Goal: Task Accomplishment & Management: Manage account settings

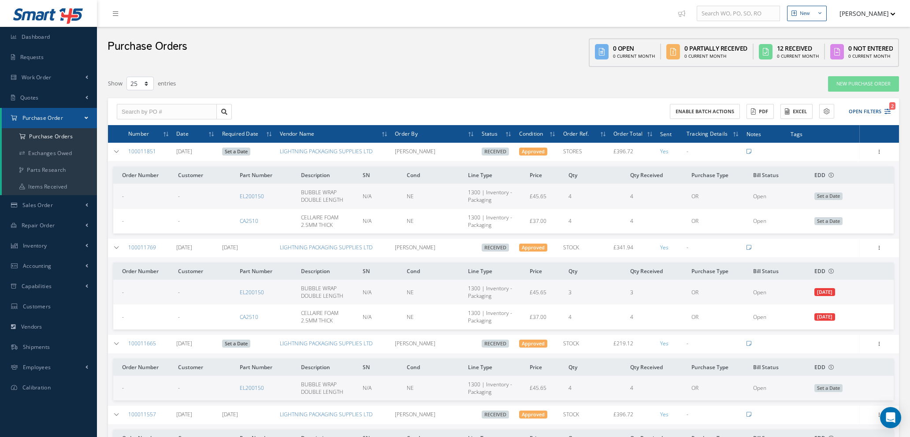
select select "25"
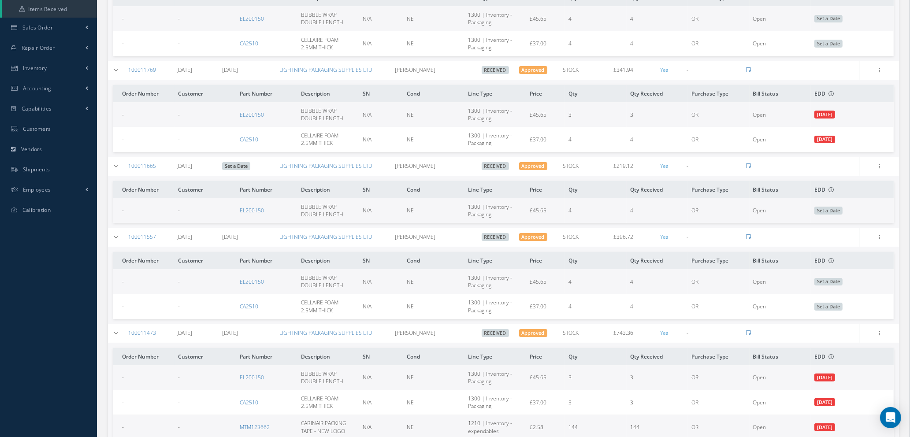
scroll to position [331, 0]
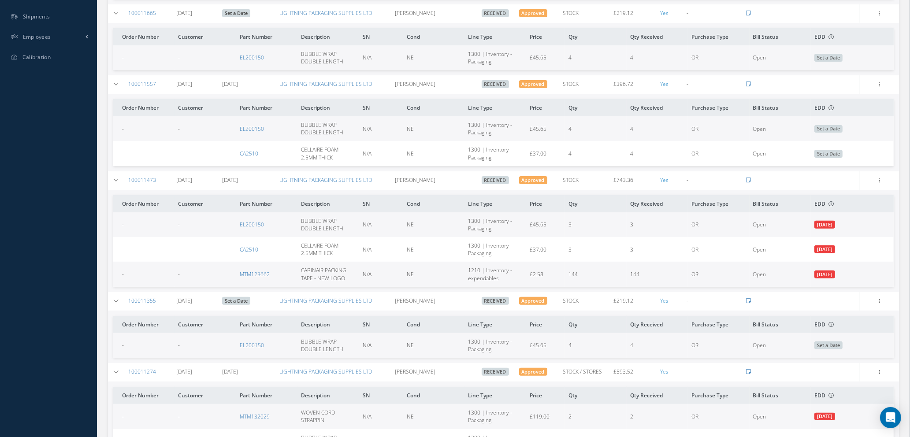
click at [696, 177] on div "-" at bounding box center [713, 179] width 52 height 7
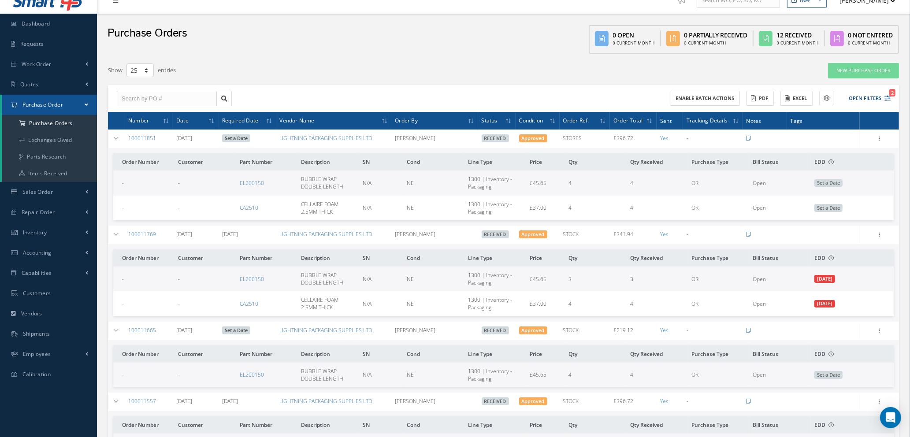
scroll to position [0, 0]
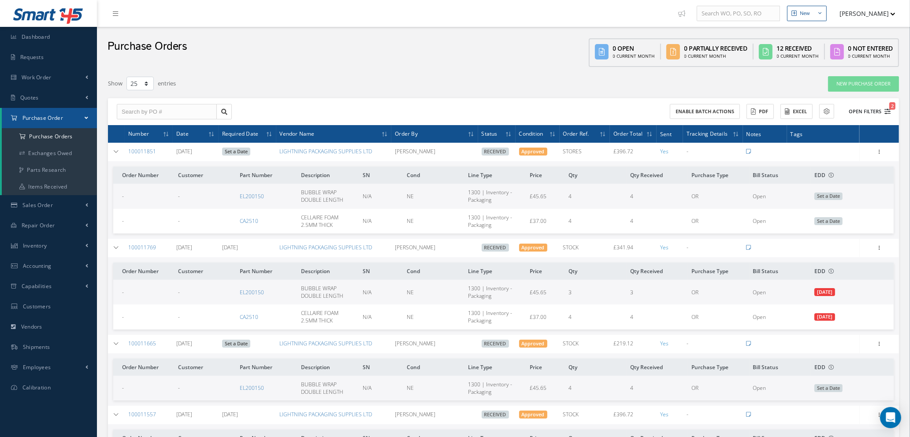
click at [886, 108] on icon "2" at bounding box center [888, 111] width 6 height 6
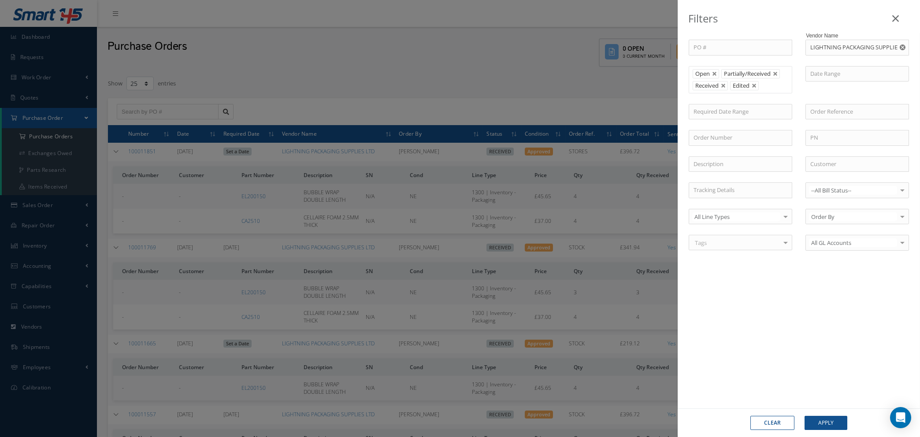
click at [902, 45] on use "Reset" at bounding box center [903, 48] width 6 height 6
click at [840, 46] on input "text" at bounding box center [858, 48] width 104 height 16
click at [837, 65] on span "STEVENAGE SHEET METAL CO. LTD" at bounding box center [850, 67] width 79 height 17
type input "STEVENAGE SHEET METAL CO. LTD"
click at [831, 421] on button "Apply" at bounding box center [826, 423] width 43 height 14
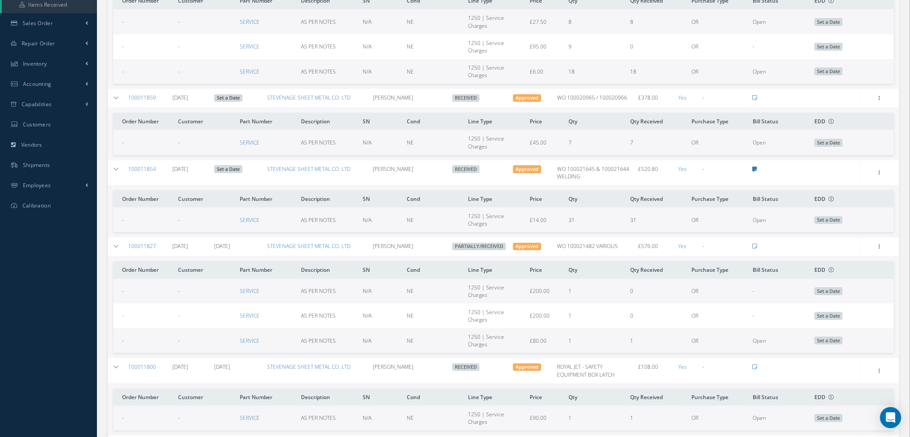
scroll to position [198, 0]
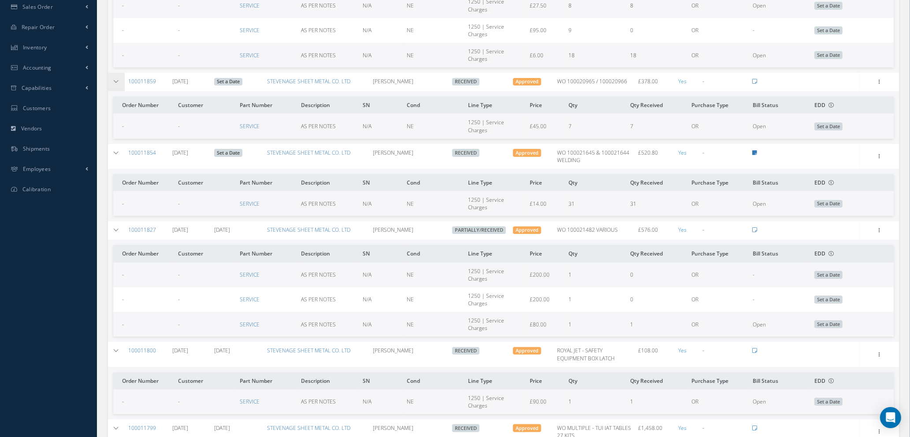
click at [113, 79] on icon at bounding box center [116, 81] width 6 height 5
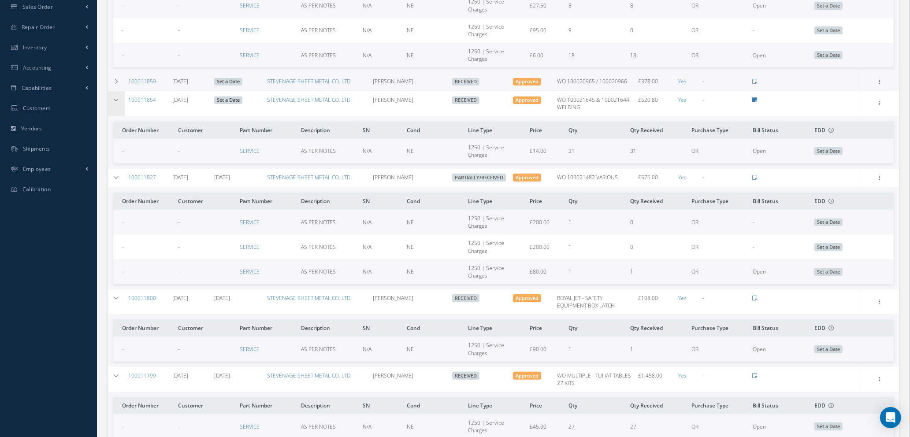
click at [114, 99] on icon at bounding box center [116, 99] width 6 height 5
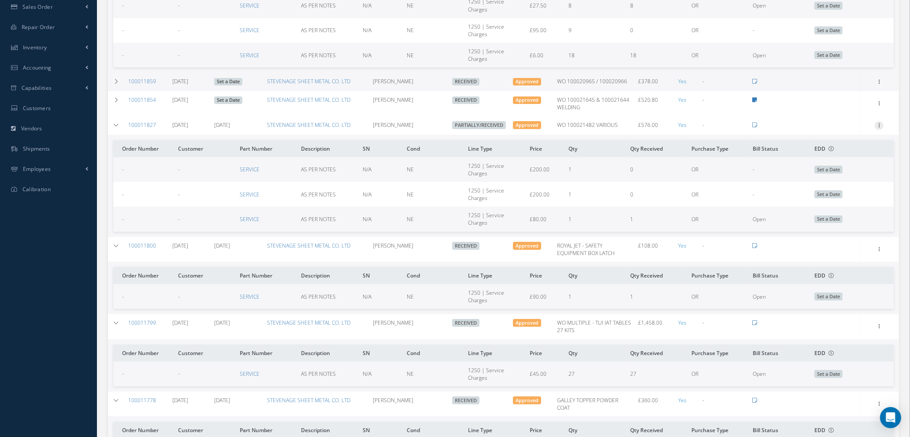
click at [880, 123] on icon at bounding box center [879, 124] width 9 height 7
click at [828, 142] on link "Show" at bounding box center [839, 142] width 70 height 11
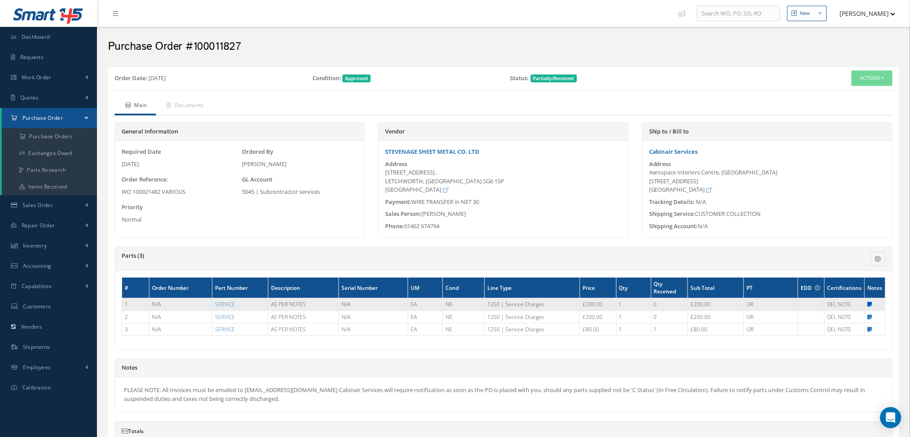
click at [870, 306] on icon at bounding box center [869, 304] width 5 height 5
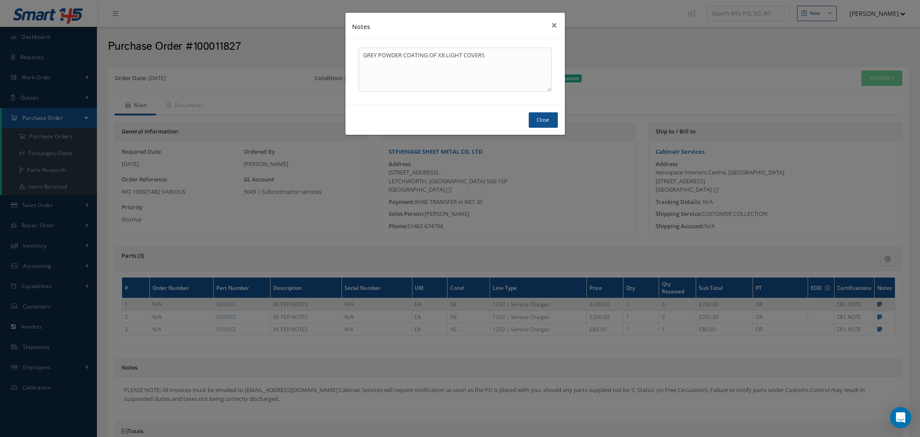
click at [883, 316] on div "Notes × GREY POWDER COATING OF X8 LIGHT COVERS Close" at bounding box center [460, 218] width 920 height 437
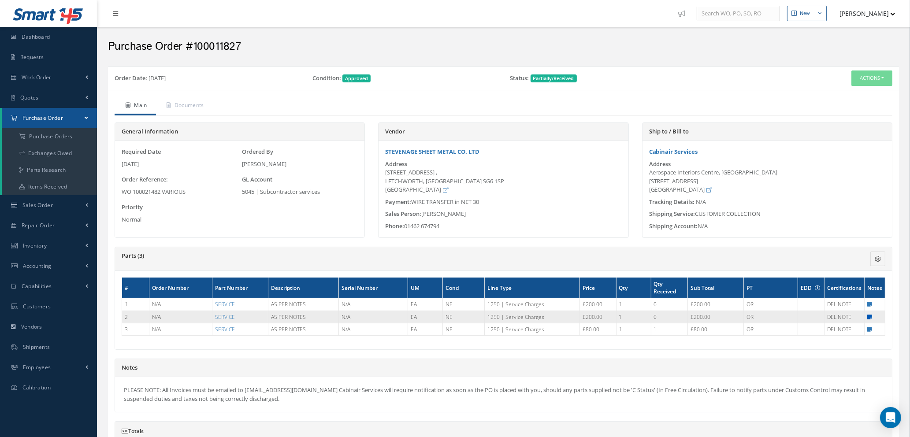
click at [870, 316] on icon at bounding box center [869, 317] width 5 height 5
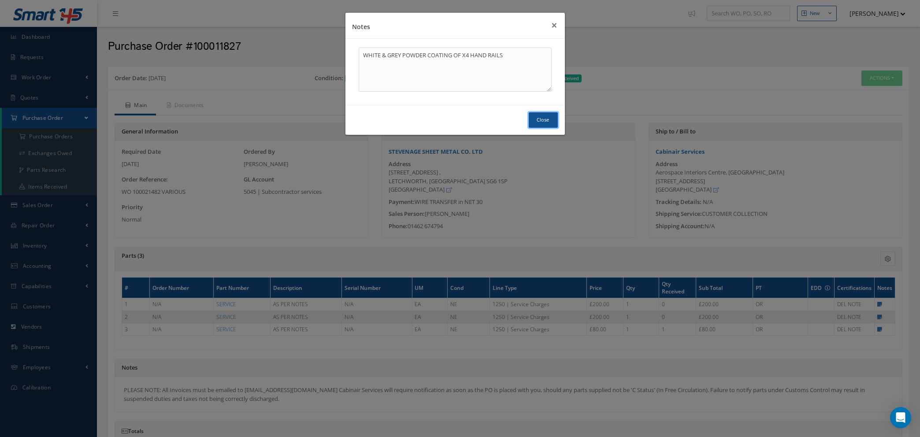
click at [546, 118] on button "Close" at bounding box center [543, 119] width 29 height 15
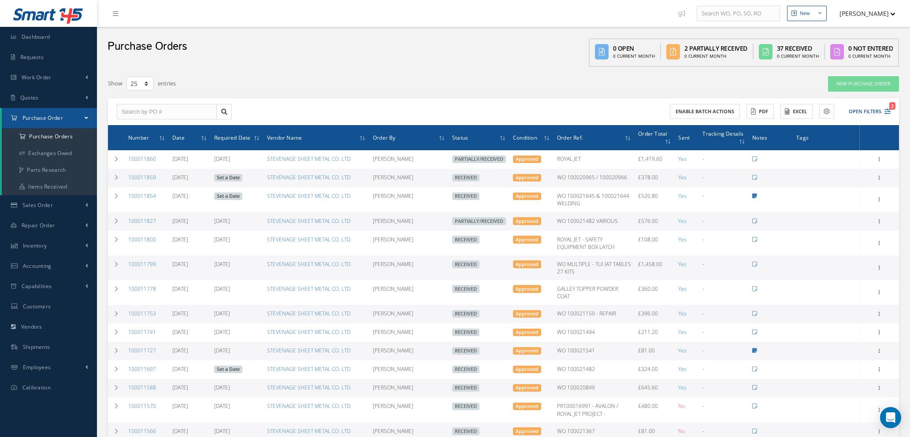
select select "25"
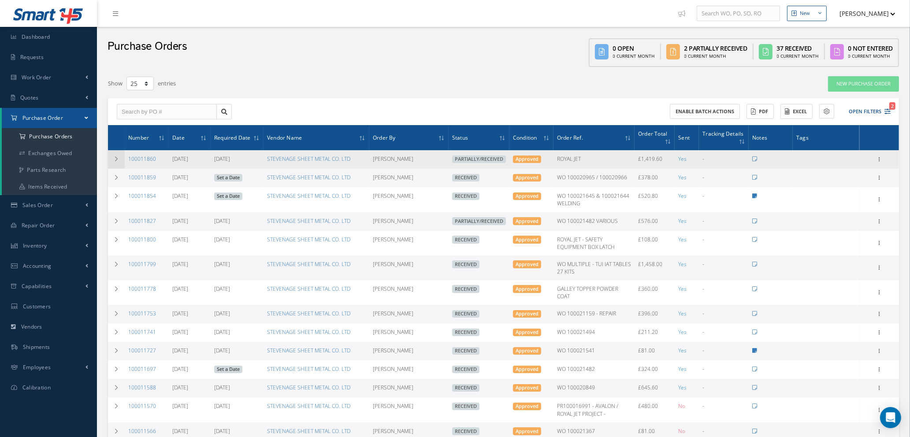
click at [115, 157] on icon at bounding box center [116, 158] width 6 height 5
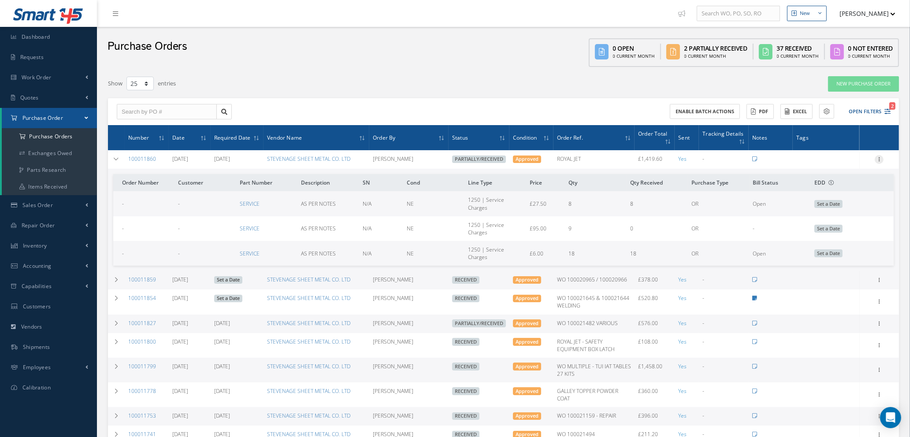
click at [880, 156] on icon at bounding box center [879, 158] width 9 height 7
click at [834, 172] on link "Show" at bounding box center [839, 176] width 70 height 11
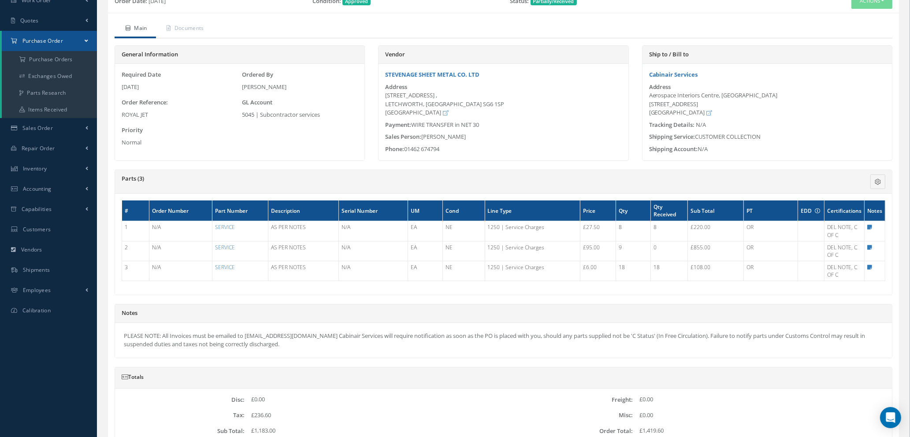
scroll to position [156, 0]
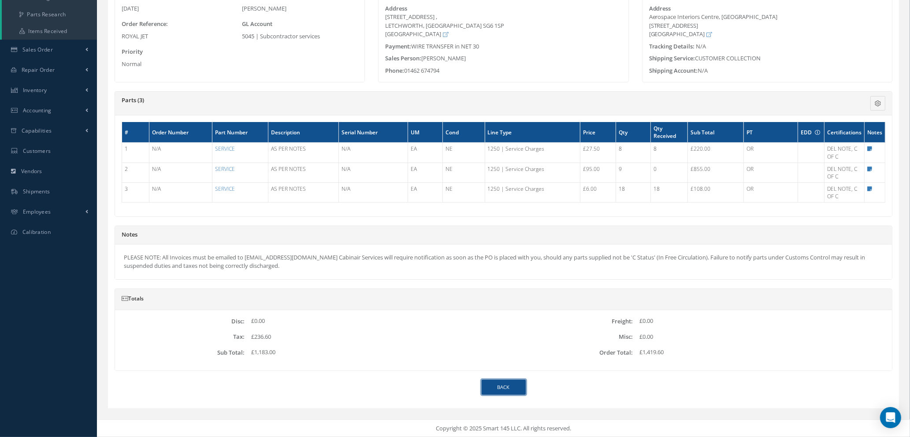
click at [491, 391] on link "Back" at bounding box center [504, 387] width 44 height 15
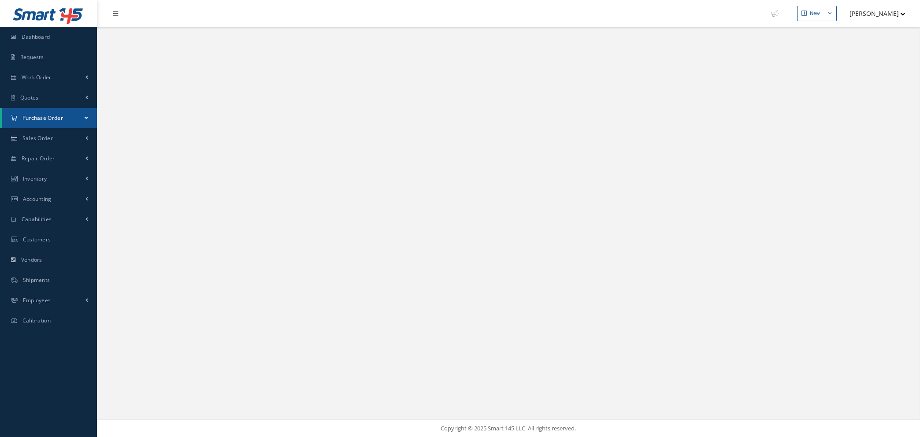
select select "25"
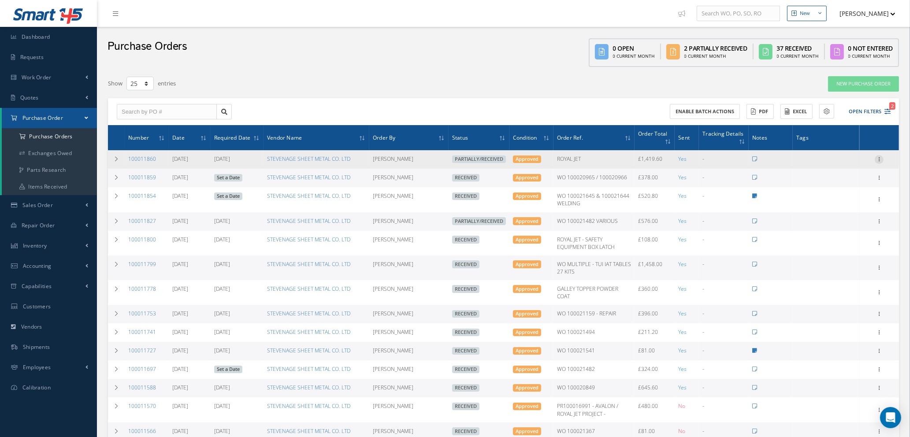
click at [880, 156] on icon at bounding box center [879, 158] width 9 height 7
click at [839, 166] on link "Receive" at bounding box center [839, 165] width 70 height 11
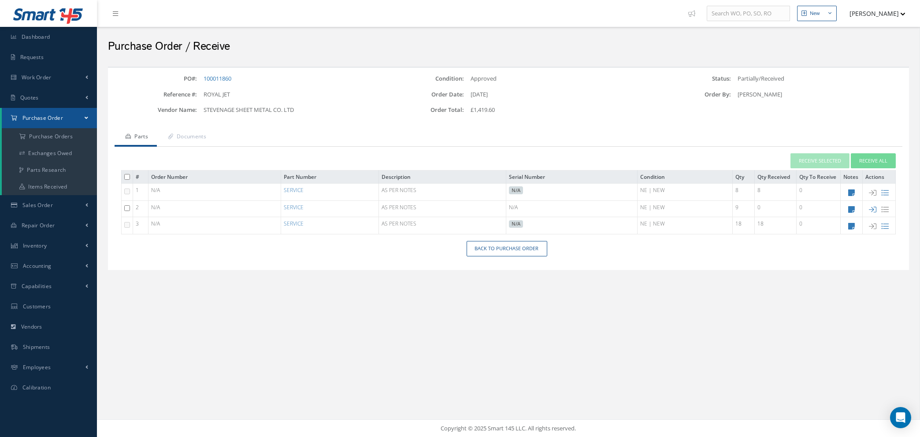
click at [125, 206] on input "checkbox" at bounding box center [127, 208] width 6 height 6
checkbox input "true"
click at [825, 161] on button "Receive Selected" at bounding box center [820, 160] width 59 height 15
type input "[DATE]"
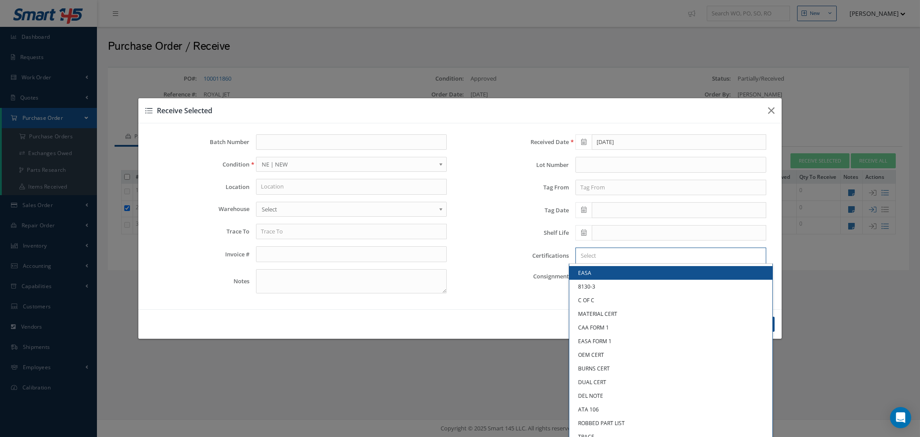
click at [620, 257] on input "Search for option" at bounding box center [669, 255] width 184 height 9
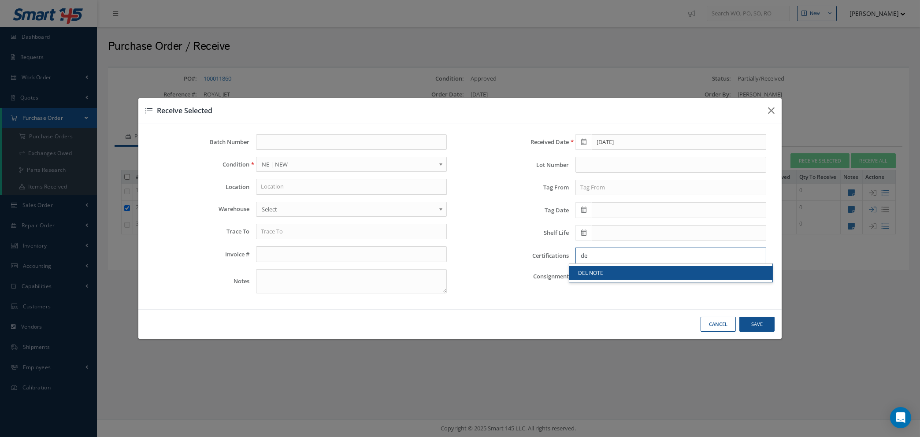
type input "de"
click at [618, 272] on link "DEL NOTE" at bounding box center [671, 273] width 203 height 14
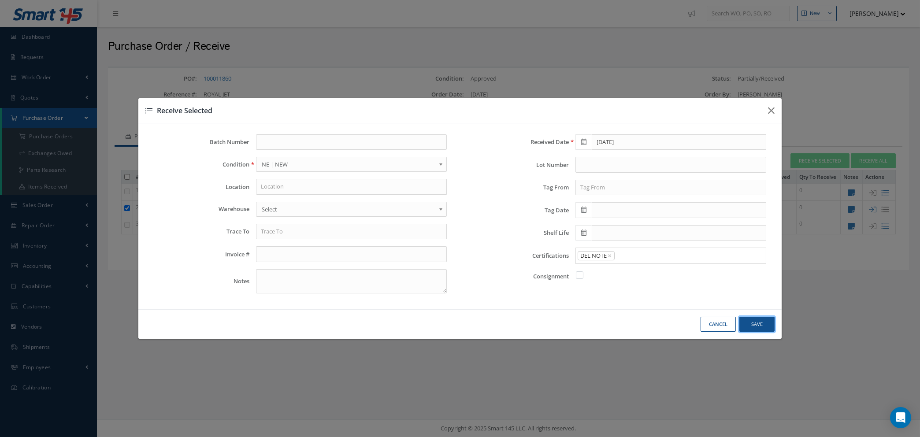
click at [0, 0] on button "Save" at bounding box center [0, 0] width 0 height 0
checkbox input "false"
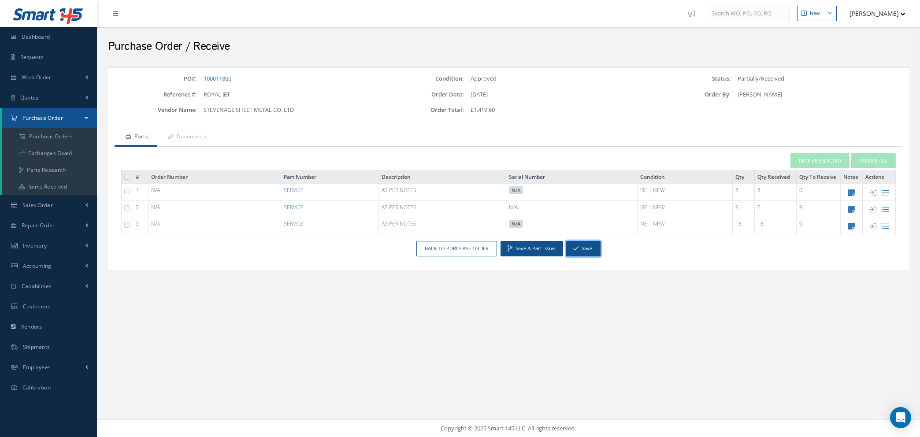
click at [586, 251] on button "Save" at bounding box center [583, 248] width 34 height 15
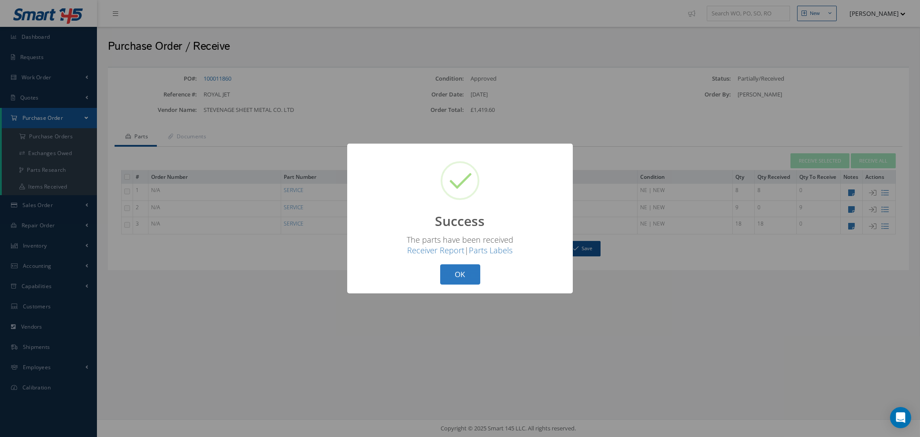
click at [462, 274] on button "OK" at bounding box center [460, 274] width 40 height 21
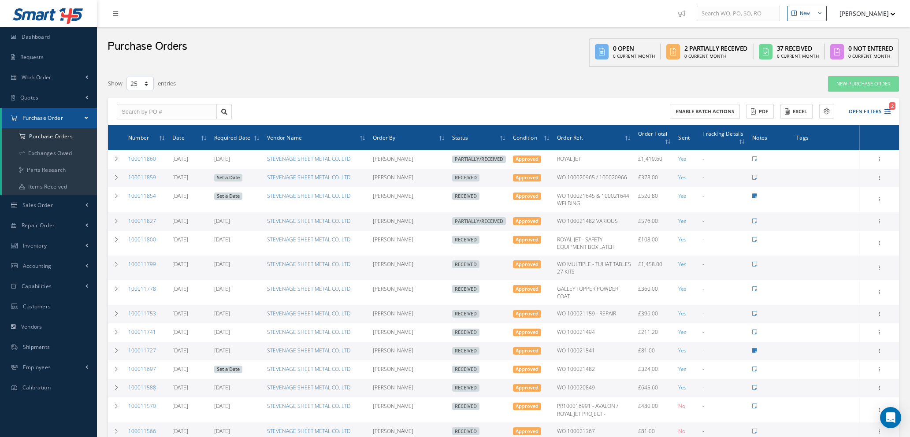
select select "25"
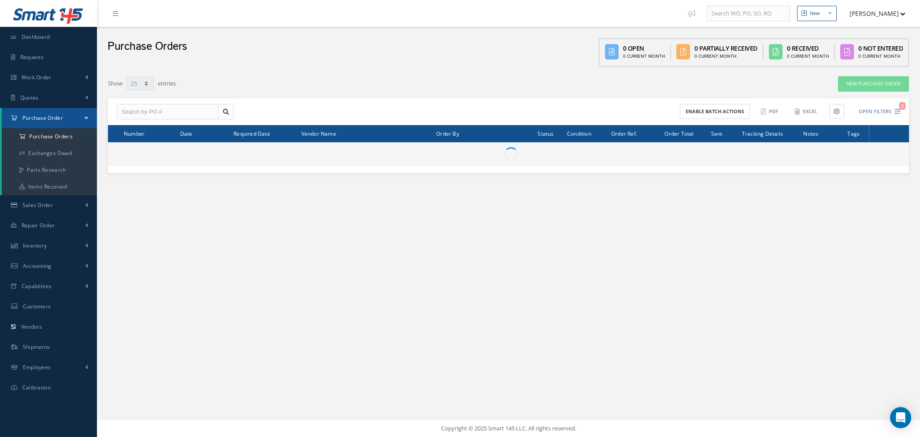
select select "25"
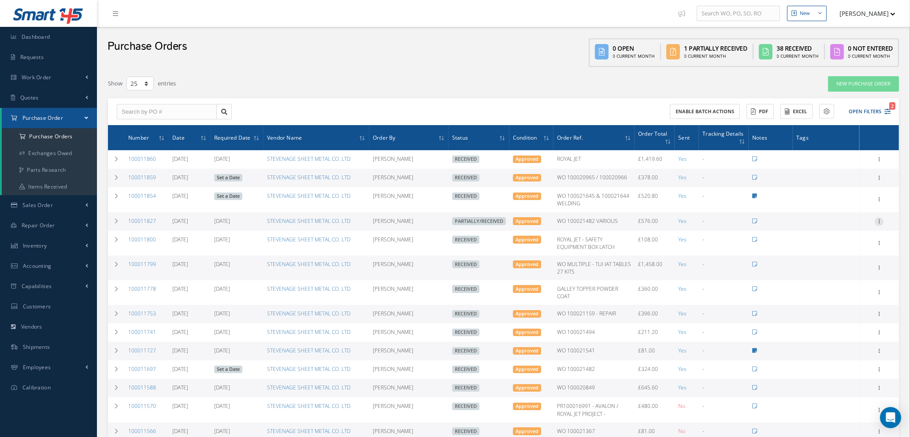
click at [881, 219] on icon at bounding box center [879, 220] width 9 height 7
click at [839, 226] on link "Receive" at bounding box center [839, 227] width 70 height 11
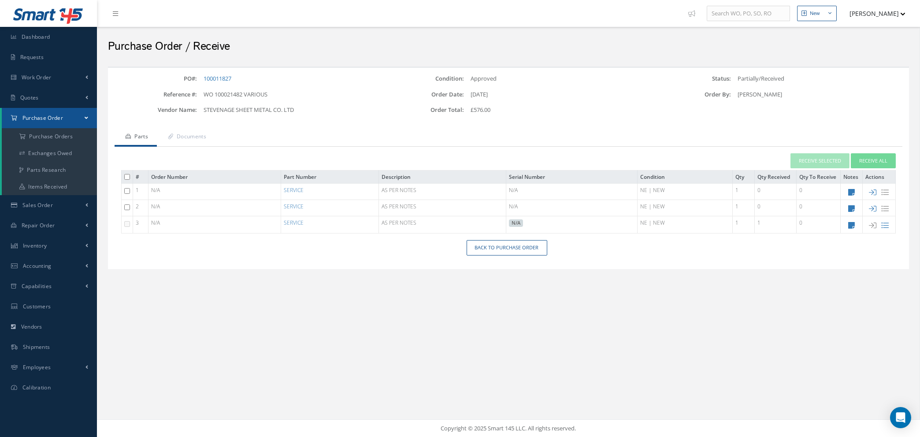
click at [129, 189] on input "checkbox" at bounding box center [127, 191] width 6 height 6
checkbox input "true"
click at [126, 205] on input "checkbox" at bounding box center [127, 208] width 6 height 6
checkbox input "true"
click at [816, 159] on button "Receive Selected" at bounding box center [820, 160] width 59 height 15
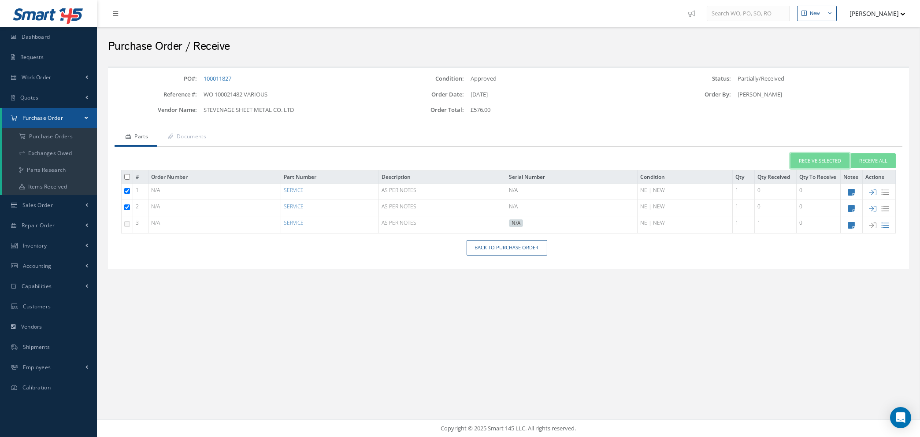
type input "[DATE]"
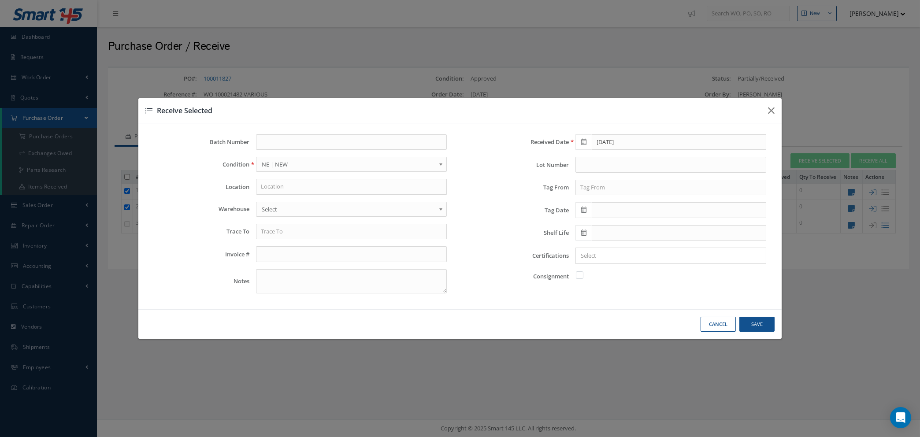
click at [649, 252] on input "Search for option" at bounding box center [669, 255] width 184 height 9
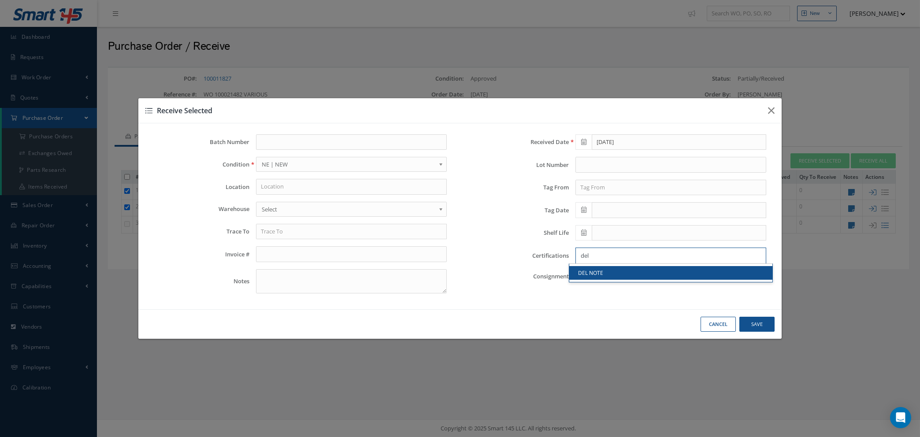
type input "del"
click at [644, 273] on link "DEL NOTE" at bounding box center [671, 273] width 203 height 14
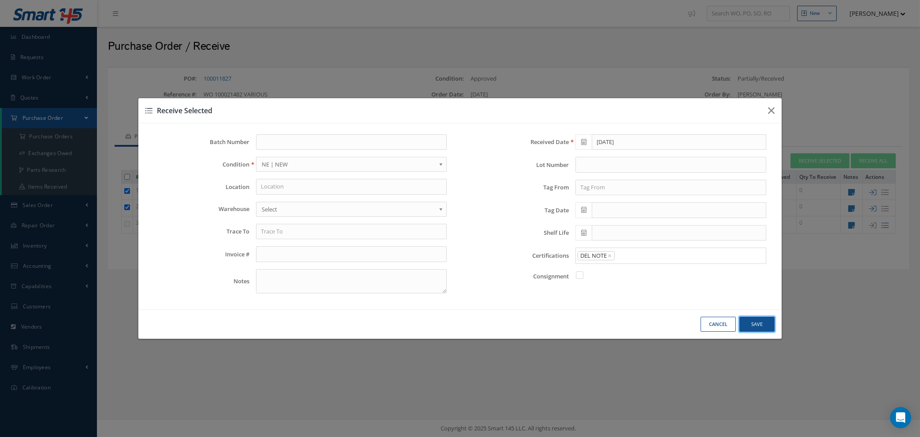
click at [0, 0] on button "Save" at bounding box center [0, 0] width 0 height 0
checkbox input "false"
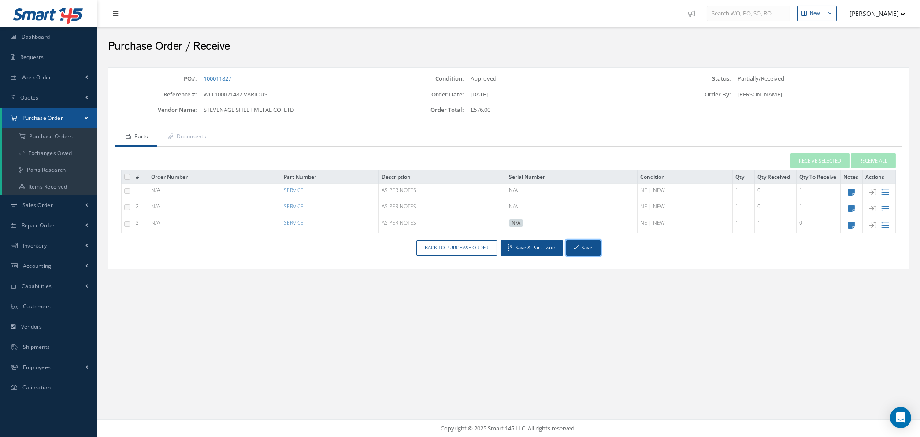
click at [581, 243] on button "Save" at bounding box center [583, 247] width 34 height 15
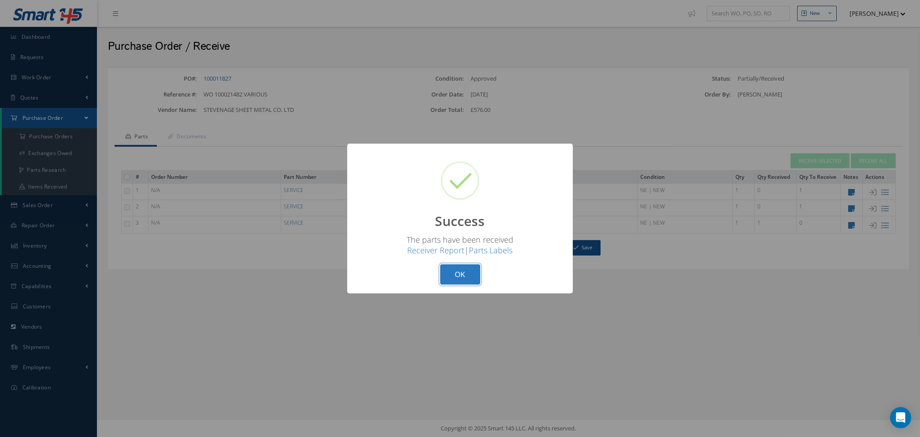
drag, startPoint x: 454, startPoint y: 278, endPoint x: 577, endPoint y: 287, distance: 124.2
click at [454, 278] on button "OK" at bounding box center [460, 274] width 40 height 21
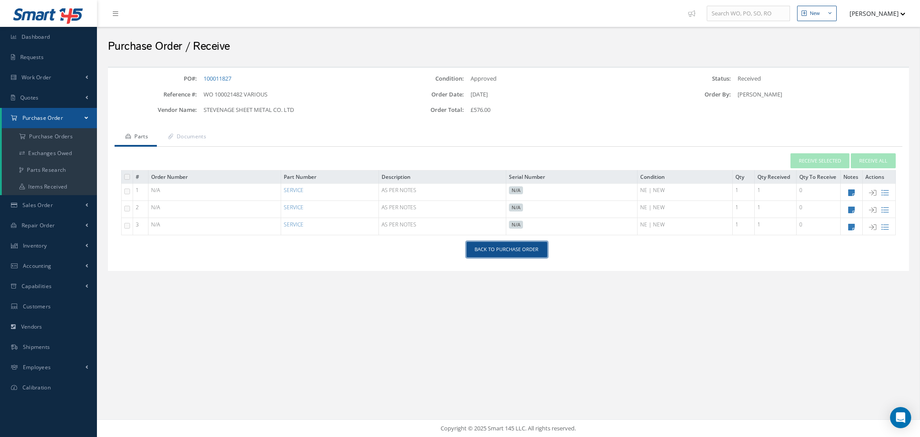
click at [491, 250] on link "Back to Purchase Order" at bounding box center [507, 249] width 81 height 15
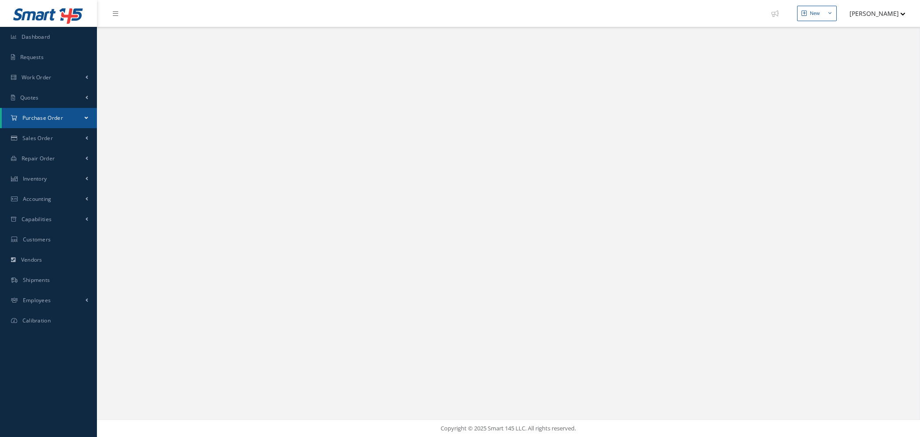
select select "25"
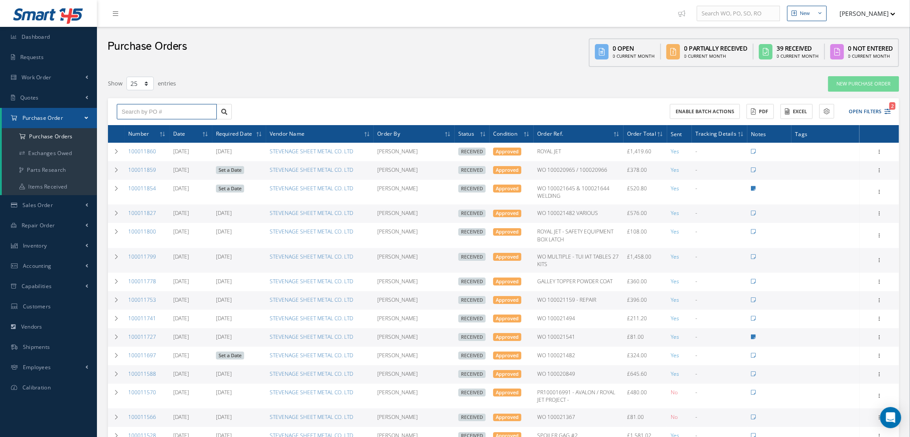
click at [138, 112] on input "text" at bounding box center [167, 112] width 100 height 16
type input "100011731"
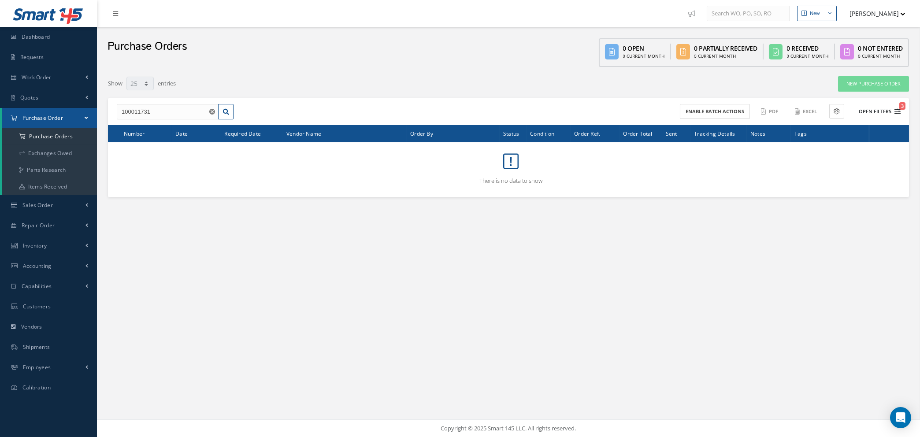
click at [898, 109] on icon "3" at bounding box center [898, 111] width 6 height 6
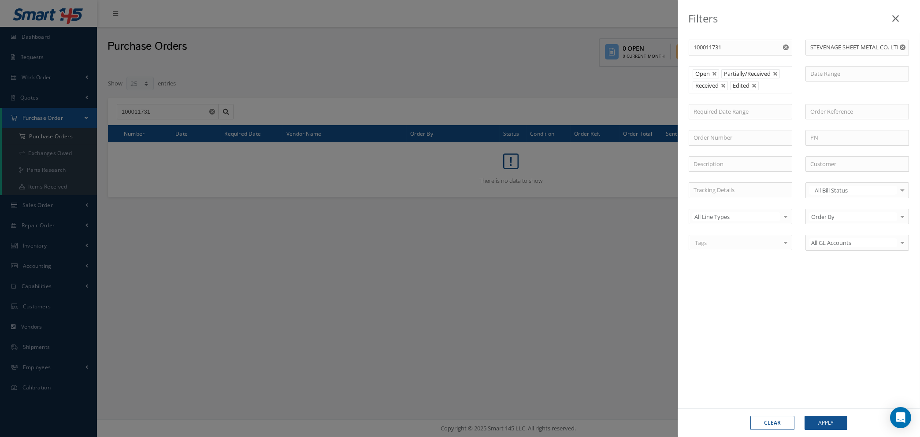
click at [902, 46] on icon "Reset" at bounding box center [903, 48] width 6 height 6
click at [826, 421] on button "Apply" at bounding box center [826, 423] width 43 height 14
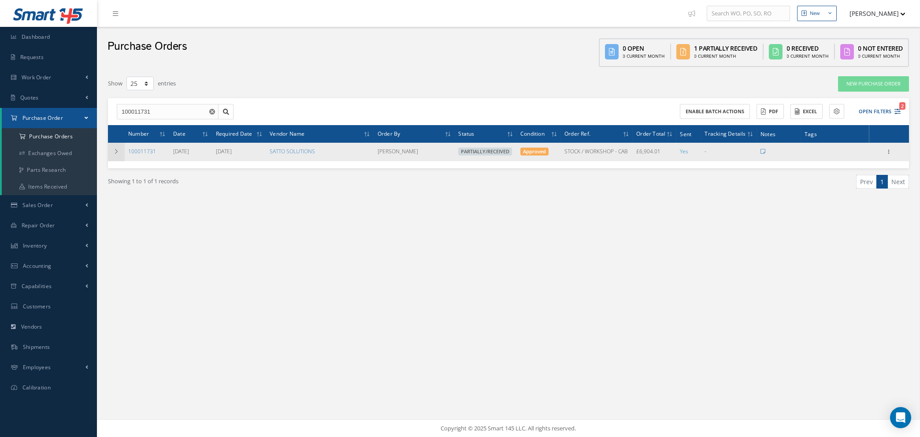
click at [117, 149] on icon at bounding box center [116, 151] width 6 height 5
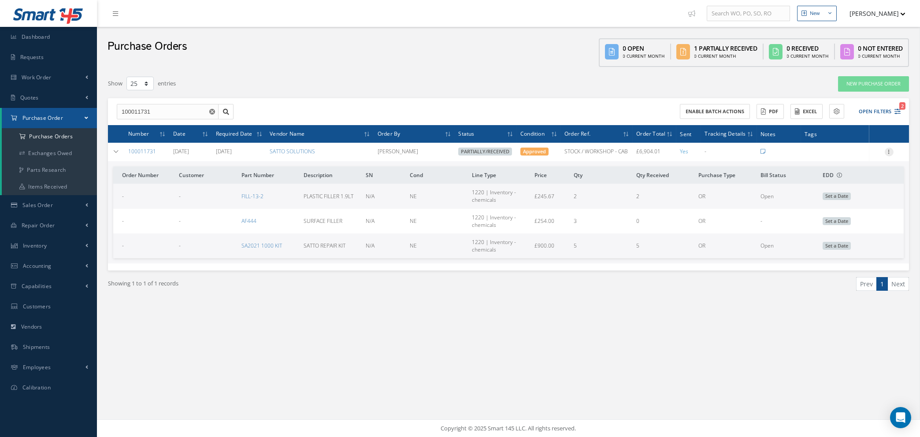
click at [890, 148] on icon at bounding box center [889, 151] width 9 height 7
click at [843, 178] on link "Edit" at bounding box center [849, 180] width 70 height 11
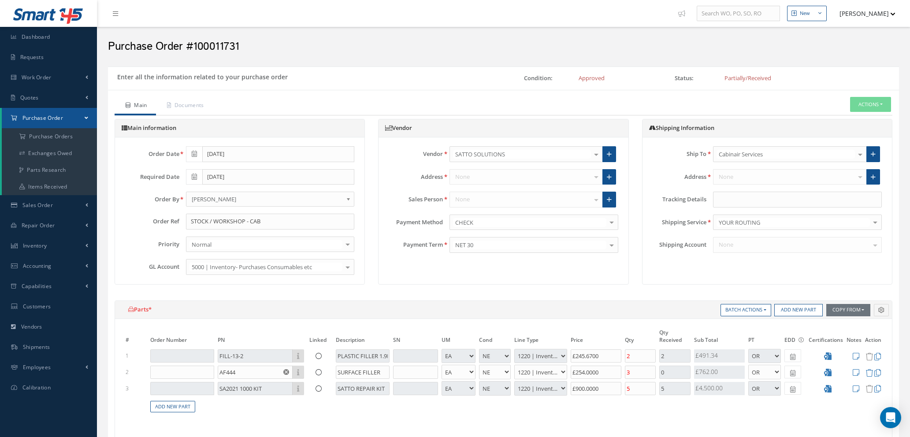
select select "1"
select select "5"
select select "88"
select select "1"
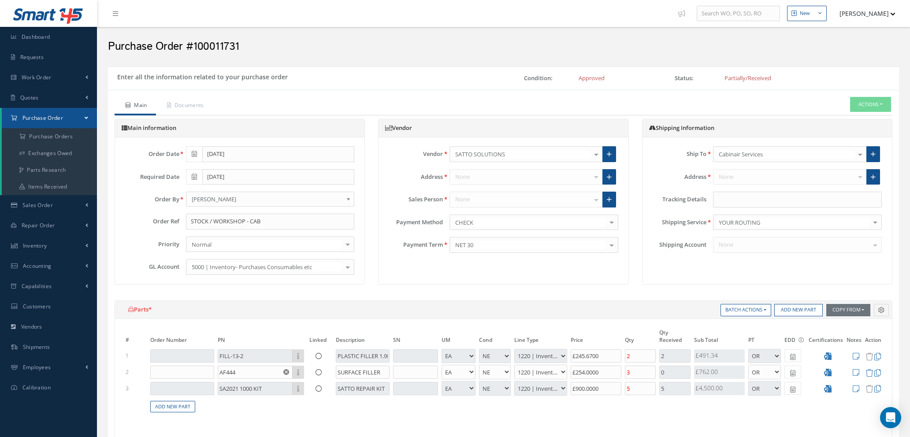
select select "5"
select select "88"
select select "1"
select select "5"
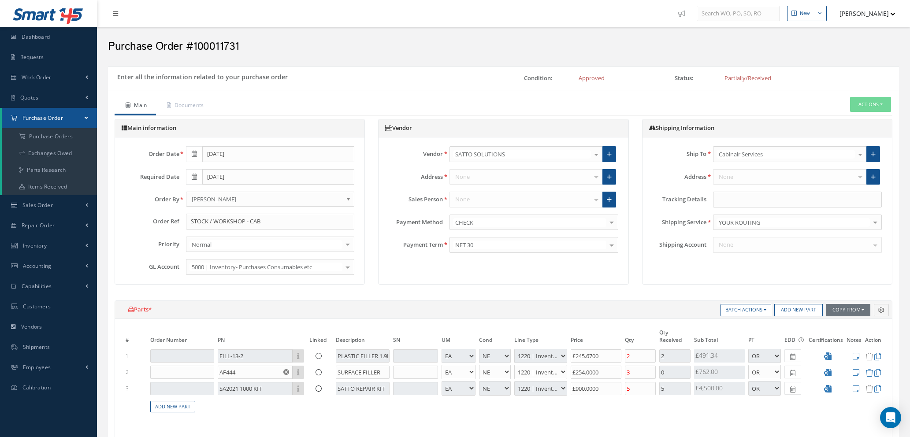
select select "88"
select select "1"
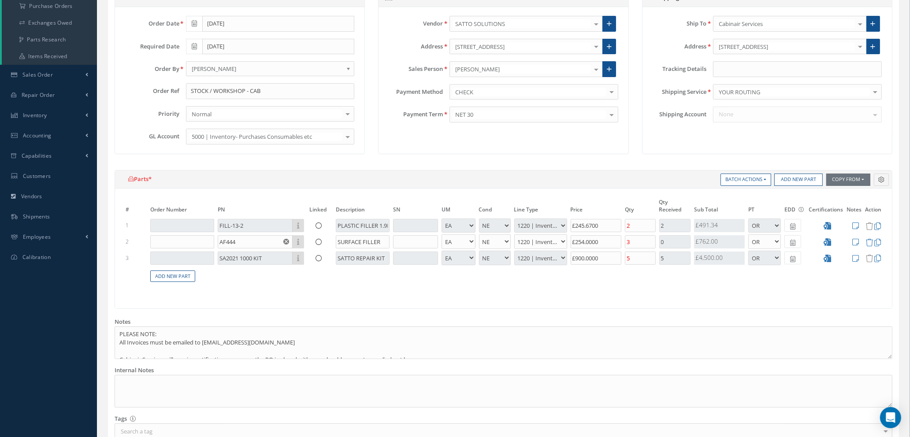
scroll to position [132, 0]
drag, startPoint x: 636, startPoint y: 240, endPoint x: 591, endPoint y: 231, distance: 45.5
click at [591, 232] on tr "2 AF444 Part Number Description SURFACE FILLER - BAG BX CA RL EA FT HR IN KG LM…" at bounding box center [503, 240] width 759 height 16
type input "0"
type input "£998.27"
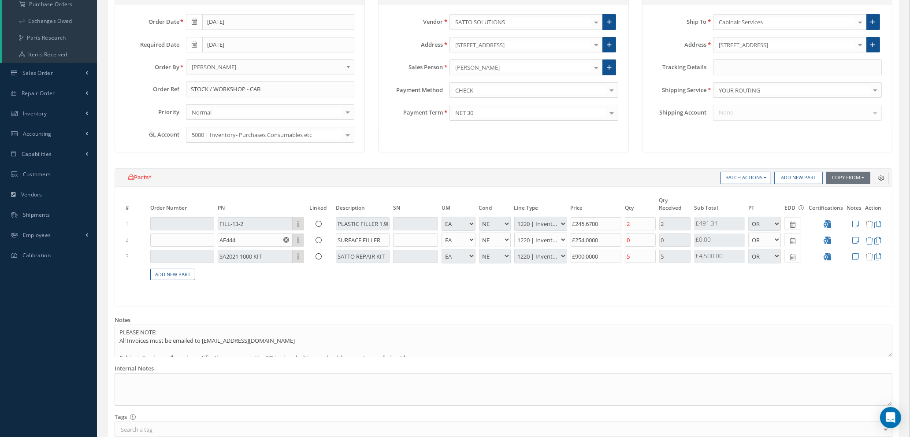
type input "1"
type input "£1,049.07"
click at [313, 305] on body "Smart 145 Dashboard Requests Work Order Work Order Work Order Quotes" at bounding box center [455, 86] width 910 height 437
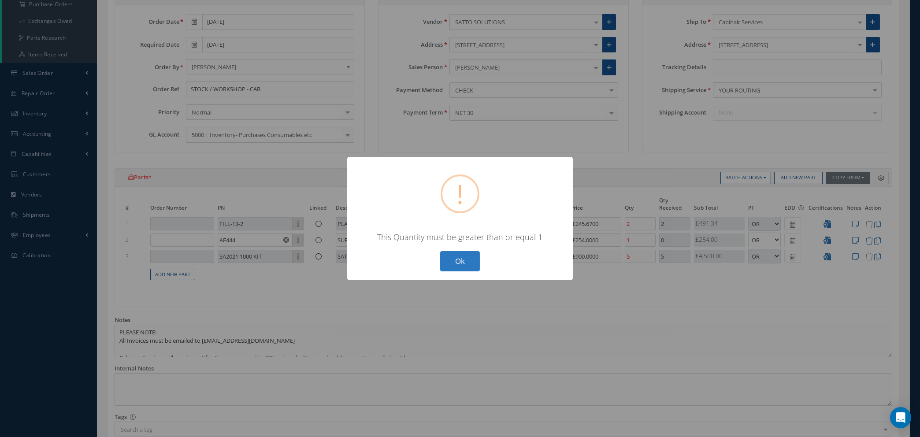
click at [459, 260] on button "Ok" at bounding box center [460, 261] width 40 height 21
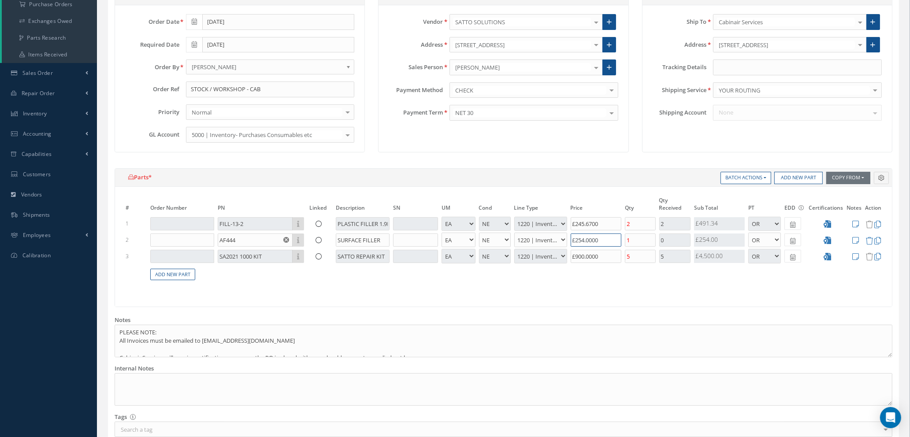
drag, startPoint x: 608, startPoint y: 238, endPoint x: 505, endPoint y: 235, distance: 103.6
click at [505, 235] on tr "2 AF444 Part Number Description SURFACE FILLER - BAG BX CA RL EA FT HR IN KG LM…" at bounding box center [503, 240] width 759 height 16
click at [208, 380] on textarea at bounding box center [504, 389] width 778 height 33
type textarea "a"
click at [138, 379] on textarea "AF444 CANCELED OFF ORDER AS NO LONGER AVAILABLE - WILL NEED AN ALTERNATE" at bounding box center [504, 389] width 778 height 33
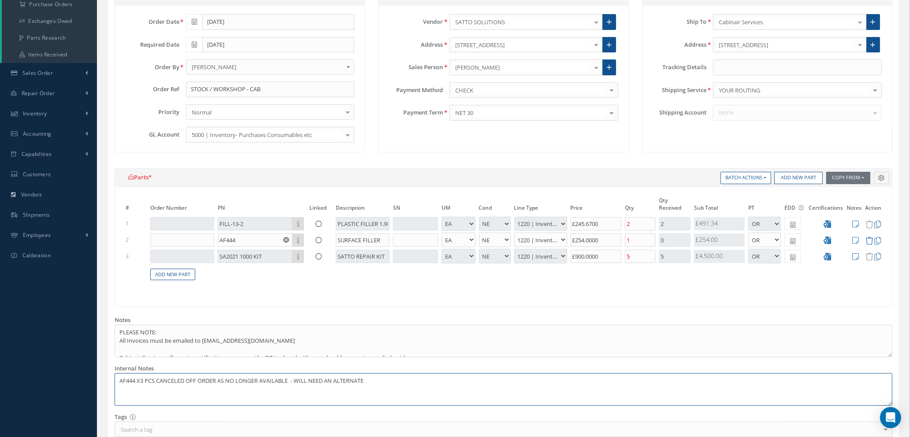
type textarea "AF444 X3 PCS CANCELED OFF ORDER AS NO LONGER AVAILABLE - WILL NEED AN ALTERNATE"
click at [870, 240] on icon at bounding box center [869, 240] width 7 height 7
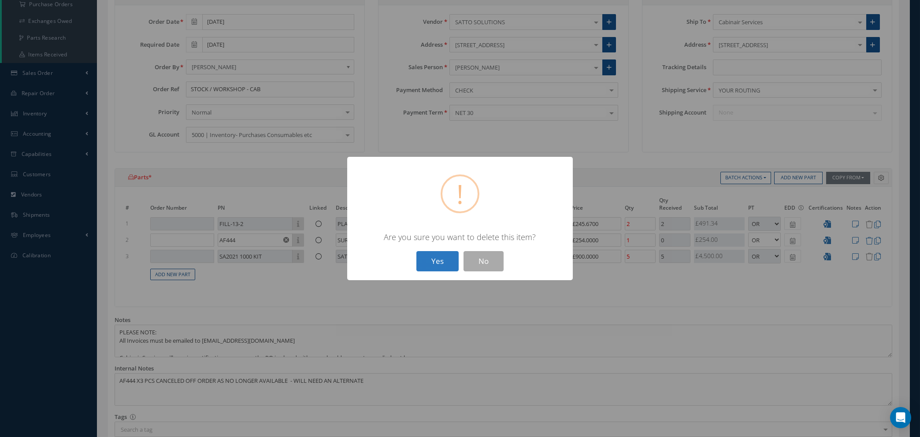
click at [438, 262] on button "Yes" at bounding box center [438, 261] width 42 height 21
type input "£998.27"
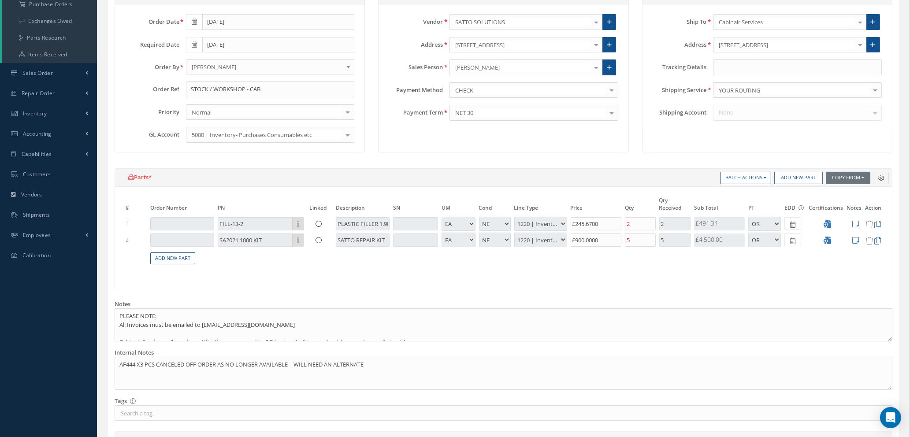
scroll to position [365, 0]
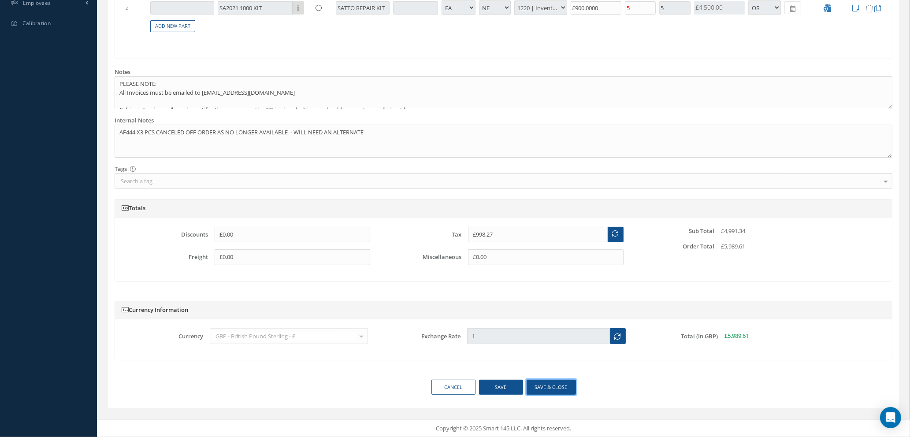
click at [551, 387] on button "Save & close" at bounding box center [551, 387] width 49 height 15
type textarea "AF444 X3 PCS CANCELED OFF ORDER AS NO LONGER AVAILABLE - WILL NEED AN ALTERNATE…"
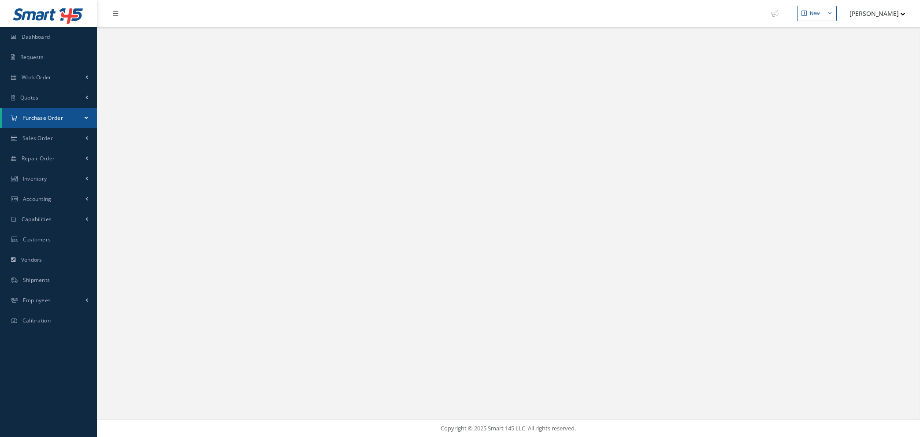
select select "25"
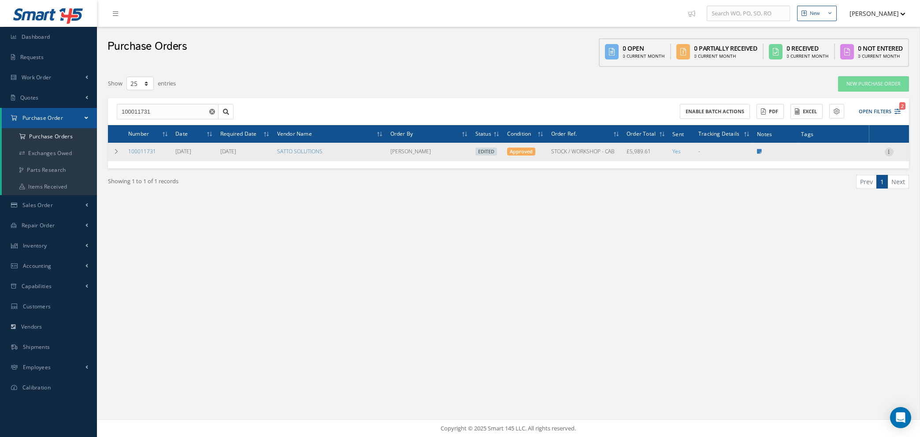
click at [892, 148] on icon at bounding box center [889, 151] width 9 height 7
click at [852, 153] on link "Enter/Update" at bounding box center [849, 157] width 70 height 11
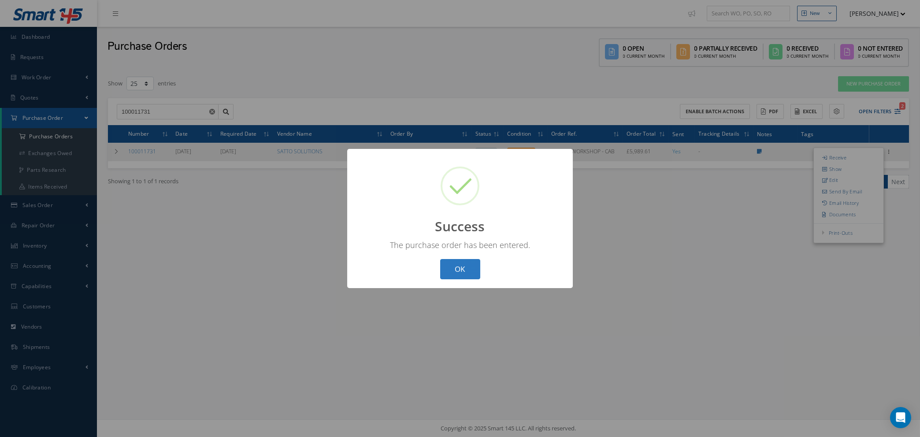
click at [457, 266] on button "OK" at bounding box center [460, 269] width 40 height 21
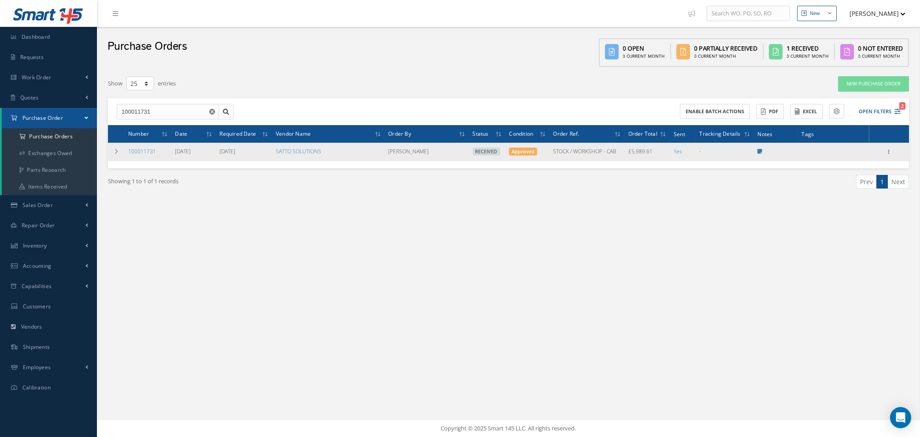
click at [212, 111] on icon "Reset" at bounding box center [212, 112] width 6 height 6
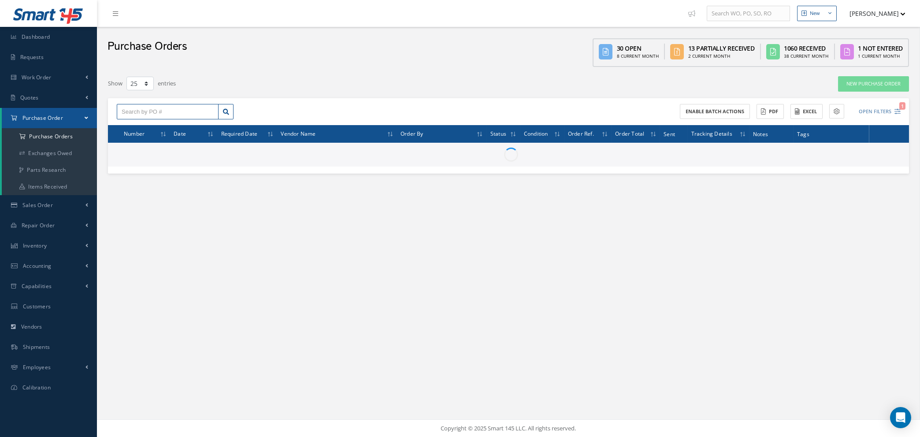
click at [174, 114] on input "text" at bounding box center [168, 112] width 102 height 16
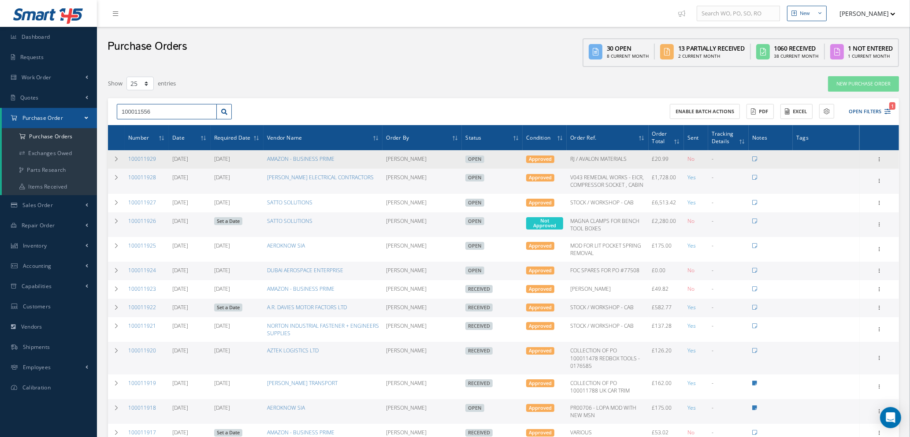
type input "100011556"
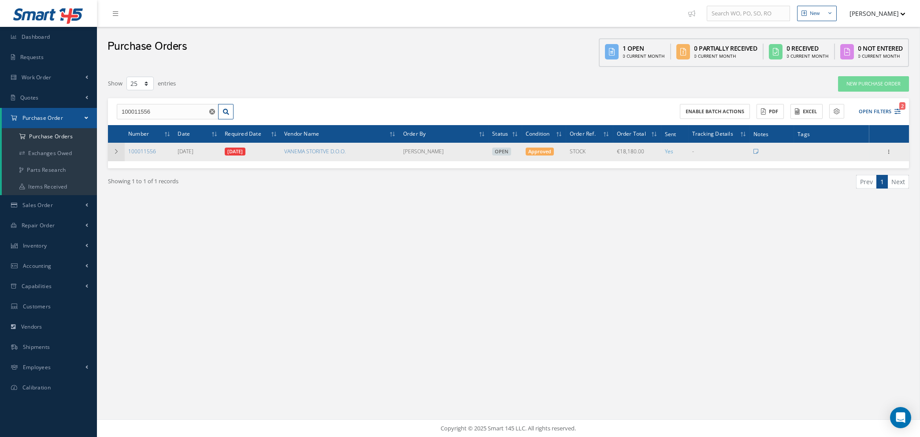
click at [114, 149] on icon at bounding box center [116, 151] width 6 height 5
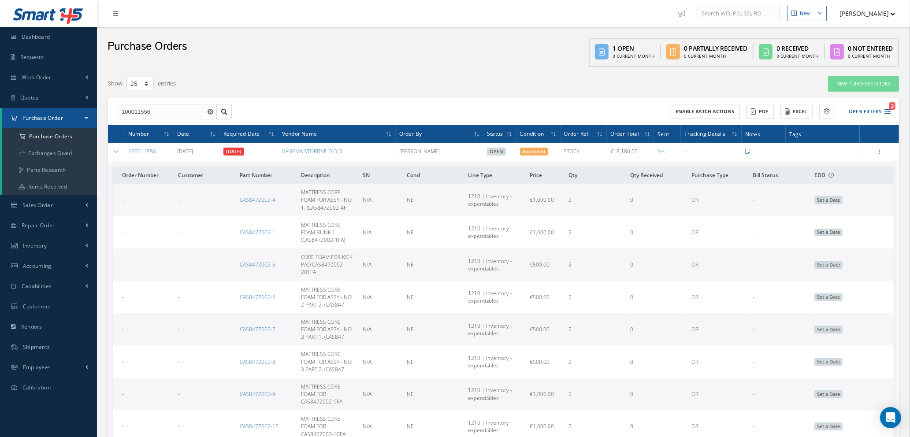
click at [211, 111] on use "Reset" at bounding box center [211, 112] width 6 height 6
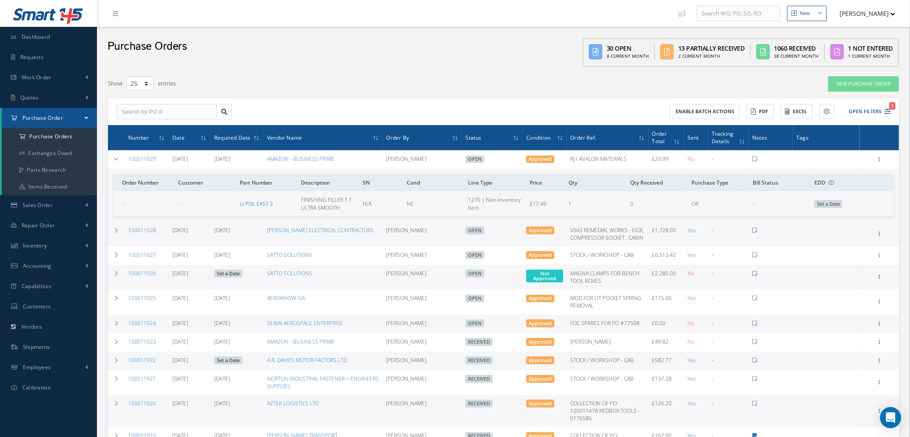
click at [252, 200] on link "U-POL EASY 3" at bounding box center [256, 203] width 33 height 7
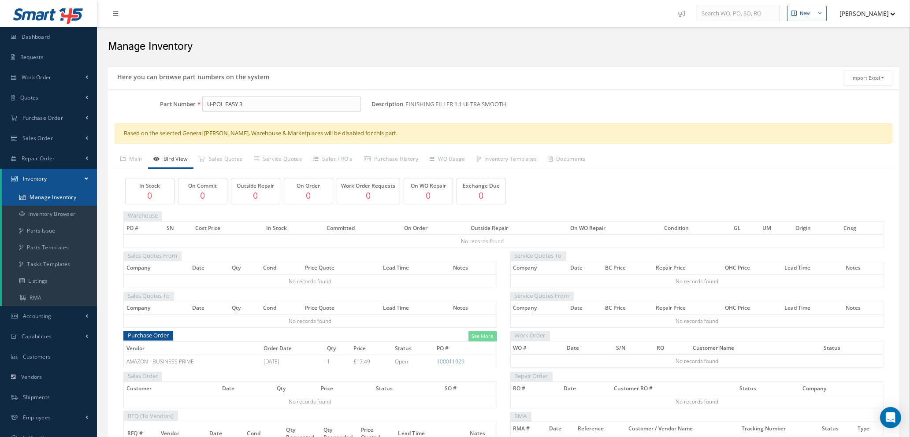
click at [46, 197] on link "Manage Inventory" at bounding box center [49, 197] width 95 height 17
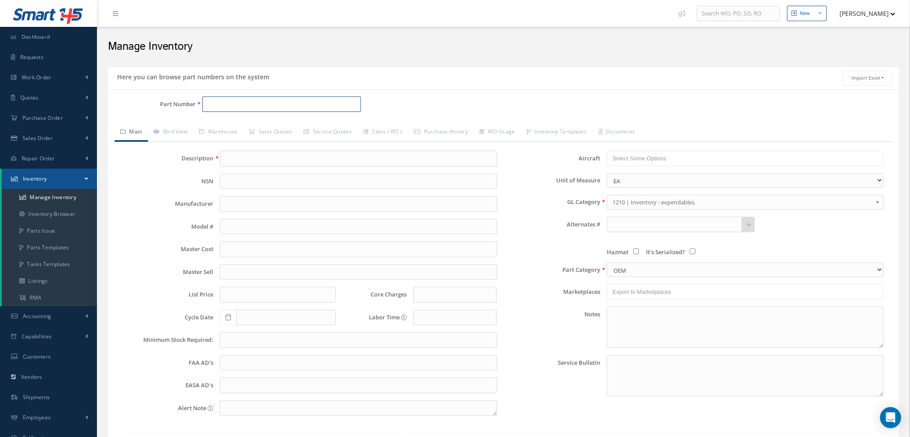
click at [236, 101] on input "Part Number" at bounding box center [281, 105] width 159 height 16
click at [242, 125] on span "192805-0150N" at bounding box center [244, 127] width 79 height 9
type input "192805-0150N"
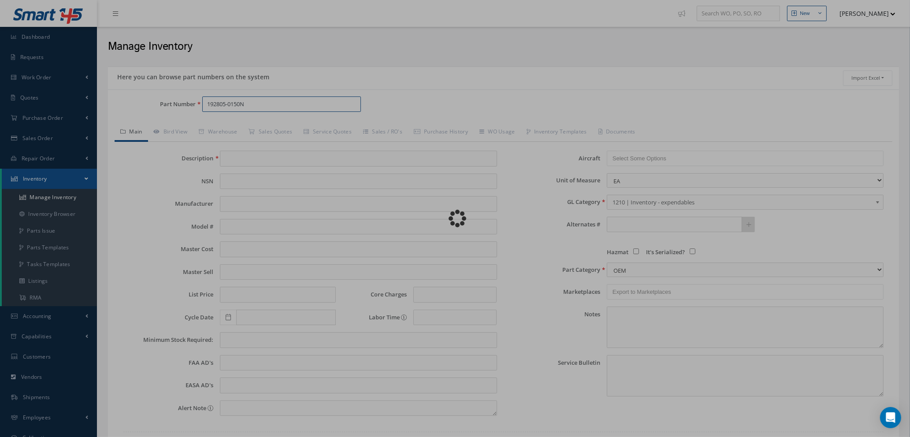
type input "BUFFER - STABILUS LIFT-O-MAT"
type input "8.59"
type input "0.00"
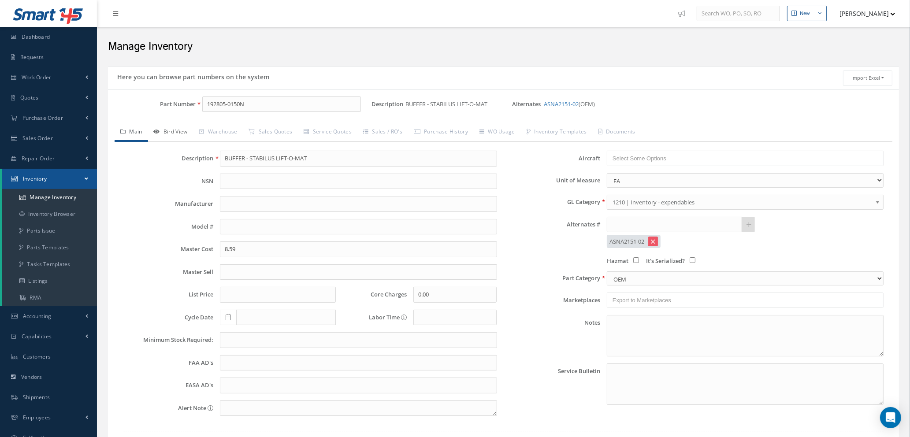
click at [168, 130] on link "Bird View" at bounding box center [170, 132] width 45 height 19
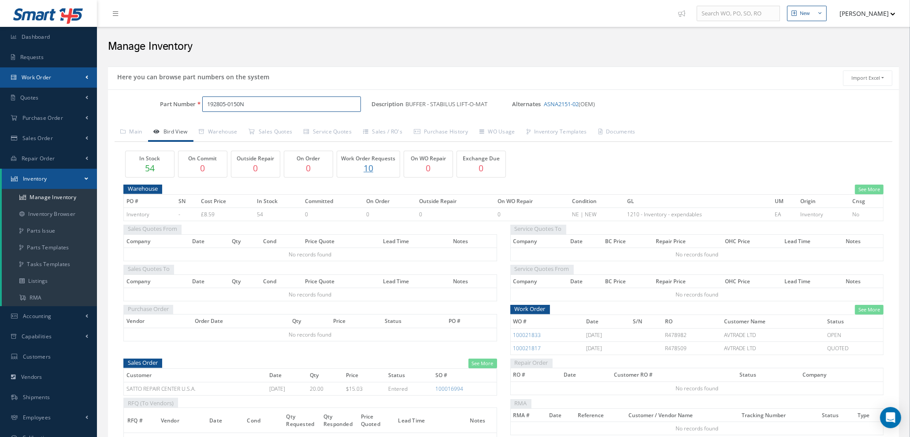
drag, startPoint x: 254, startPoint y: 107, endPoint x: 78, endPoint y: 85, distance: 177.7
click at [78, 85] on div "Smart 145 Dashboard Requests Work Order Work Order Work Order Quotes" at bounding box center [455, 247] width 910 height 495
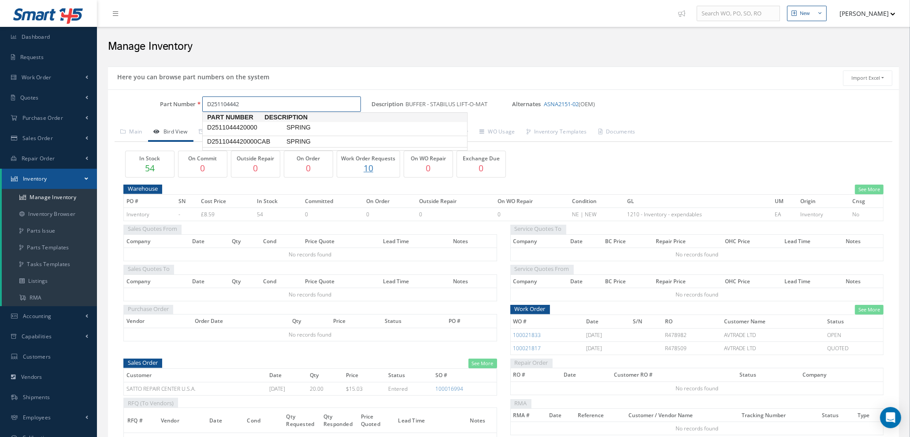
click at [240, 141] on span "D2511044420000CAB" at bounding box center [244, 141] width 79 height 9
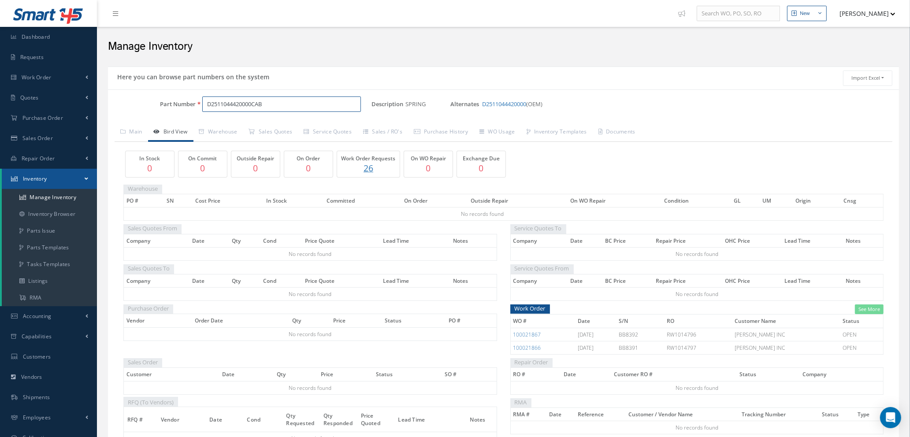
click at [265, 102] on input "D2511044420000CAB" at bounding box center [281, 105] width 159 height 16
click at [274, 128] on span "D2511044420000" at bounding box center [244, 127] width 79 height 9
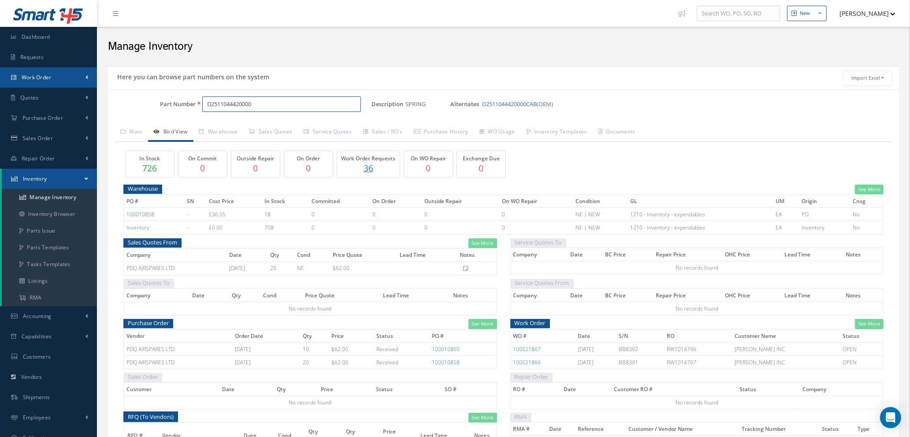
drag, startPoint x: 259, startPoint y: 102, endPoint x: 0, endPoint y: 72, distance: 260.9
click at [0, 74] on div "Smart 145 Dashboard Requests Work Order Work Order Work Order Quotes" at bounding box center [455, 257] width 910 height 514
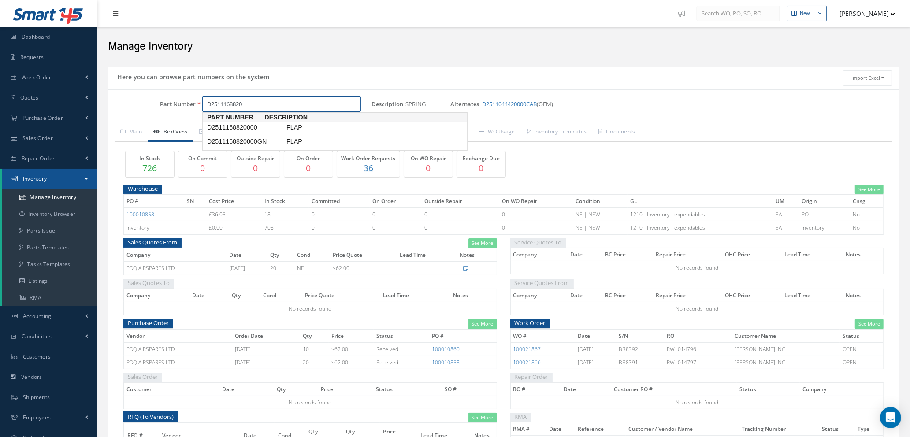
click at [248, 128] on span "D2511168820000" at bounding box center [244, 127] width 79 height 9
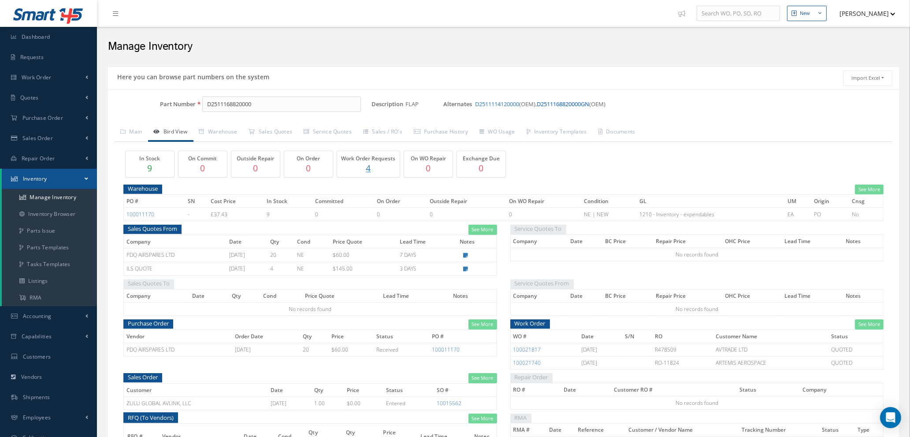
click at [569, 104] on link "D2511168820000GN" at bounding box center [563, 104] width 52 height 8
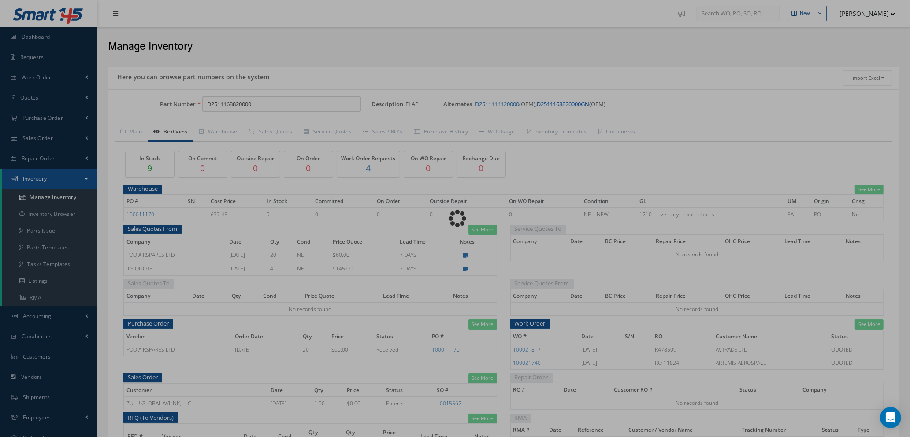
type input "D2511168820000GN"
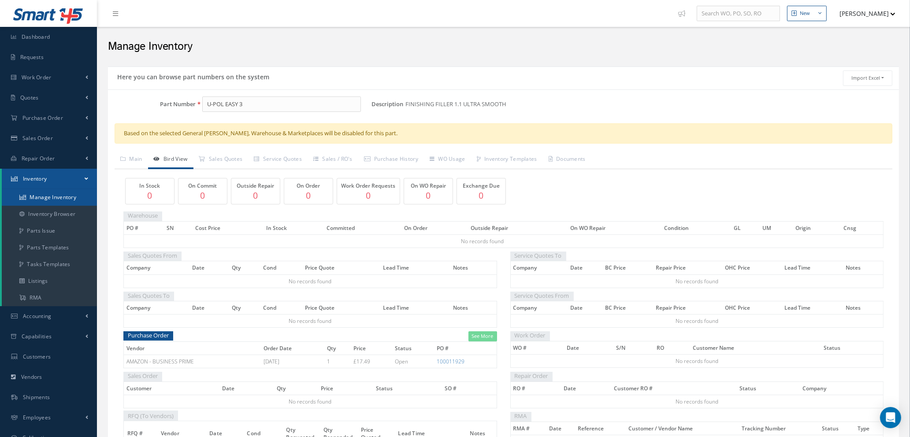
click at [62, 197] on link "Manage Inventory" at bounding box center [49, 197] width 95 height 17
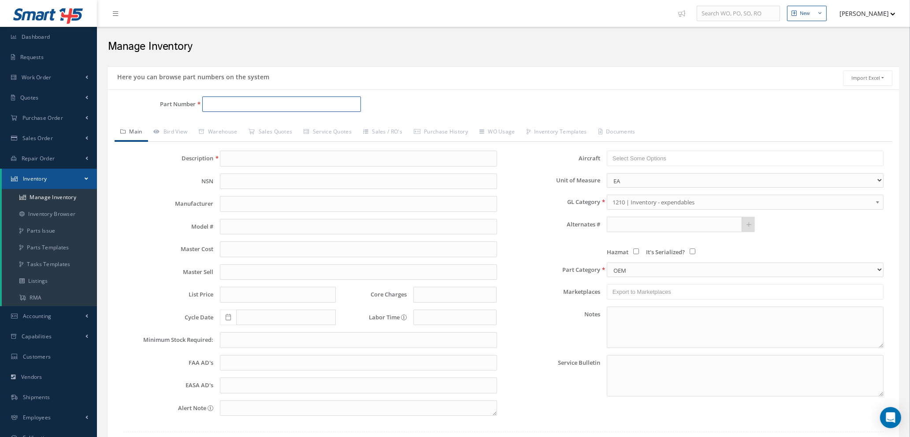
click at [212, 102] on input "Part Number" at bounding box center [281, 105] width 159 height 16
type input "MS20253P2"
click at [244, 125] on span "MS20253P2" at bounding box center [244, 127] width 79 height 9
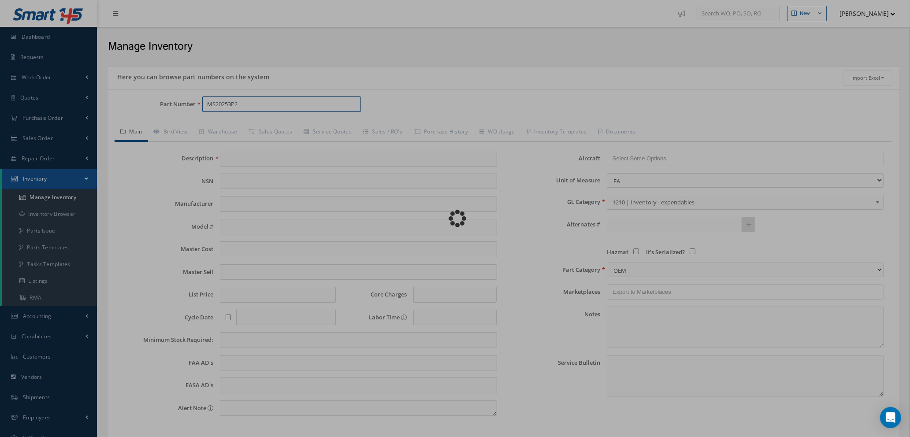
type input "PIN-HINGE"
type input "0.00"
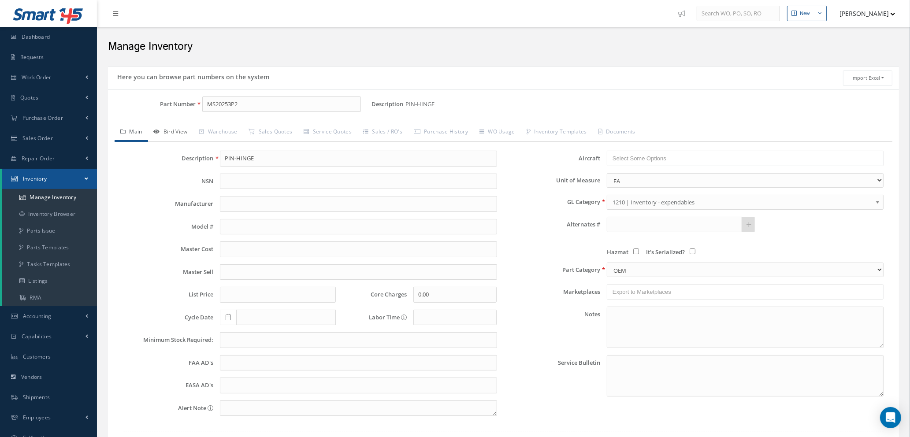
click at [173, 133] on link "Bird View" at bounding box center [170, 132] width 45 height 19
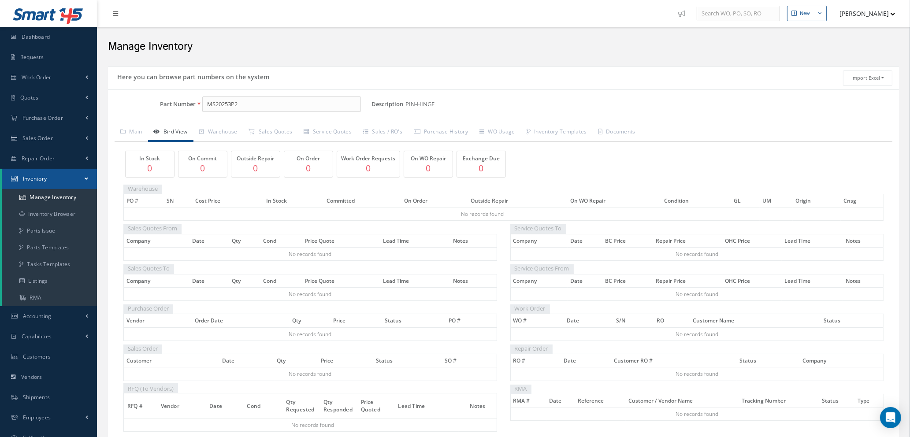
scroll to position [43, 0]
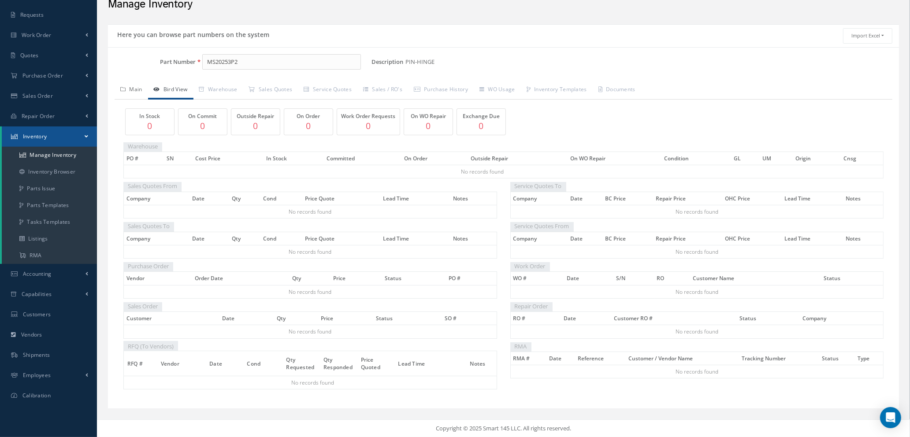
click at [131, 89] on link "Main" at bounding box center [132, 90] width 34 height 19
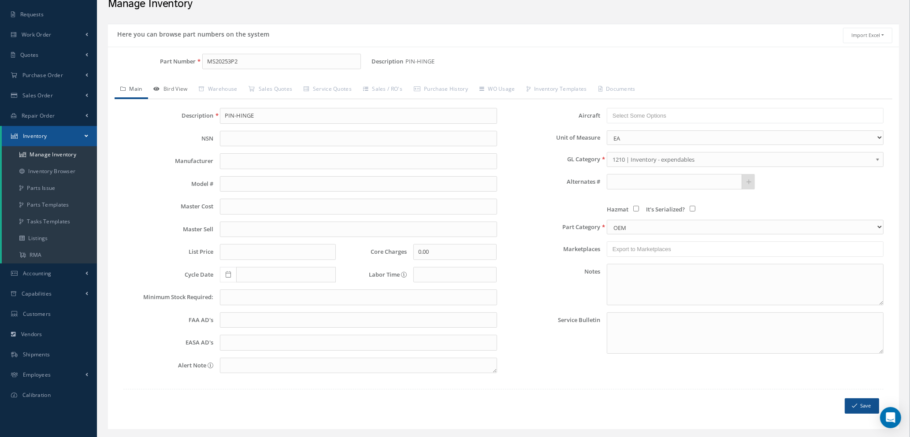
click at [170, 89] on link "Bird View" at bounding box center [170, 90] width 45 height 19
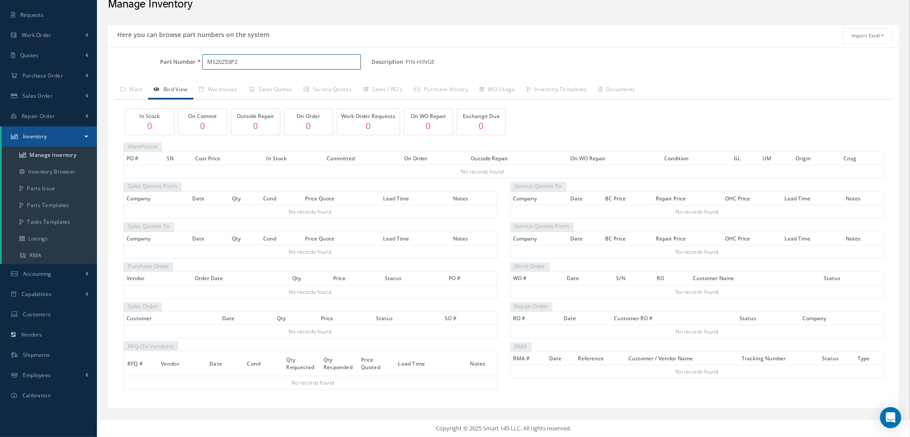
click at [251, 61] on input "MS20253P2" at bounding box center [281, 62] width 159 height 16
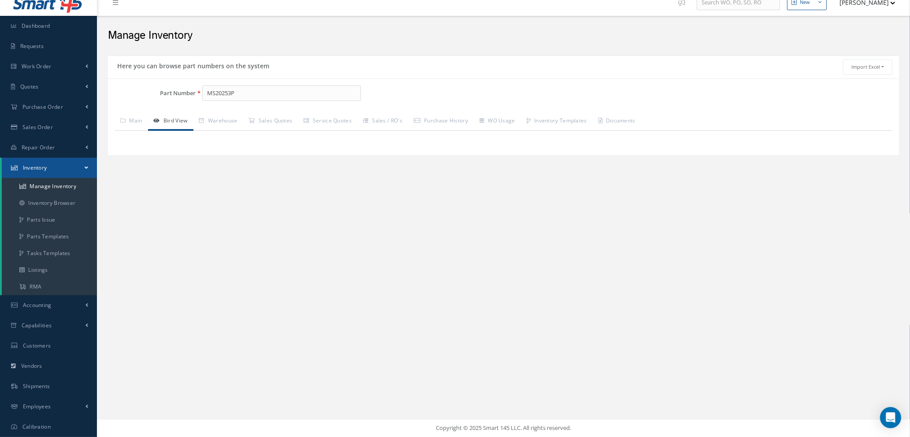
scroll to position [10, 0]
drag, startPoint x: 243, startPoint y: 92, endPoint x: 134, endPoint y: 89, distance: 109.3
click at [135, 90] on div "Part Number MS20253P" at bounding box center [240, 94] width 264 height 16
click at [251, 119] on span "D2511114320000" at bounding box center [244, 117] width 79 height 9
type input "D2511114320000"
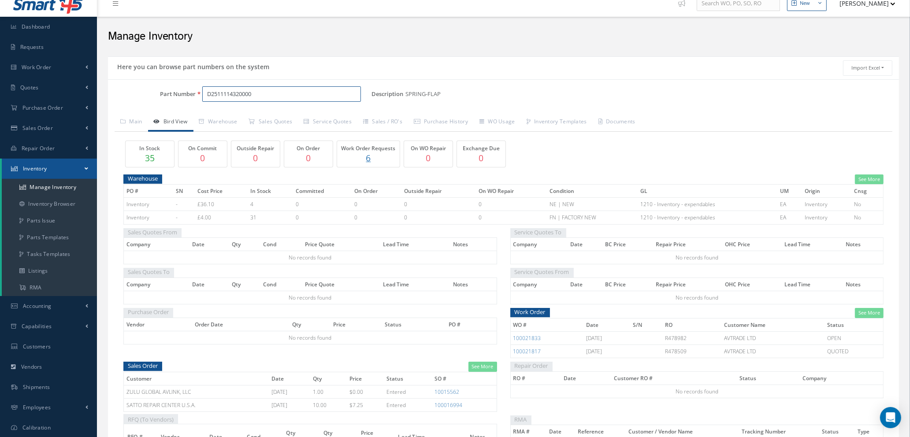
scroll to position [43, 0]
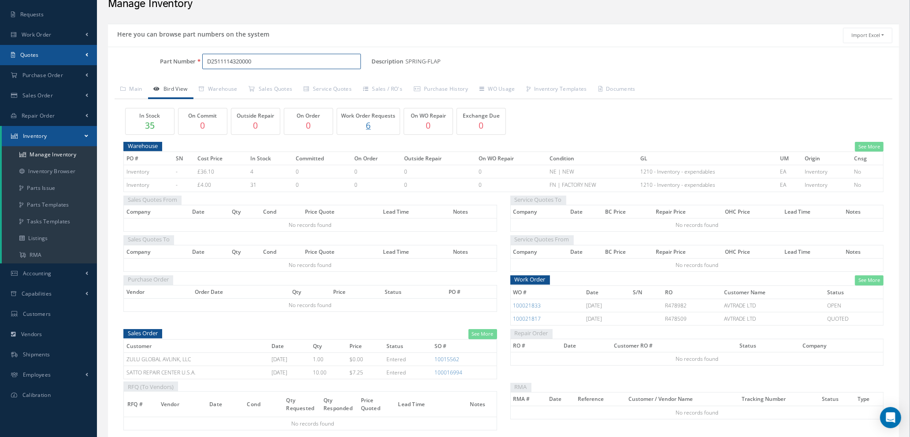
drag, startPoint x: 265, startPoint y: 63, endPoint x: 74, endPoint y: 54, distance: 192.0
click at [82, 57] on div "Smart 145 Dashboard Requests Work Order Work Order Work Order Quotes" at bounding box center [455, 217] width 910 height 521
type input "NAS1102-3-10"
click at [236, 86] on span "NAS1102-3-10" at bounding box center [244, 84] width 79 height 9
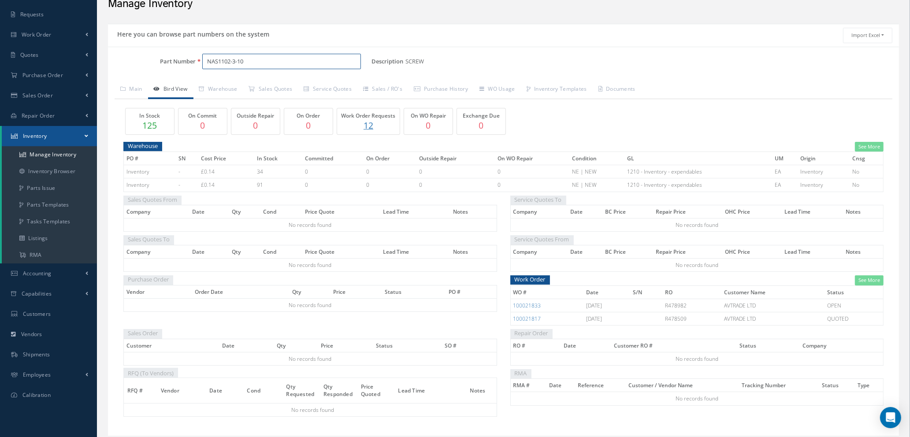
drag, startPoint x: 259, startPoint y: 62, endPoint x: 127, endPoint y: 52, distance: 132.2
click at [127, 52] on div "Part Number NAS1102-3-10 Description SCREW Alternates Based on the selected Gen…" at bounding box center [503, 241] width 791 height 389
type input "NAS561-2-9"
click at [241, 87] on span "NAS561-2-9" at bounding box center [244, 84] width 79 height 9
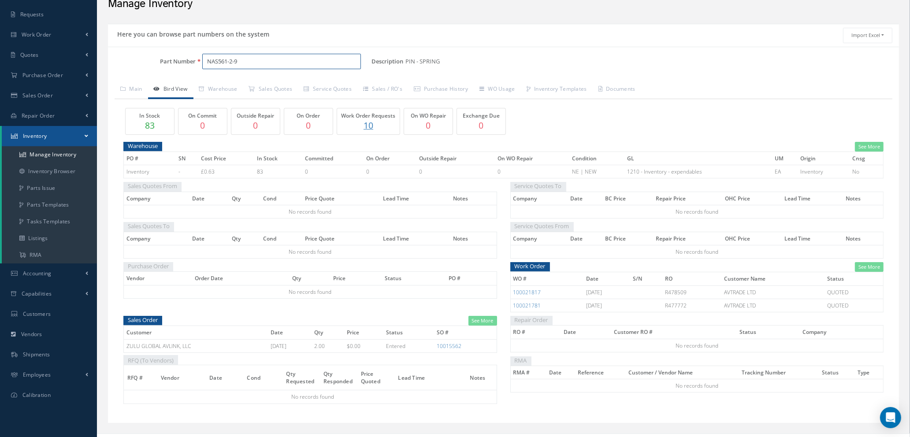
drag, startPoint x: 251, startPoint y: 63, endPoint x: 161, endPoint y: 60, distance: 89.9
click at [161, 60] on div "Part Number NAS561-2-9" at bounding box center [240, 62] width 264 height 16
click at [258, 82] on span "D2511114200000" at bounding box center [244, 84] width 79 height 9
click at [265, 61] on input "D2511114200000" at bounding box center [281, 62] width 159 height 16
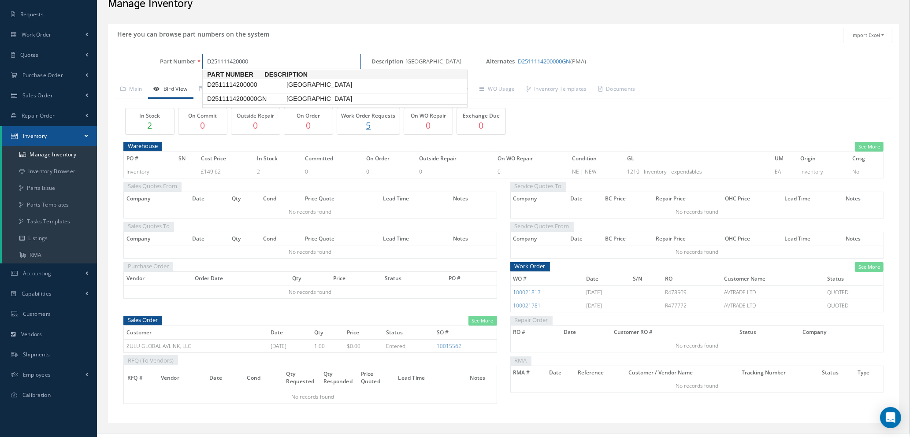
click at [263, 101] on span "D2511114200000GN" at bounding box center [244, 98] width 79 height 9
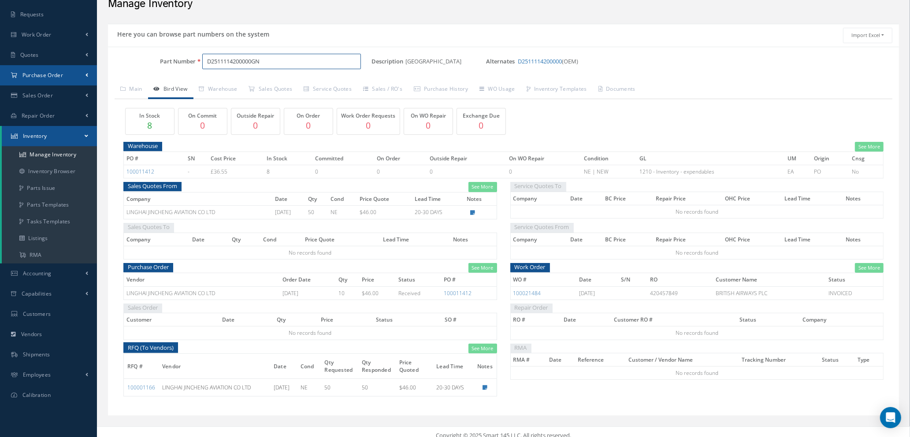
drag, startPoint x: 278, startPoint y: 63, endPoint x: 71, endPoint y: 67, distance: 207.2
click at [71, 68] on div "Smart 145 Dashboard Requests Work Order Work Order Work Order Quotes" at bounding box center [455, 200] width 910 height 487
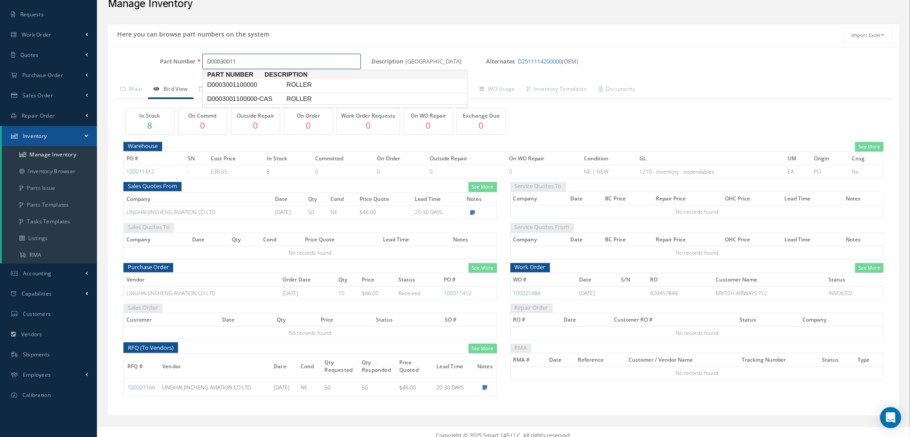
click at [252, 94] on span "D0003001100000-CAS" at bounding box center [244, 98] width 79 height 9
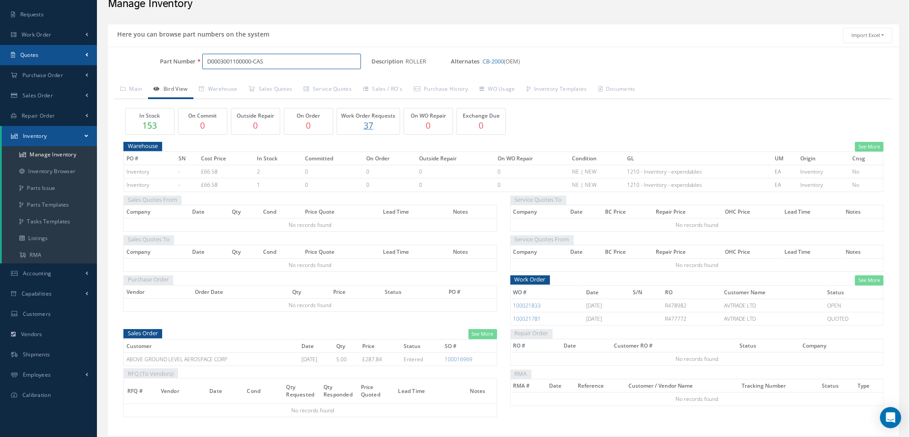
drag, startPoint x: 277, startPoint y: 59, endPoint x: 50, endPoint y: 56, distance: 227.0
click at [53, 56] on div "Smart 145 Dashboard Requests Work Order Work Order Work Order Quotes" at bounding box center [455, 211] width 910 height 508
click at [226, 85] on span "D2511043820000" at bounding box center [244, 84] width 79 height 9
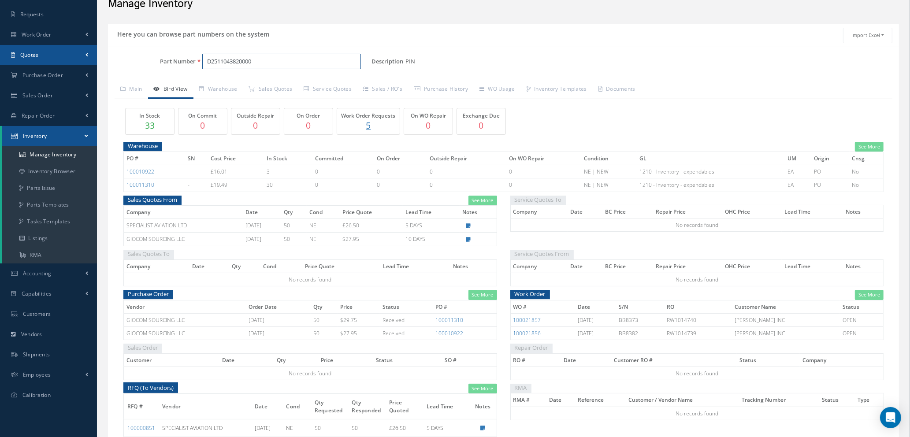
drag, startPoint x: 262, startPoint y: 62, endPoint x: 74, endPoint y: 53, distance: 187.5
click at [90, 56] on div "Smart 145 Dashboard Requests Work Order Work Order Work Order Quotes" at bounding box center [455, 229] width 910 height 545
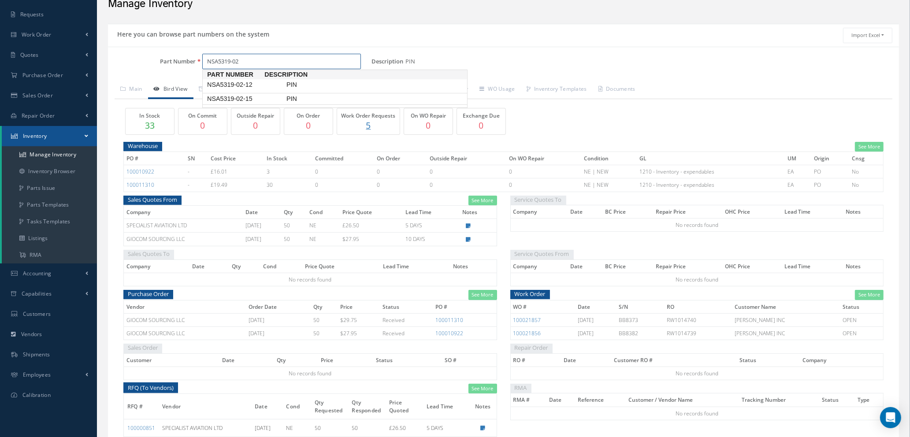
click at [230, 98] on span "NSA5319-02-15" at bounding box center [244, 98] width 79 height 9
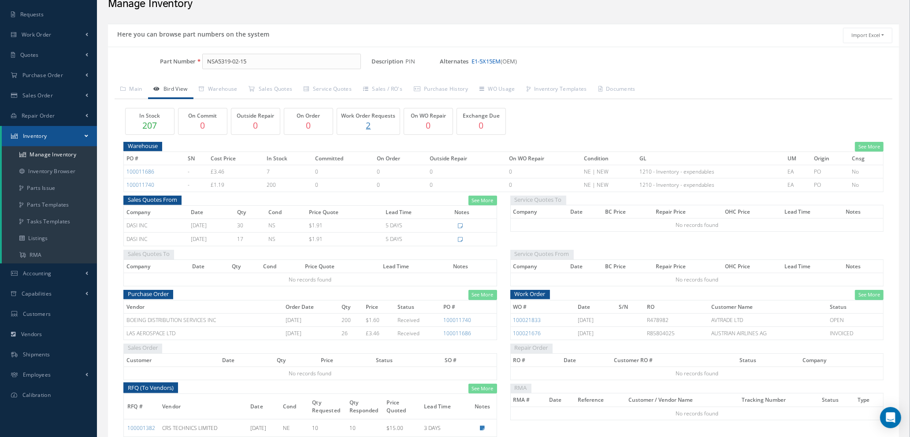
click at [486, 59] on link "E1-5X15EM" at bounding box center [486, 61] width 29 height 8
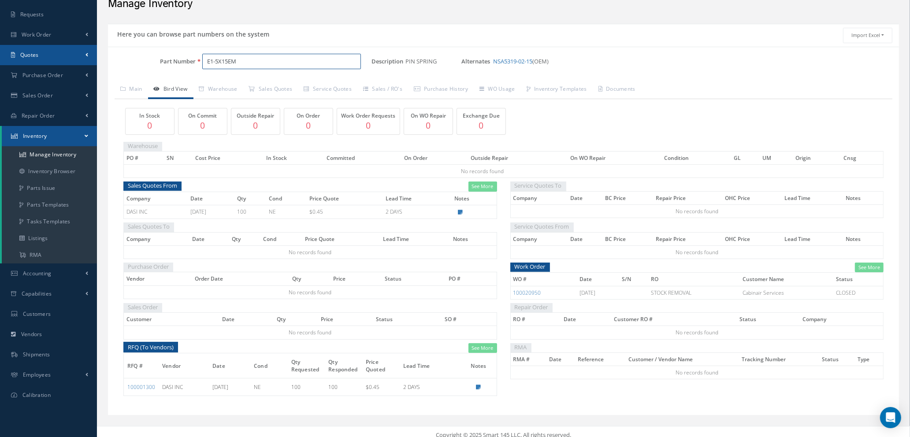
drag, startPoint x: 258, startPoint y: 60, endPoint x: 43, endPoint y: 48, distance: 215.4
click at [63, 56] on div "Smart 145 Dashboard Requests Work Order Work Order Work Order Quotes" at bounding box center [455, 200] width 910 height 487
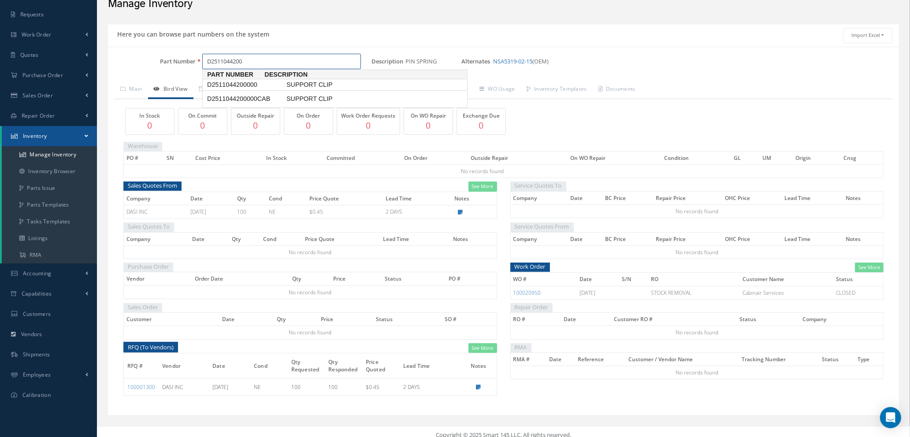
click at [242, 85] on span "D2511044200000" at bounding box center [244, 84] width 79 height 9
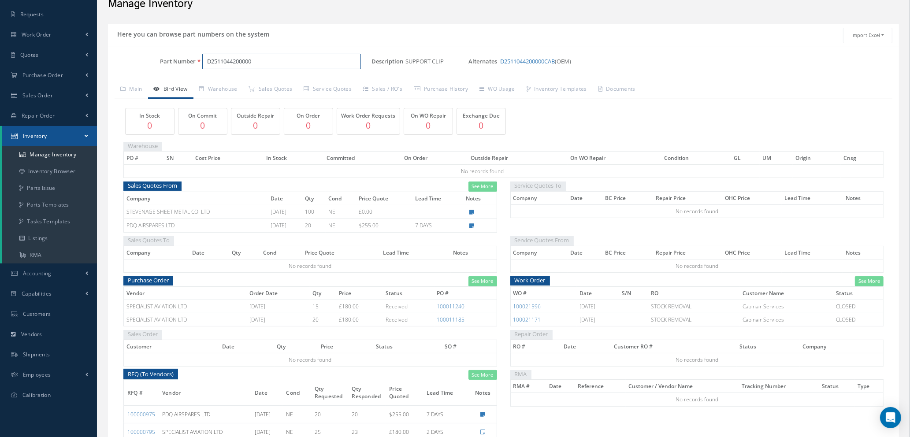
click at [258, 62] on input "D2511044200000" at bounding box center [281, 62] width 159 height 16
click at [529, 62] on link "D2511044200000CAB" at bounding box center [527, 61] width 55 height 8
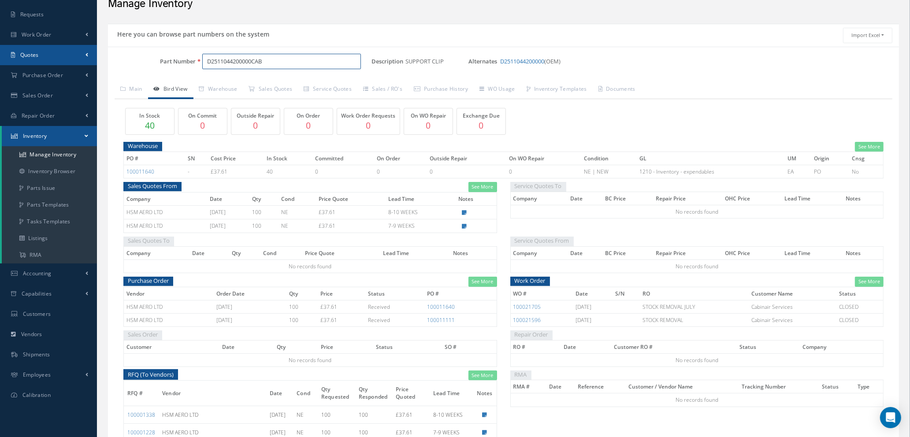
drag, startPoint x: 261, startPoint y: 56, endPoint x: 70, endPoint y: 55, distance: 191.8
click at [71, 55] on div "Smart 145 Dashboard Requests Work Order Work Order Work Order Quotes" at bounding box center [455, 240] width 910 height 567
type input "B"
click at [232, 86] on span "NAS1096-1-7" at bounding box center [244, 84] width 79 height 9
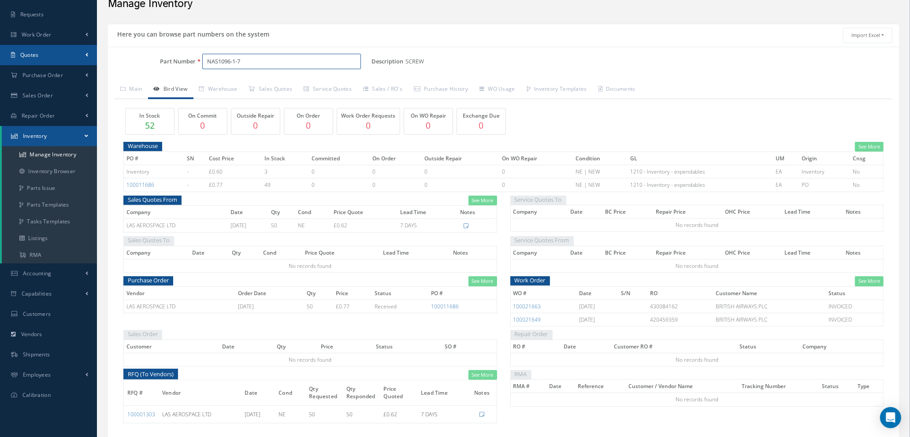
drag, startPoint x: 197, startPoint y: 54, endPoint x: 72, endPoint y: 50, distance: 125.7
click at [90, 52] on div "Smart 145 Dashboard Requests Work Order Work Order Work Order Quotes" at bounding box center [455, 214] width 910 height 514
click at [272, 84] on span "D2511046620000" at bounding box center [244, 84] width 79 height 9
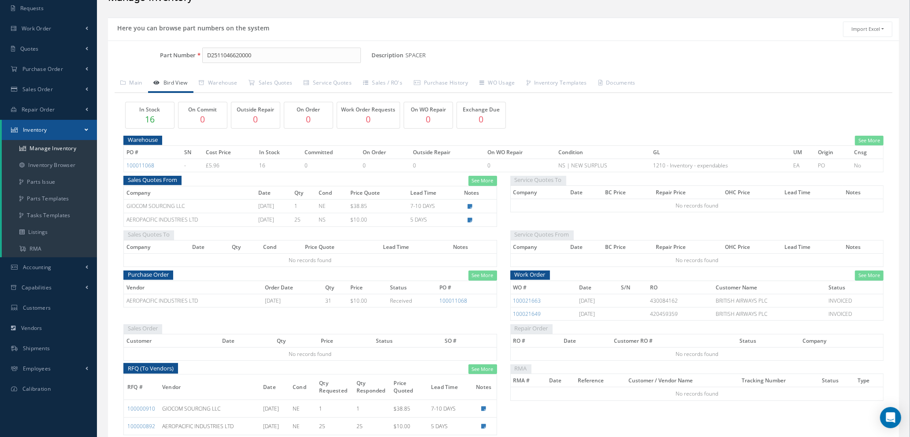
scroll to position [0, 0]
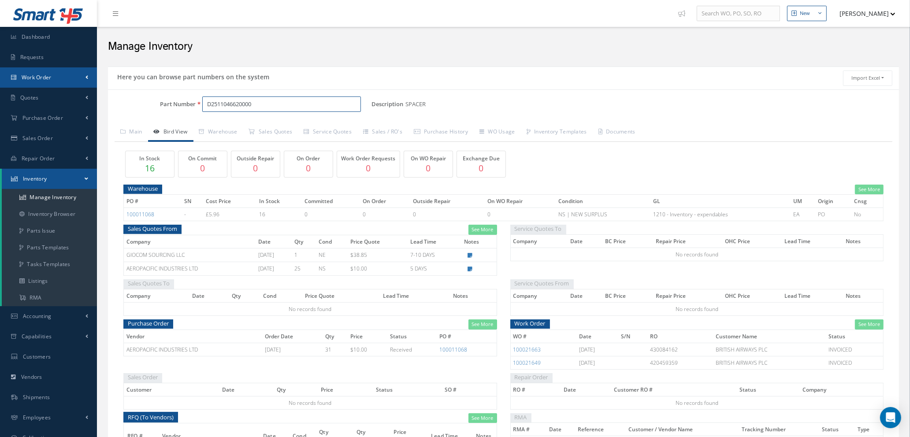
drag, startPoint x: 266, startPoint y: 102, endPoint x: 45, endPoint y: 82, distance: 221.2
click at [50, 85] on div "Smart 145 Dashboard Requests Work Order Work Order Work Order Quotes" at bounding box center [455, 266] width 910 height 532
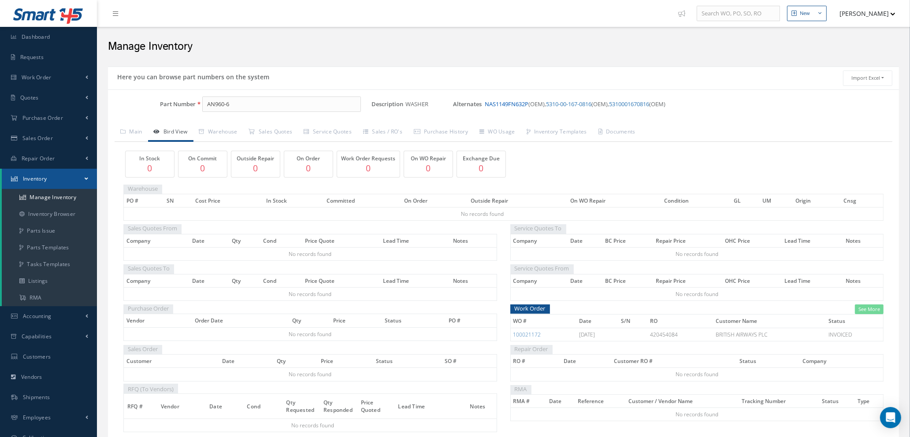
click at [504, 107] on link "NAS1149FN632P" at bounding box center [507, 104] width 44 height 8
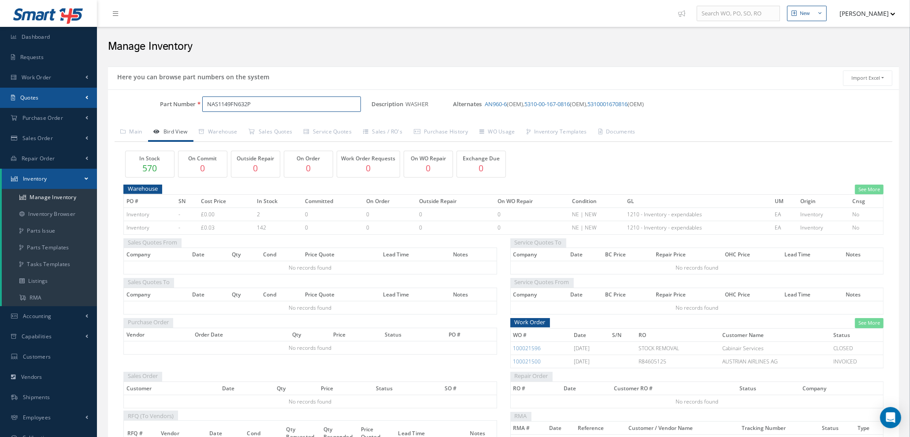
drag, startPoint x: 263, startPoint y: 101, endPoint x: 15, endPoint y: 89, distance: 248.9
click at [21, 90] on div "Smart 145 Dashboard Requests Work Order Work Order Work Order Quotes" at bounding box center [455, 253] width 910 height 507
click at [223, 130] on span "NAS1921M04-03W" at bounding box center [244, 127] width 79 height 9
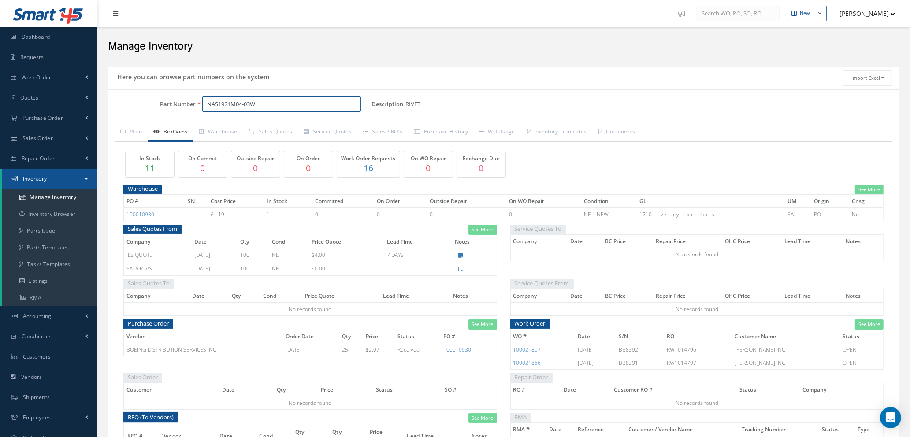
scroll to position [78, 0]
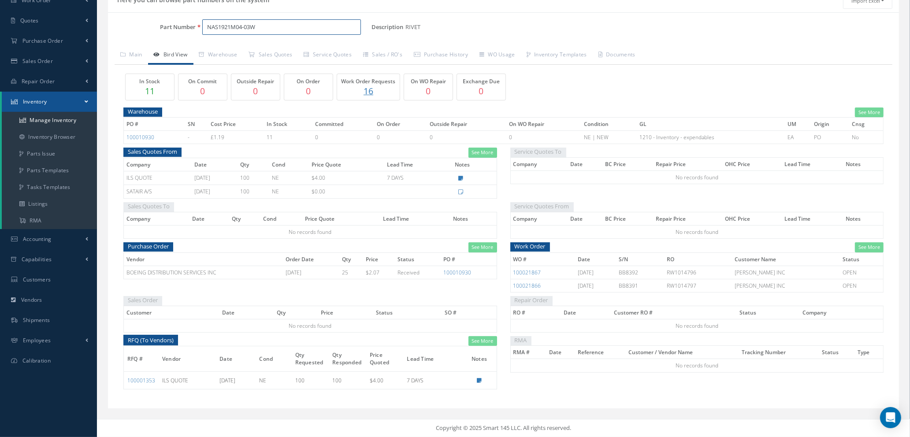
type input "NAS1921M04-03W"
click at [867, 248] on link "See More" at bounding box center [869, 247] width 29 height 10
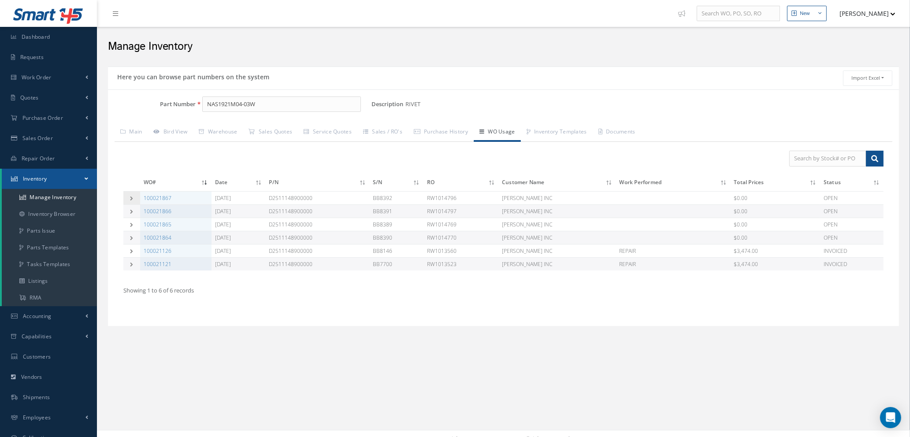
click at [130, 197] on icon at bounding box center [132, 198] width 6 height 4
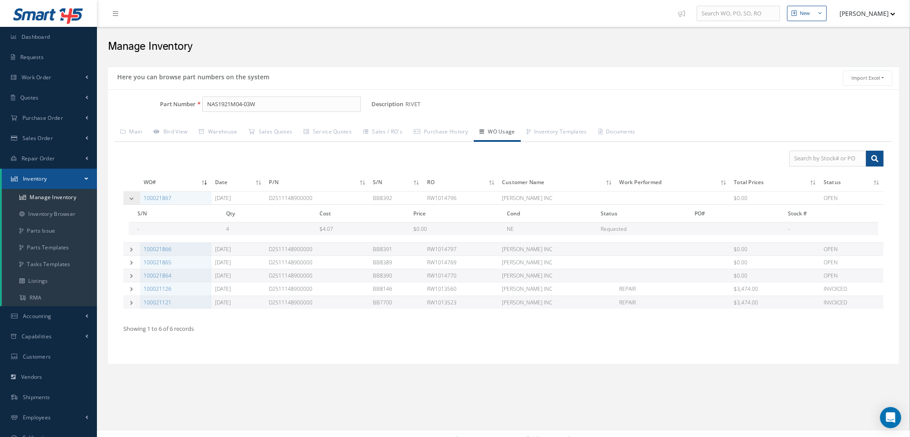
click at [130, 197] on icon at bounding box center [132, 198] width 6 height 4
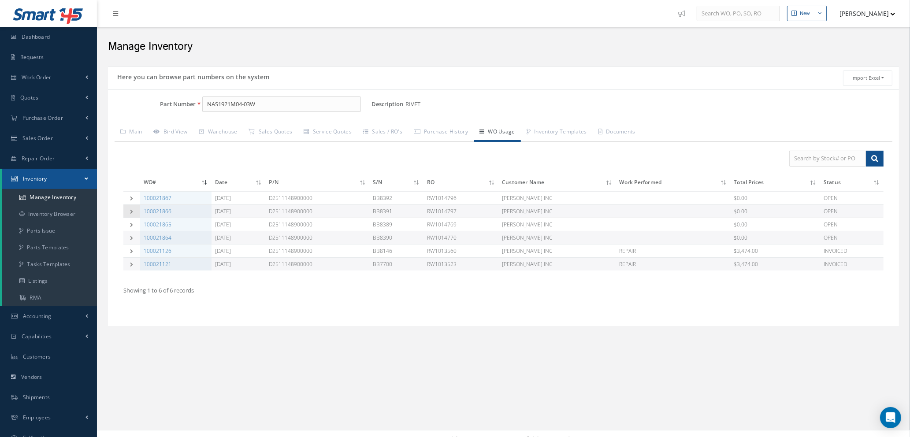
click at [130, 213] on icon at bounding box center [132, 211] width 6 height 4
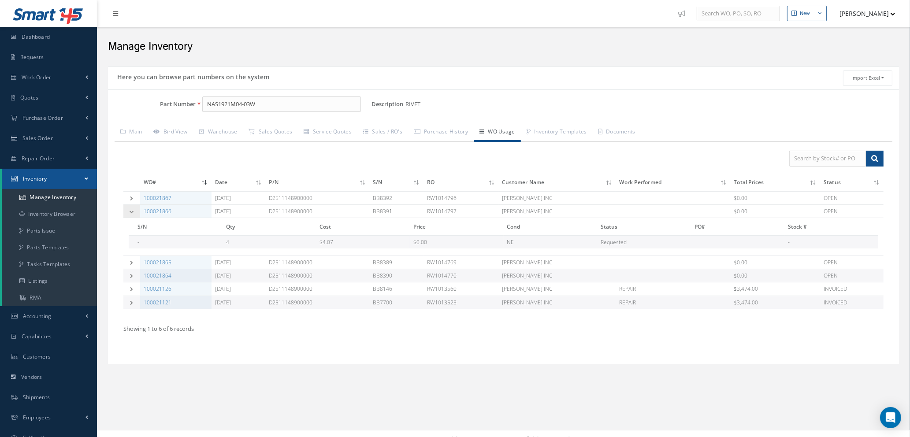
click at [130, 213] on icon at bounding box center [132, 211] width 6 height 4
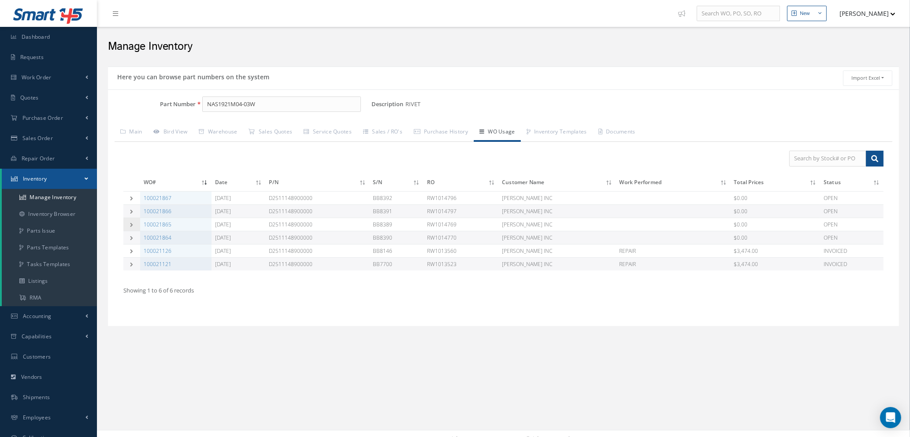
click at [130, 226] on icon at bounding box center [132, 225] width 6 height 4
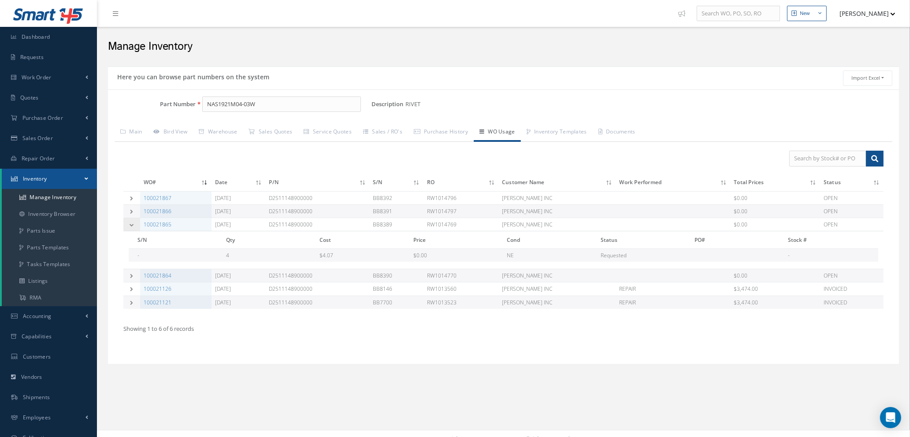
click at [130, 226] on icon at bounding box center [132, 225] width 6 height 4
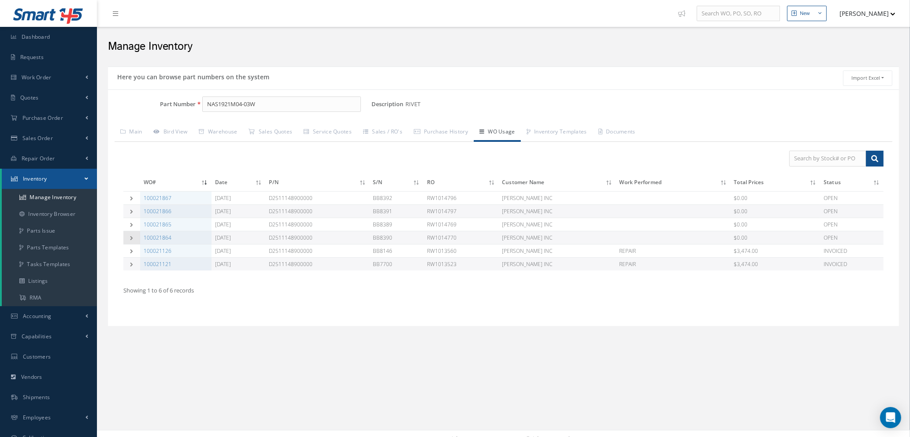
click at [130, 238] on icon at bounding box center [132, 238] width 6 height 4
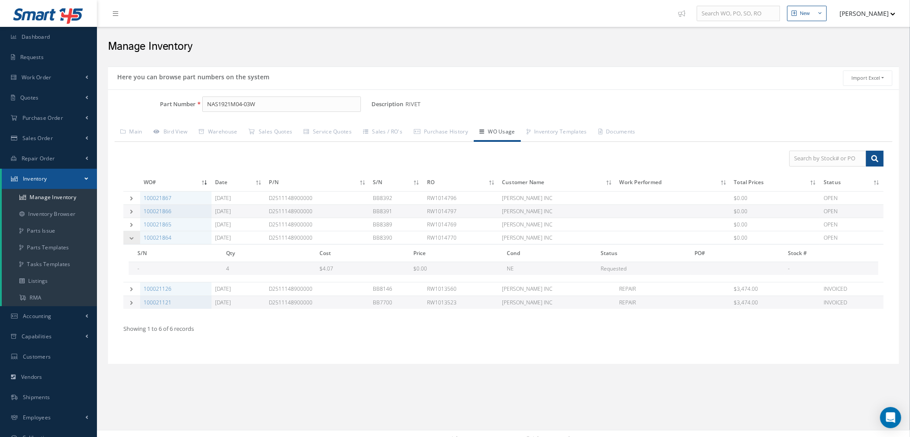
click at [130, 238] on icon at bounding box center [132, 238] width 6 height 4
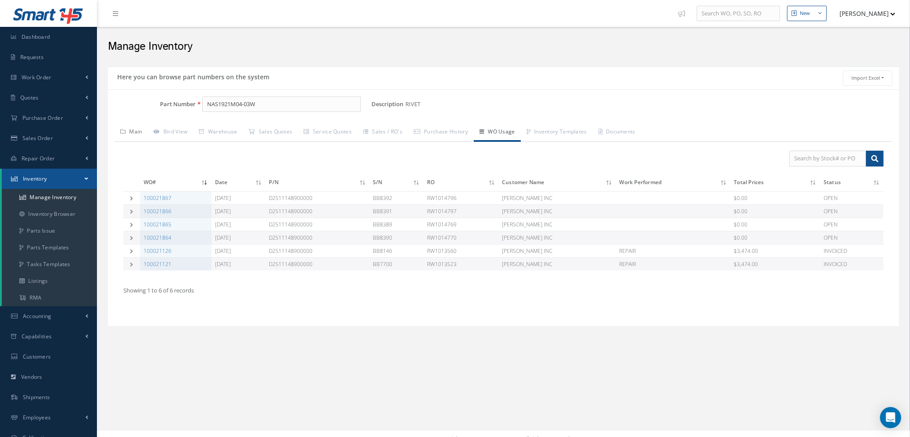
click at [136, 134] on link "Main" at bounding box center [132, 132] width 34 height 19
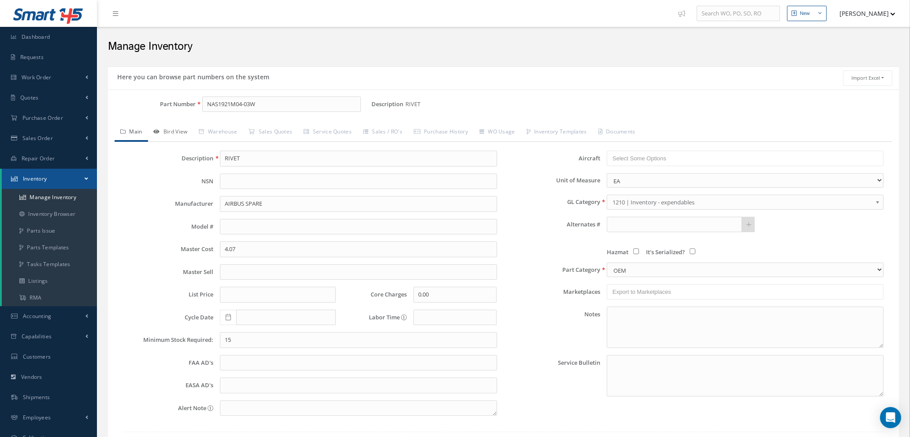
click at [170, 130] on link "Bird View" at bounding box center [170, 132] width 45 height 19
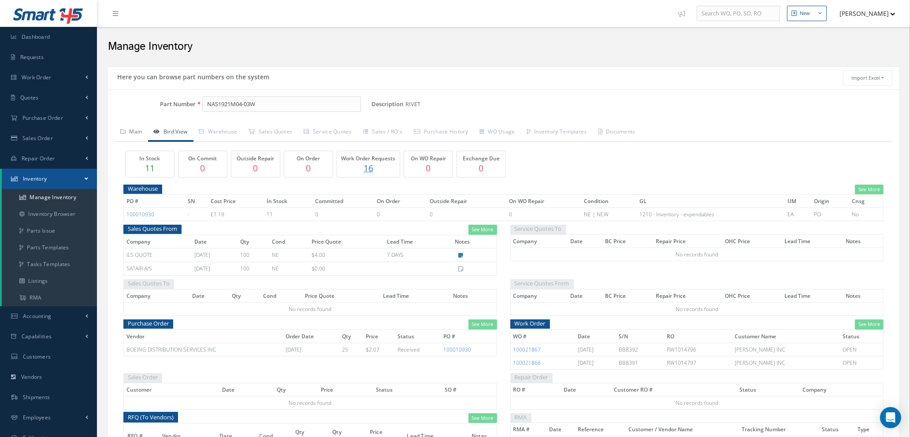
click at [137, 131] on link "Main" at bounding box center [132, 132] width 34 height 19
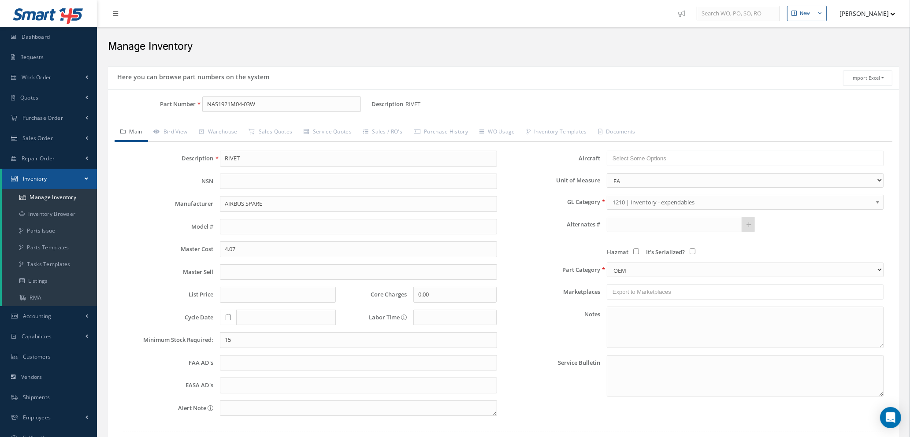
scroll to position [63, 0]
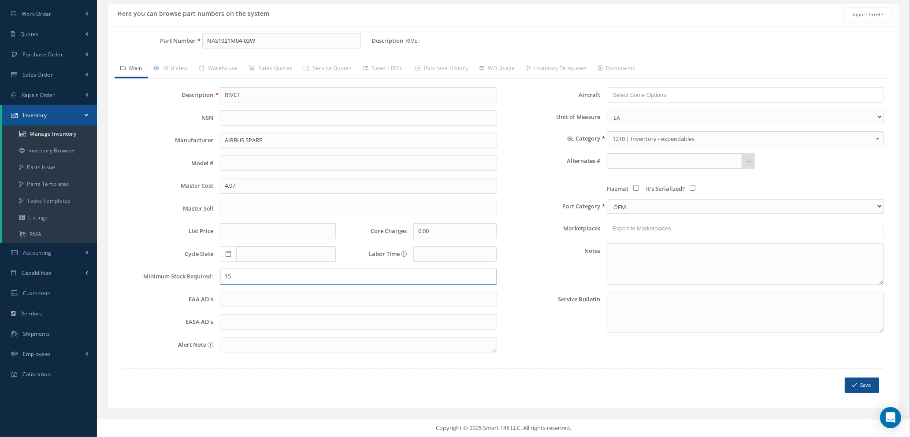
click at [296, 279] on input "15" at bounding box center [358, 277] width 277 height 16
type input "10"
click at [867, 388] on button "Save" at bounding box center [862, 385] width 34 height 15
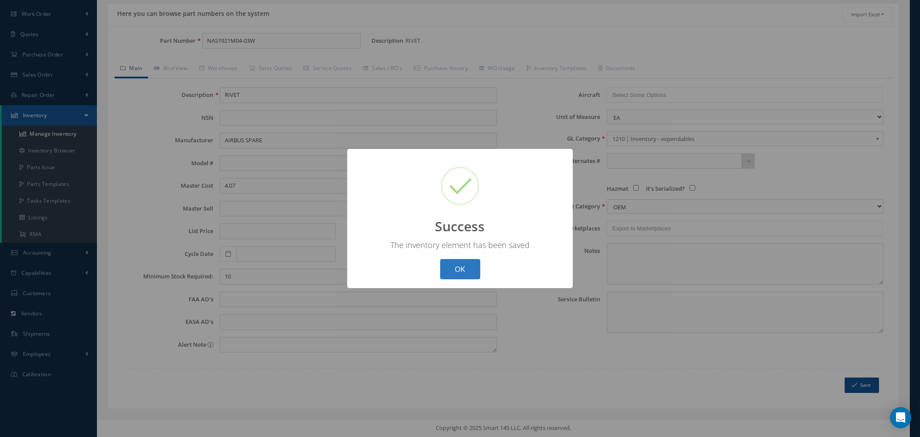
click at [461, 267] on button "OK" at bounding box center [460, 269] width 40 height 21
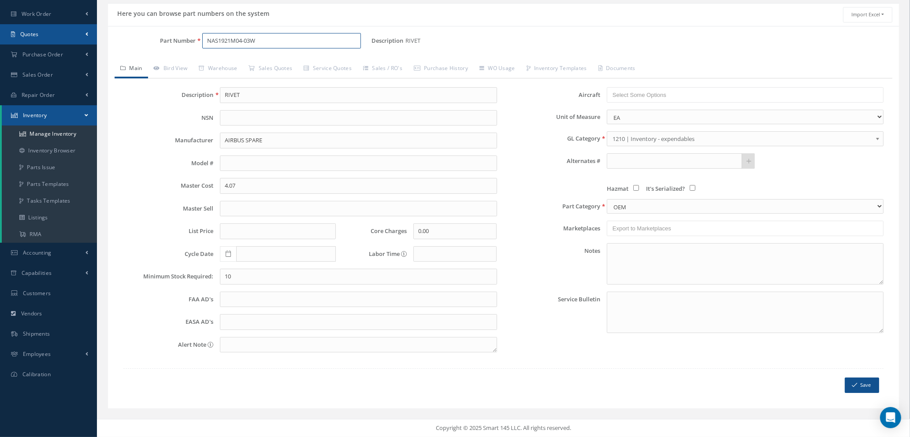
drag, startPoint x: 283, startPoint y: 41, endPoint x: 80, endPoint y: 32, distance: 203.9
click at [84, 32] on div "Smart 145 Dashboard Requests Work Order Work Order Work Order Quotes" at bounding box center [455, 187] width 910 height 501
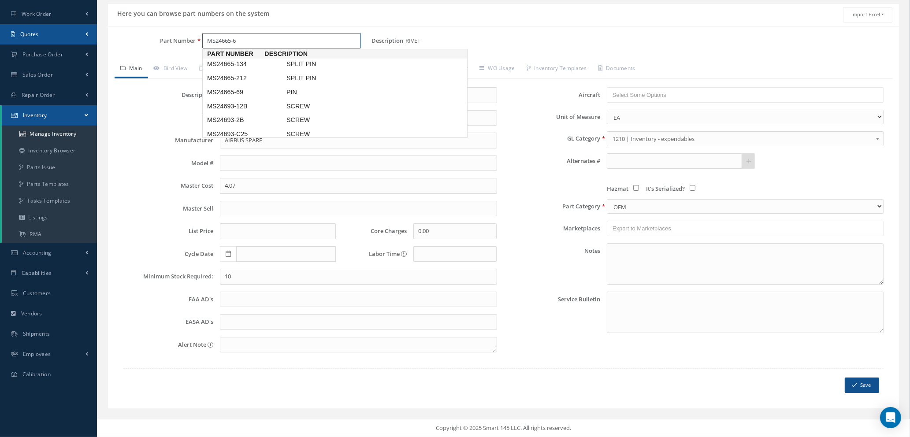
type input "MS24665-69"
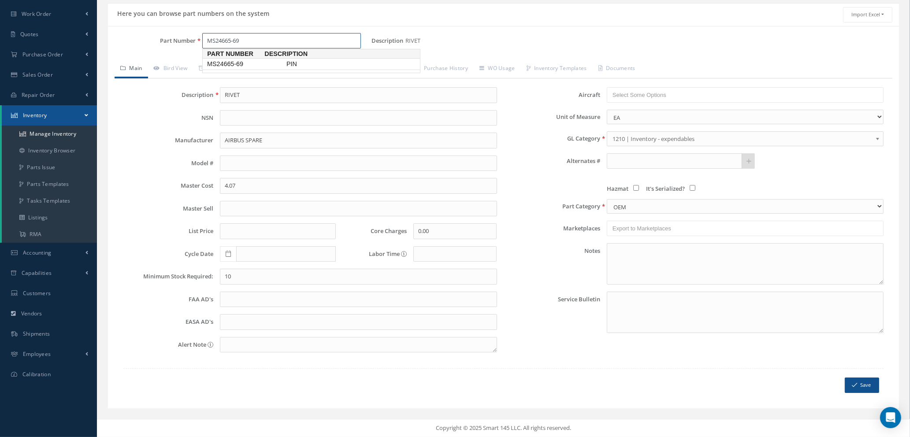
click at [252, 60] on span "MS24665-69" at bounding box center [244, 64] width 79 height 9
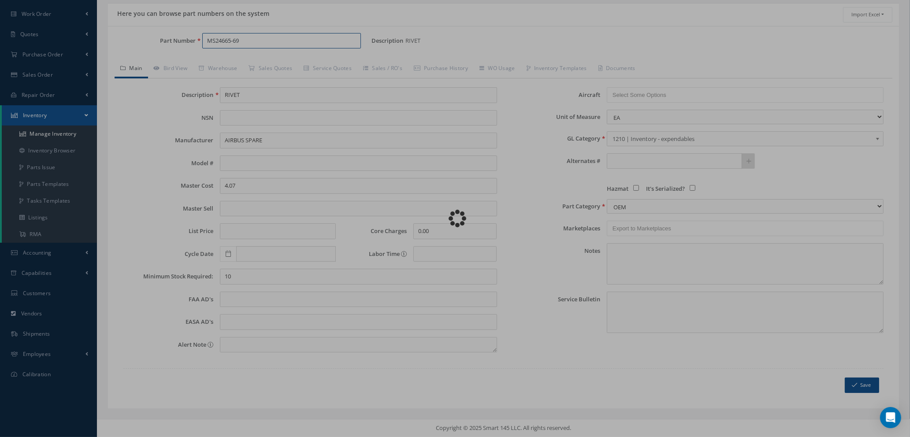
type input "PIN"
type input "0.07"
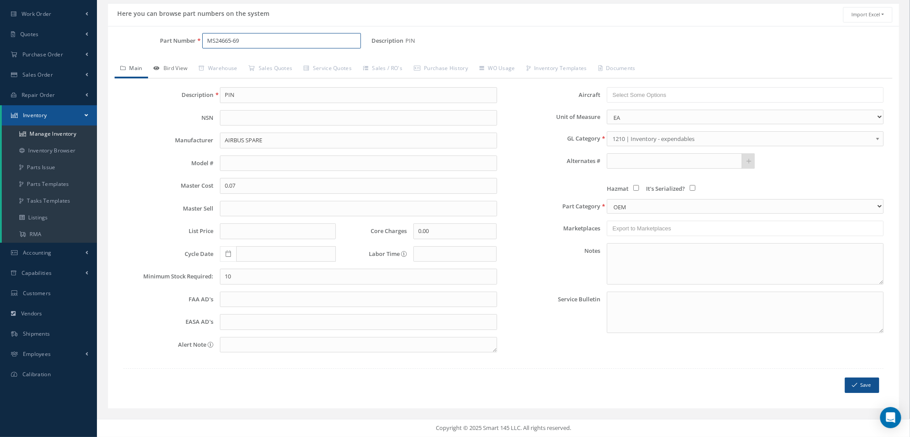
type input "MS24665-69"
click at [171, 70] on link "Bird View" at bounding box center [170, 69] width 45 height 19
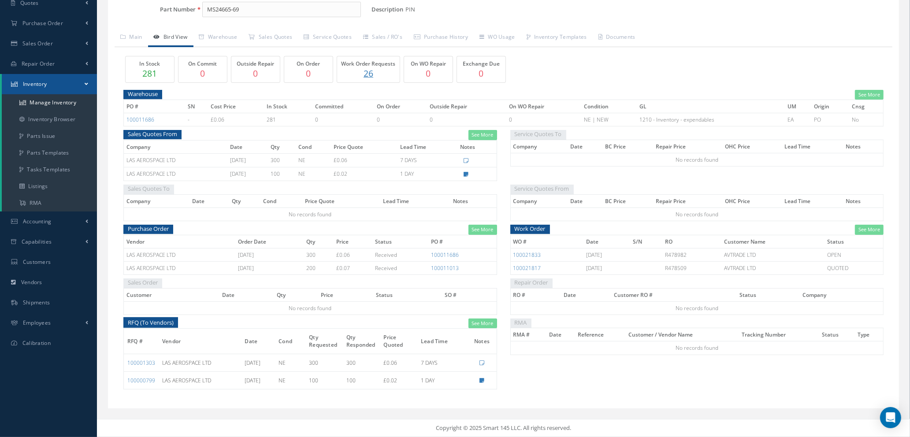
scroll to position [96, 0]
click at [875, 227] on link "See More" at bounding box center [869, 230] width 29 height 10
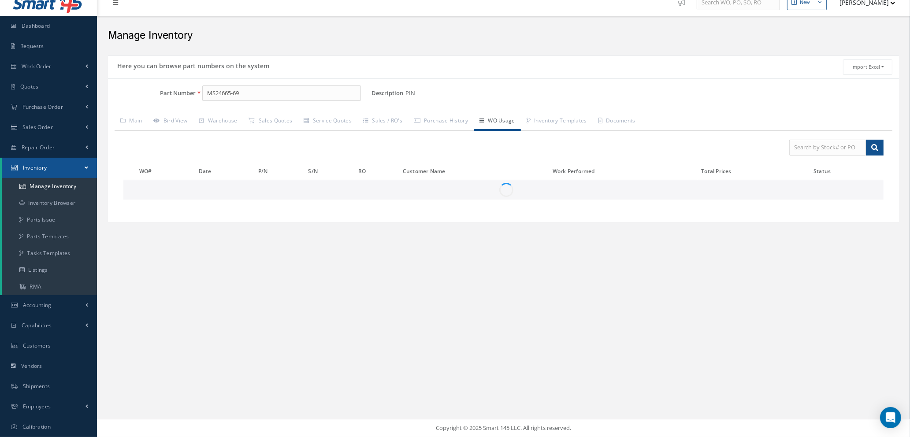
scroll to position [0, 0]
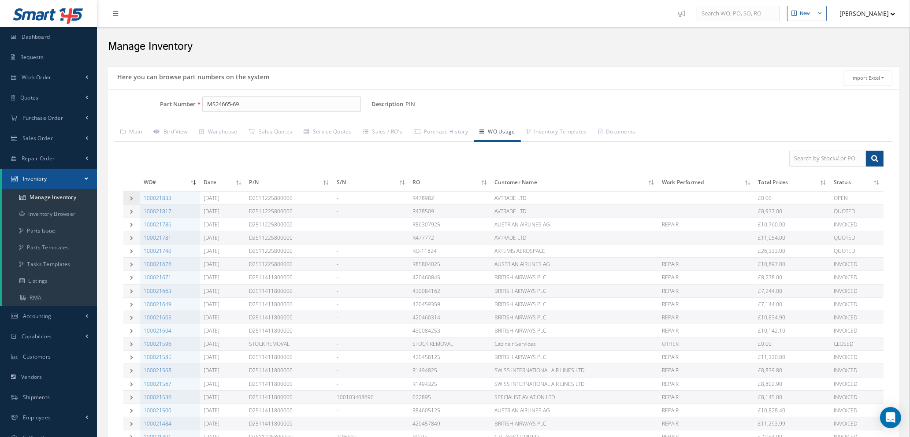
click at [133, 197] on icon at bounding box center [132, 198] width 6 height 4
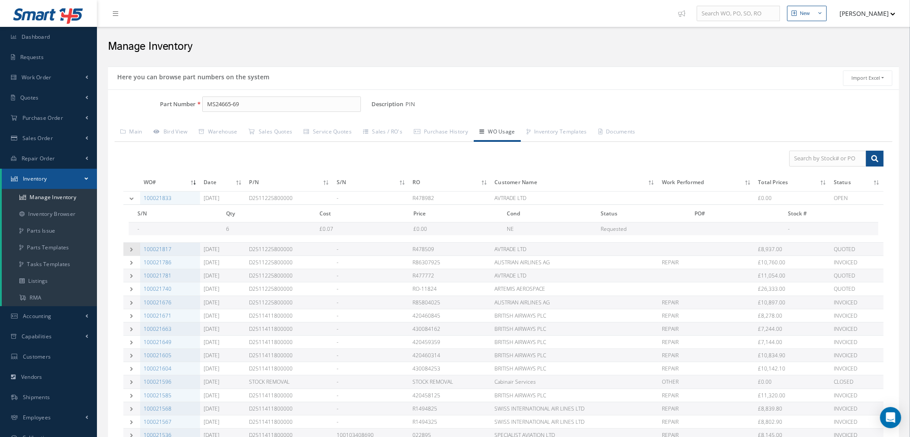
click at [130, 249] on icon at bounding box center [132, 249] width 6 height 4
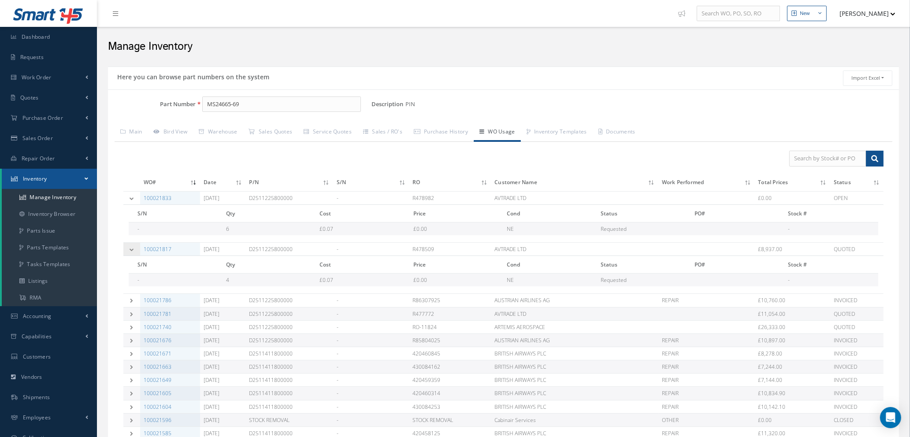
click at [130, 249] on icon at bounding box center [132, 249] width 6 height 4
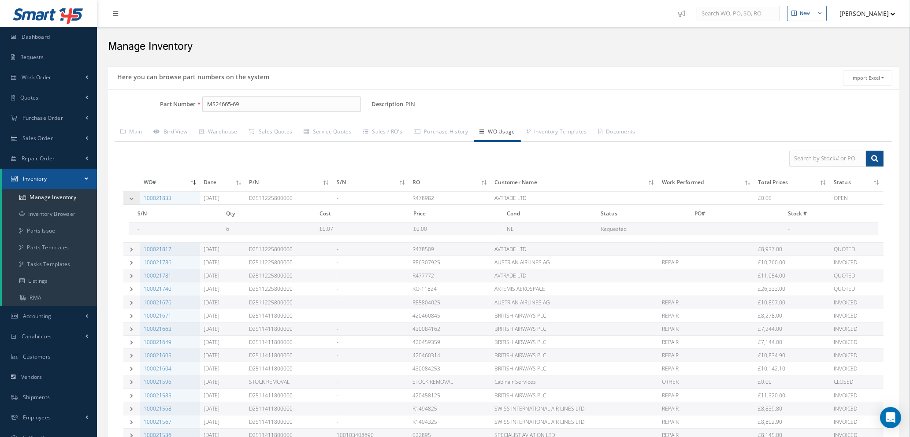
click at [130, 197] on icon at bounding box center [132, 198] width 6 height 4
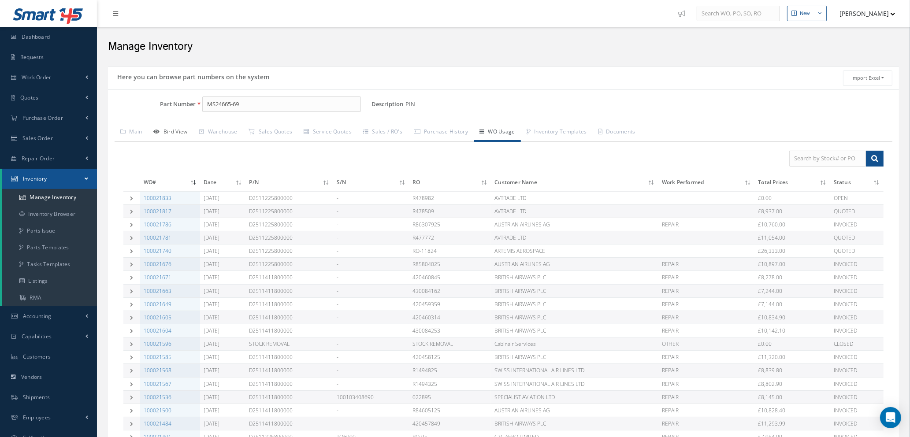
drag, startPoint x: 178, startPoint y: 133, endPoint x: 159, endPoint y: 135, distance: 19.1
click at [178, 133] on link "Bird View" at bounding box center [170, 132] width 45 height 19
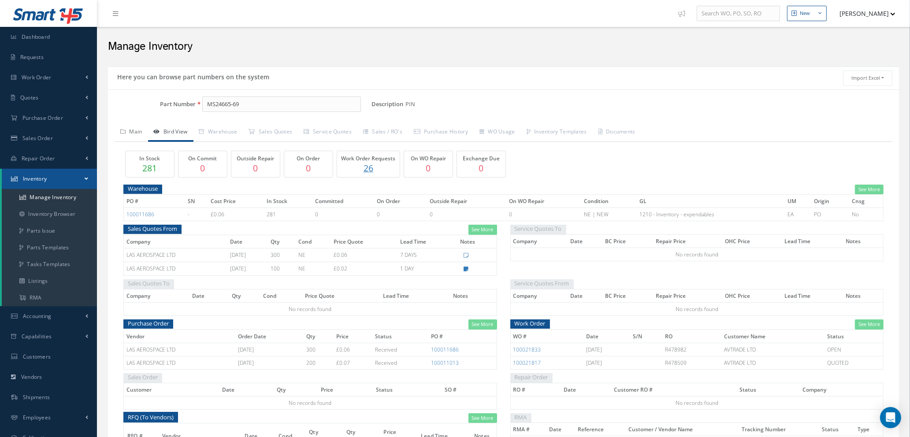
click at [135, 132] on link "Main" at bounding box center [132, 132] width 34 height 19
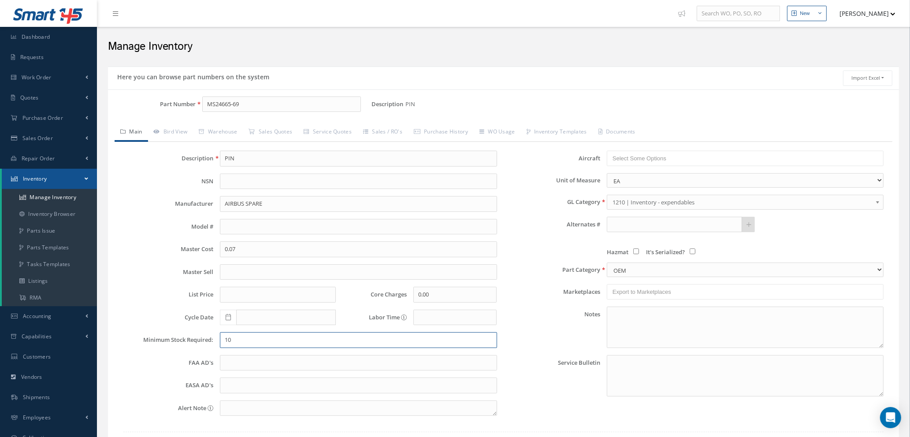
click at [261, 342] on input "10" at bounding box center [358, 340] width 277 height 16
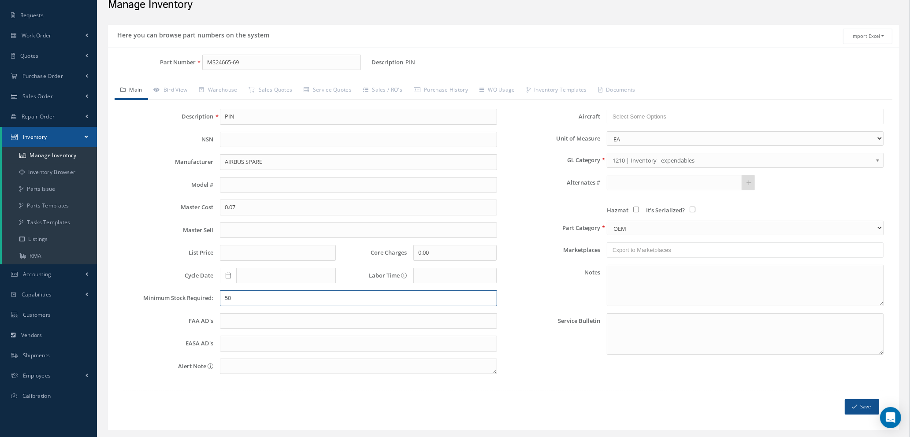
scroll to position [63, 0]
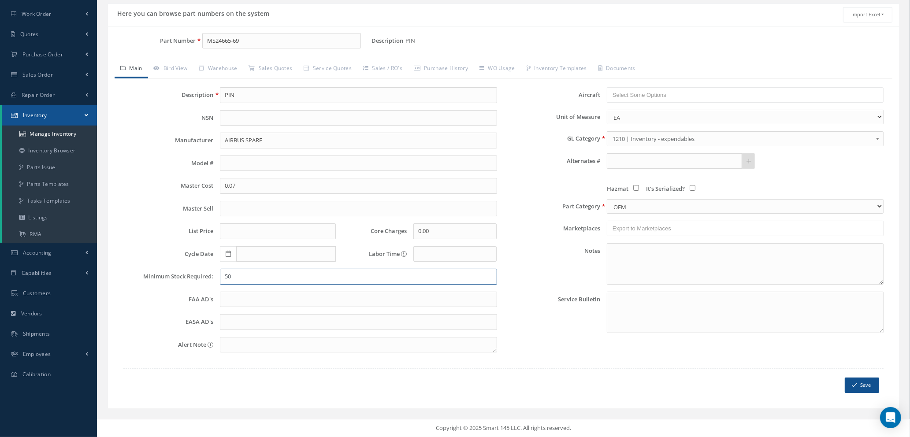
type input "50"
click at [862, 383] on button "Save" at bounding box center [862, 385] width 34 height 15
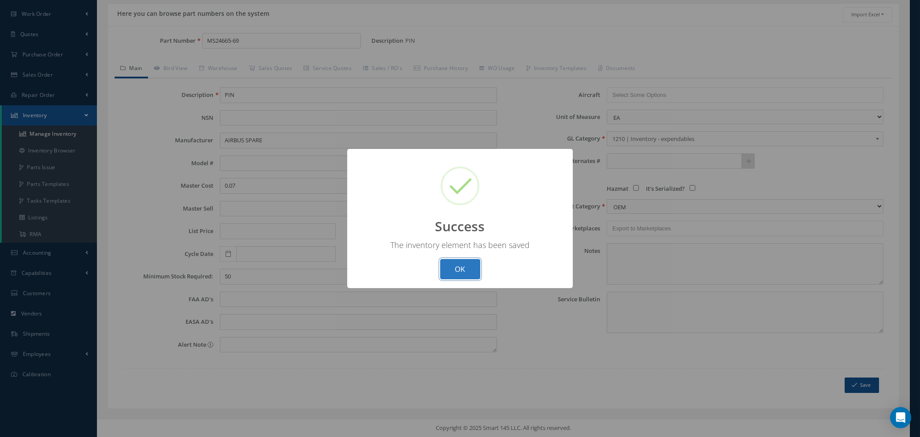
click at [462, 269] on button "OK" at bounding box center [460, 269] width 40 height 21
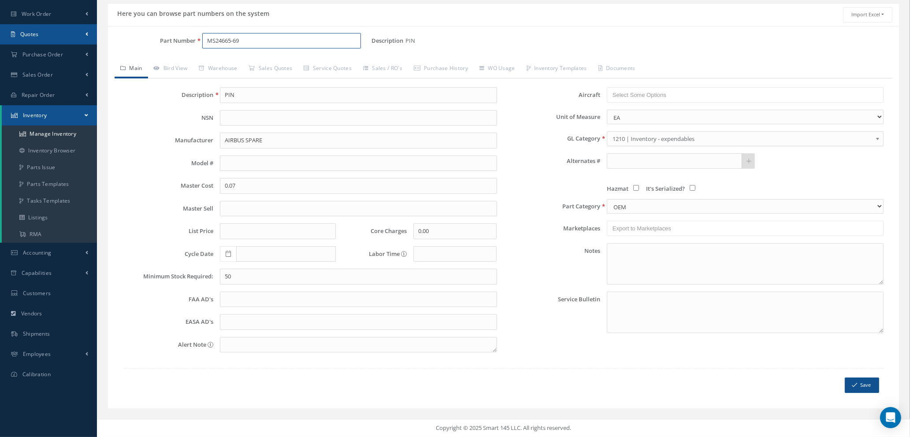
drag, startPoint x: 243, startPoint y: 40, endPoint x: 62, endPoint y: 37, distance: 181.2
click at [69, 41] on div "Smart 145 Dashboard Requests Work Order Work Order Work Order Quotes" at bounding box center [455, 187] width 910 height 501
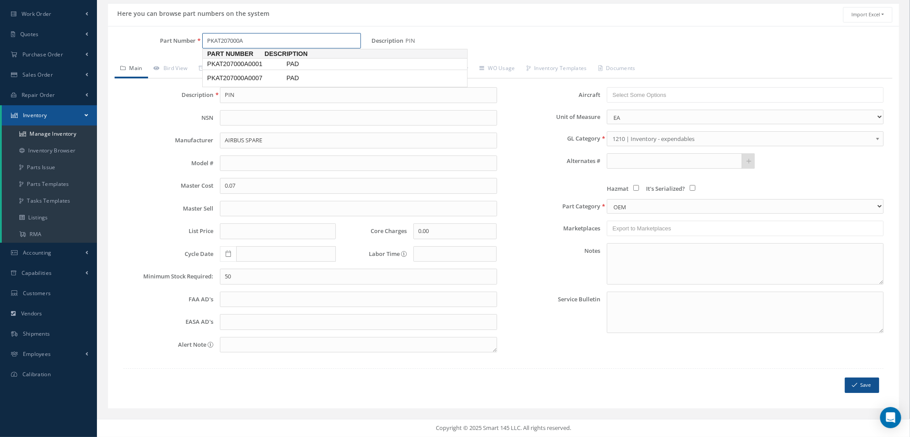
click at [219, 63] on span "PKAT207000A0001" at bounding box center [244, 64] width 79 height 9
type input "PKAT207000A0001"
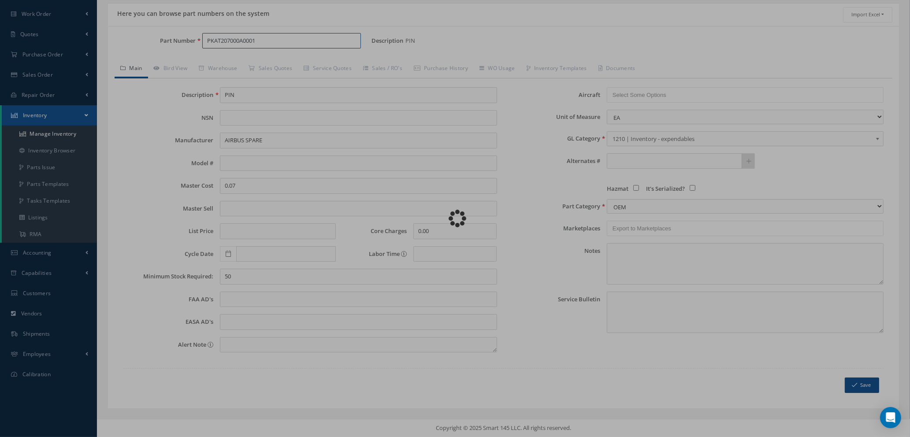
type input "PAD"
type input "6101.00"
type textarea "RECEIVED PARTS ON PENTAGON -- Natasha 03/07/2025 10:31AM"
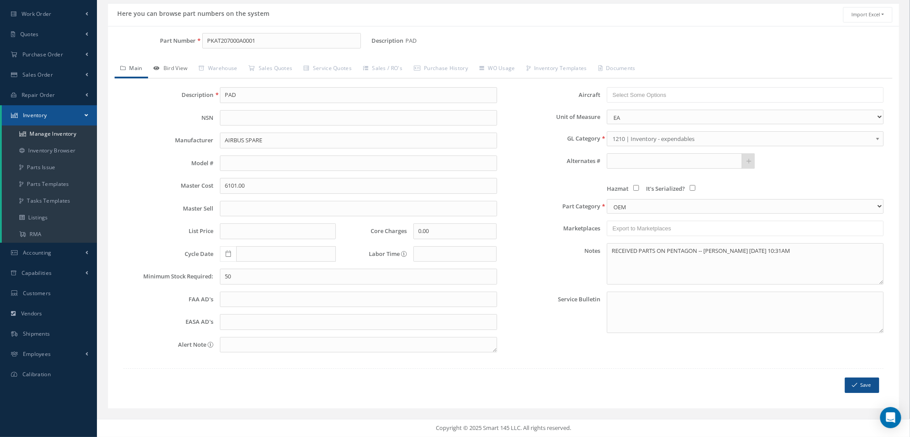
click at [180, 65] on link "Bird View" at bounding box center [170, 69] width 45 height 19
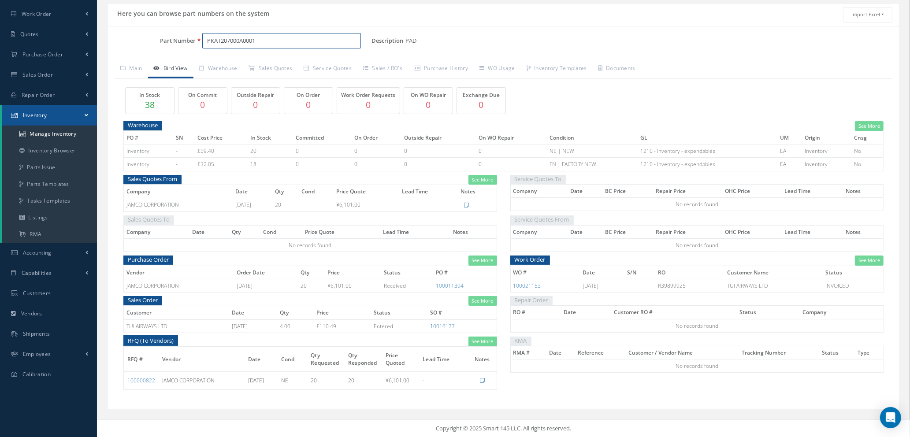
click at [261, 37] on input "PKAT207000A0001" at bounding box center [281, 41] width 159 height 16
click at [258, 64] on span "PKAT207000A0007" at bounding box center [244, 64] width 79 height 9
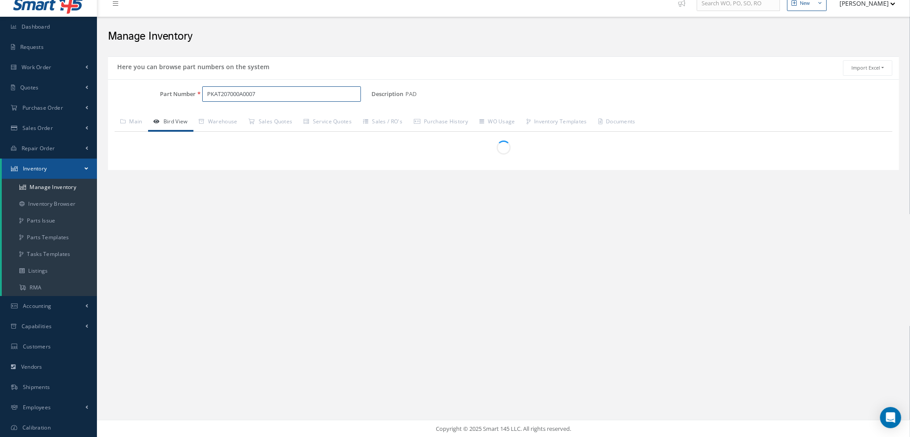
scroll to position [51, 0]
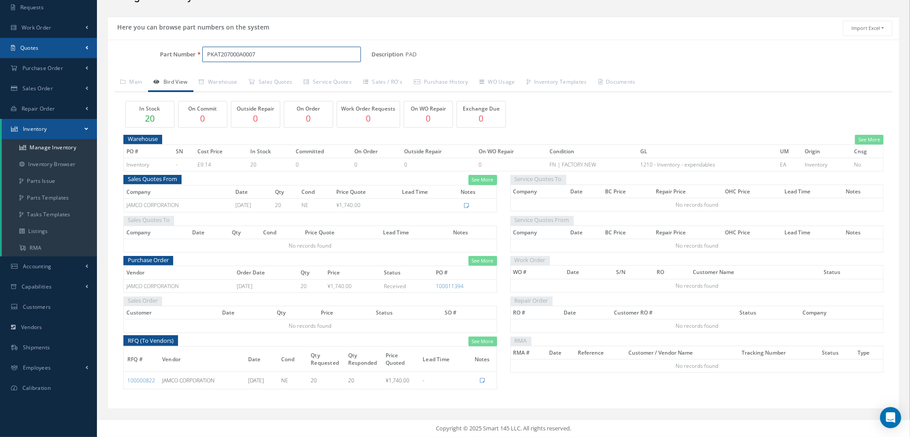
drag, startPoint x: 264, startPoint y: 51, endPoint x: 58, endPoint y: 52, distance: 206.7
click at [59, 52] on div "Smart 145 Dashboard Requests Work Order Work Order Work Order Quotes" at bounding box center [455, 193] width 910 height 487
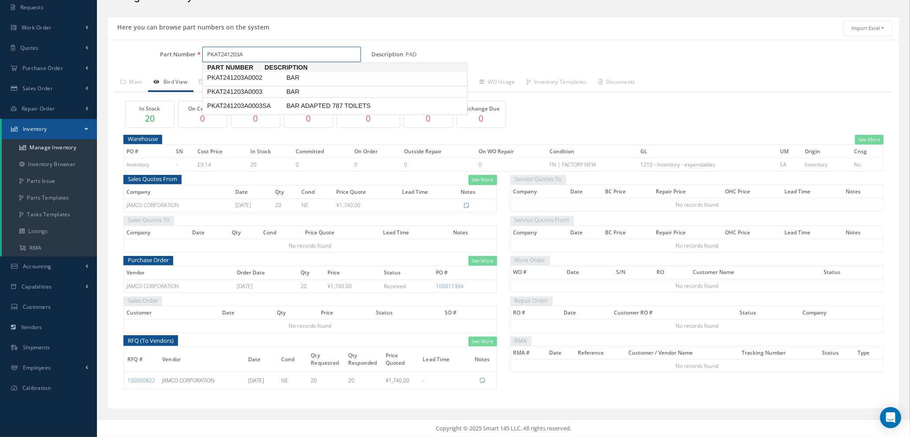
click at [239, 90] on span "PKAT241203A0003" at bounding box center [244, 91] width 79 height 9
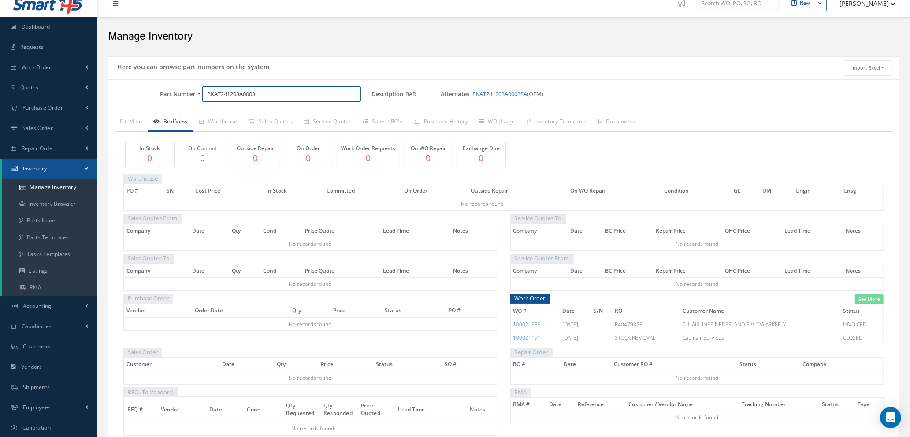
scroll to position [56, 0]
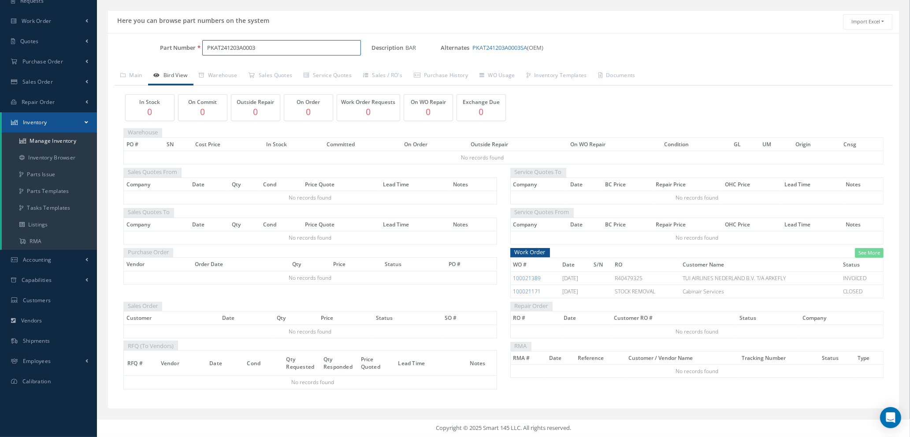
click at [267, 47] on input "PKAT241203A0003" at bounding box center [281, 48] width 159 height 16
click at [268, 69] on span "PKAT241203A0002" at bounding box center [244, 71] width 79 height 9
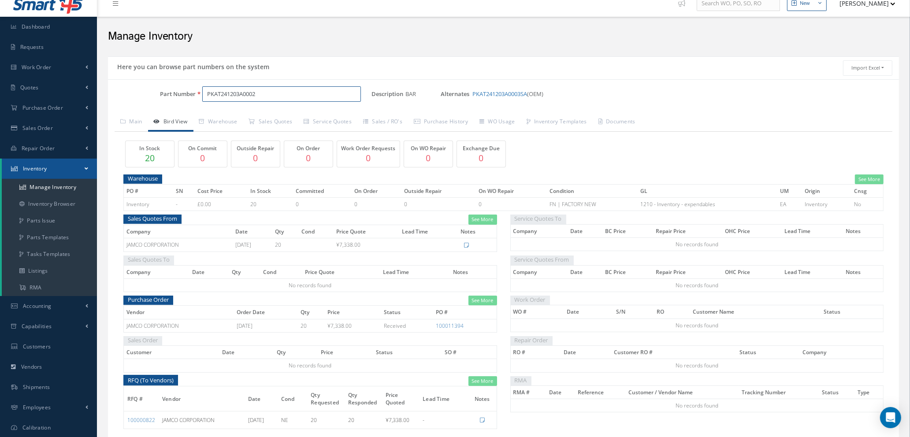
scroll to position [51, 0]
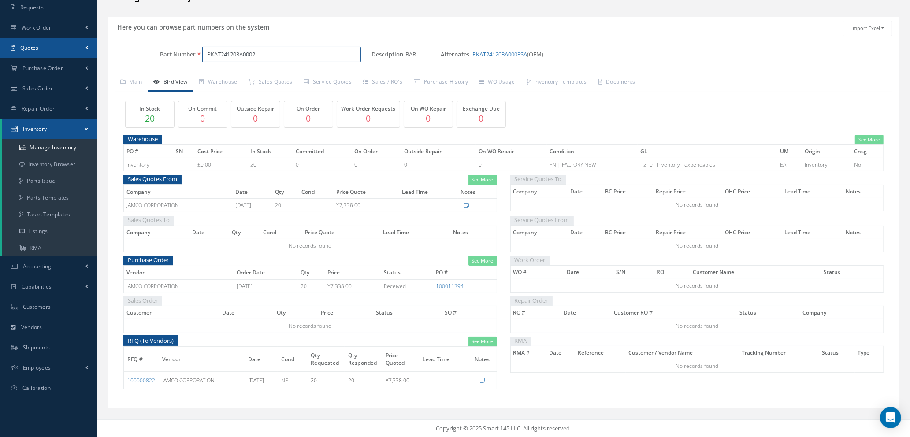
drag, startPoint x: 266, startPoint y: 54, endPoint x: 0, endPoint y: 38, distance: 266.2
click at [0, 38] on div "Smart 145 Dashboard Requests Work Order Work Order Work Order Quotes" at bounding box center [455, 193] width 910 height 487
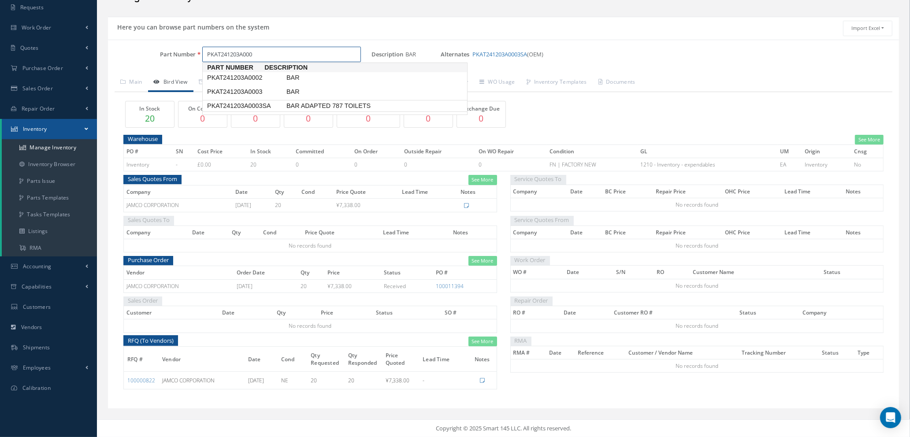
click at [277, 102] on span "PKAT241203A0003SA" at bounding box center [244, 105] width 79 height 9
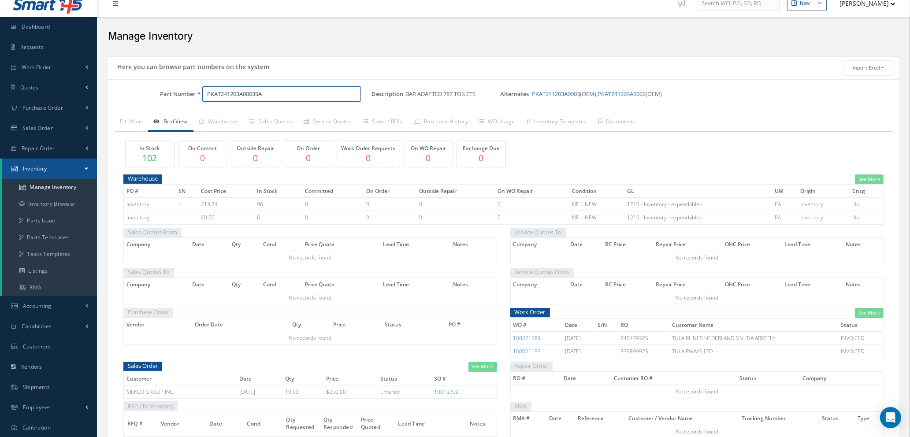
scroll to position [63, 0]
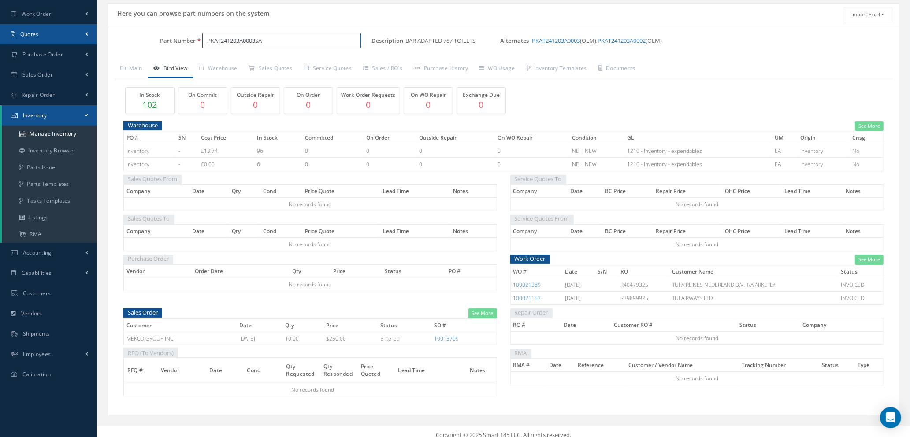
drag, startPoint x: 273, startPoint y: 41, endPoint x: 0, endPoint y: 38, distance: 273.3
click at [0, 38] on div "Smart 145 Dashboard Requests Work Order Work Order Work Order Quotes" at bounding box center [455, 191] width 910 height 508
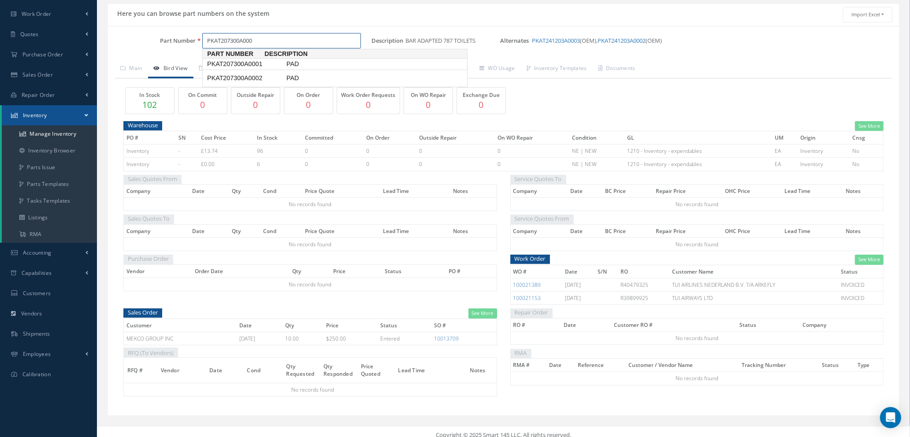
click at [271, 64] on span "PKAT207300A0001" at bounding box center [244, 64] width 79 height 9
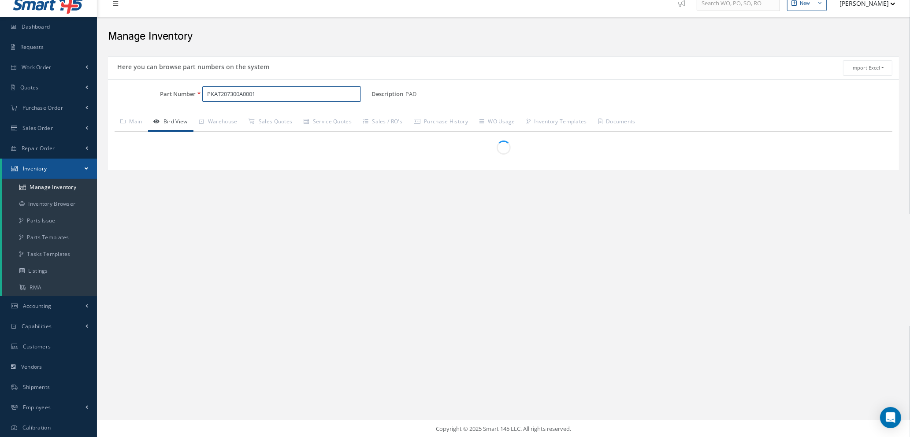
scroll to position [43, 0]
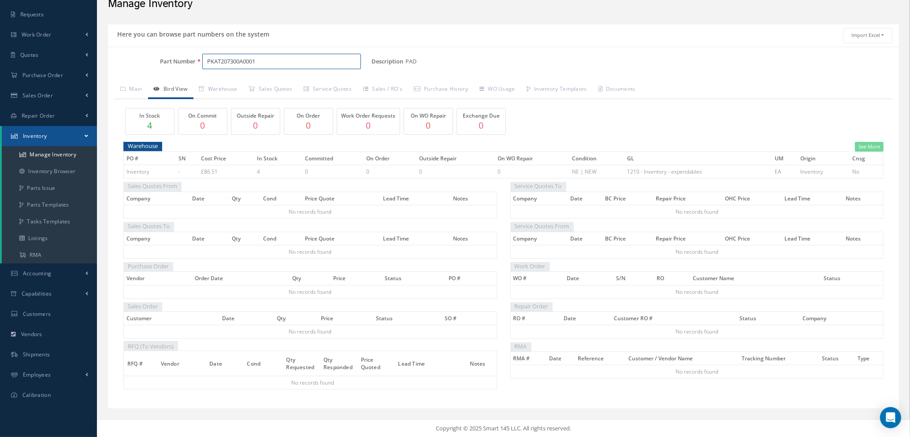
click at [263, 63] on input "PKAT207300A0001" at bounding box center [281, 62] width 159 height 16
click at [268, 84] on span "PKAT207300A0002" at bounding box center [244, 84] width 79 height 9
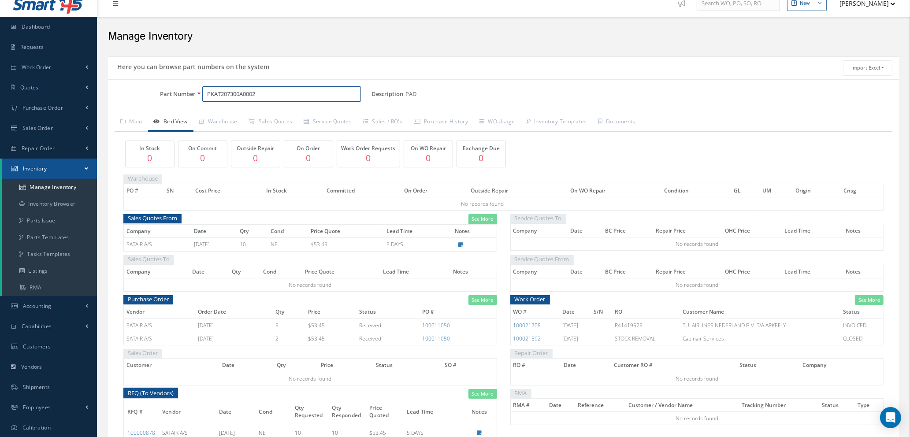
scroll to position [63, 0]
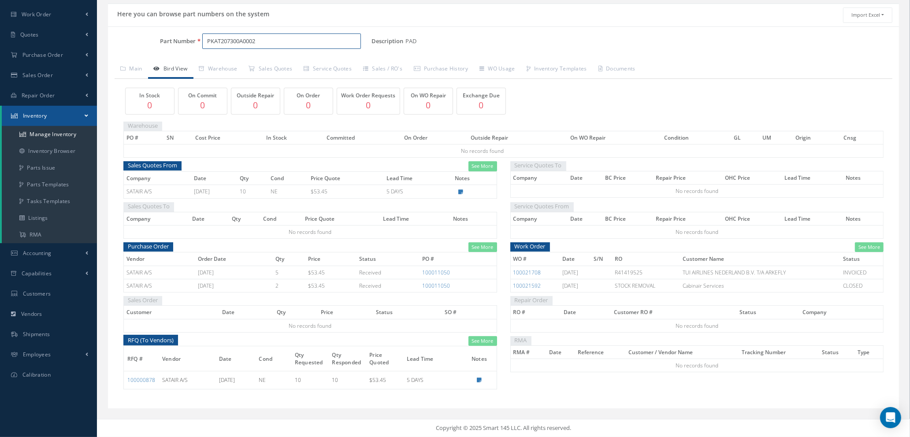
type input "PKAT207300A0002"
click at [867, 249] on link "See More" at bounding box center [869, 247] width 29 height 10
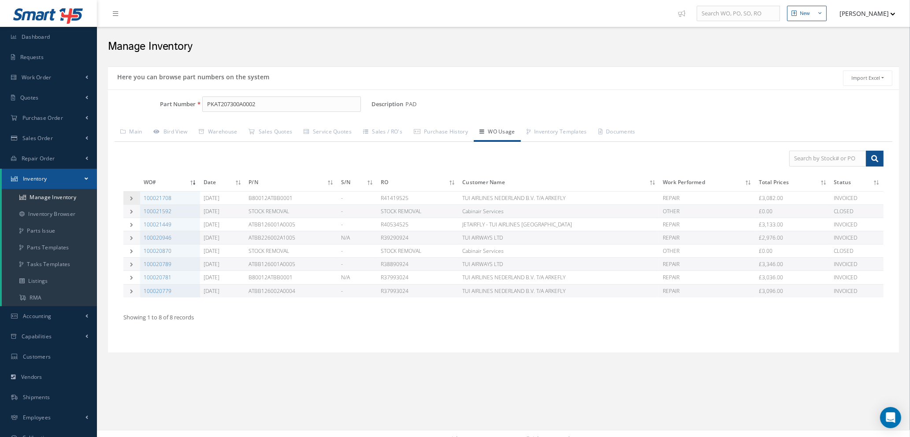
click at [131, 196] on icon at bounding box center [132, 198] width 6 height 4
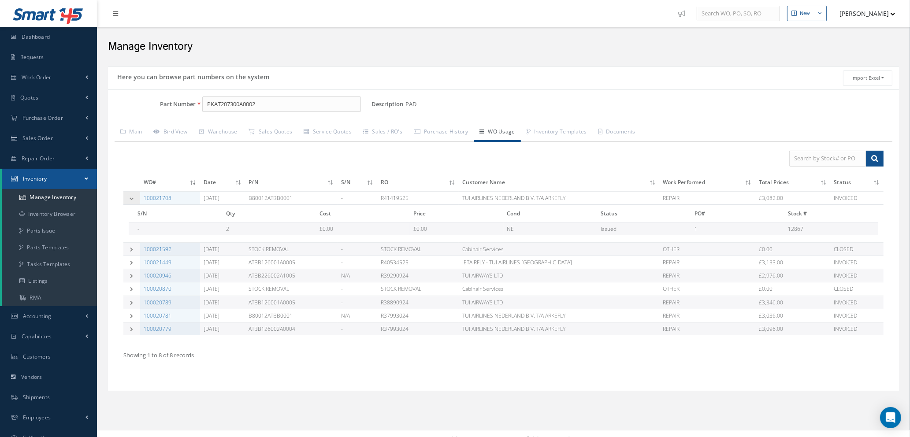
click at [134, 196] on icon at bounding box center [132, 198] width 6 height 4
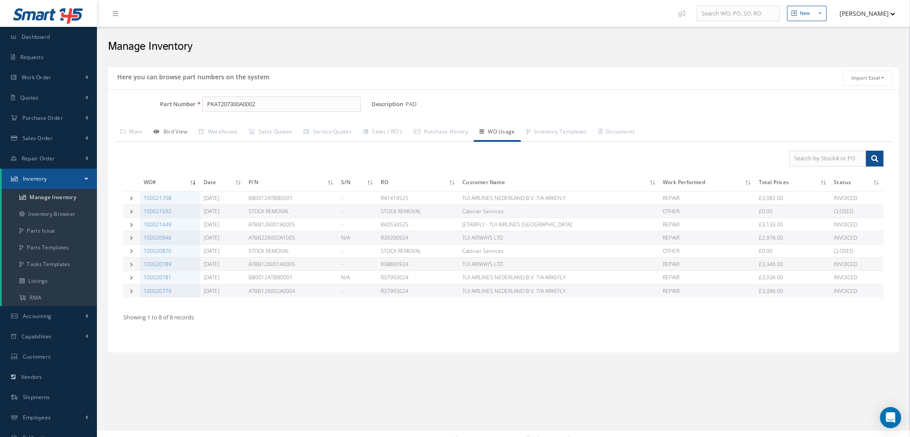
click at [173, 129] on link "Bird View" at bounding box center [170, 132] width 45 height 19
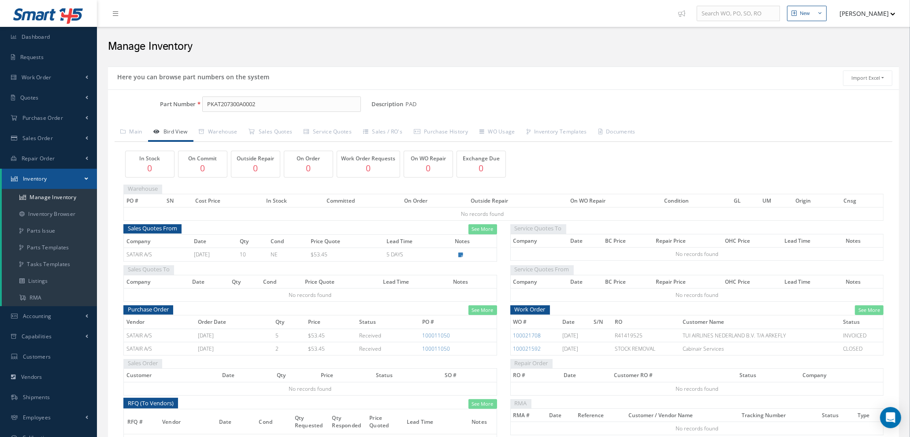
scroll to position [63, 0]
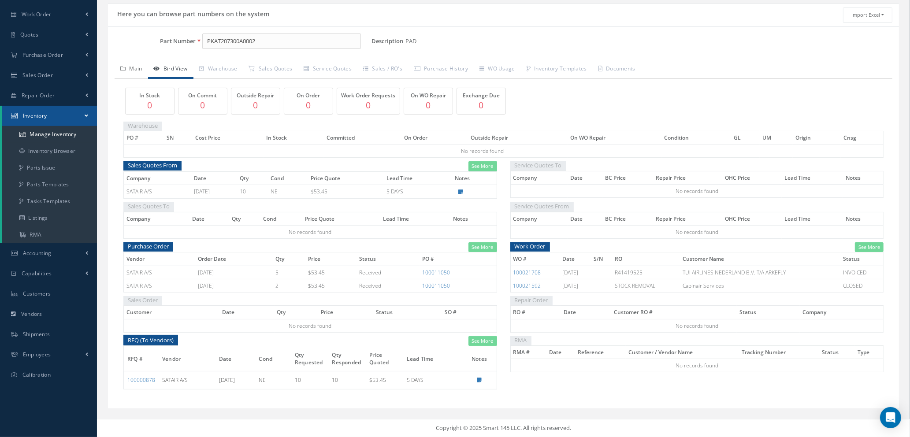
click at [137, 67] on link "Main" at bounding box center [132, 69] width 34 height 19
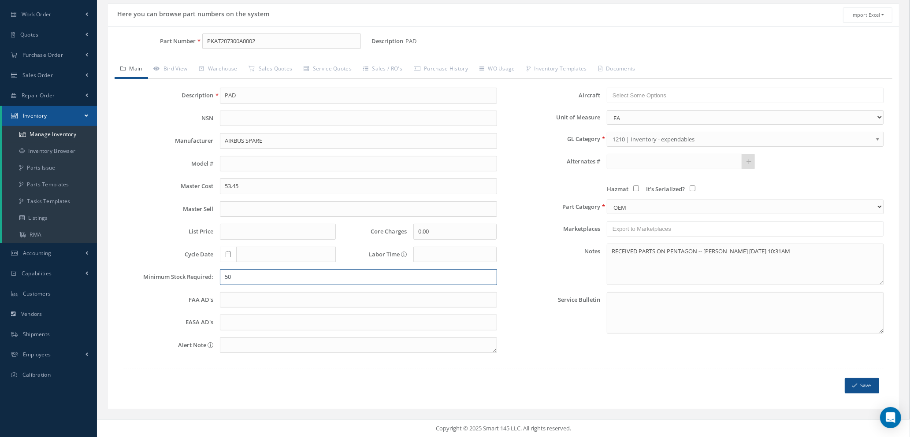
click at [266, 279] on input "50" at bounding box center [358, 277] width 277 height 16
type input "2"
click at [856, 385] on icon "submit" at bounding box center [854, 386] width 5 height 6
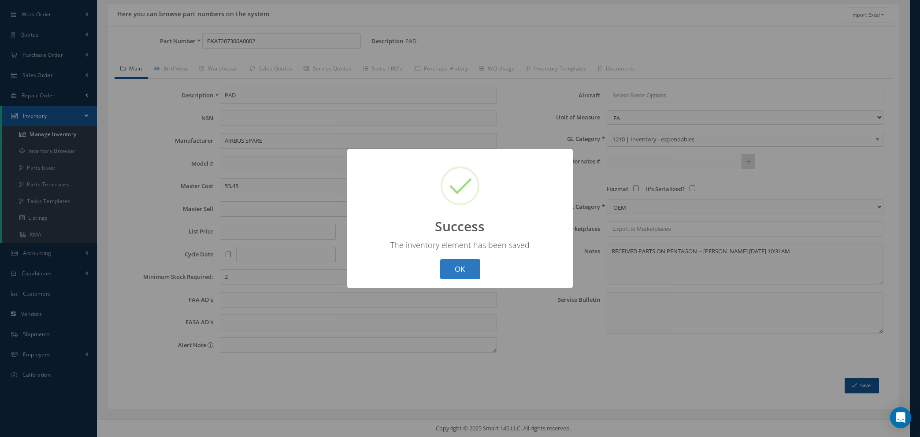
click at [449, 269] on button "OK" at bounding box center [460, 269] width 40 height 21
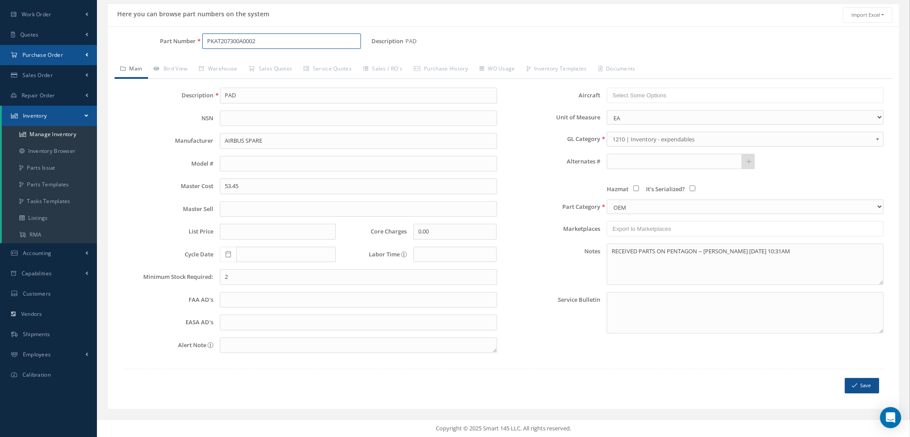
drag, startPoint x: 284, startPoint y: 39, endPoint x: 9, endPoint y: 54, distance: 275.4
click at [13, 56] on div "Smart 145 Dashboard Requests Work Order Work Order Work Order Quotes" at bounding box center [455, 187] width 910 height 501
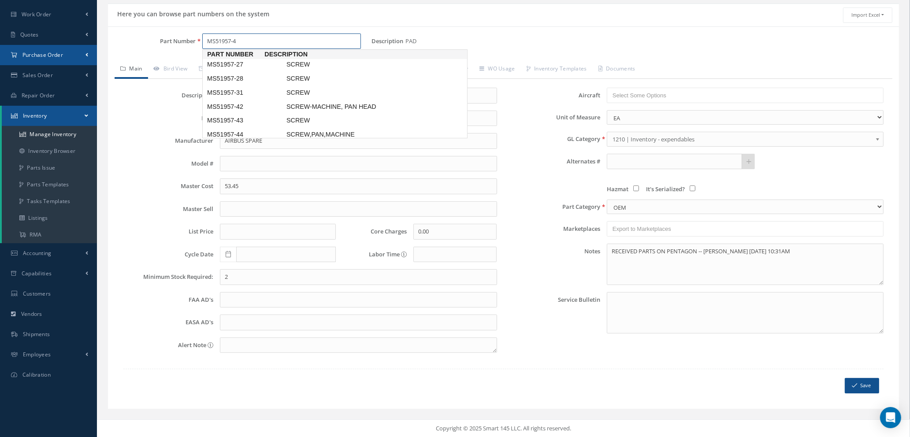
type input "MS51957-42"
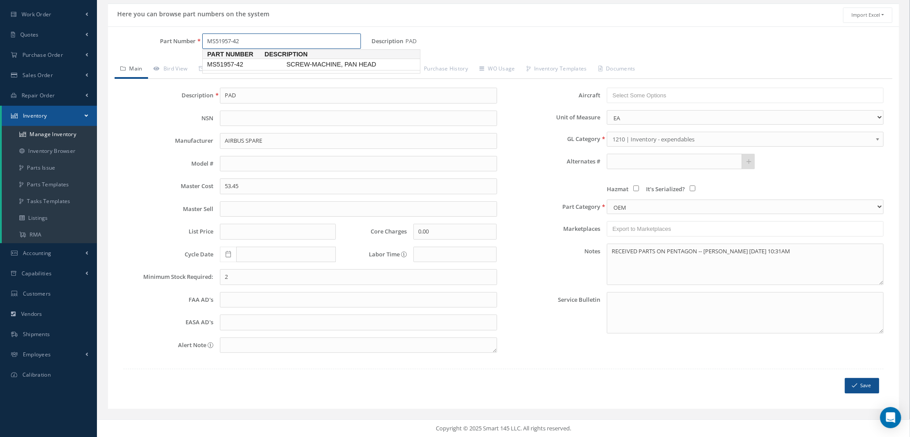
click at [234, 66] on span "MS51957-42" at bounding box center [244, 64] width 79 height 9
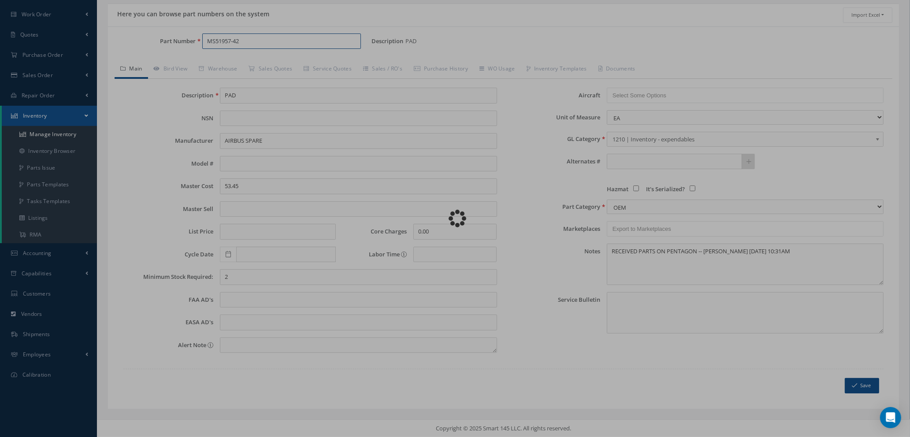
type input "SCREW-MACHINE, PAN HEAD"
type input "0.07"
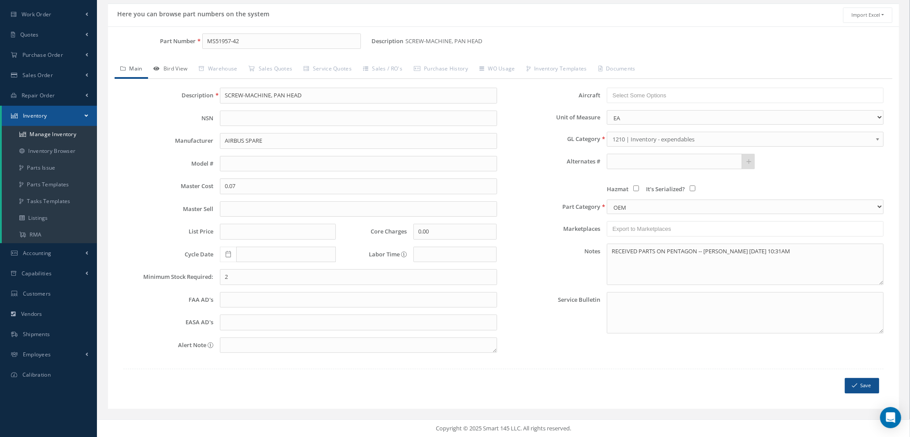
click at [178, 69] on link "Bird View" at bounding box center [170, 69] width 45 height 19
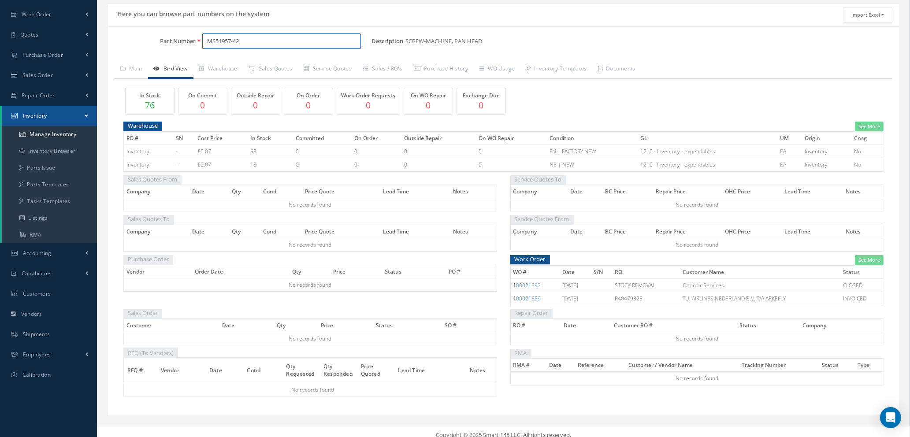
drag, startPoint x: 271, startPoint y: 33, endPoint x: 106, endPoint y: 41, distance: 165.5
click at [115, 41] on div "Part Number MS51957-42" at bounding box center [240, 42] width 264 height 16
click at [227, 63] on span "PSEL036021A0001" at bounding box center [244, 64] width 79 height 9
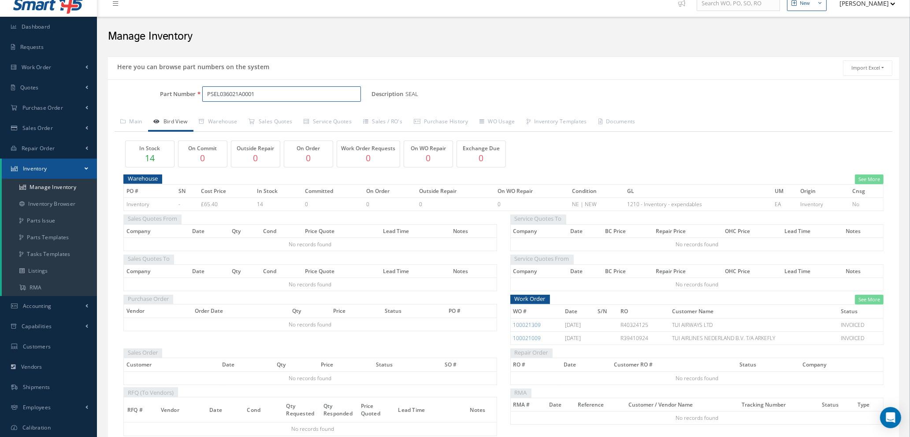
scroll to position [57, 0]
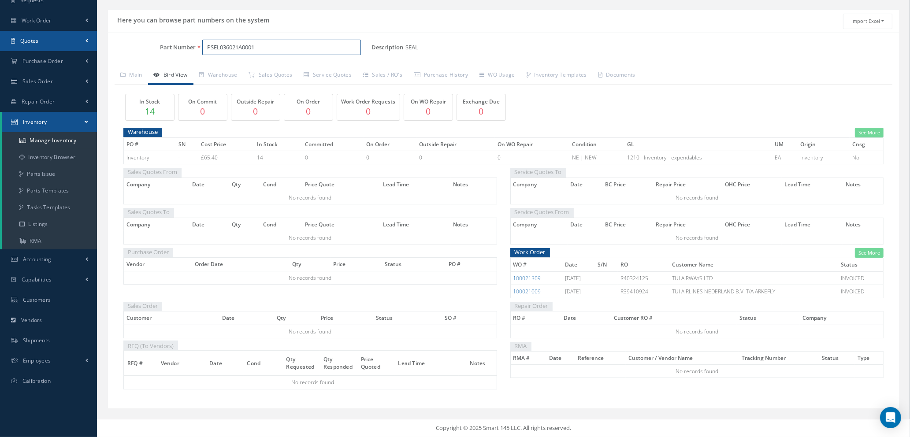
drag, startPoint x: 270, startPoint y: 47, endPoint x: 89, endPoint y: 46, distance: 180.7
click at [89, 46] on div "Smart 145 Dashboard Requests Work Order Work Order Work Order Quotes" at bounding box center [455, 190] width 910 height 494
type input "26S8-5"
click at [224, 73] on span "26S8-5" at bounding box center [244, 70] width 79 height 9
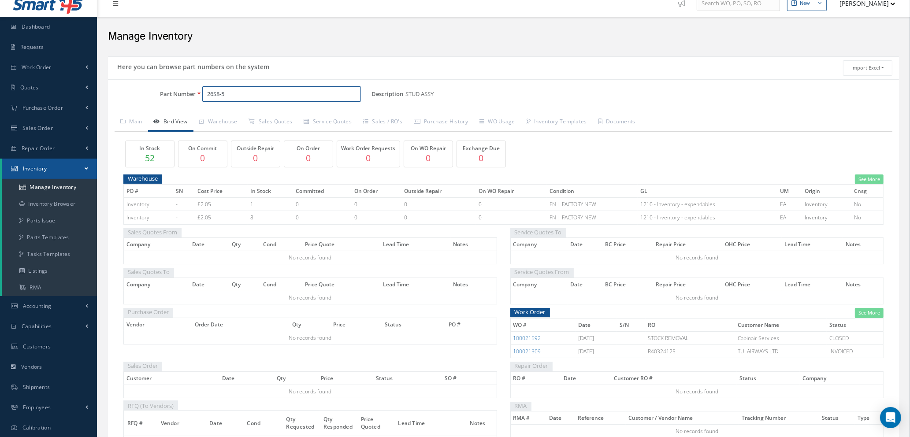
scroll to position [63, 0]
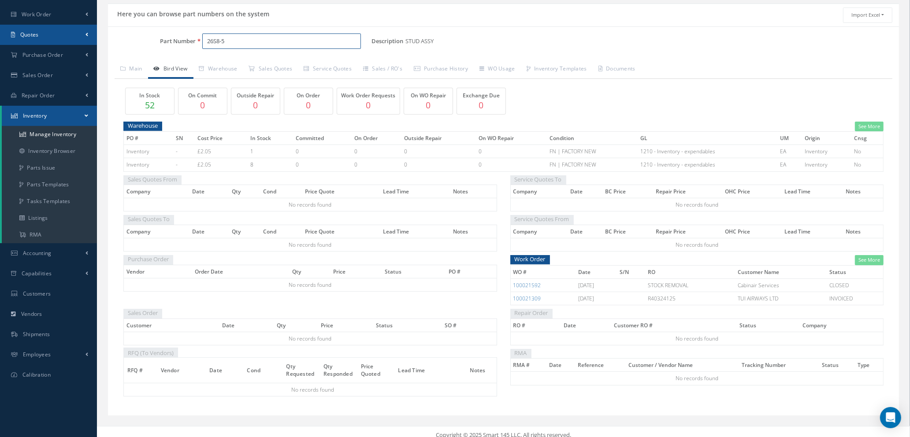
drag, startPoint x: 231, startPoint y: 38, endPoint x: 63, endPoint y: 31, distance: 168.1
click at [75, 38] on div "Smart 145 Dashboard Requests Work Order Work Order Work Order Quotes" at bounding box center [455, 190] width 910 height 507
click at [231, 63] on span "2600-3SW" at bounding box center [244, 64] width 79 height 9
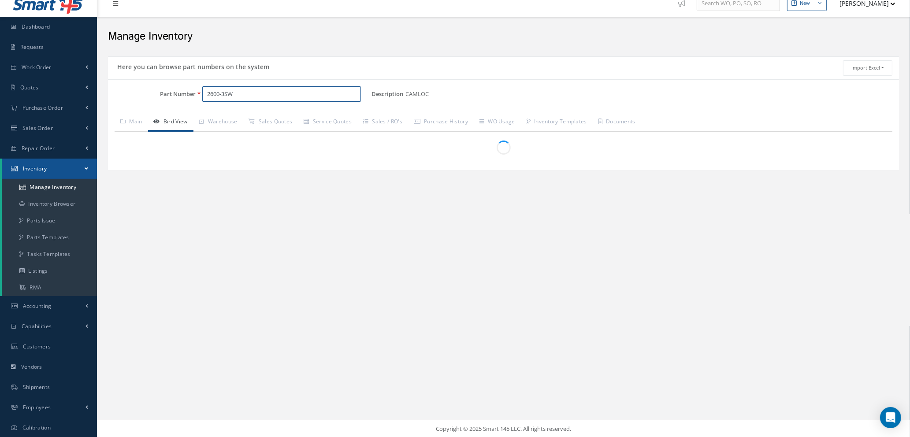
scroll to position [57, 0]
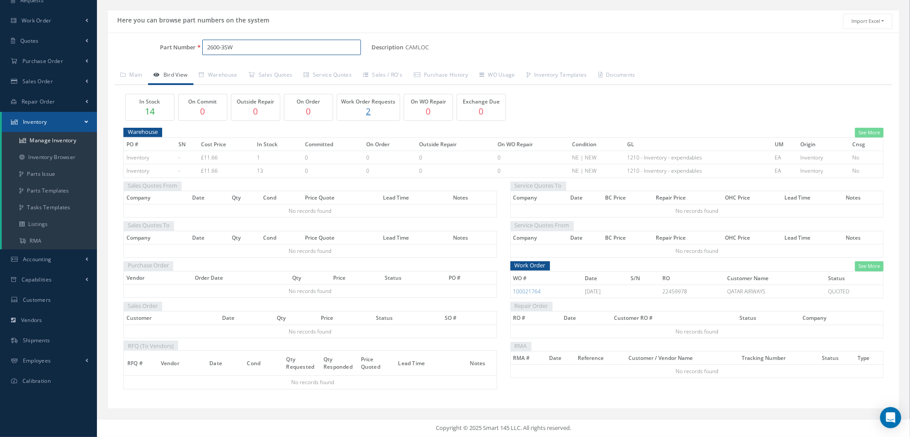
drag, startPoint x: 251, startPoint y: 48, endPoint x: 102, endPoint y: 38, distance: 149.7
click at [114, 41] on div "Part Number 2600-3SW" at bounding box center [240, 48] width 264 height 16
click at [239, 73] on span "2600LW" at bounding box center [244, 70] width 79 height 9
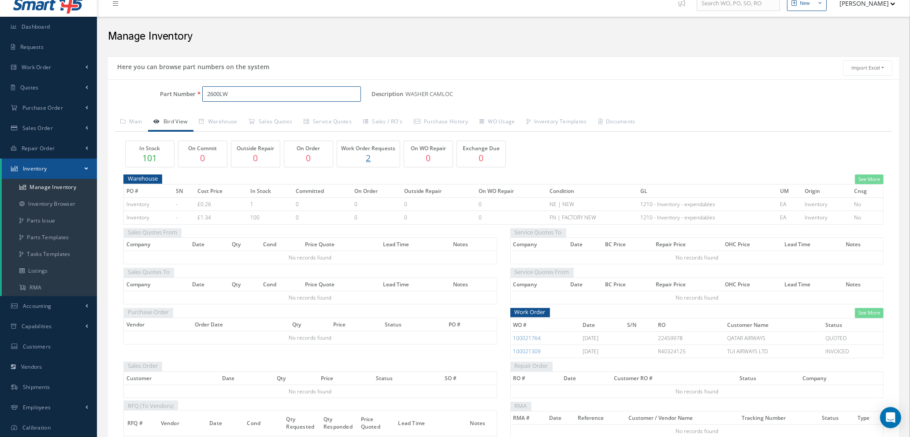
scroll to position [63, 0]
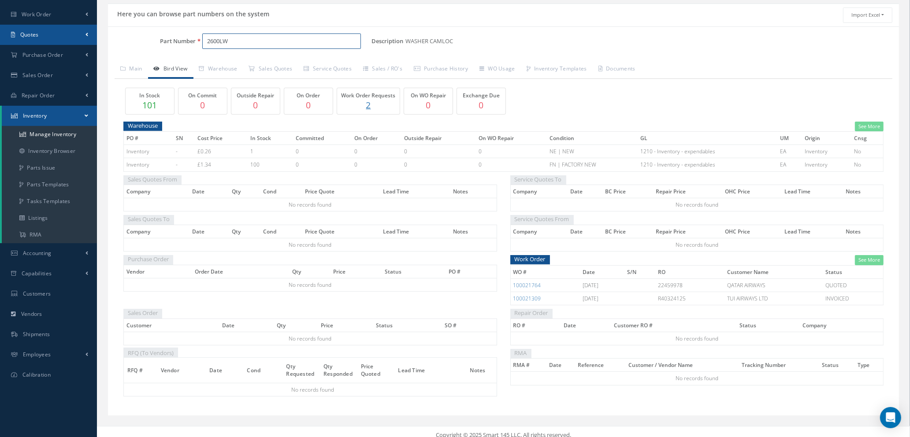
drag, startPoint x: 239, startPoint y: 42, endPoint x: 7, endPoint y: 30, distance: 232.1
click at [10, 30] on div "Smart 145 Dashboard Requests Work Order Work Order Work Order Quotes" at bounding box center [455, 190] width 910 height 507
type input "["
click at [255, 64] on span "PKAT212000A0003" at bounding box center [244, 64] width 79 height 9
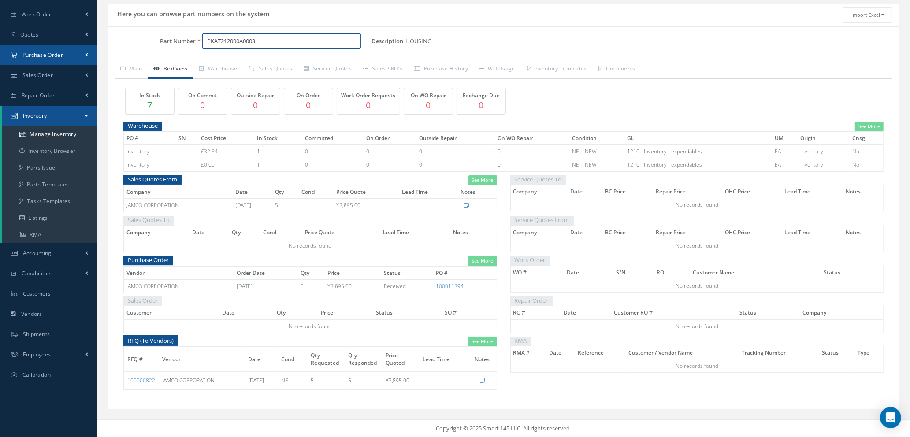
drag, startPoint x: 266, startPoint y: 41, endPoint x: 89, endPoint y: 48, distance: 176.4
click at [91, 48] on div "Smart 145 Dashboard Requests Work Order Work Order Work Order Quotes" at bounding box center [455, 187] width 910 height 501
click at [250, 66] on span "FYNN1R203" at bounding box center [244, 64] width 79 height 9
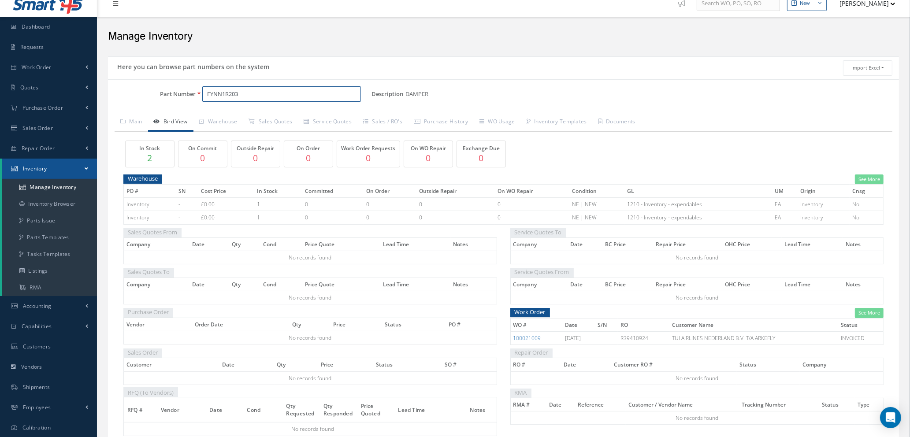
scroll to position [57, 0]
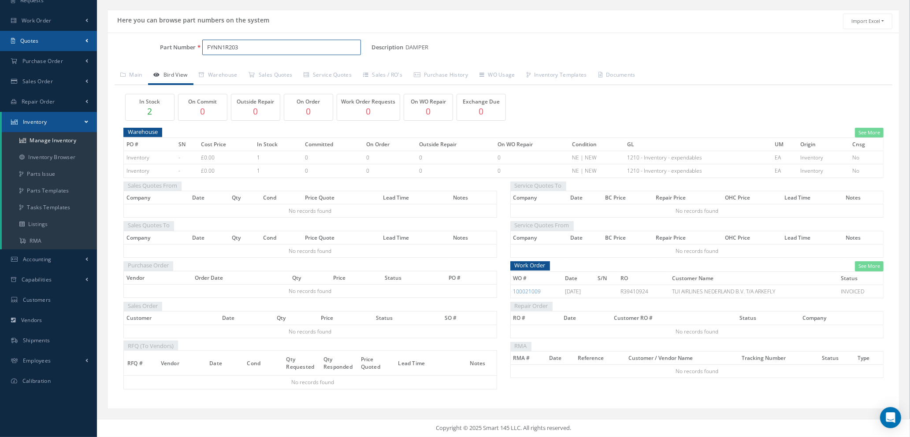
drag, startPoint x: 265, startPoint y: 49, endPoint x: 57, endPoint y: 45, distance: 207.7
click at [60, 45] on div "Smart 145 Dashboard Requests Work Order Work Order Work Order Quotes" at bounding box center [455, 190] width 910 height 494
click at [257, 69] on span "A225400427-202" at bounding box center [244, 70] width 79 height 9
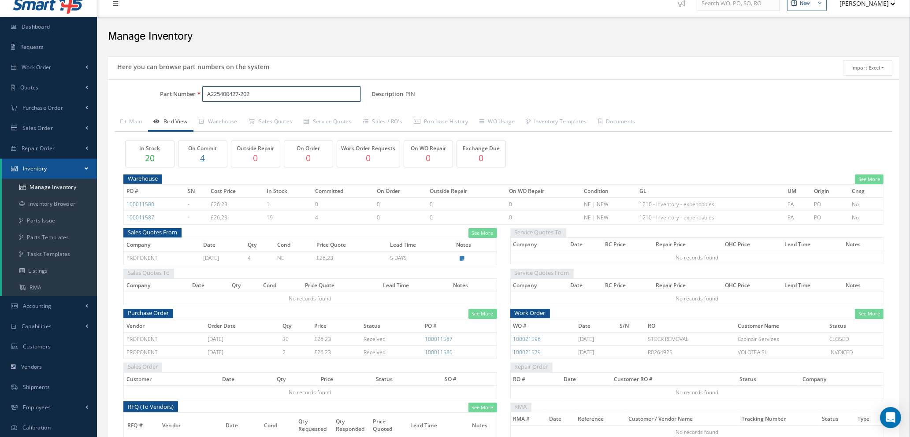
scroll to position [63, 0]
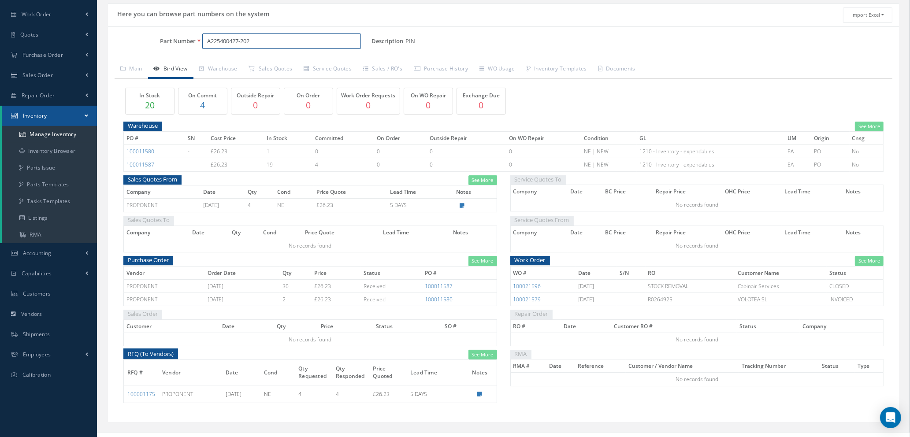
type input "A225400427-202"
click at [139, 69] on link "Main" at bounding box center [132, 69] width 34 height 19
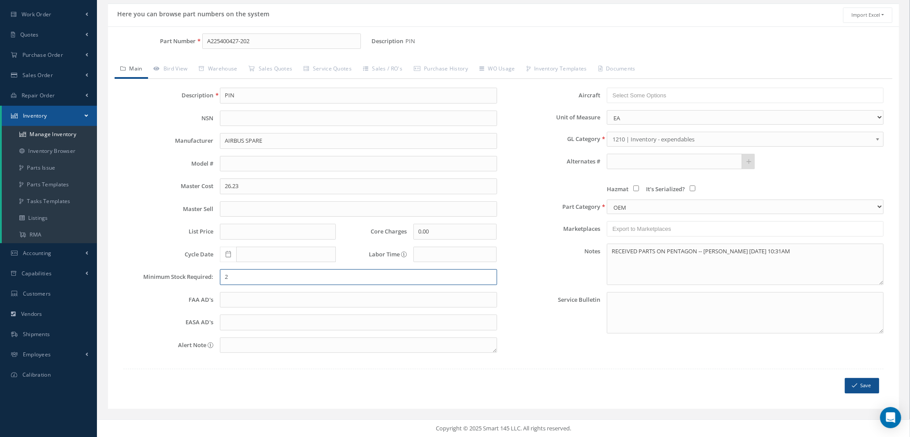
click at [250, 277] on input "2" at bounding box center [358, 277] width 277 height 16
type input "10"
click at [857, 387] on button "Save" at bounding box center [862, 385] width 34 height 15
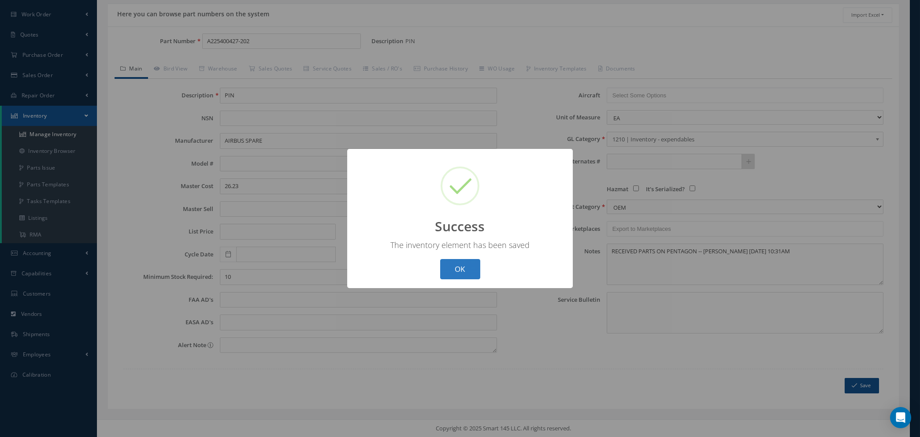
click at [451, 272] on button "OK" at bounding box center [460, 269] width 40 height 21
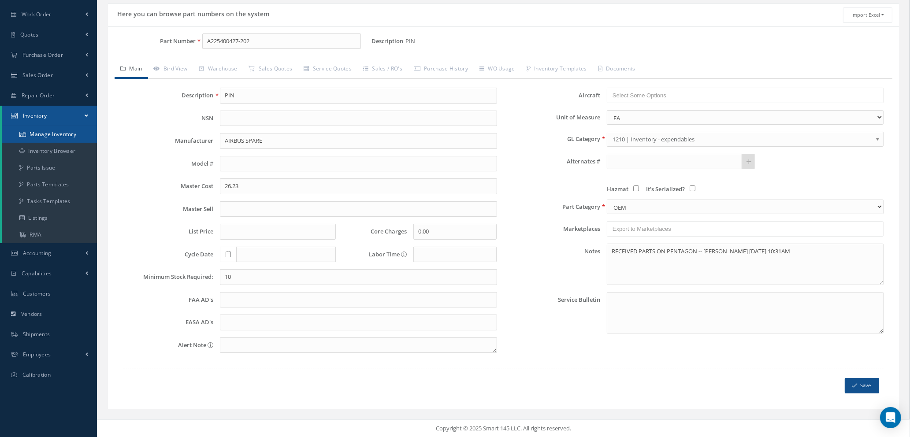
click at [45, 136] on link "Manage Inventory" at bounding box center [49, 134] width 95 height 17
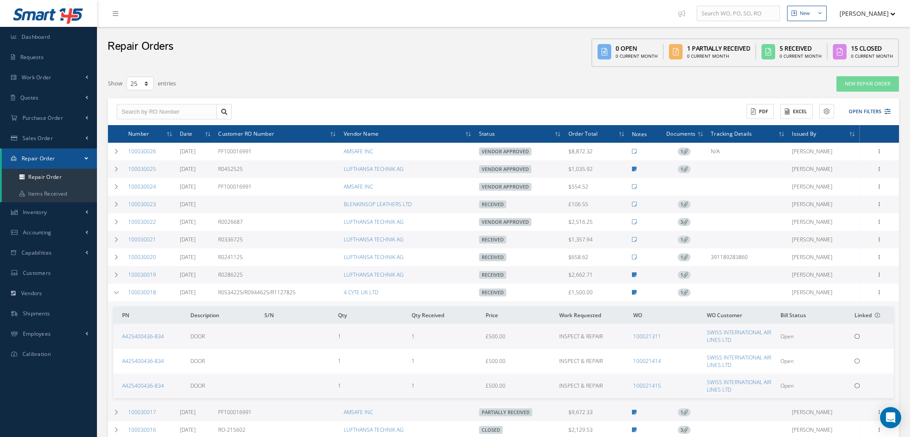
select select "25"
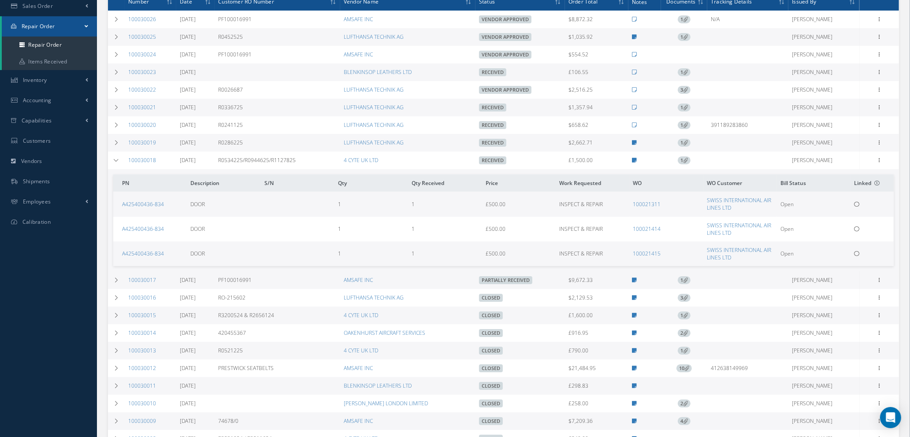
click at [239, 141] on td "R0286225" at bounding box center [278, 143] width 126 height 18
click at [392, 141] on link "LUFTHANSA TECHNIK AG" at bounding box center [374, 142] width 60 height 7
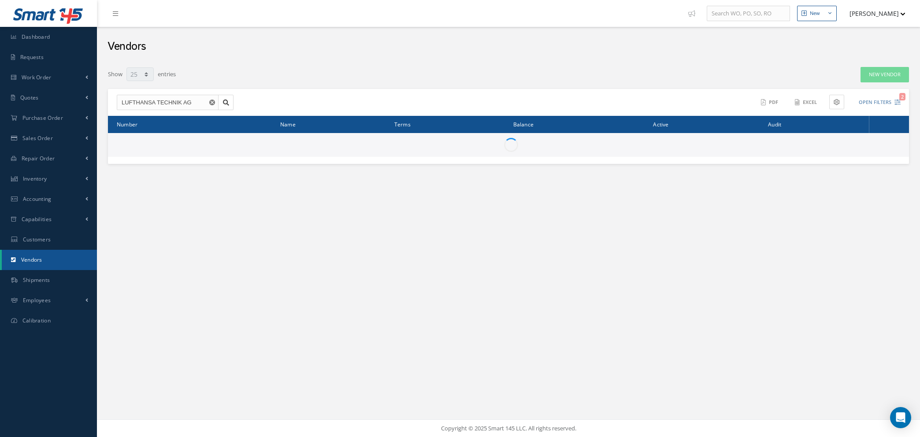
select select "25"
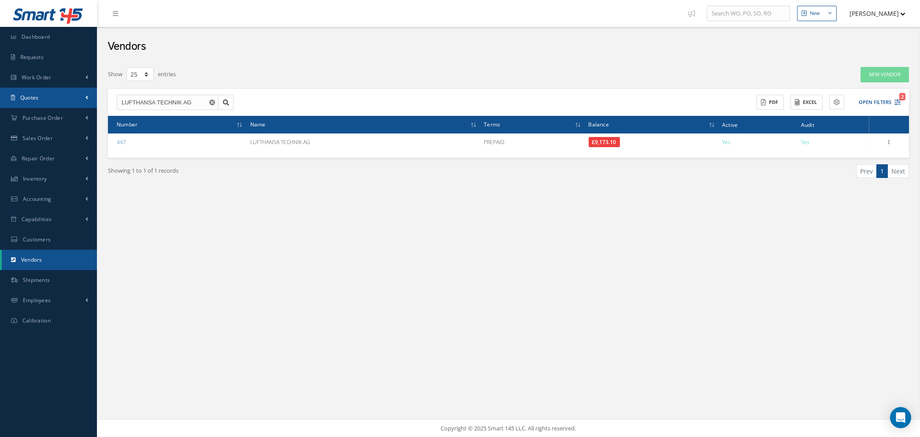
click at [57, 97] on link "Quotes" at bounding box center [48, 98] width 97 height 20
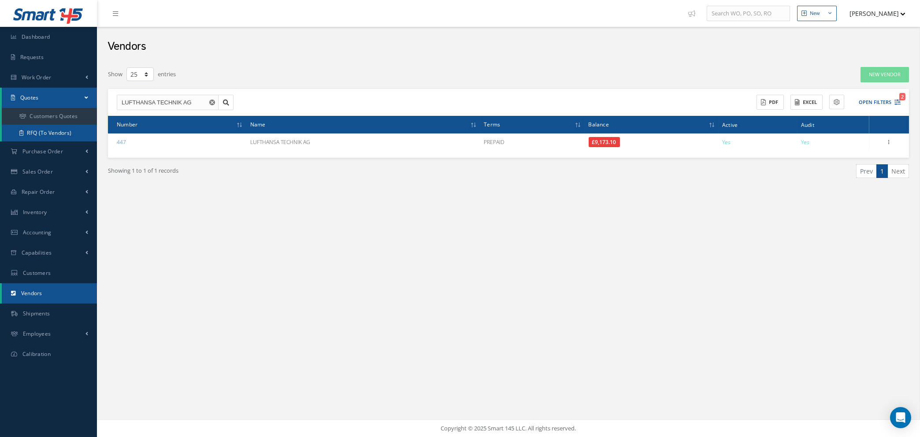
click at [46, 132] on link "RFQ (To Vendors)" at bounding box center [49, 133] width 95 height 17
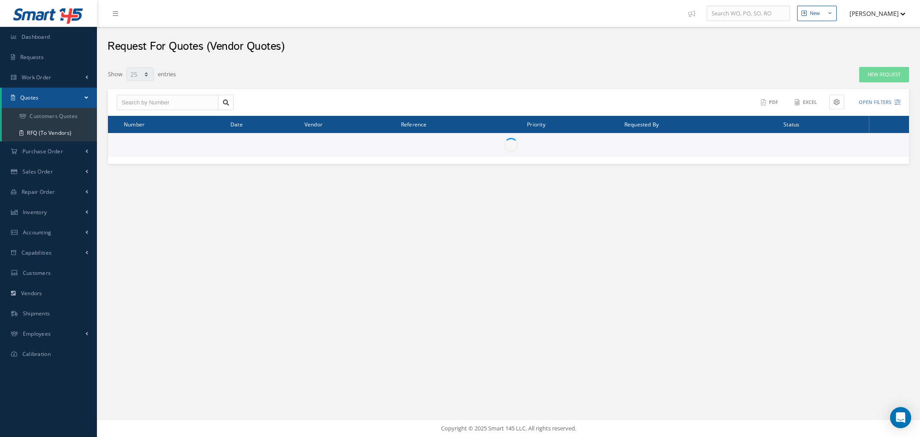
select select "25"
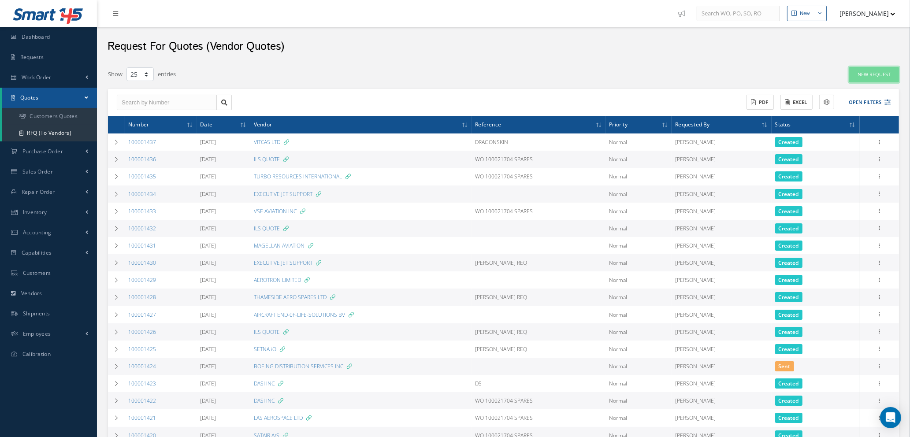
click at [873, 75] on link "New Request" at bounding box center [874, 74] width 50 height 15
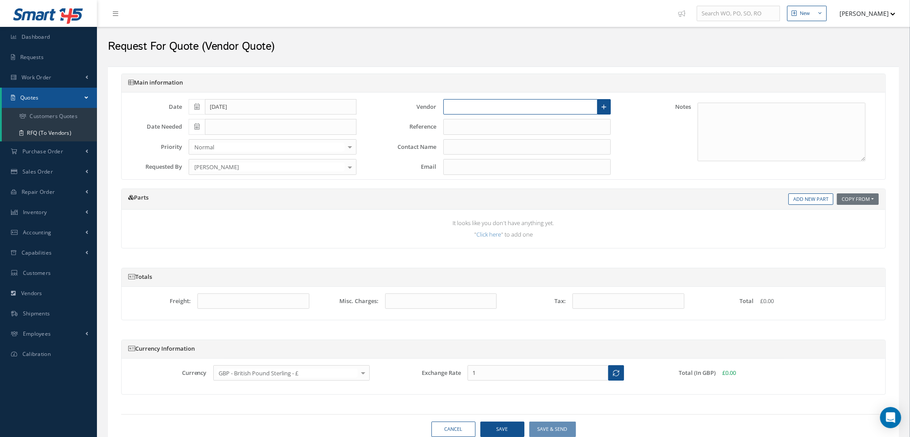
click at [500, 102] on input "text" at bounding box center [520, 107] width 155 height 16
click at [498, 135] on span "JAMCO CORPORATION" at bounding box center [478, 138] width 60 height 9
type input "JAMCO CORPORATION"
type input "CUSTOMER SUPPORT"
type input "[EMAIL_ADDRESS][DOMAIN_NAME]"
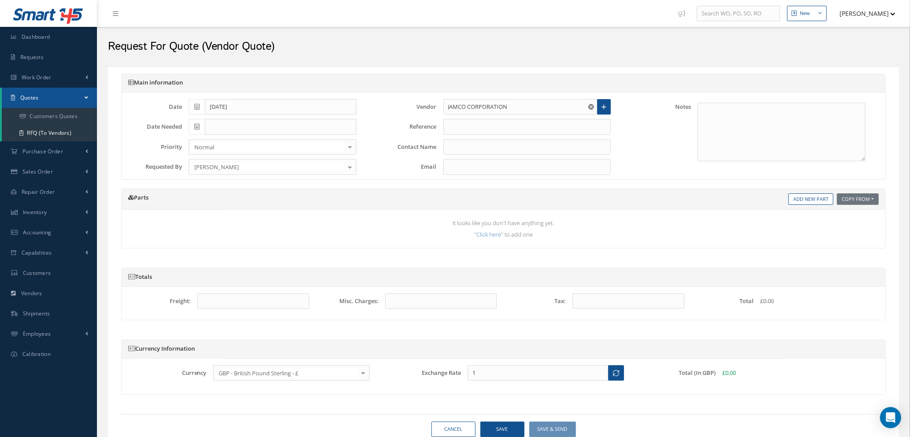
type input "197.9633"
click at [499, 128] on input "text" at bounding box center [527, 127] width 168 height 16
type input "STOCK"
click at [200, 127] on icon at bounding box center [196, 126] width 5 height 6
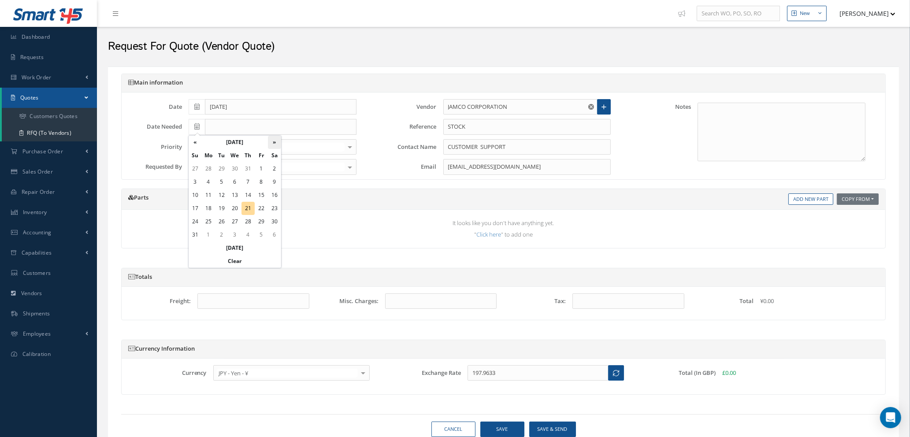
click at [272, 142] on th "»" at bounding box center [274, 142] width 13 height 13
click at [272, 141] on th "»" at bounding box center [274, 142] width 13 height 13
click at [208, 218] on td "27" at bounding box center [208, 221] width 13 height 13
type input "[DATE]"
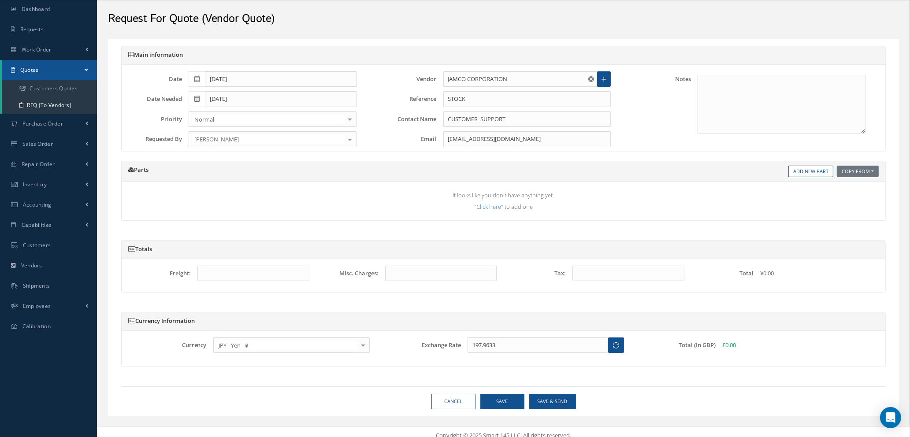
scroll to position [36, 0]
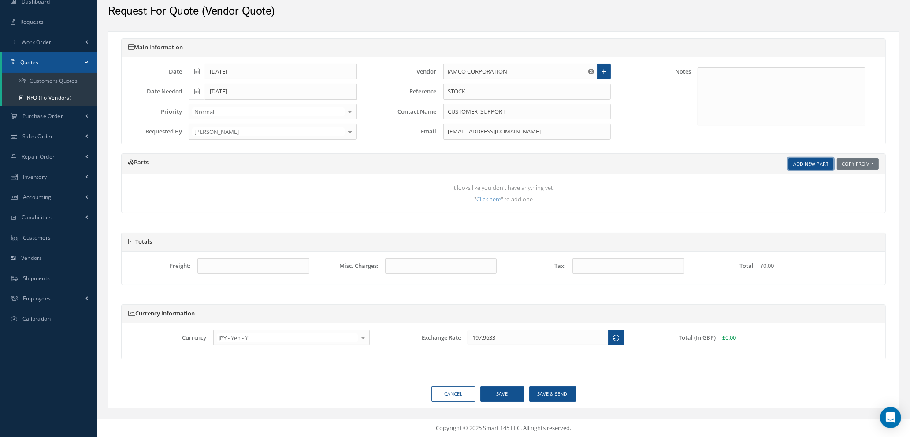
click at [806, 165] on link "Add New Part" at bounding box center [811, 164] width 45 height 12
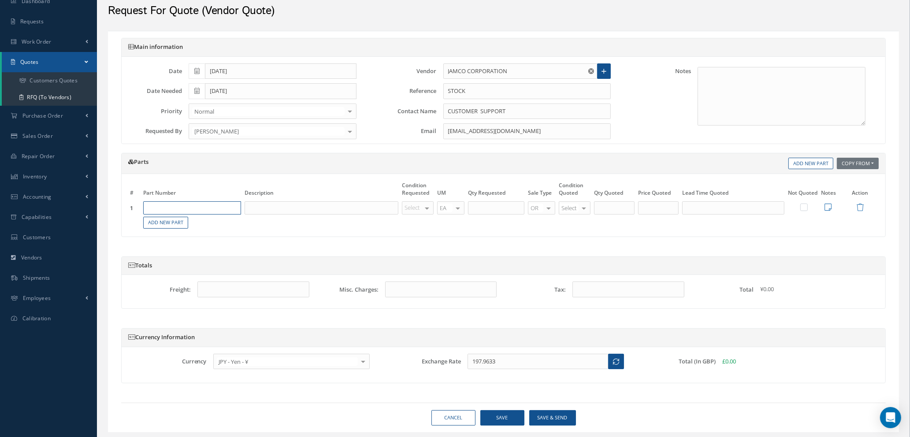
click at [223, 205] on input "text" at bounding box center [192, 207] width 98 height 13
type input "PKAT207300A0002"
click at [204, 239] on div "PAD" at bounding box center [219, 236] width 36 height 7
type input "PAD"
click at [427, 206] on div at bounding box center [427, 208] width 12 height 13
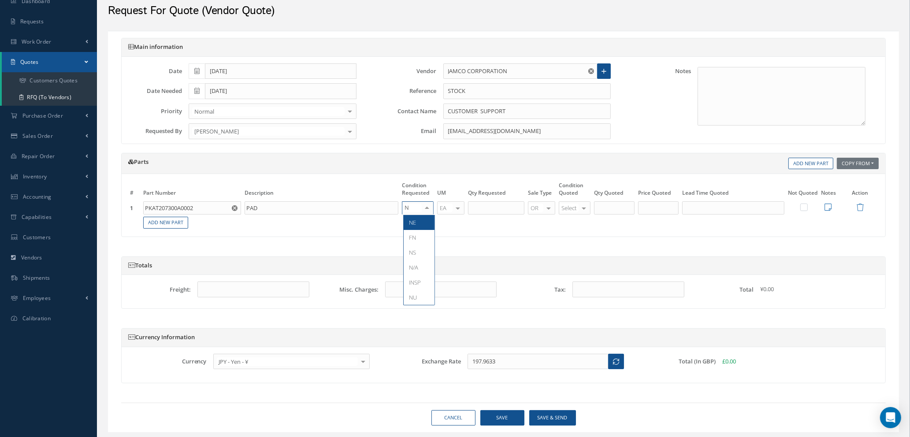
type input "NE"
click at [421, 223] on span "NE" at bounding box center [419, 222] width 31 height 15
click at [488, 208] on input "text" at bounding box center [496, 207] width 56 height 13
type input "4"
type input "NE"
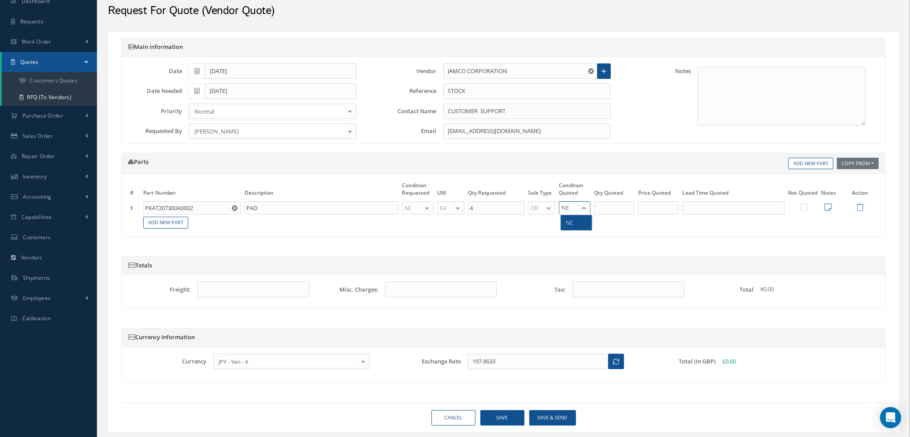
click at [579, 223] on span "NE" at bounding box center [576, 222] width 31 height 15
type input "4"
click at [616, 209] on input "4" at bounding box center [614, 207] width 41 height 13
click at [654, 207] on input "text" at bounding box center [658, 207] width 41 height 13
type input "¥4,903"
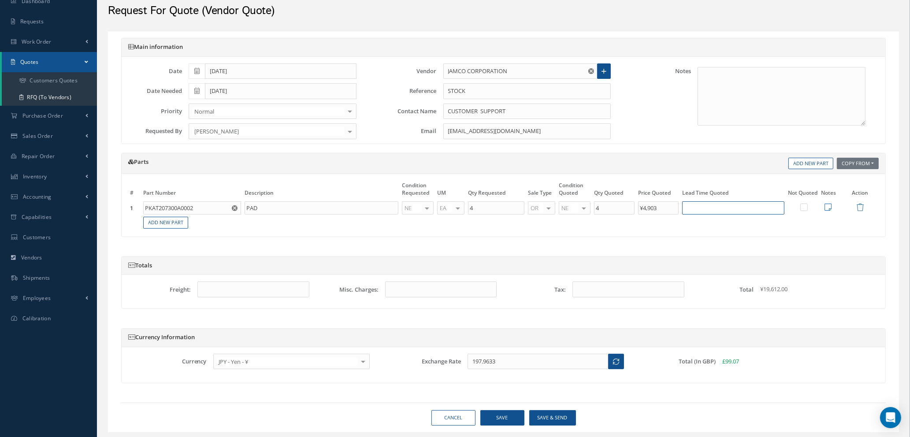
click at [692, 208] on input "text" at bounding box center [733, 207] width 102 height 13
type input "45 DAYS"
click at [827, 206] on icon at bounding box center [828, 207] width 7 height 8
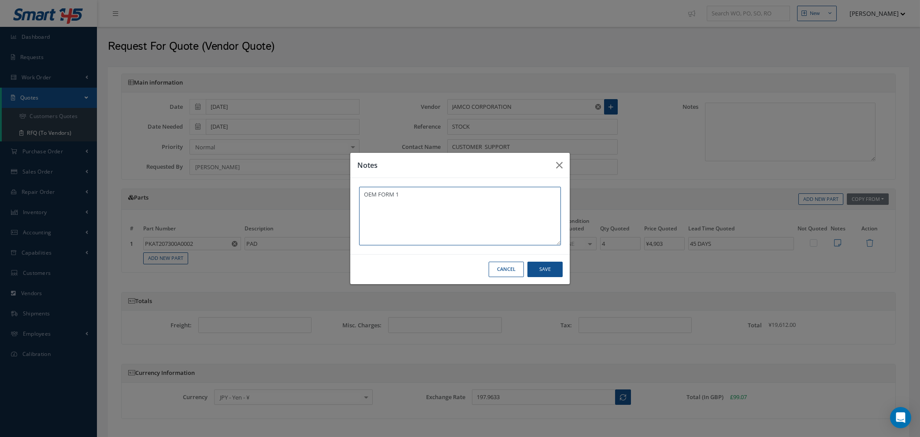
type textarea "OEM FORM 1"
click at [0, 0] on div "Cancel Save" at bounding box center [0, 0] width 0 height 0
click at [0, 0] on button "Save" at bounding box center [0, 0] width 0 height 0
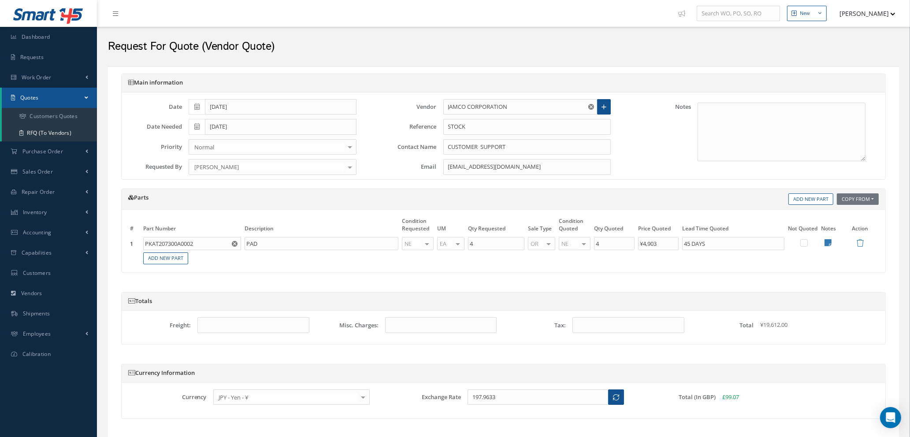
scroll to position [60, 0]
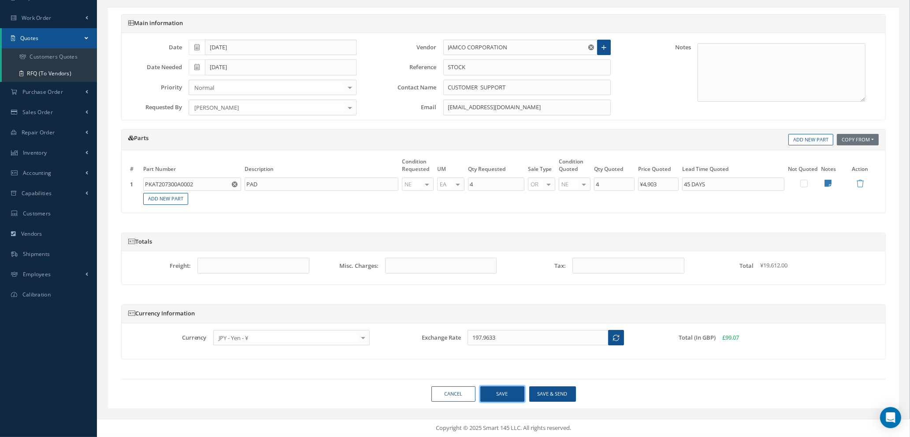
click at [501, 395] on button "Save" at bounding box center [502, 394] width 44 height 15
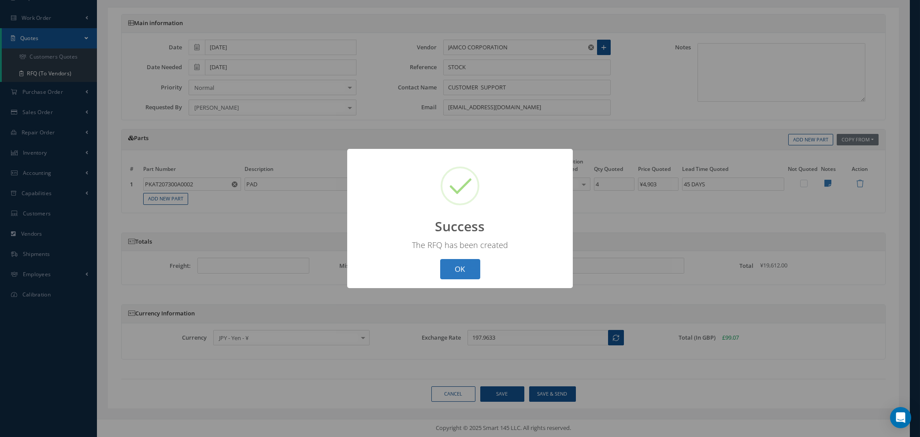
click at [461, 268] on button "OK" at bounding box center [460, 269] width 40 height 21
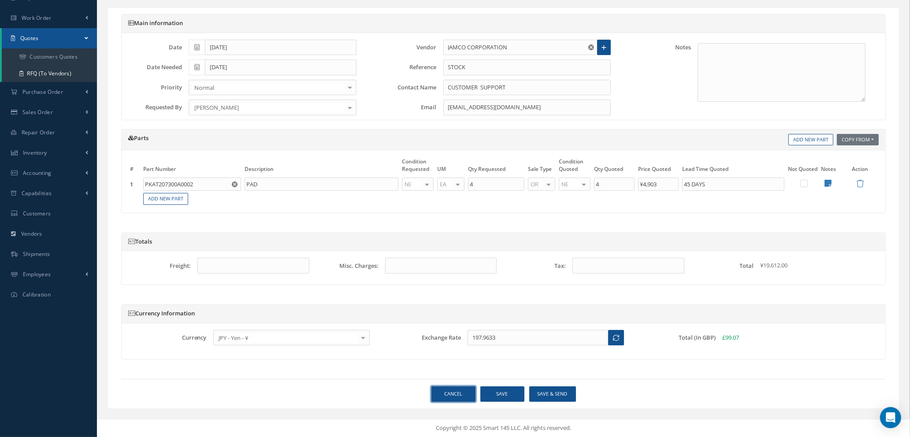
click at [448, 389] on link "Cancel" at bounding box center [454, 394] width 44 height 15
select select "25"
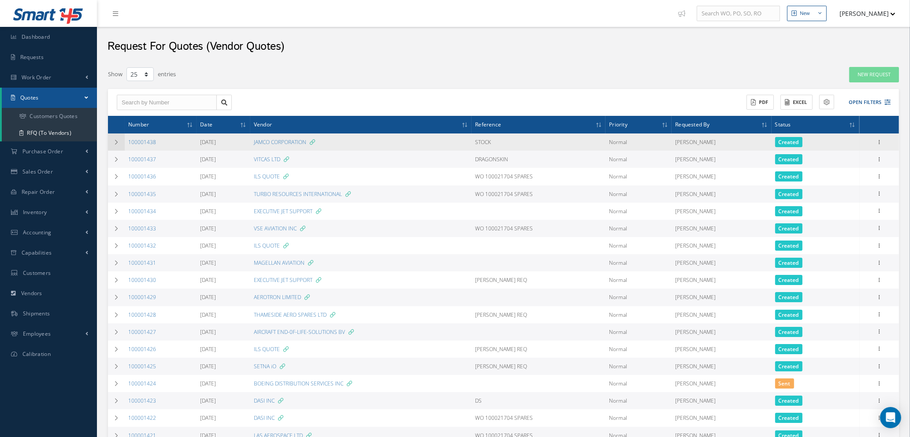
click at [114, 141] on icon at bounding box center [116, 142] width 6 height 5
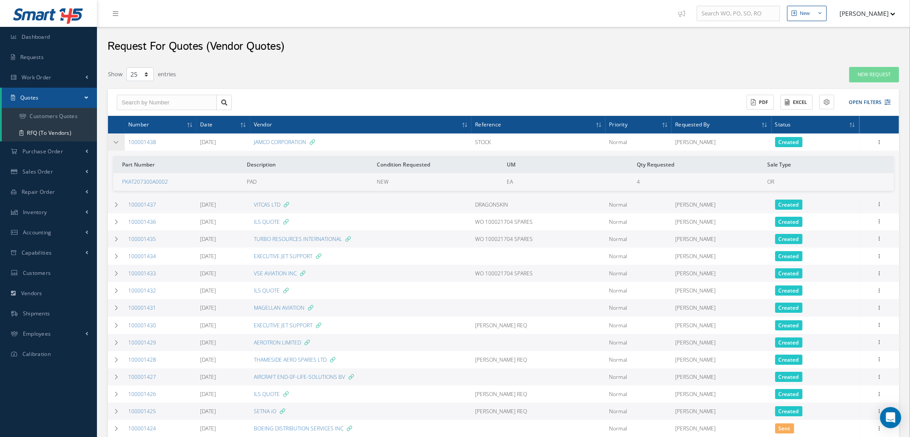
click at [114, 141] on icon at bounding box center [116, 142] width 6 height 5
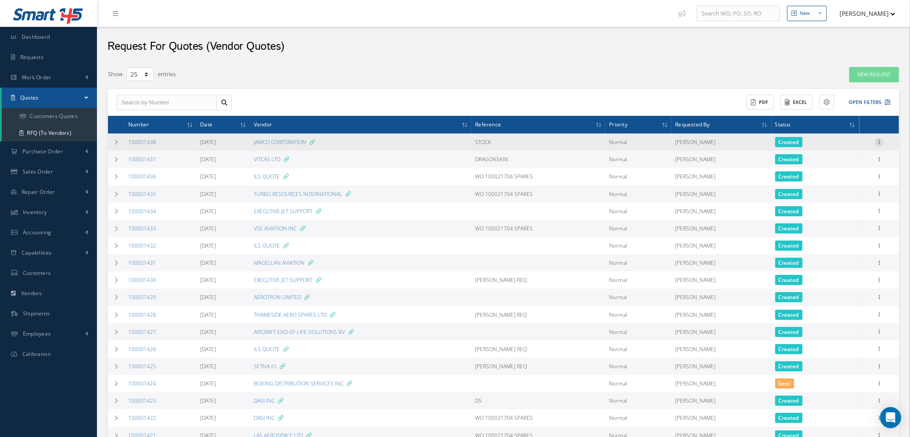
click at [881, 139] on icon at bounding box center [879, 141] width 9 height 7
click at [835, 183] on link "Create Purchase Order" at bounding box center [839, 185] width 70 height 18
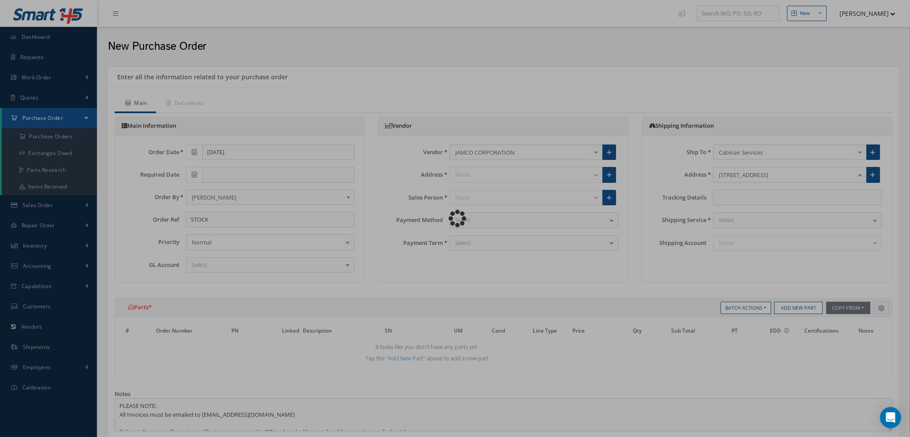
type input "¥0"
select select "1"
select select "5"
select select "7"
select select "1"
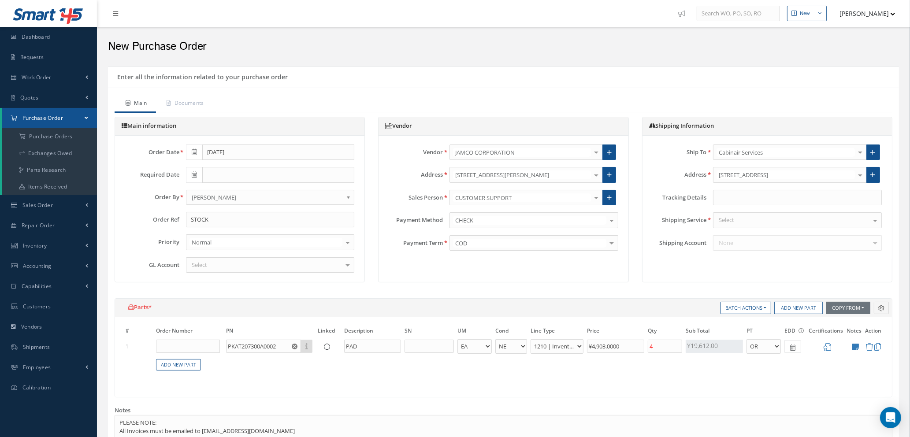
type input "¥0"
click at [611, 219] on div at bounding box center [612, 220] width 12 height 15
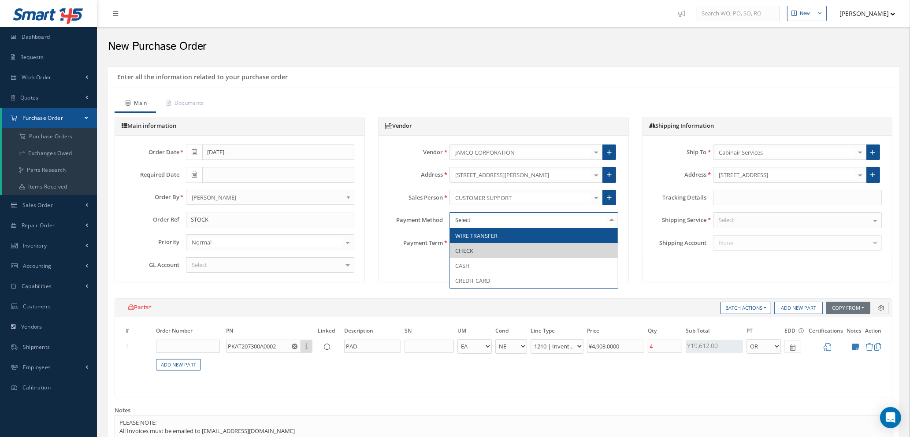
click at [478, 236] on span "WIRE TRANSFER" at bounding box center [476, 236] width 42 height 8
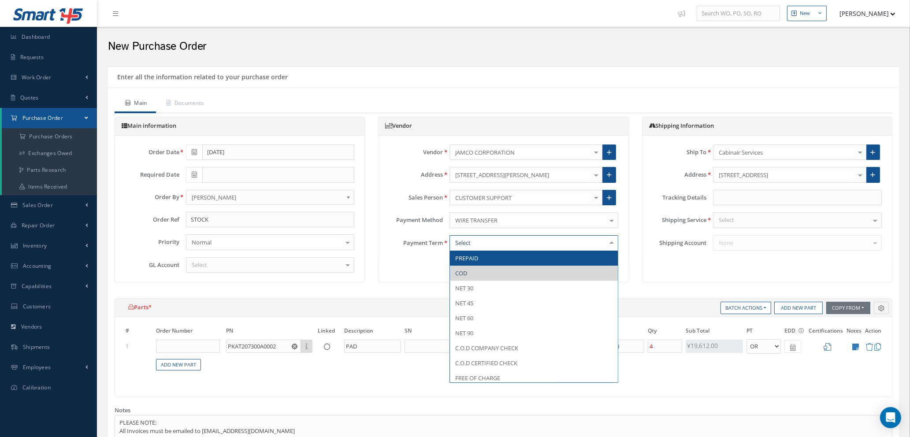
click at [610, 244] on div at bounding box center [612, 243] width 12 height 15
click at [503, 258] on span "PREPAID" at bounding box center [534, 258] width 168 height 15
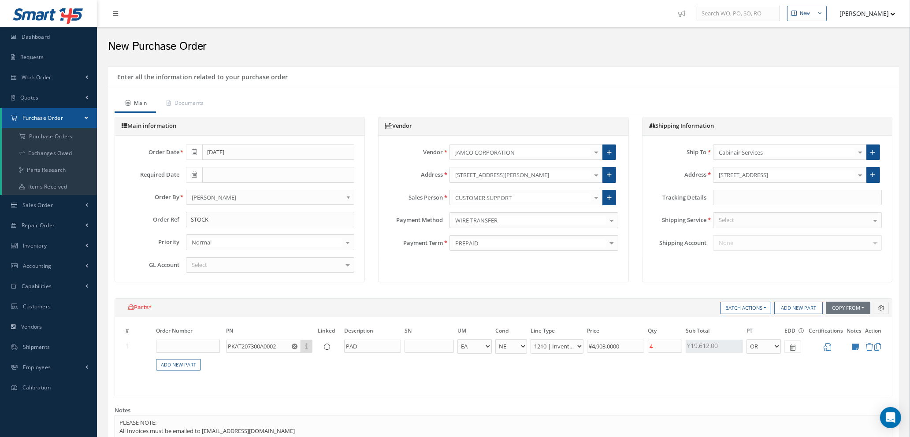
click at [765, 222] on div "Select" at bounding box center [797, 220] width 169 height 16
type input "FED"
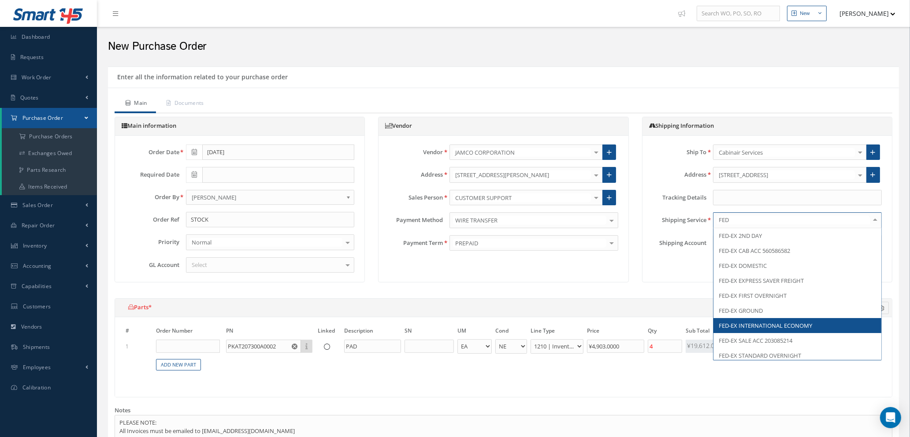
click at [757, 327] on span "FED-EX INTERNATIONAL ECONOMY" at bounding box center [765, 326] width 93 height 8
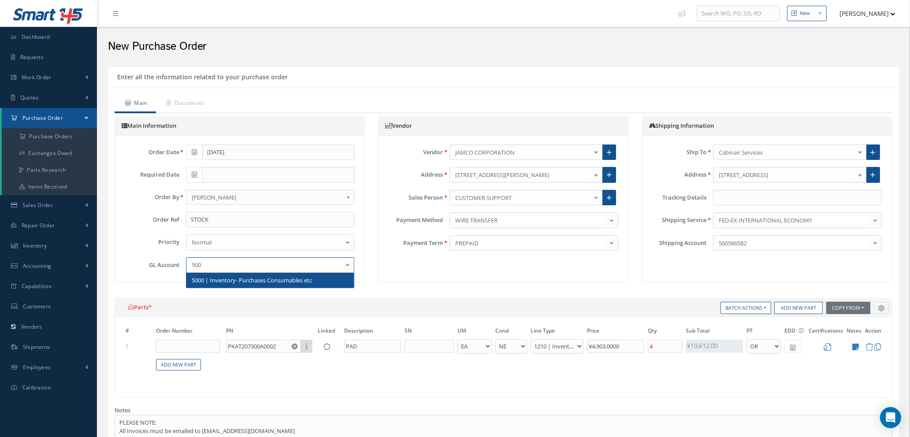
type input "5000"
click at [216, 277] on span "5000 | Inventory- Purchases Consumables etc" at bounding box center [252, 280] width 120 height 8
click at [828, 348] on icon at bounding box center [827, 346] width 7 height 7
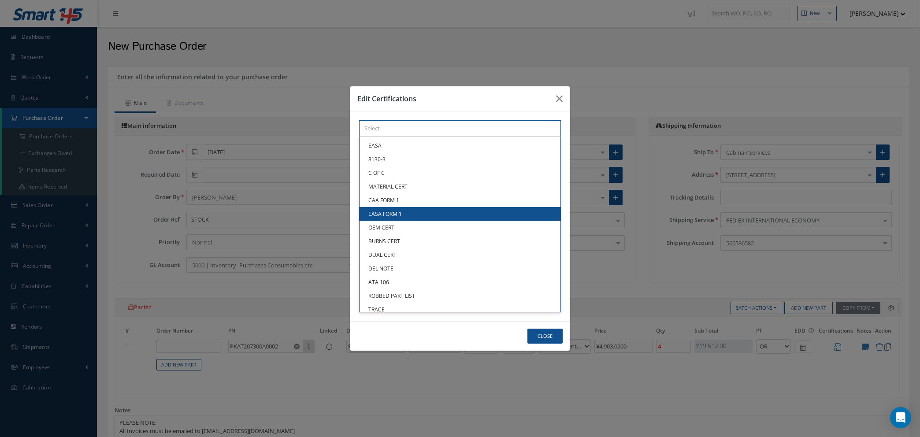
click at [375, 137] on div "× Loading... EASA 8130-3 C OF C MATERIAL CERT CAA FORM 1 EASA FORM 1 OEM CERT B…" at bounding box center [460, 128] width 202 height 16
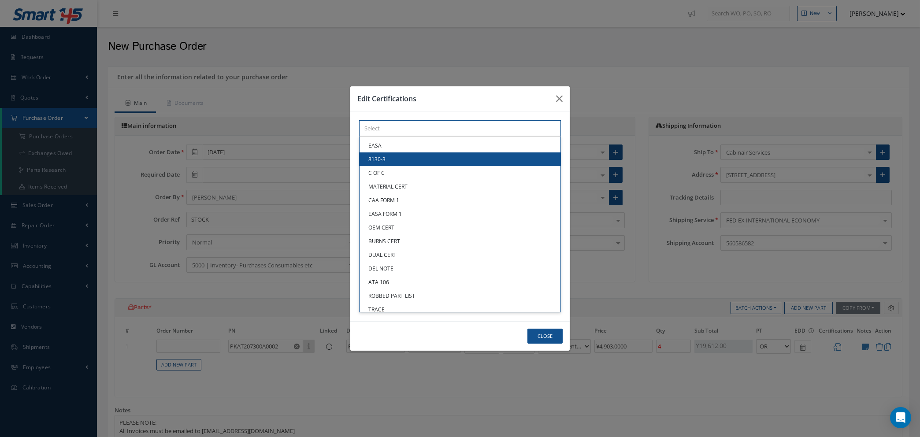
click at [376, 157] on link "8130-3" at bounding box center [460, 160] width 201 height 14
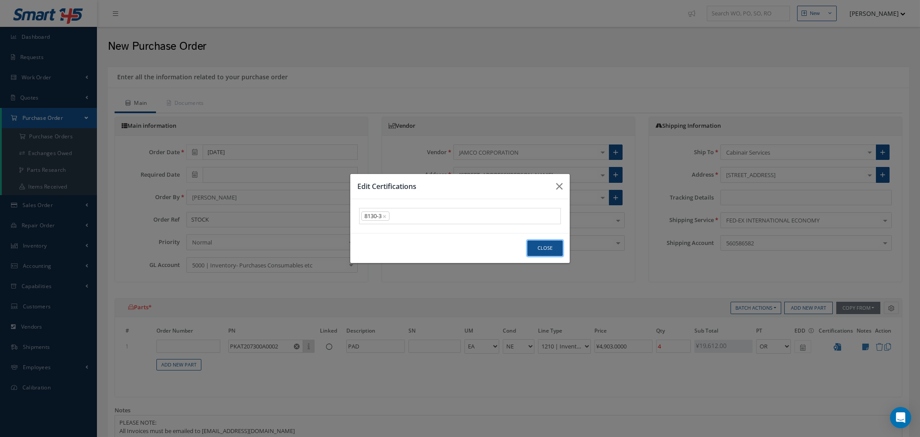
click at [542, 247] on button "Close" at bounding box center [545, 248] width 35 height 15
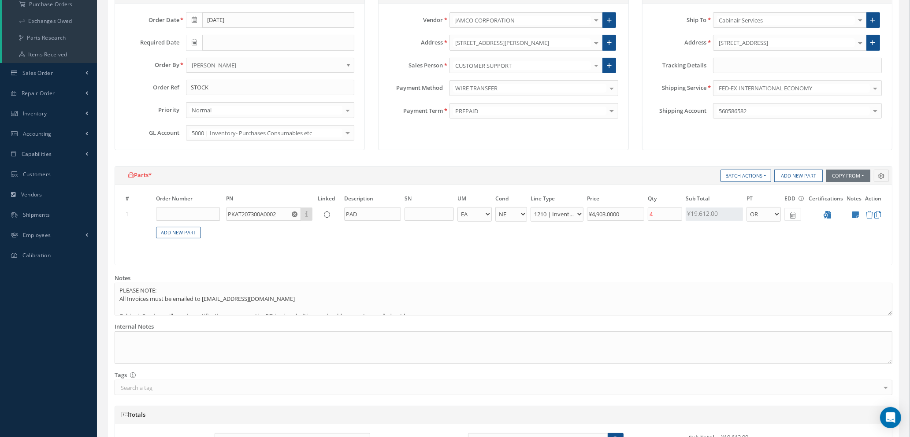
scroll to position [339, 0]
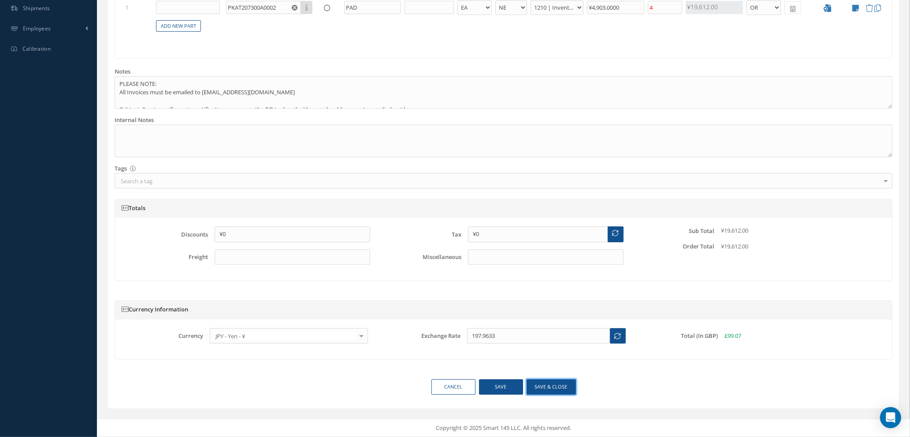
click at [547, 387] on button "Save & close" at bounding box center [551, 387] width 49 height 15
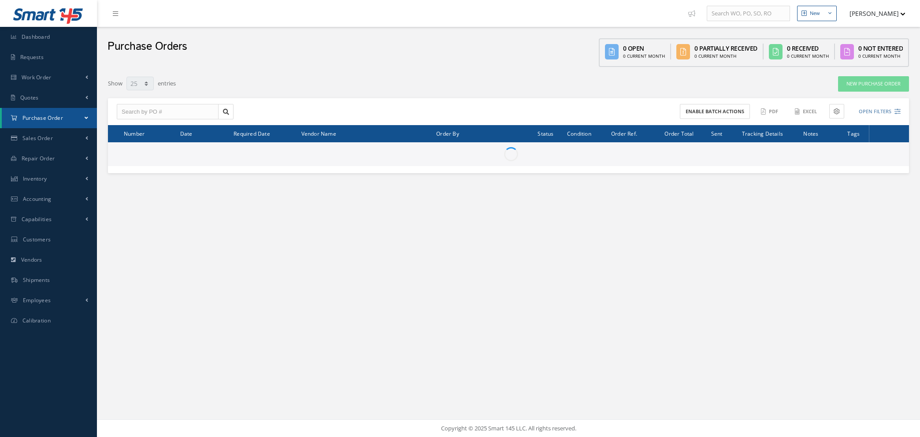
select select "25"
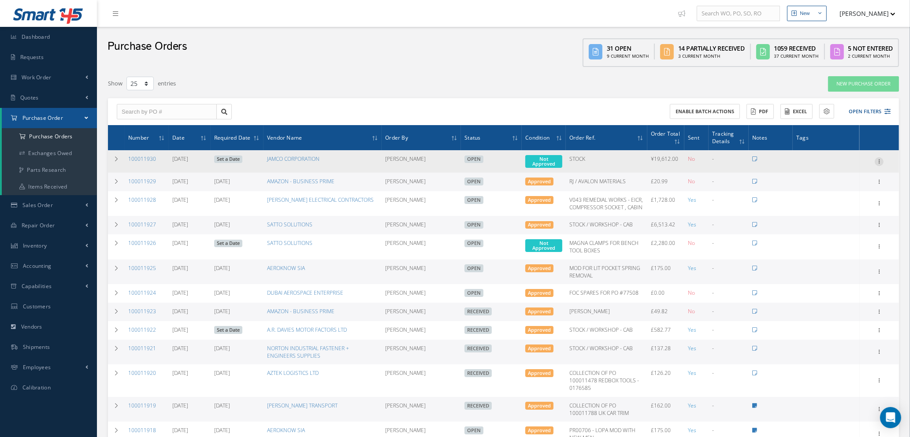
click at [879, 160] on icon at bounding box center [879, 160] width 9 height 7
click at [835, 189] on link "Edit" at bounding box center [839, 189] width 70 height 11
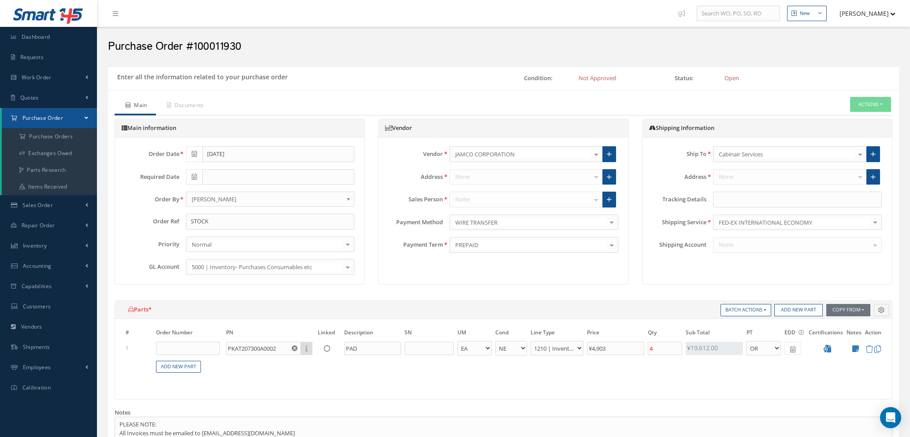
select select "1"
select select "5"
select select "7"
select select "1"
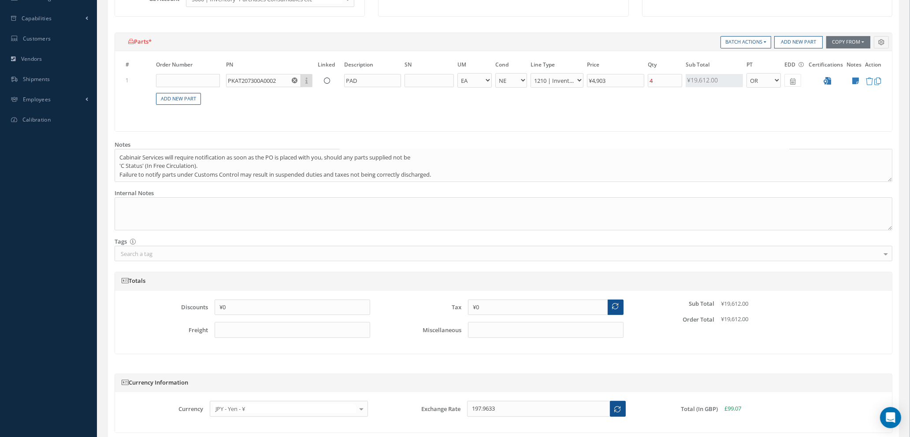
scroll to position [341, 0]
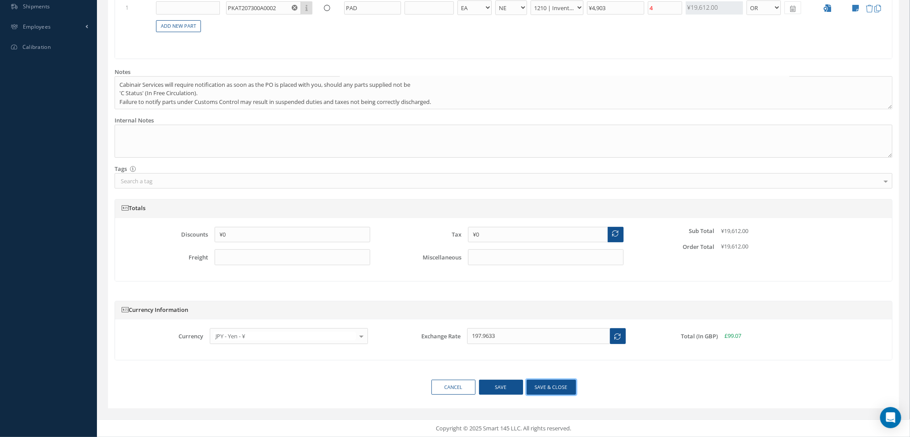
click at [550, 385] on button "Save & close" at bounding box center [551, 387] width 49 height 15
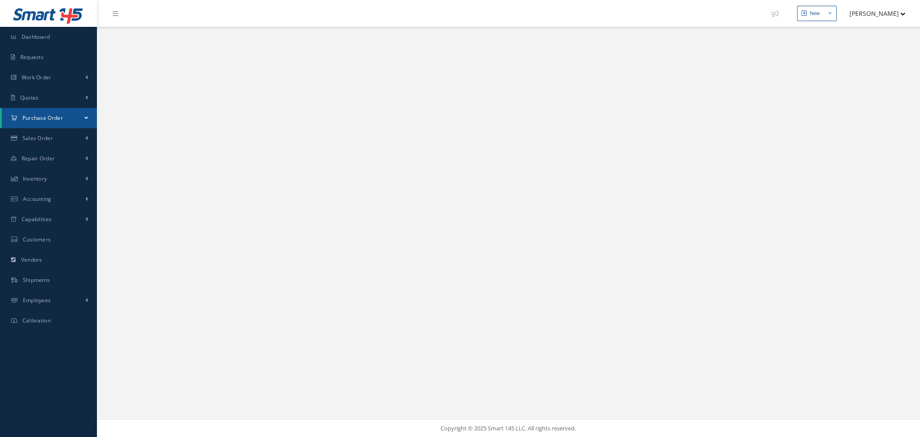
select select "25"
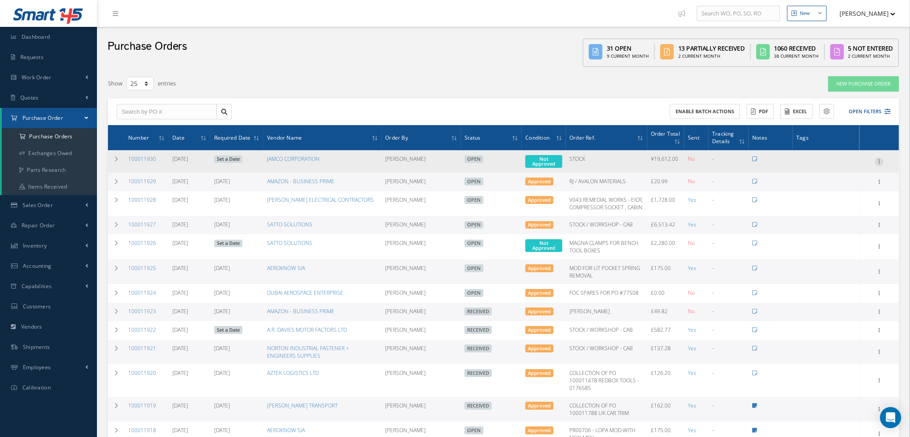
click at [879, 157] on icon at bounding box center [879, 160] width 9 height 7
click at [840, 167] on link "Enter/Update" at bounding box center [839, 167] width 70 height 11
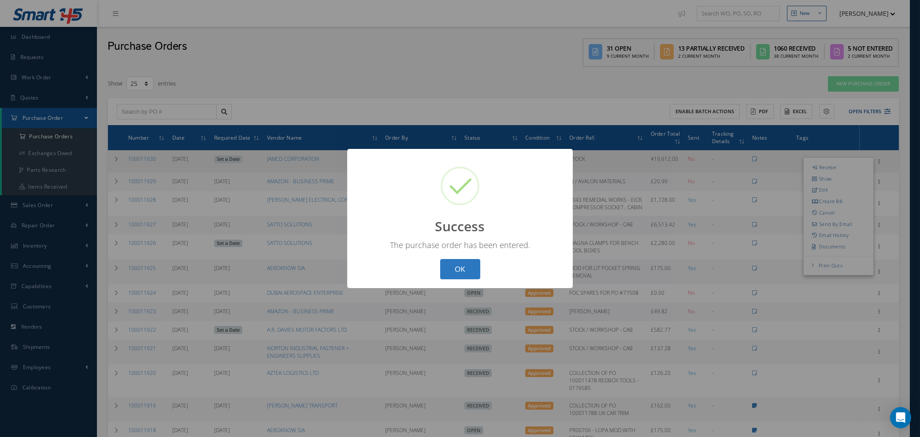
click at [471, 271] on button "OK" at bounding box center [460, 269] width 40 height 21
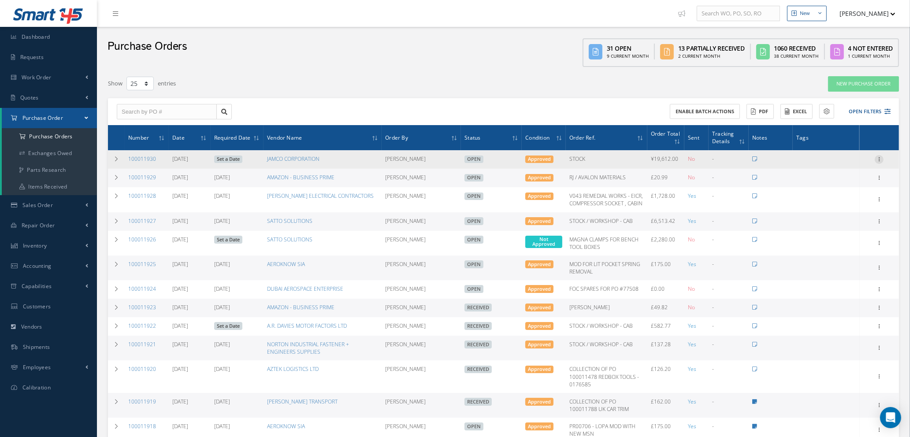
click at [882, 156] on icon at bounding box center [879, 158] width 9 height 7
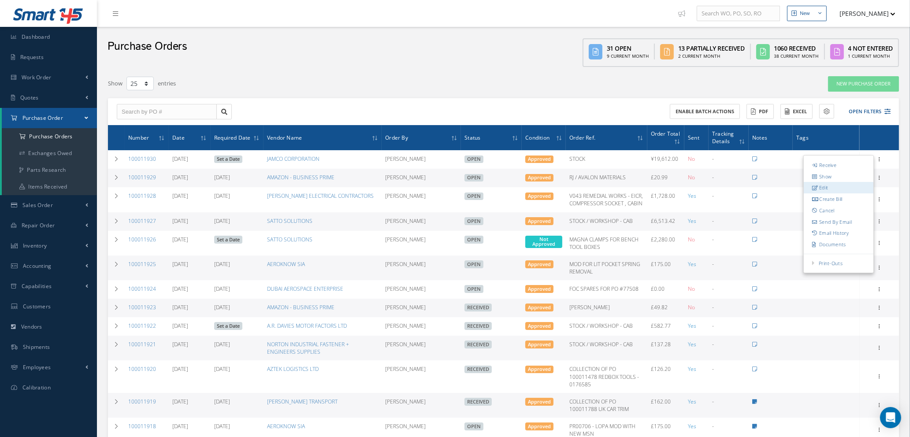
click at [834, 188] on link "Edit" at bounding box center [839, 187] width 70 height 11
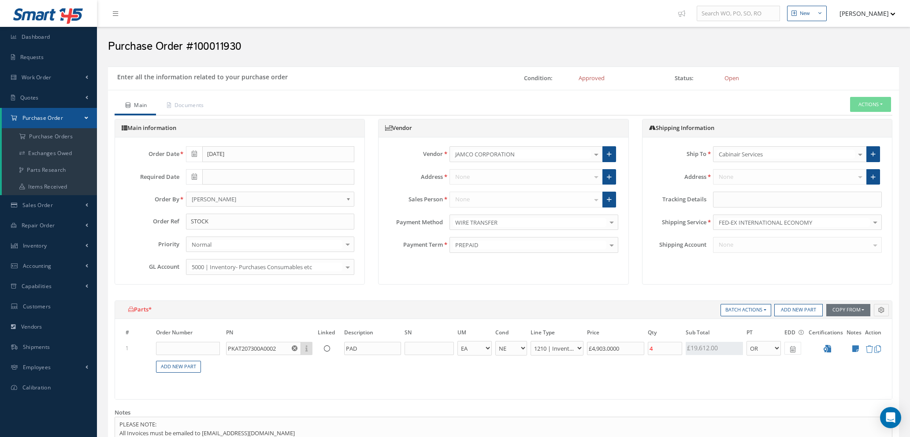
select select "1"
select select "5"
select select "7"
select select "1"
type input "¥4,903"
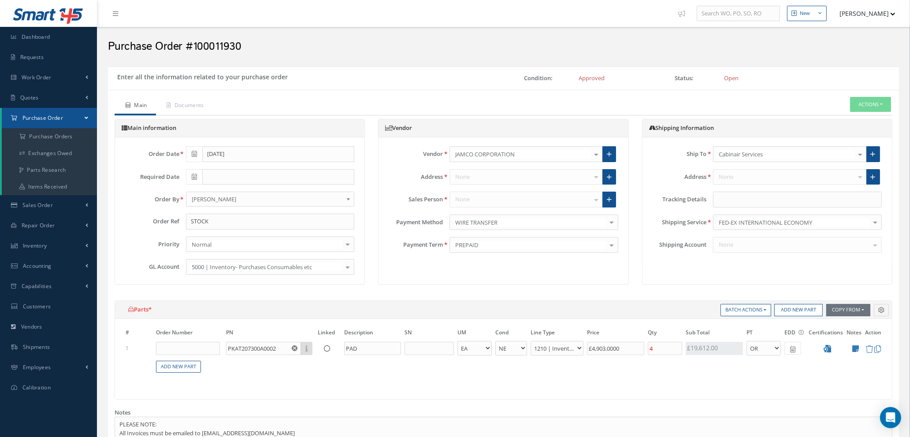
type input "¥0"
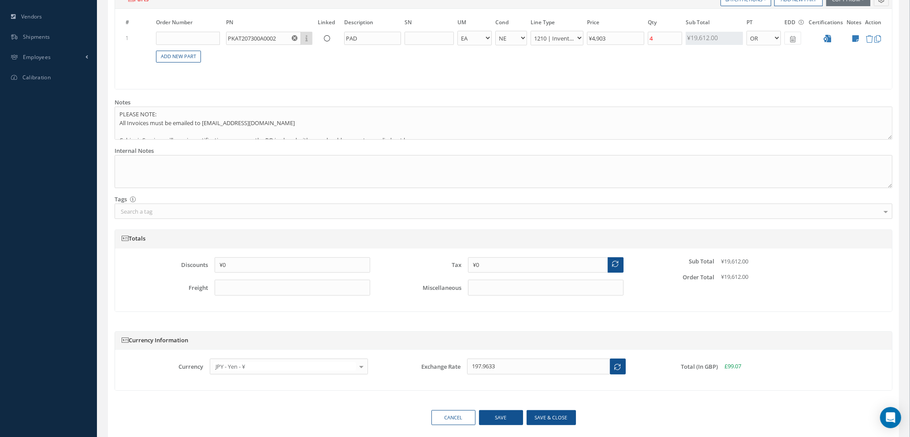
scroll to position [331, 0]
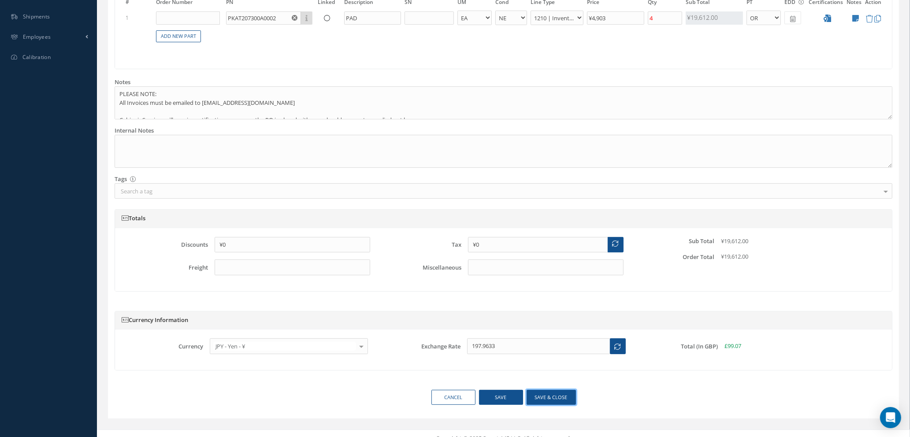
click at [536, 398] on button "Save & close" at bounding box center [551, 397] width 49 height 15
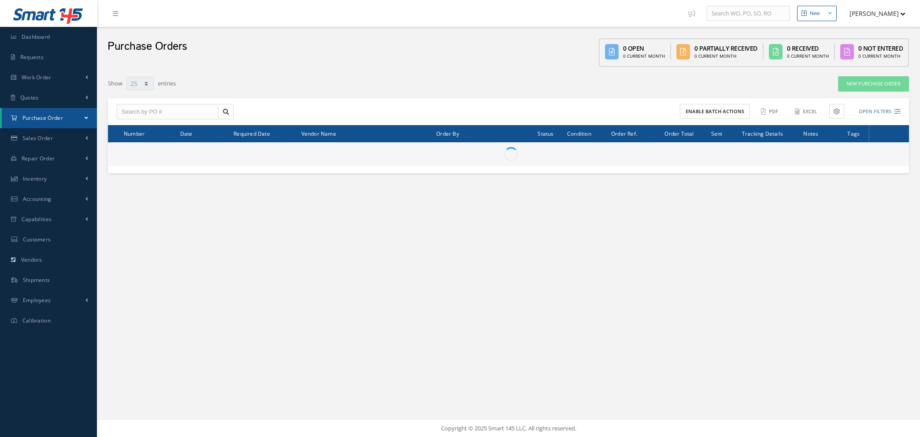
select select "25"
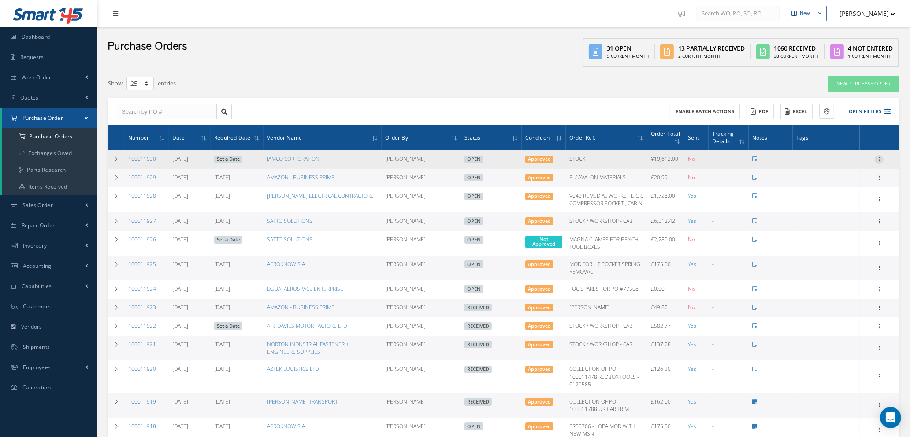
click at [880, 156] on icon at bounding box center [879, 158] width 9 height 7
click at [834, 223] on link "Send By Email" at bounding box center [839, 221] width 70 height 11
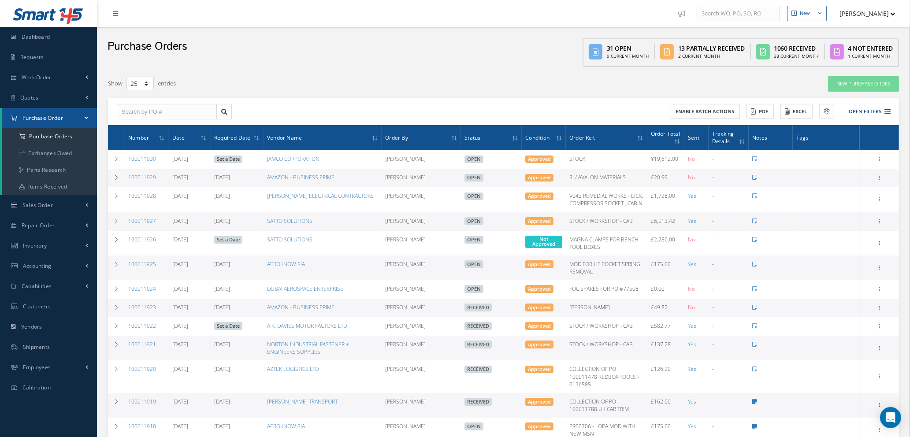
type input "Reports from Purchase Order #100011930"
type textarea "Hiya, Please find Attached, our Purchase Order #100011930. If you have any ques…"
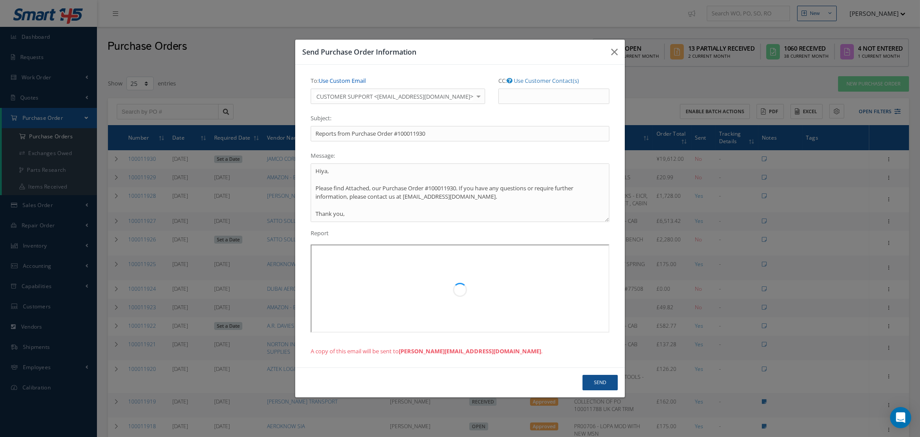
click at [359, 82] on link "Use Custom Email" at bounding box center [342, 81] width 47 height 8
click at [359, 95] on input "To: Use Customer Contact(s)" at bounding box center [382, 97] width 143 height 16
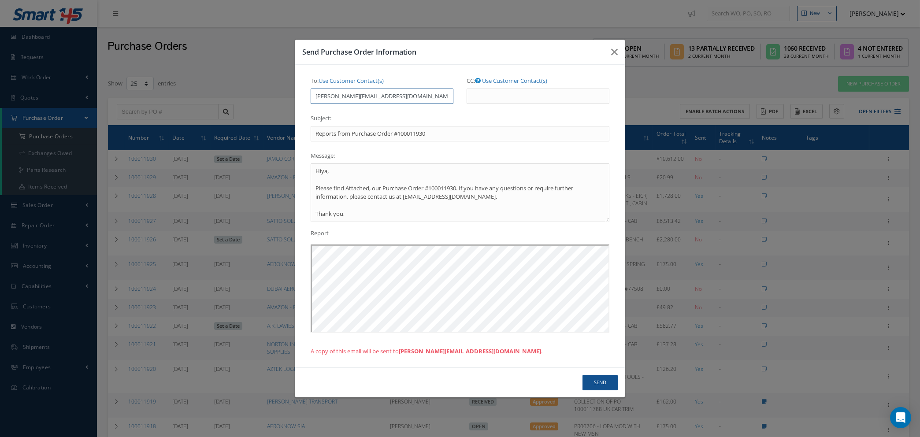
type input "natasha@cab.aero"
click at [596, 383] on button "Send" at bounding box center [600, 382] width 35 height 15
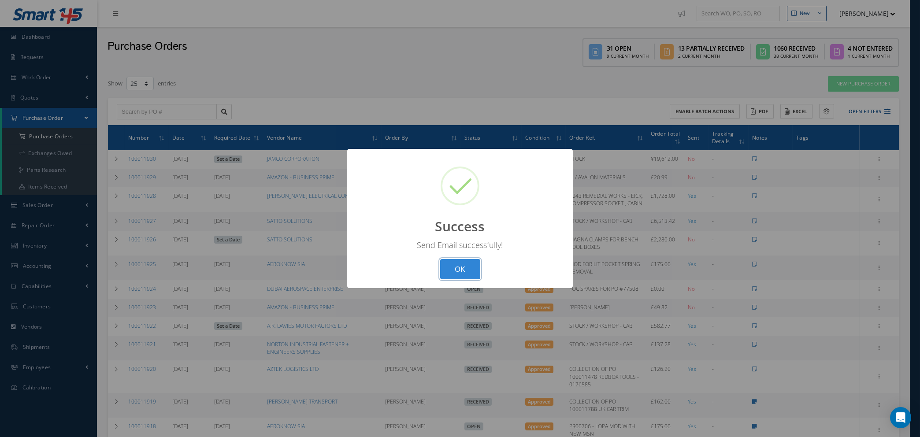
drag, startPoint x: 462, startPoint y: 268, endPoint x: 443, endPoint y: 256, distance: 22.0
click at [462, 268] on button "OK" at bounding box center [460, 269] width 40 height 21
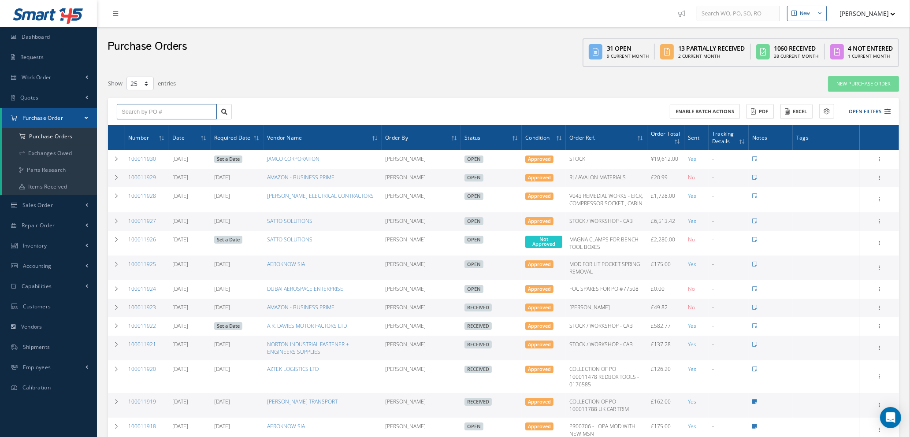
click at [160, 107] on input "text" at bounding box center [167, 112] width 100 height 16
type input "100011914"
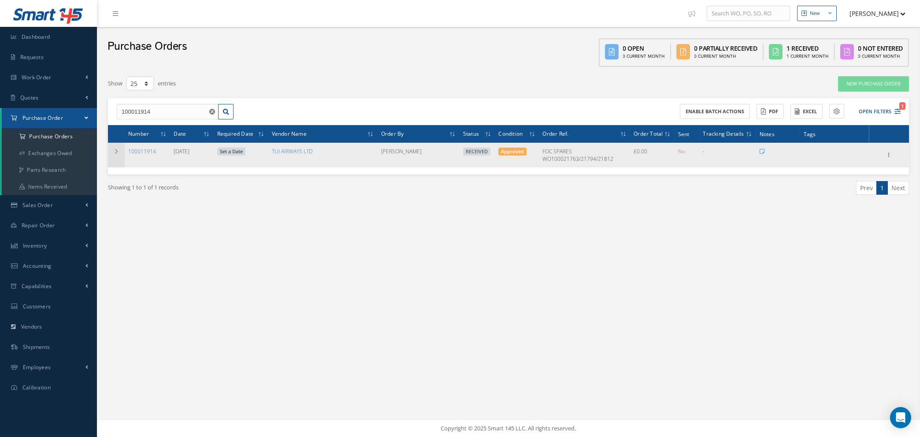
click at [116, 149] on icon at bounding box center [116, 151] width 6 height 5
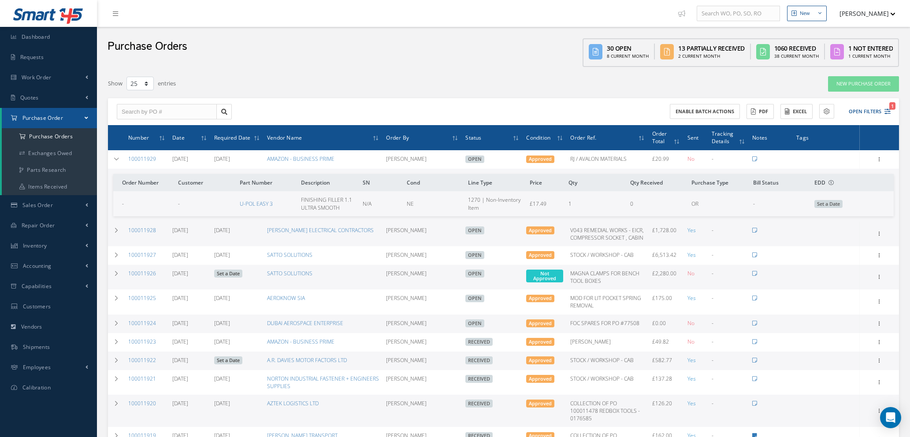
select select "25"
click at [49, 92] on link "Quotes" at bounding box center [48, 98] width 97 height 20
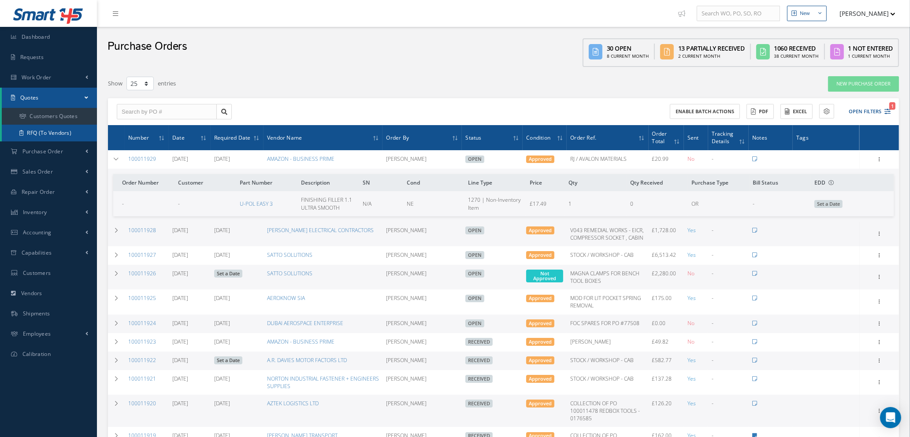
click at [48, 134] on link "RFQ (To Vendors)" at bounding box center [49, 133] width 95 height 17
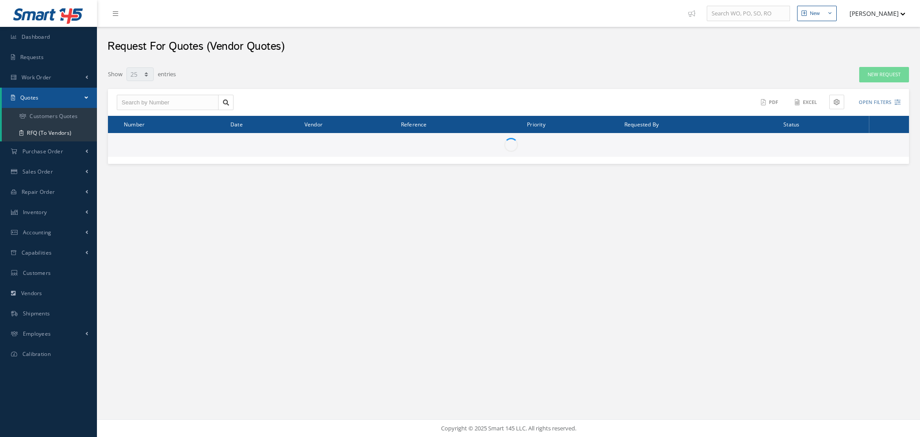
select select "25"
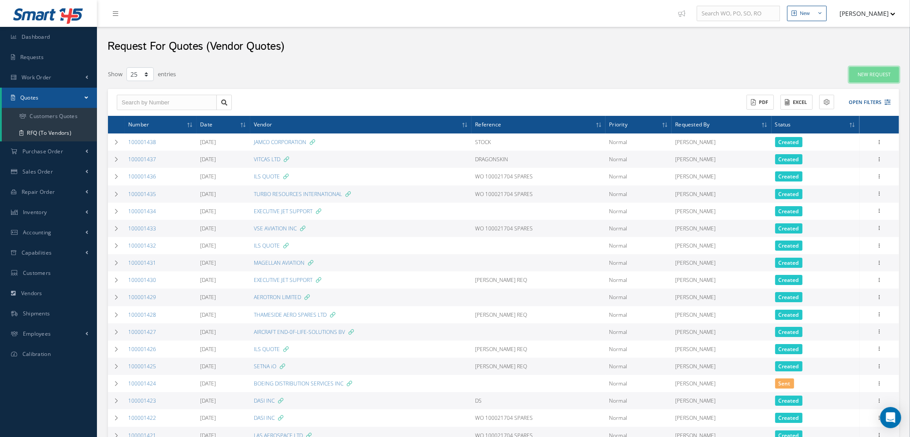
click at [883, 71] on link "New Request" at bounding box center [874, 74] width 50 height 15
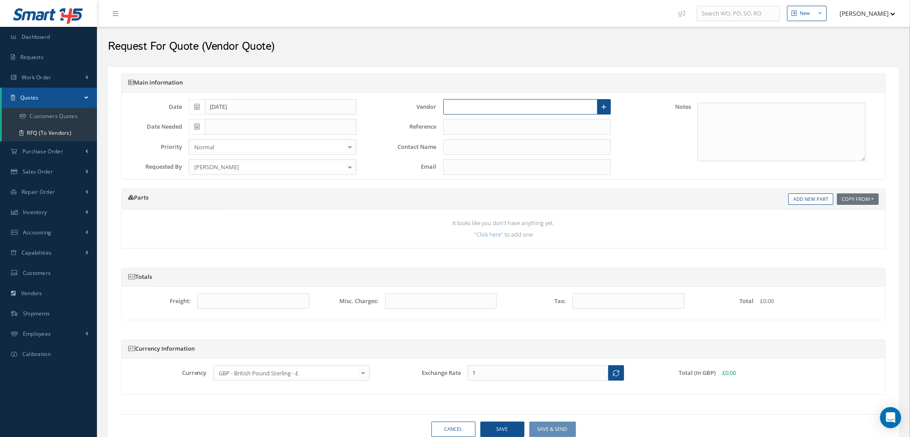
click at [564, 108] on input "text" at bounding box center [520, 107] width 155 height 16
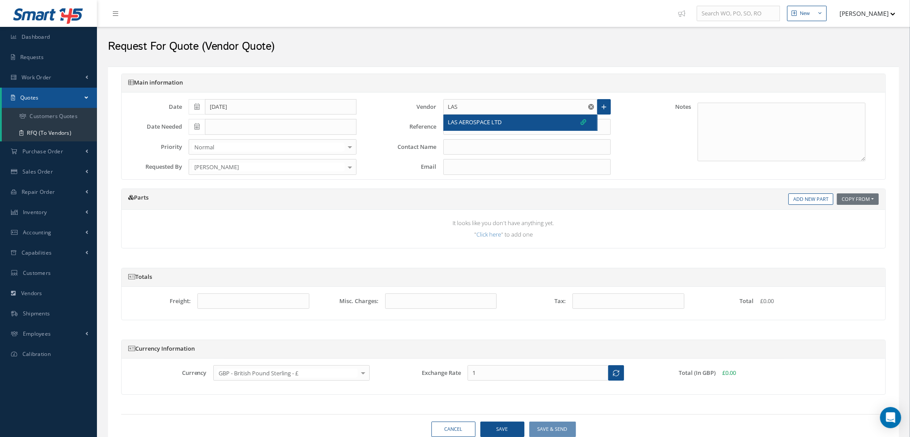
click at [507, 122] on div "LAS AEROSPACE LTD" at bounding box center [517, 122] width 138 height 9
type input "LAS AEROSPACE LTD"
type input "[PERSON_NAME]"
type input "[PERSON_NAME][EMAIL_ADDRESS][DOMAIN_NAME]"
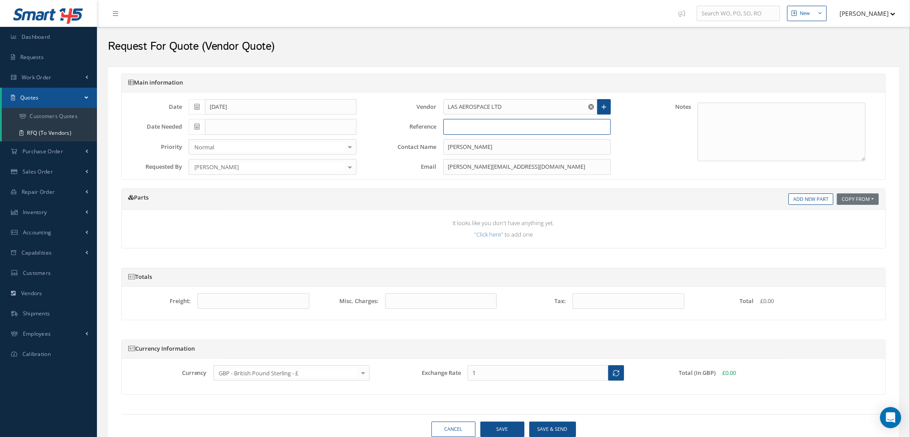
click at [492, 130] on input "text" at bounding box center [527, 127] width 168 height 16
type input "STOCK"
click at [810, 201] on link "Add New Part" at bounding box center [811, 200] width 45 height 12
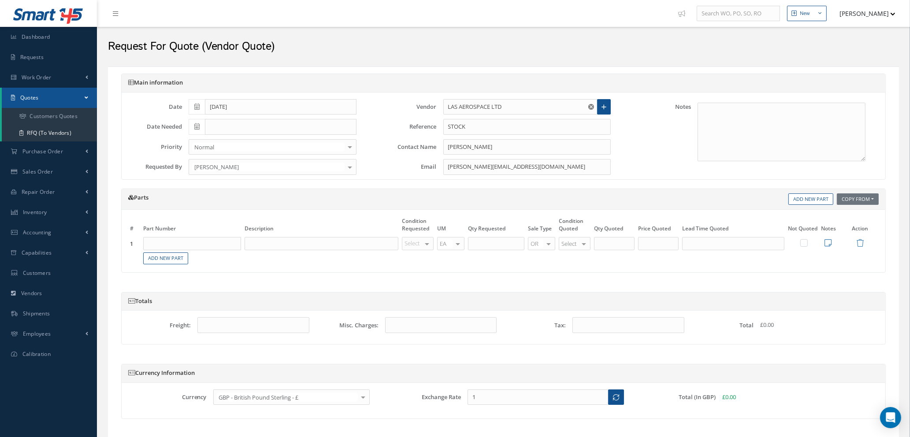
click at [206, 246] on input "text" at bounding box center [192, 243] width 98 height 13
type input "M"
type input "MS20253P2-7200"
click at [284, 244] on input "text" at bounding box center [322, 243] width 154 height 13
type input "HINGE PIN - 6FT LENGHT"
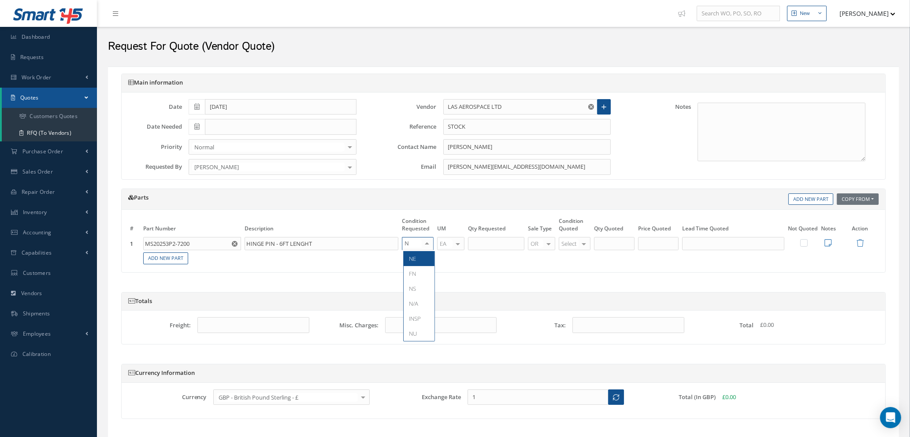
type input "NE"
drag, startPoint x: 417, startPoint y: 263, endPoint x: 423, endPoint y: 256, distance: 8.7
click at [418, 261] on span "NE" at bounding box center [419, 258] width 31 height 15
click at [493, 243] on input "text" at bounding box center [496, 243] width 56 height 13
type input "2"
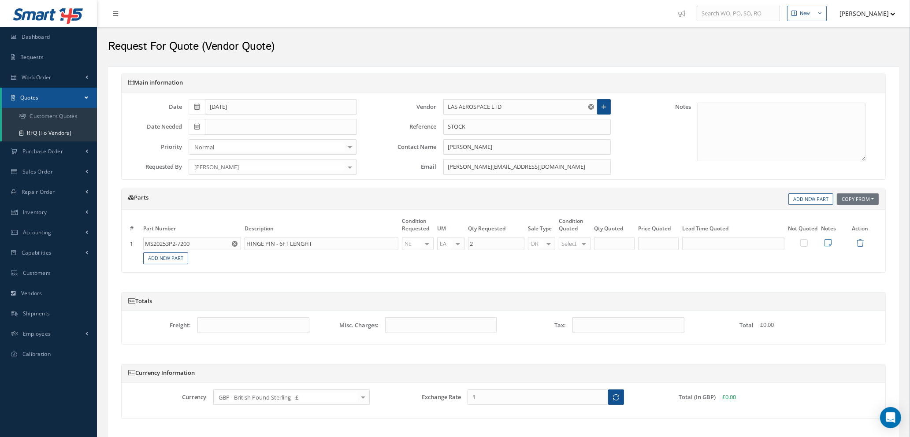
click at [590, 245] on div at bounding box center [584, 244] width 12 height 13
type input "NE"
click at [574, 254] on span "NE" at bounding box center [576, 258] width 31 height 15
type input "2"
click at [617, 245] on input "2" at bounding box center [614, 243] width 41 height 13
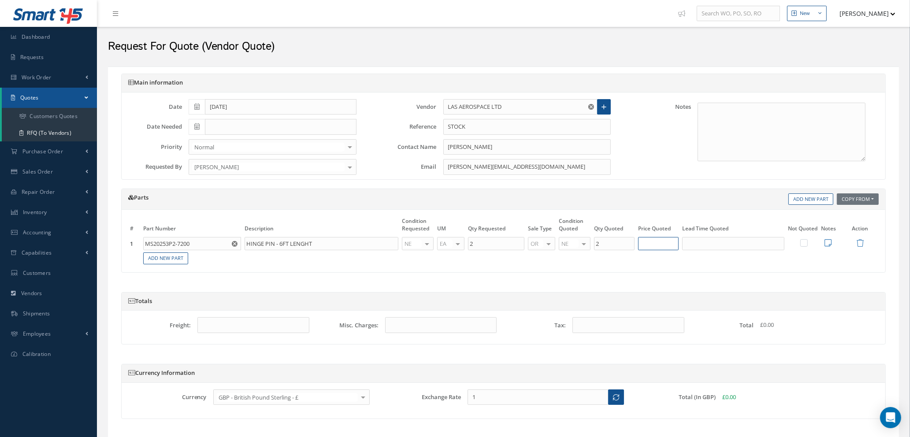
click at [659, 242] on input "text" at bounding box center [658, 243] width 41 height 13
type input "£21.59"
click at [693, 244] on input "text" at bounding box center [733, 243] width 102 height 13
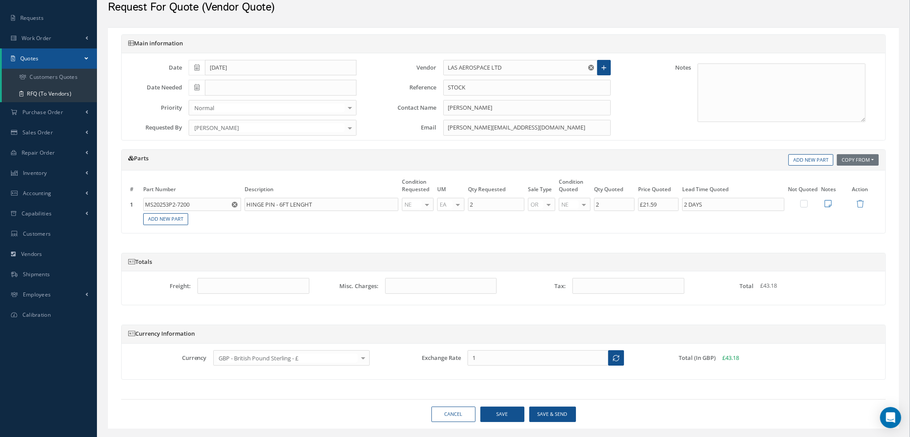
scroll to position [60, 0]
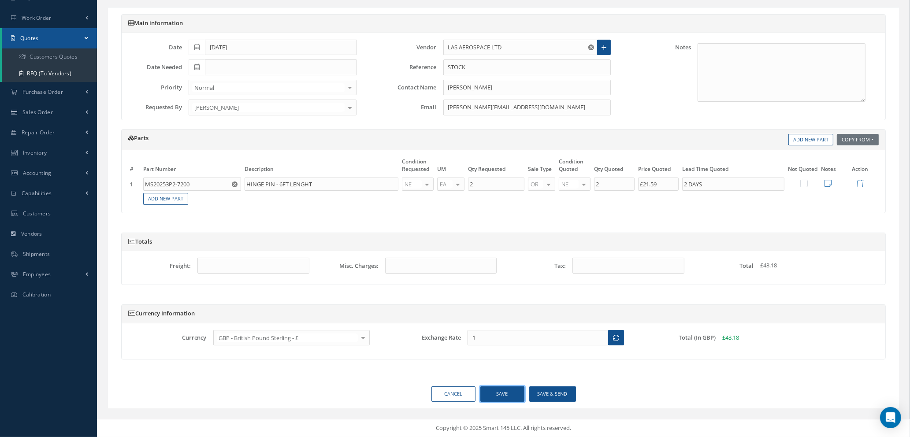
type input "2 DAYS"
click at [498, 395] on button "Save" at bounding box center [502, 394] width 44 height 15
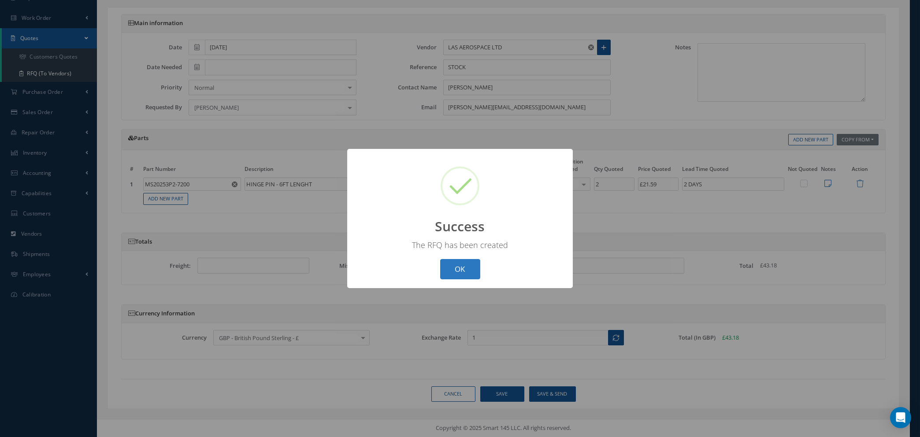
click at [454, 265] on button "OK" at bounding box center [460, 269] width 40 height 21
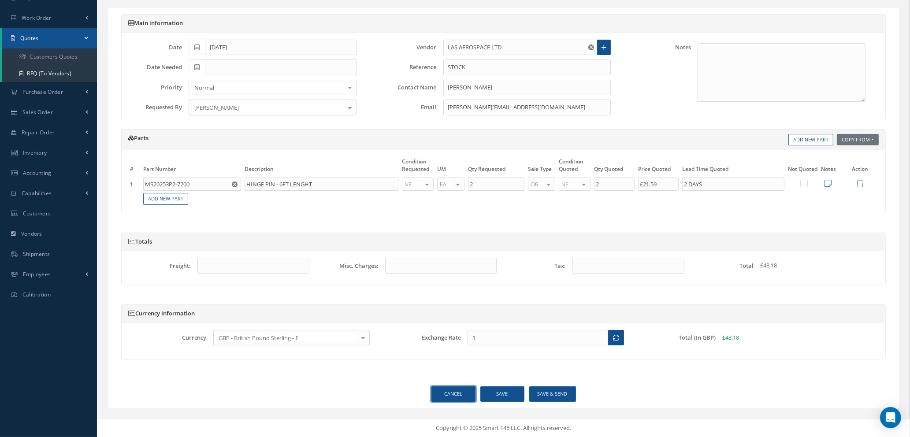
click at [456, 396] on link "Cancel" at bounding box center [454, 394] width 44 height 15
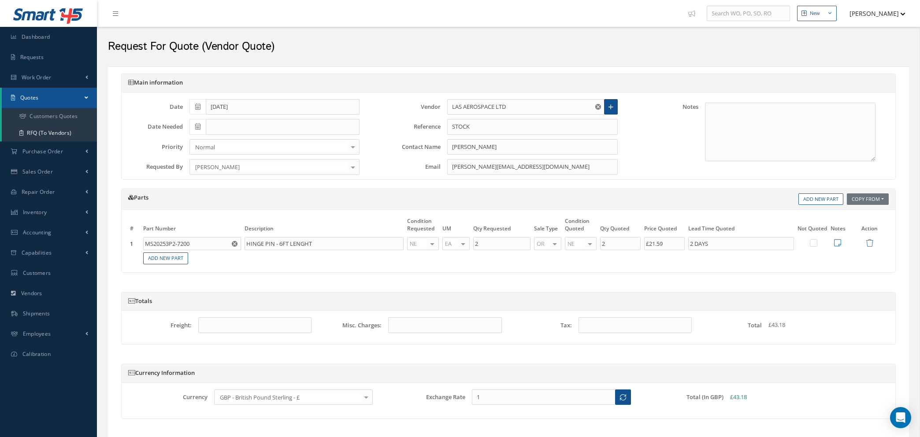
select select "25"
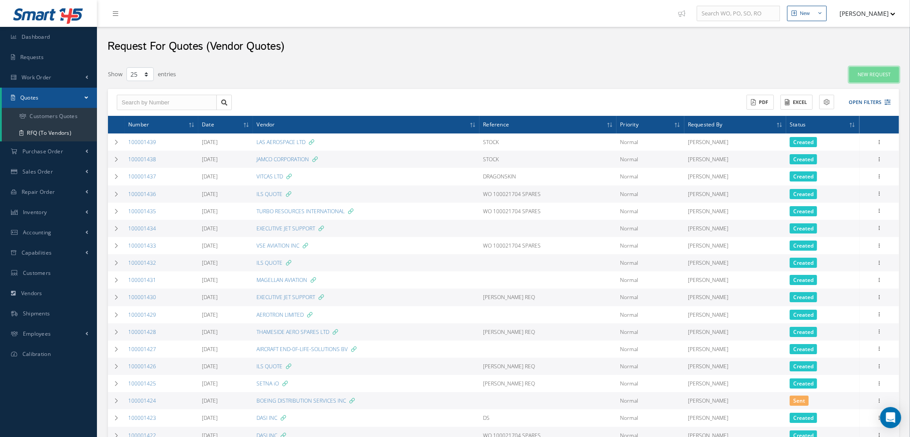
click at [862, 73] on link "New Request" at bounding box center [874, 74] width 50 height 15
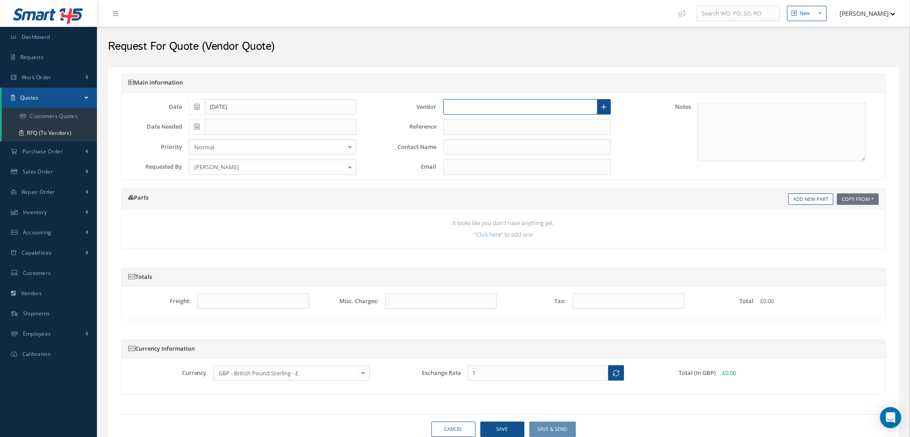
click at [520, 107] on input "text" at bounding box center [520, 107] width 155 height 16
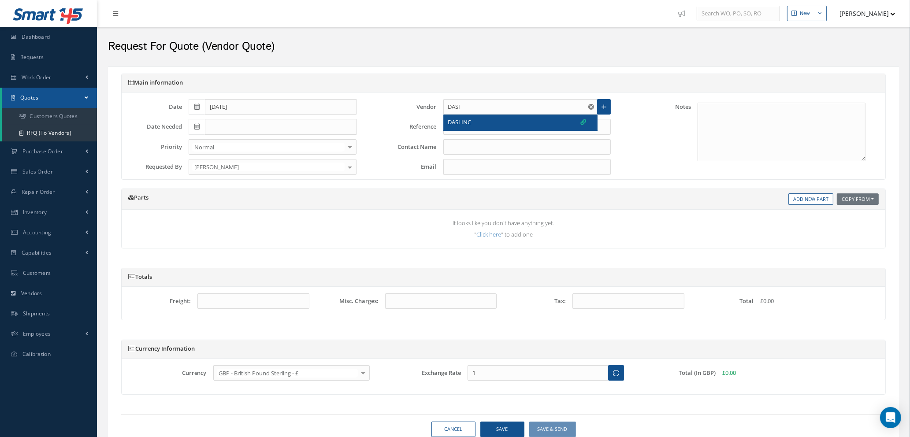
click at [521, 123] on div "DASI INC" at bounding box center [517, 122] width 138 height 9
type input "DASI INC"
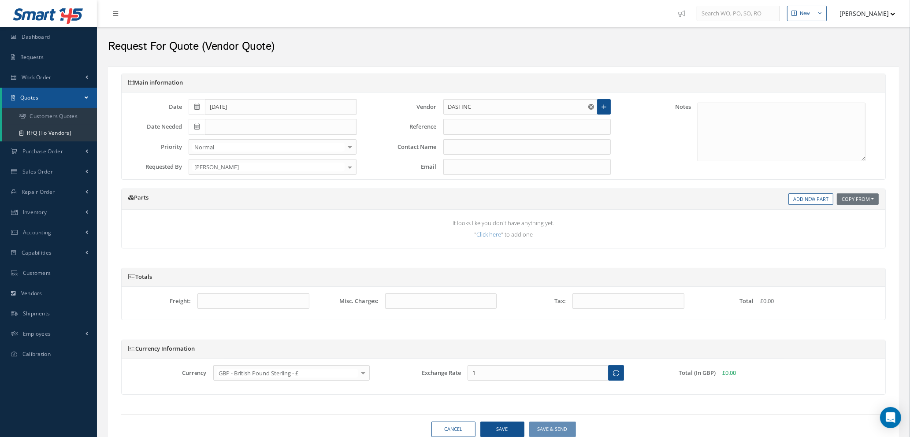
type input "MUHAMMAD ALI"
type input "Muhammad.Ali@dasi.com"
type input "1.3541"
click at [521, 125] on input "text" at bounding box center [527, 127] width 168 height 16
type input "STOCK"
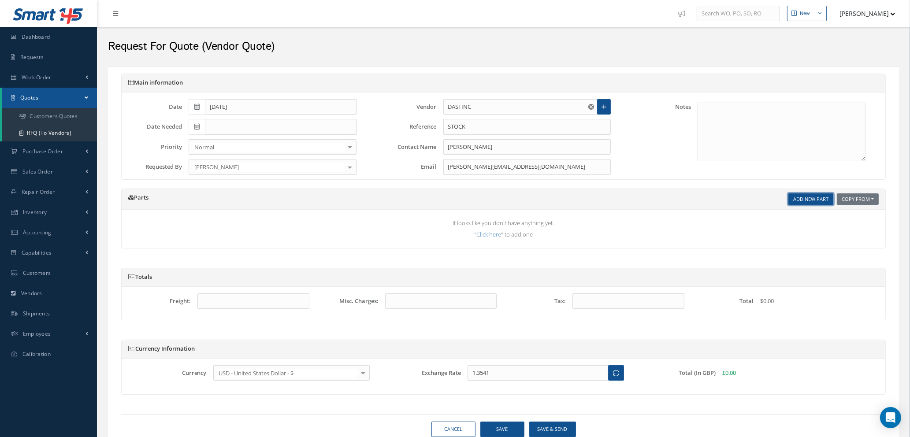
click at [818, 203] on link "Add New Part" at bounding box center [811, 200] width 45 height 12
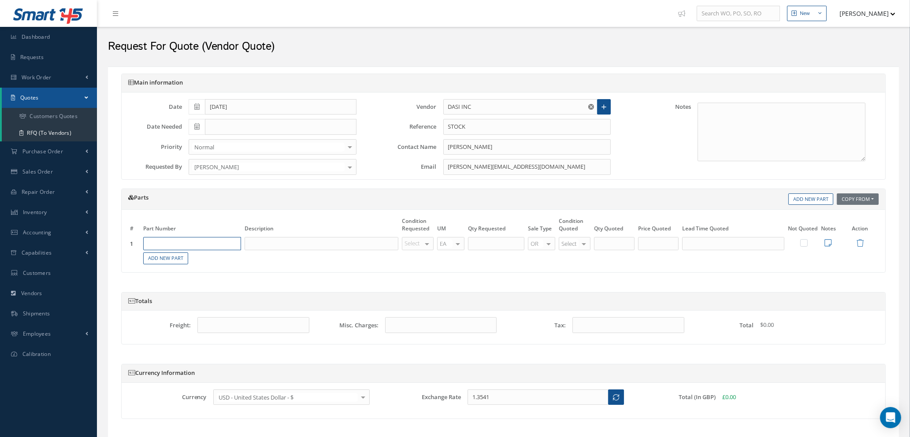
click at [206, 240] on input "text" at bounding box center [192, 243] width 98 height 13
click at [192, 279] on div "RIVET" at bounding box center [213, 276] width 47 height 15
type input "NAS1921M04-03W"
type input "RIVET"
type input "NE"
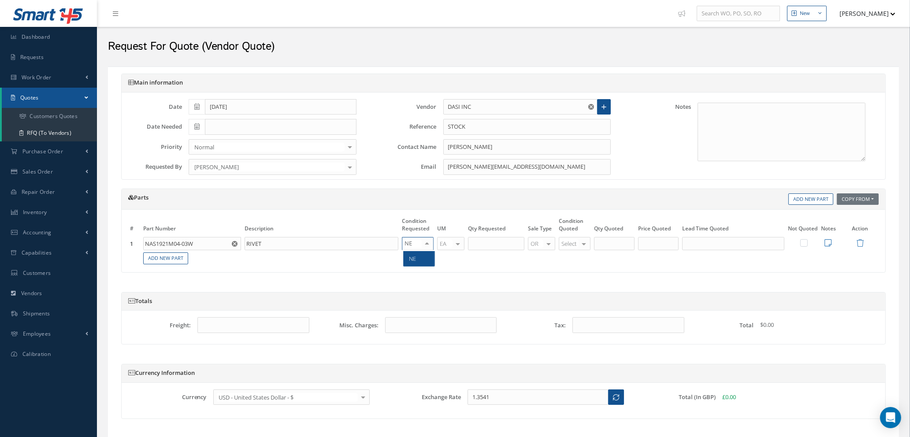
click at [414, 263] on span "NE" at bounding box center [419, 258] width 31 height 15
click at [502, 239] on input "text" at bounding box center [496, 243] width 56 height 13
type input "5"
type input "100"
click at [584, 245] on div at bounding box center [584, 244] width 12 height 13
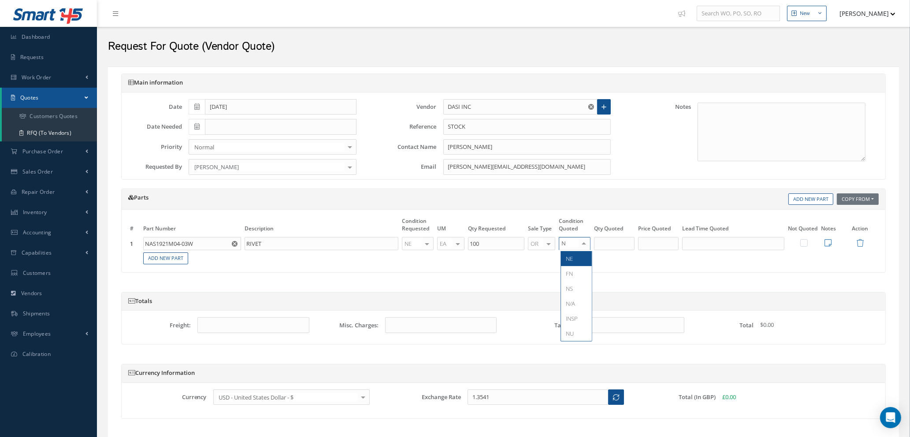
type input "NE"
click at [579, 260] on span "NE" at bounding box center [576, 258] width 31 height 15
type input "100"
click at [614, 243] on input "100" at bounding box center [614, 243] width 41 height 13
click at [663, 245] on input "text" at bounding box center [658, 243] width 41 height 13
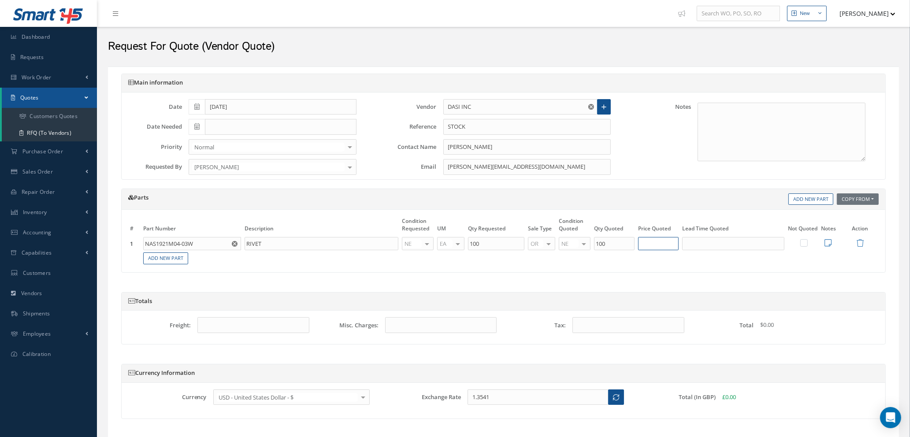
click at [644, 239] on input "text" at bounding box center [658, 243] width 41 height 13
type input "$2.29"
drag, startPoint x: 621, startPoint y: 246, endPoint x: 528, endPoint y: 240, distance: 93.2
click at [528, 240] on tr "1 NAS1921M04-03W Part Number Description RIVET NE OH SV RP AR NE FN NS RE FP BE…" at bounding box center [503, 243] width 751 height 15
type input "50"
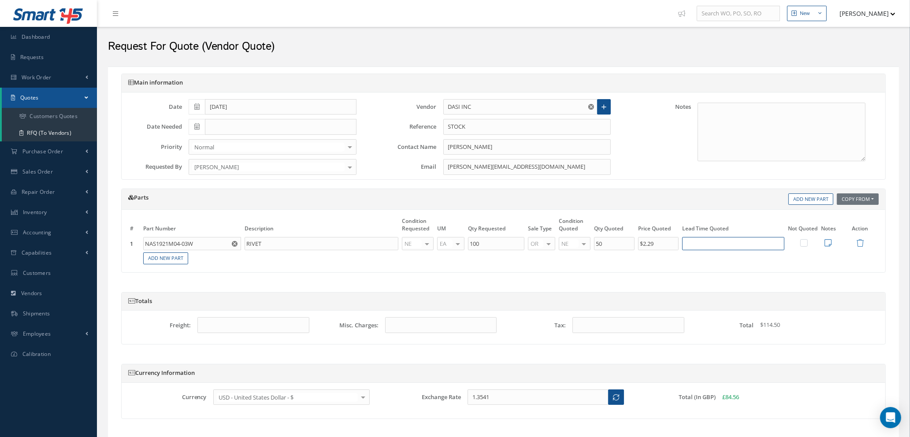
click at [696, 244] on input "text" at bounding box center [733, 243] width 102 height 13
type input "3"
type input "5 DAYS"
click at [825, 245] on icon at bounding box center [828, 243] width 7 height 8
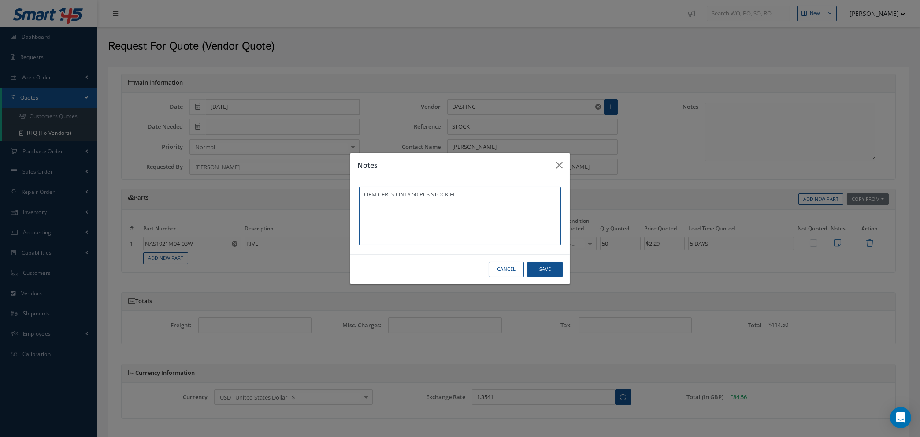
type textarea "OEM CERTS ONLY 50 PCS STOCK FL"
click at [0, 0] on button "Save" at bounding box center [0, 0] width 0 height 0
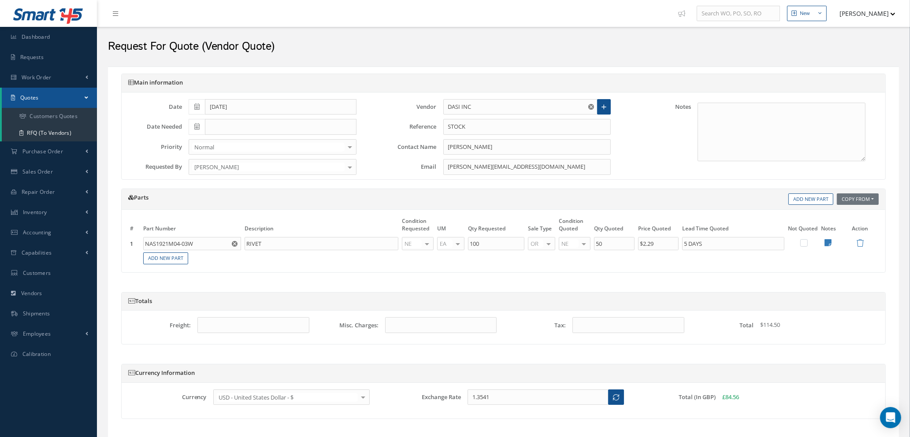
scroll to position [60, 0]
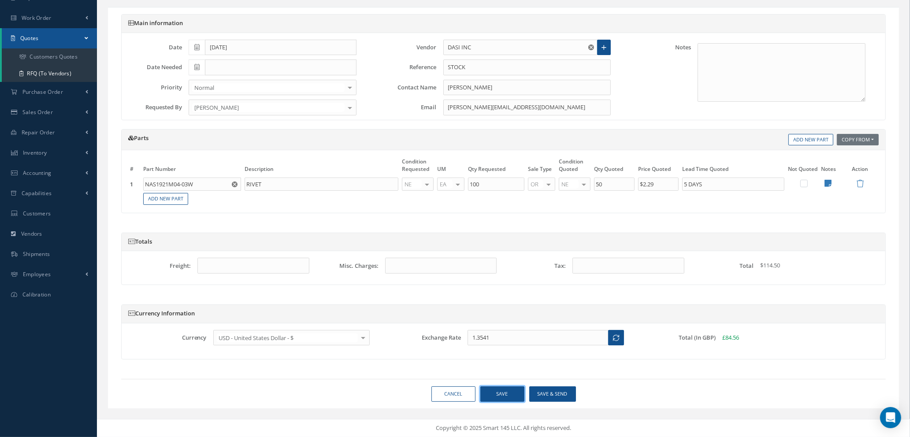
click at [497, 392] on button "Save" at bounding box center [502, 394] width 44 height 15
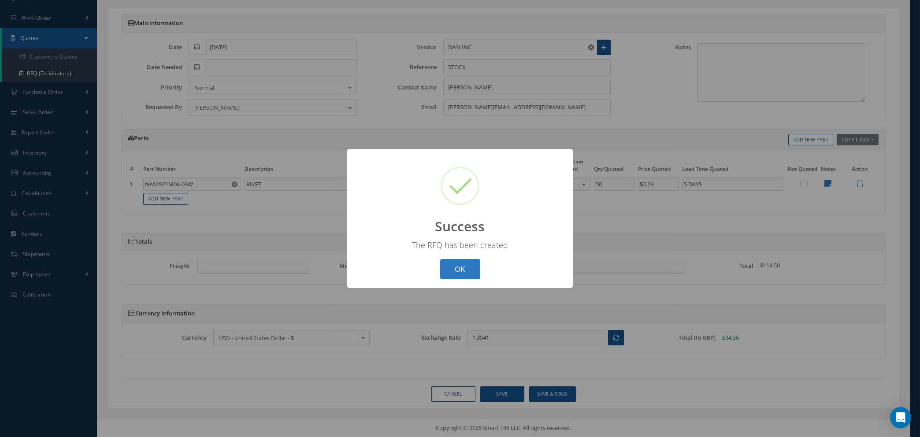
click at [469, 266] on button "OK" at bounding box center [460, 269] width 40 height 21
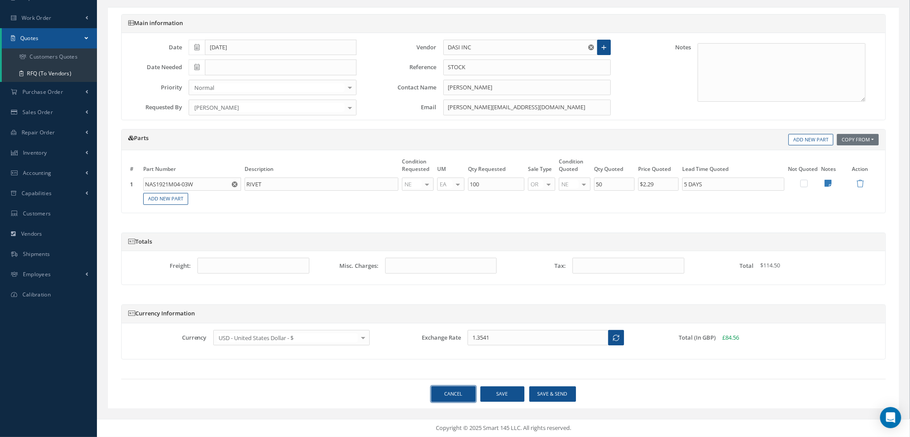
click at [456, 394] on link "Cancel" at bounding box center [454, 394] width 44 height 15
select select "25"
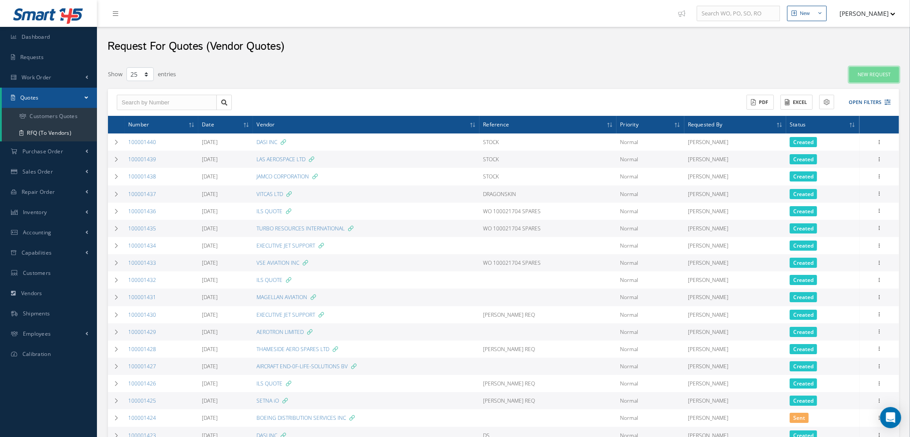
click at [867, 74] on link "New Request" at bounding box center [874, 74] width 50 height 15
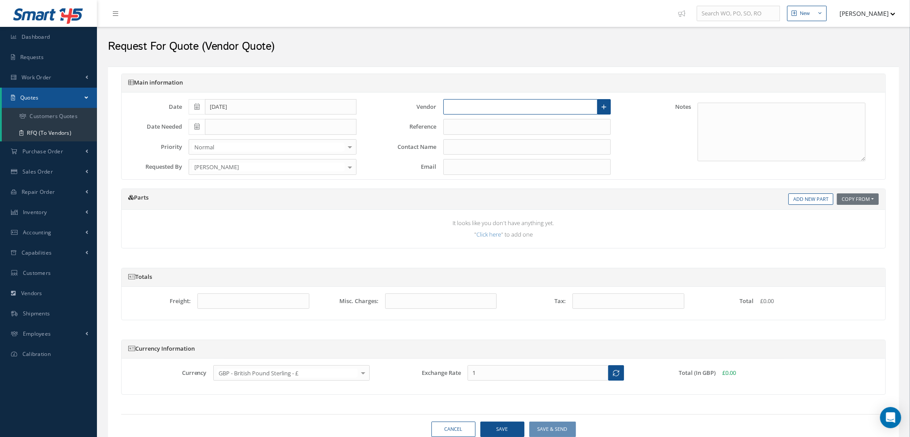
click at [499, 110] on input "text" at bounding box center [520, 107] width 155 height 16
click at [498, 136] on span "BOEING DISTRIBUTION SERVICES INC" at bounding box center [497, 138] width 98 height 9
type input "BOEING DISTRIBUTION SERVICES INC"
type input "DIGITAL SALES"
type input "DigitalPE@boeing.com"
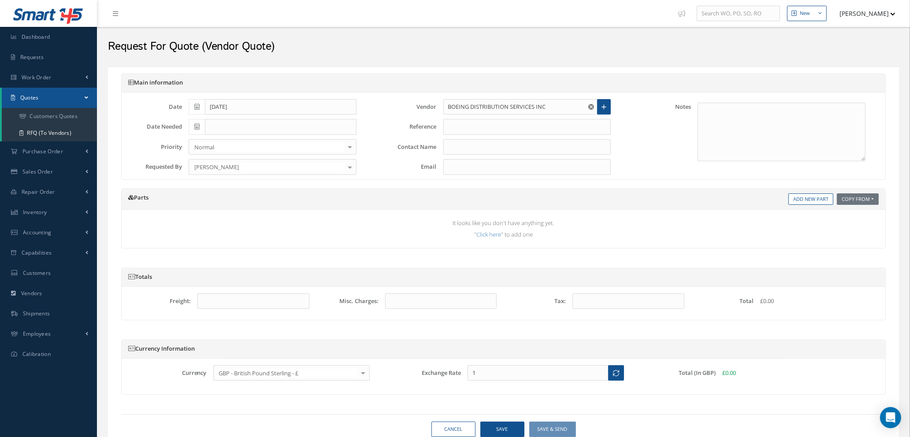
type input "1.3541"
click at [496, 122] on input "text" at bounding box center [527, 127] width 168 height 16
type input "STOCK"
click at [819, 199] on link "Add New Part" at bounding box center [811, 200] width 45 height 12
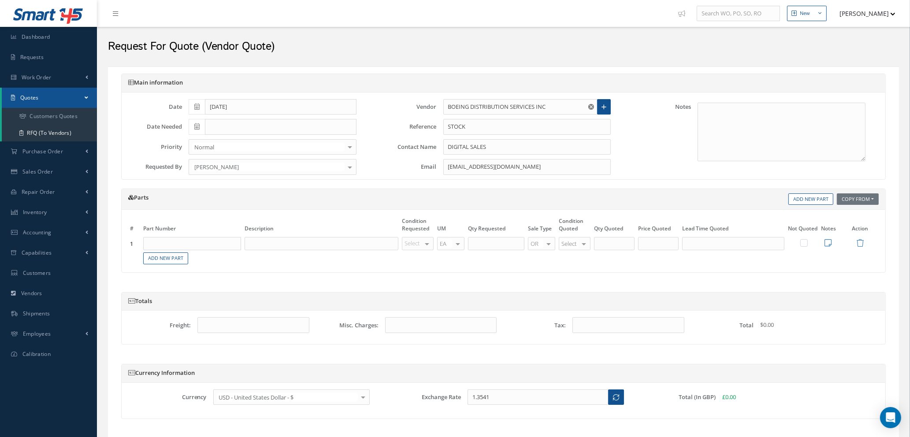
click at [189, 248] on input "text" at bounding box center [192, 243] width 98 height 13
click at [185, 274] on div "NAS1921M04-03W" at bounding box center [168, 276] width 41 height 15
type input "NAS1921M04-03W"
type input "RIVET"
click at [432, 244] on div at bounding box center [427, 244] width 12 height 13
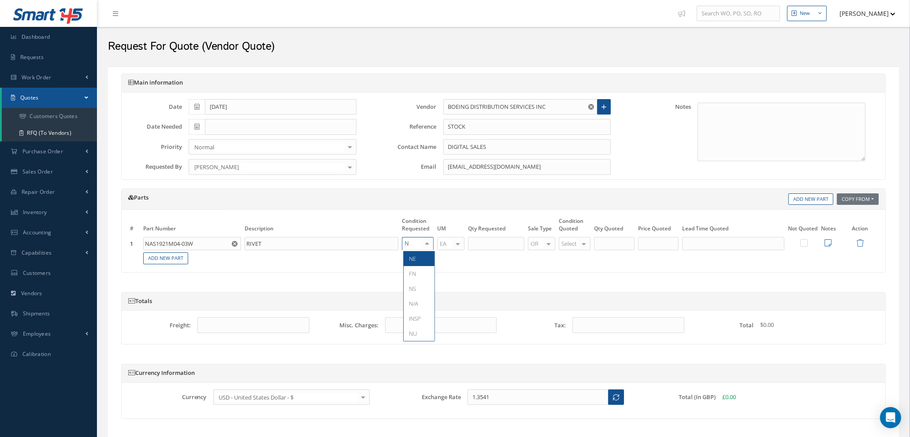
type input "NE"
click at [418, 261] on span "NE" at bounding box center [419, 258] width 31 height 15
click at [484, 242] on input "text" at bounding box center [496, 243] width 56 height 13
type input "50"
click at [570, 333] on span "NE" at bounding box center [569, 334] width 7 height 8
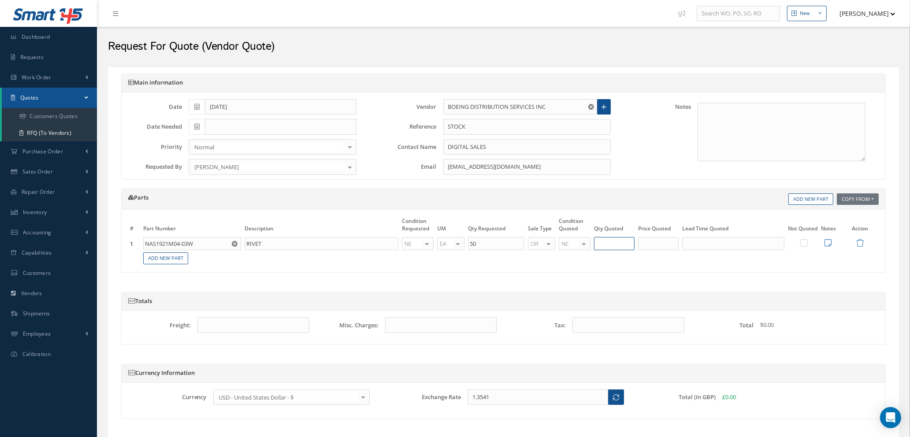
type input "50"
click at [608, 242] on input "50" at bounding box center [614, 243] width 41 height 13
click at [658, 245] on input "text" at bounding box center [658, 243] width 41 height 13
click at [657, 243] on input "text" at bounding box center [658, 243] width 41 height 13
type input "$5.45"
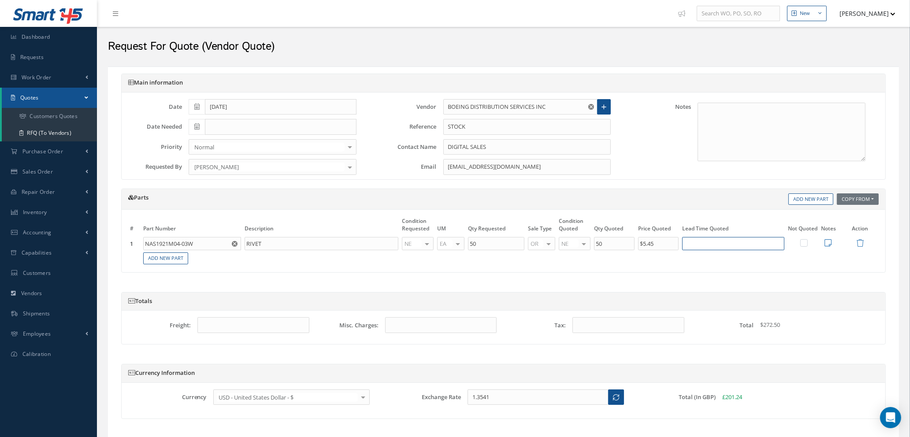
click at [703, 246] on input "text" at bounding box center [733, 243] width 102 height 13
type input "5 DAYS"
click at [827, 244] on icon at bounding box center [828, 243] width 7 height 8
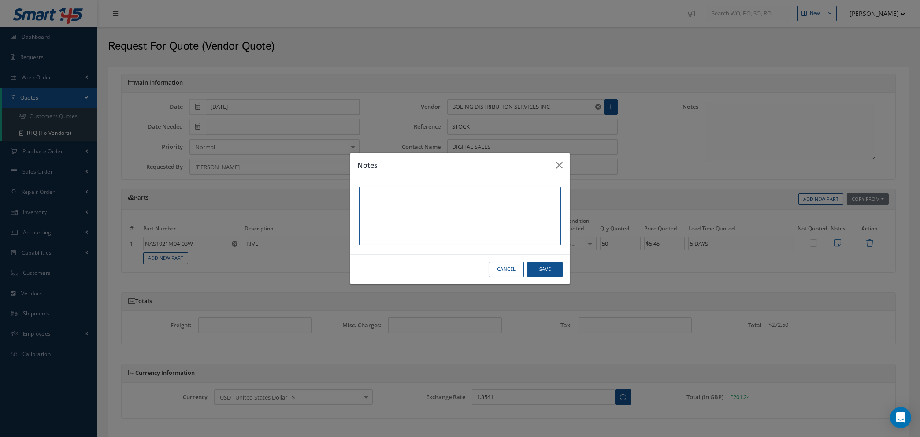
click at [441, 199] on textarea at bounding box center [460, 216] width 202 height 59
type textarea "OEM CERTS - 25,165 STK"
click at [0, 0] on button "Save" at bounding box center [0, 0] width 0 height 0
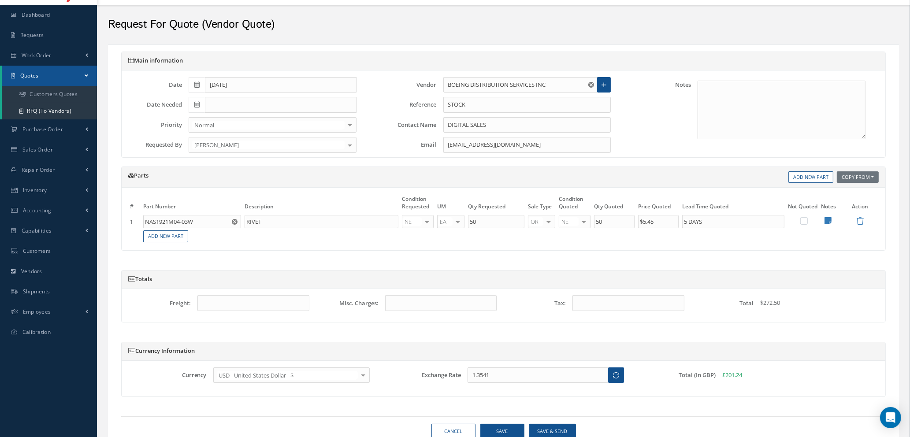
scroll to position [60, 0]
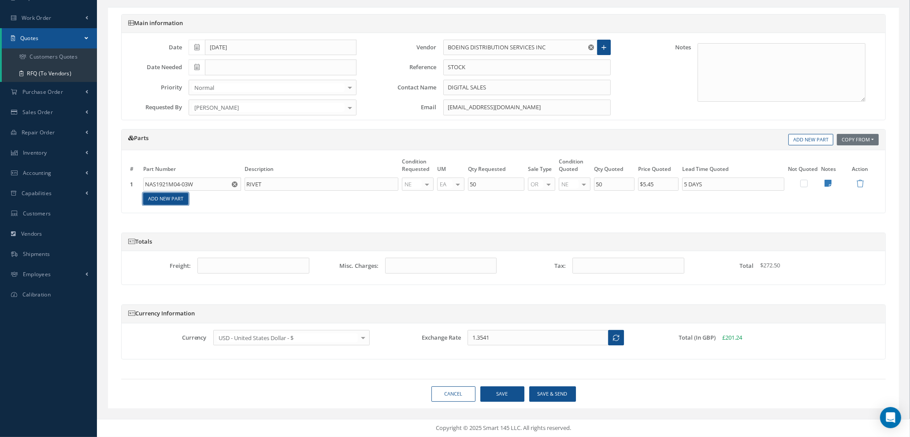
click at [152, 195] on link "Add New Part" at bounding box center [165, 199] width 45 height 12
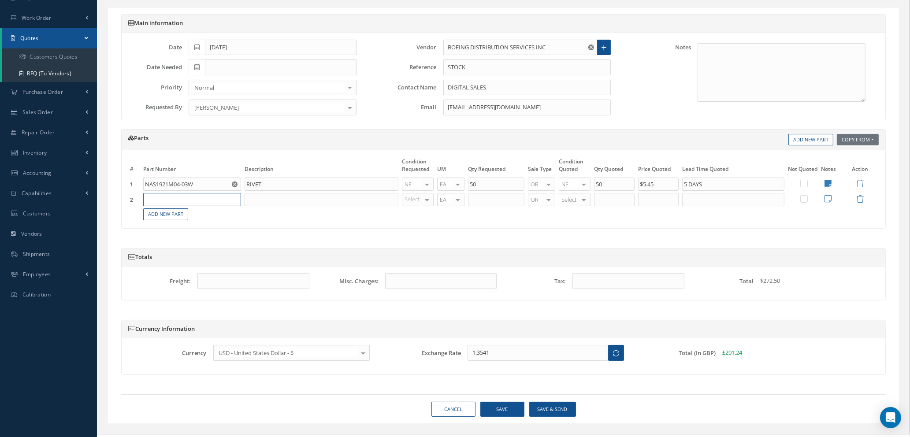
click at [162, 196] on input "text" at bounding box center [192, 199] width 98 height 13
type input "NAS1921M04S03W"
click at [269, 201] on input "text" at bounding box center [322, 199] width 154 height 13
type input "RIVET"
type input "NE"
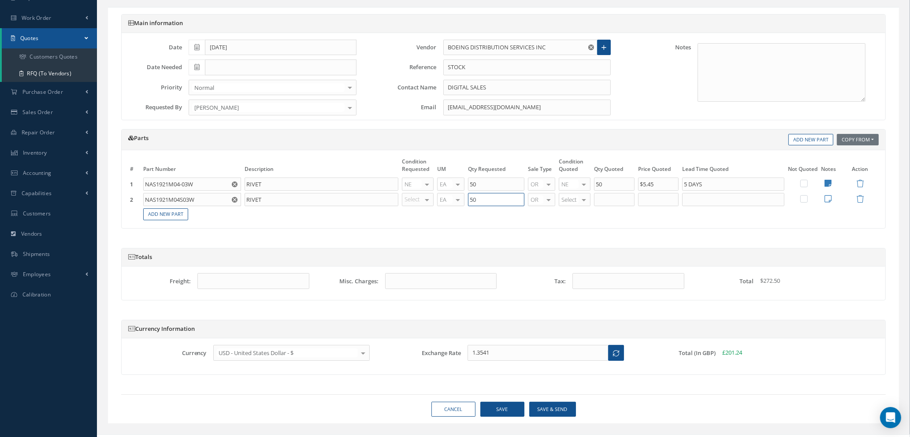
type input "50"
type input "NE"
type input "50"
type input "$1.31"
type input "5 DAYS"
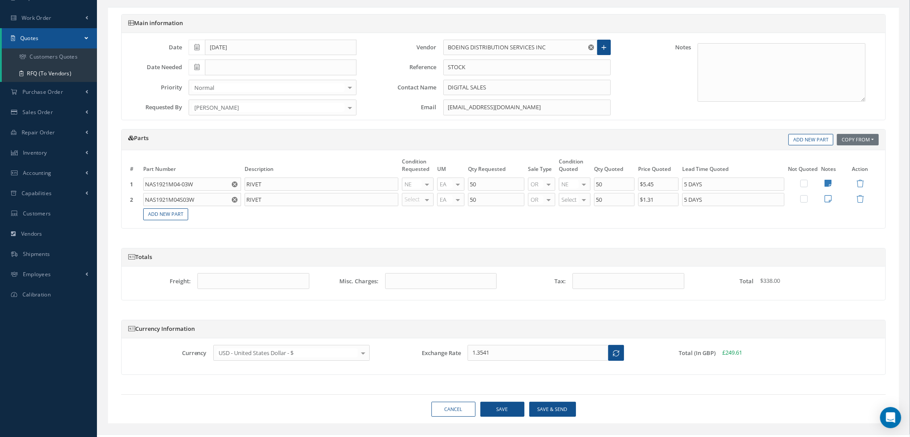
click at [831, 199] on td at bounding box center [830, 199] width 22 height 15
click at [827, 199] on icon at bounding box center [828, 199] width 7 height 8
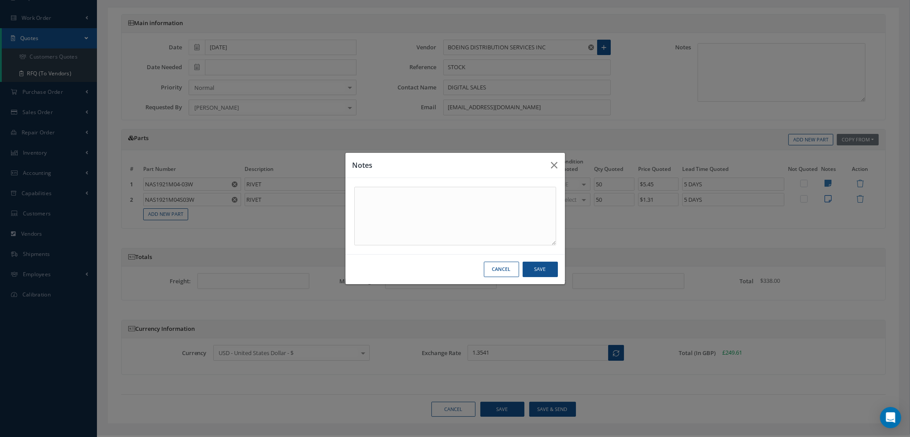
scroll to position [0, 0]
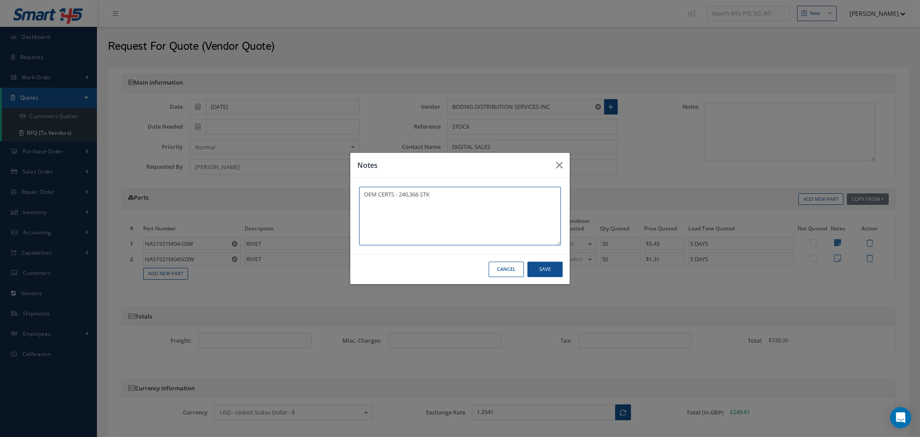
type textarea "OEM CERTS - 240,366 STK"
click at [0, 0] on button "Save" at bounding box center [0, 0] width 0 height 0
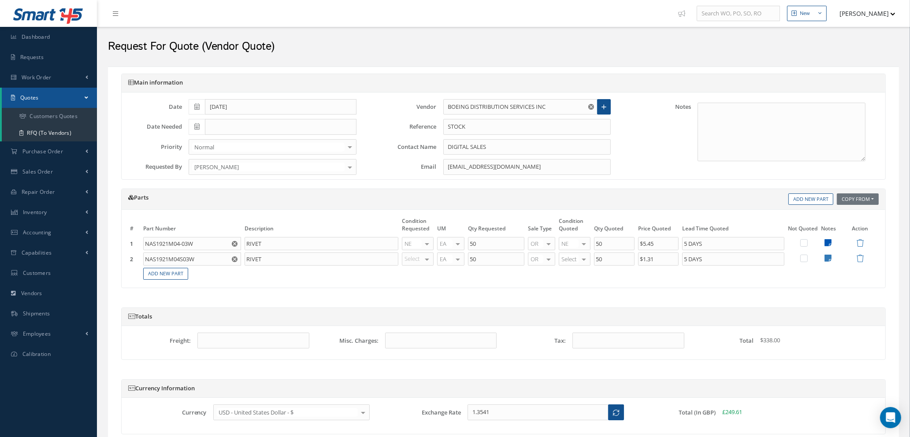
click at [827, 242] on icon at bounding box center [828, 243] width 7 height 8
type textarea "OEM CERTS - 25,165 STK"
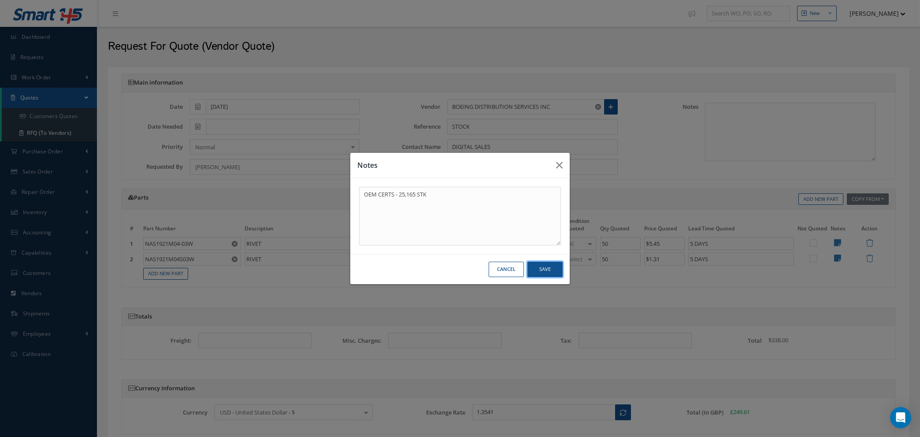
click at [0, 0] on button "Save" at bounding box center [0, 0] width 0 height 0
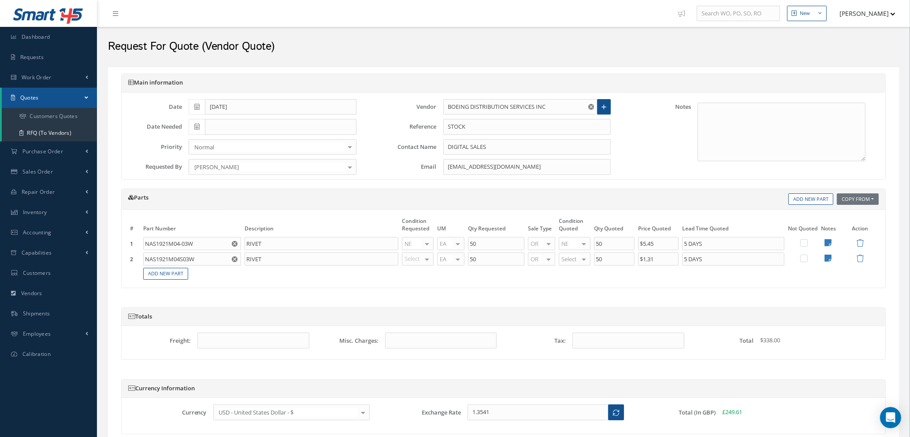
scroll to position [75, 0]
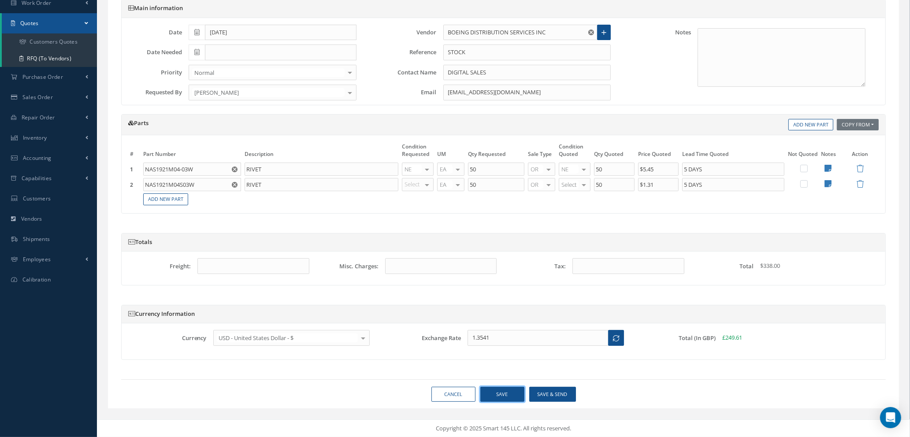
click at [500, 395] on button "Save" at bounding box center [502, 394] width 44 height 15
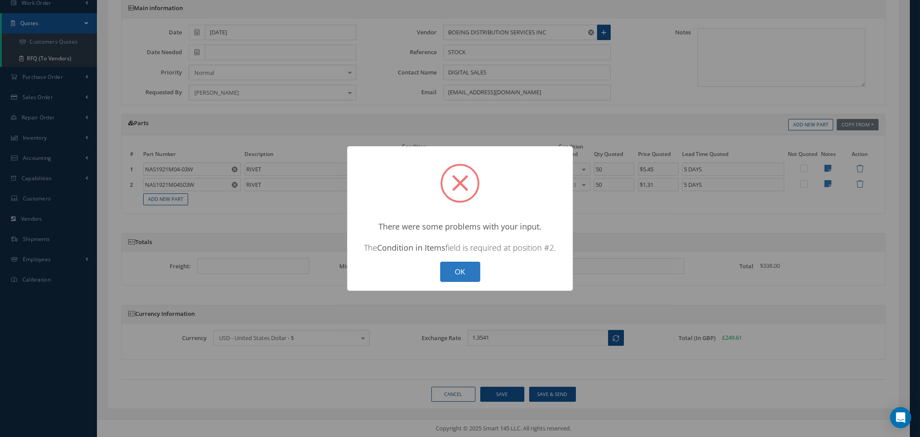
click at [448, 275] on button "OK" at bounding box center [460, 272] width 40 height 21
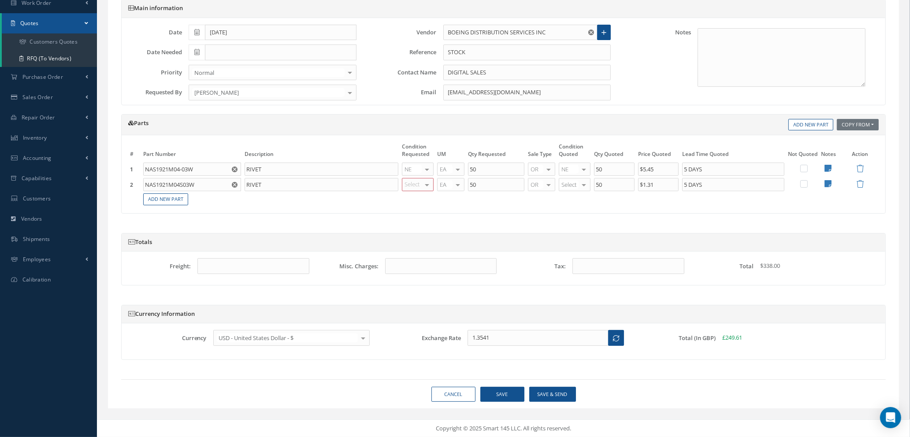
click at [426, 186] on div at bounding box center [427, 185] width 12 height 13
type input "ne"
click at [421, 201] on span "NE" at bounding box center [419, 198] width 31 height 15
type input "ne"
click at [573, 196] on span "NE" at bounding box center [569, 199] width 7 height 8
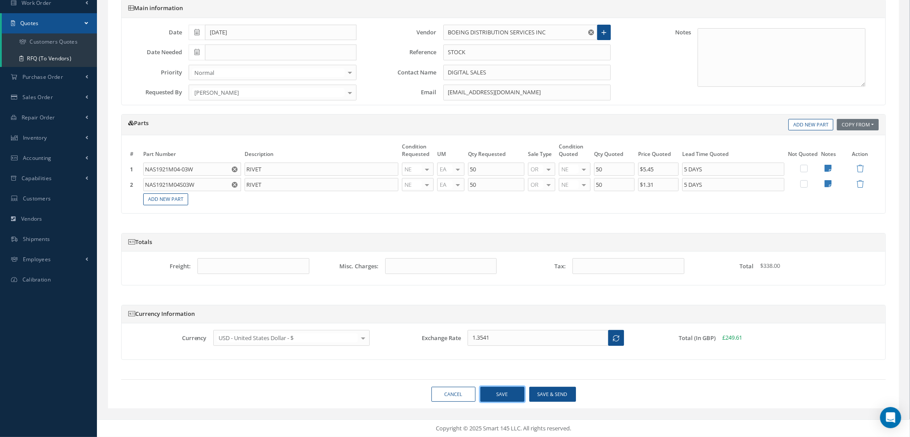
click at [503, 394] on button "Save" at bounding box center [502, 394] width 44 height 15
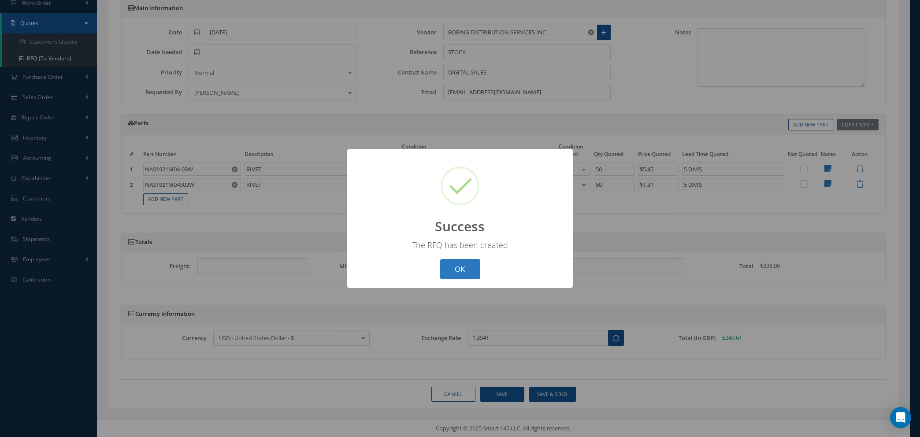
click at [456, 267] on button "OK" at bounding box center [460, 269] width 40 height 21
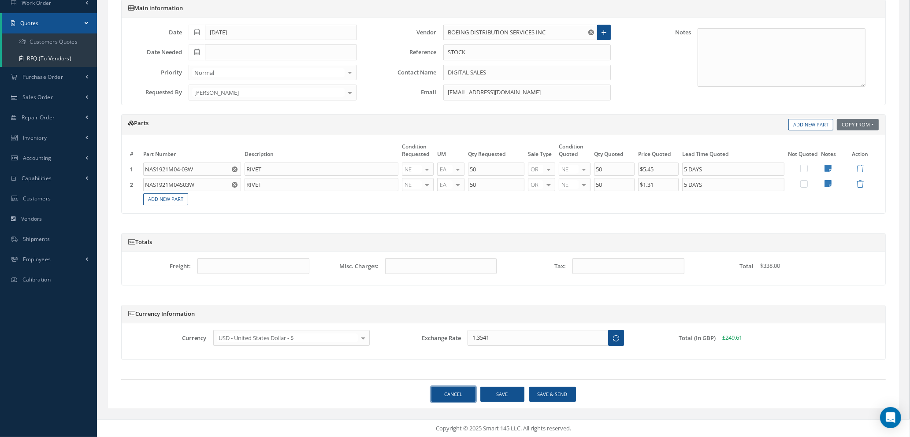
click at [450, 398] on link "Cancel" at bounding box center [454, 394] width 44 height 15
select select "25"
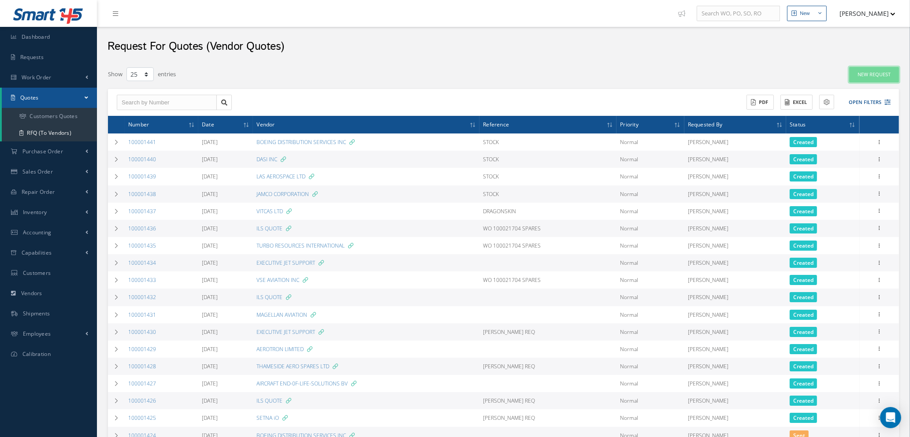
click at [868, 71] on link "New Request" at bounding box center [874, 74] width 50 height 15
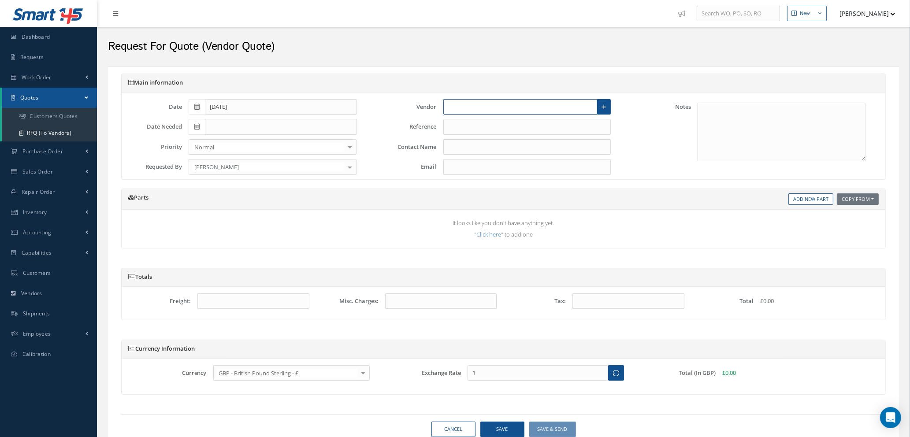
click at [555, 103] on input "text" at bounding box center [520, 107] width 155 height 16
type input "A"
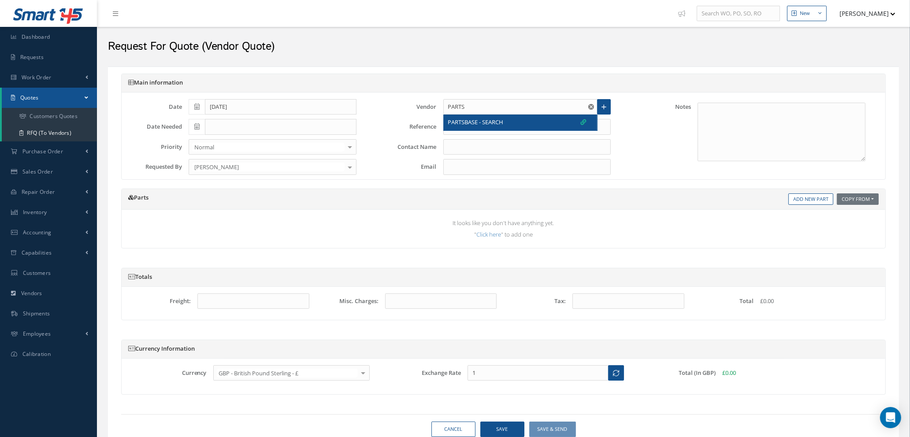
click at [523, 117] on div "PARTSBASE - SEARCH" at bounding box center [521, 123] width 154 height 16
type input "PARTSBASE - SEARCH"
type input "GABRIEL CASTILLO"
type input "gcastillo@partsbase.com"
type input "1.3541"
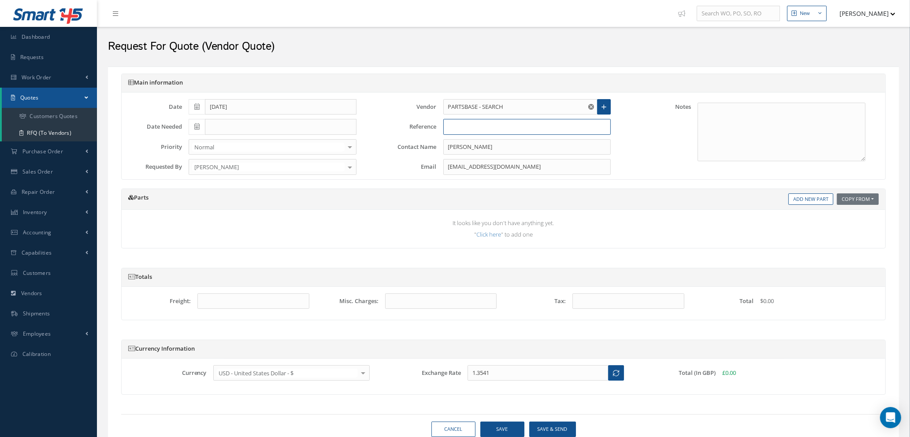
click at [514, 128] on input "text" at bounding box center [527, 127] width 168 height 16
type input "STOCK"
click at [793, 199] on link "Add New Part" at bounding box center [811, 200] width 45 height 12
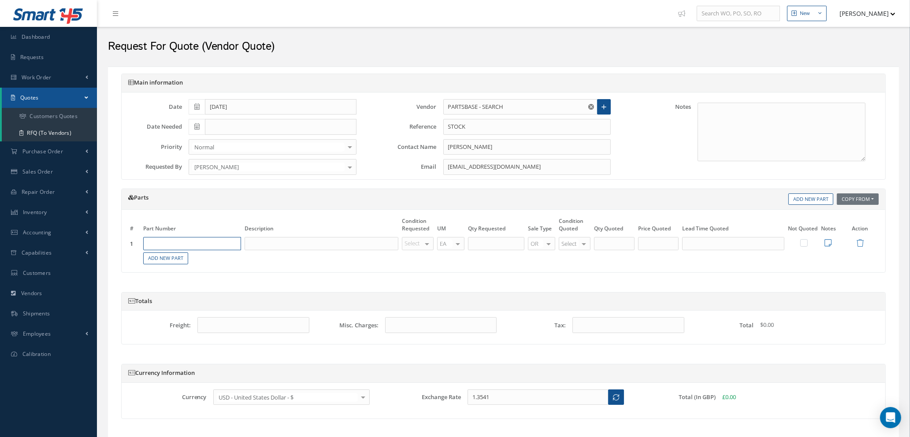
click at [201, 244] on input "text" at bounding box center [192, 243] width 98 height 13
type input "NAS1921M04-03W"
click at [201, 274] on span "RIVET" at bounding box center [202, 272] width 13 height 7
type input "RIVET"
click at [421, 247] on div "Select" at bounding box center [418, 243] width 32 height 13
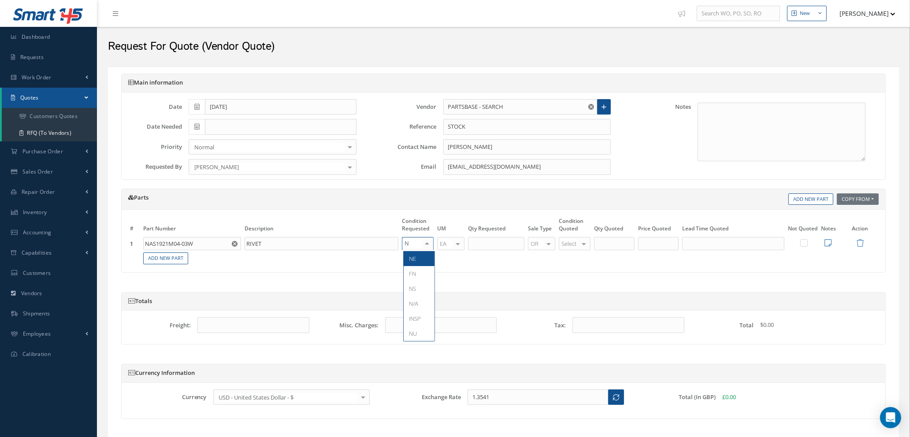
type input "NE"
click at [418, 263] on span "NE" at bounding box center [419, 258] width 31 height 15
click at [502, 243] on input "text" at bounding box center [496, 243] width 56 height 13
type input "100"
click at [582, 245] on div at bounding box center [584, 244] width 12 height 13
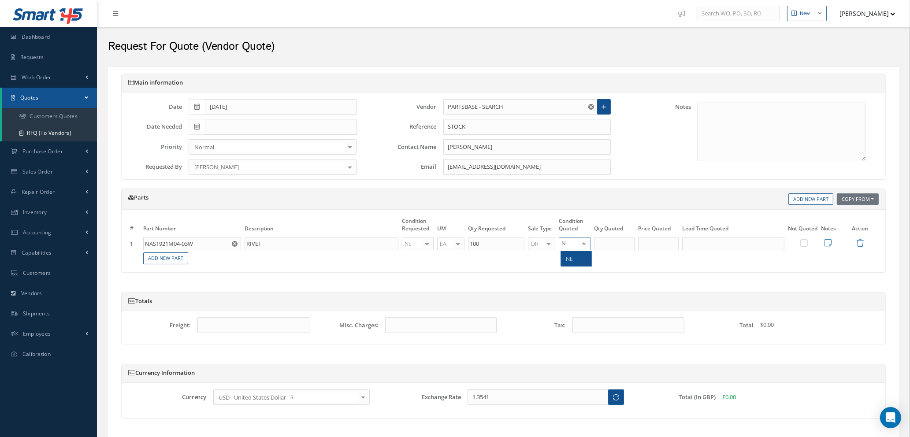
type input "NS"
click at [580, 258] on span "NS" at bounding box center [576, 258] width 31 height 15
type input "100"
click at [621, 247] on input "100" at bounding box center [614, 243] width 41 height 13
click at [661, 246] on input "text" at bounding box center [658, 243] width 41 height 13
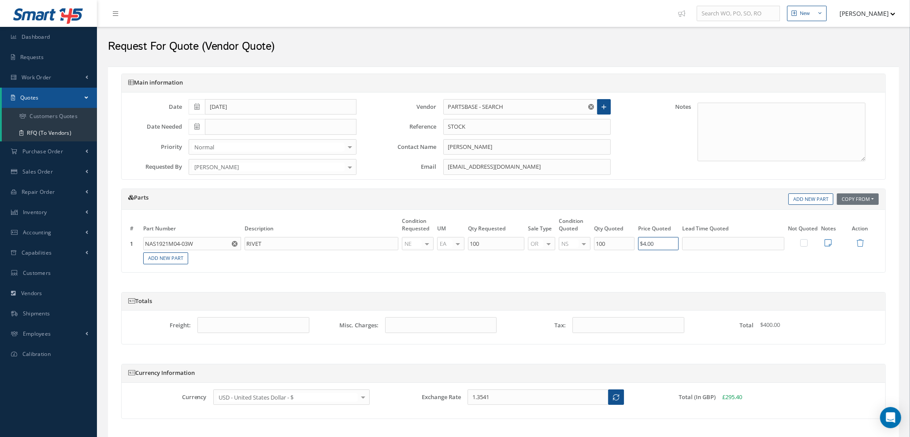
type input "$4.00"
click at [726, 243] on input "text" at bounding box center [733, 243] width 102 height 13
type input "5 DAYS"
click at [828, 242] on icon at bounding box center [828, 243] width 7 height 8
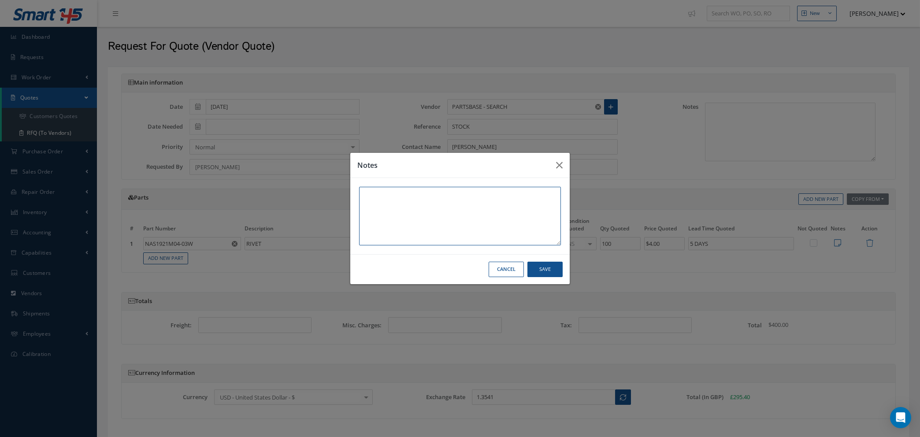
click at [490, 212] on textarea at bounding box center [460, 216] width 202 height 59
type textarea "NO TRACE"
click at [0, 0] on button "Save" at bounding box center [0, 0] width 0 height 0
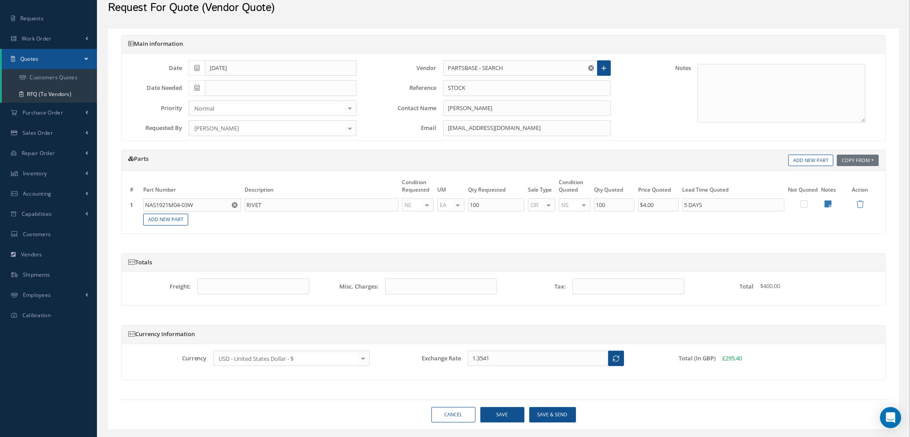
scroll to position [60, 0]
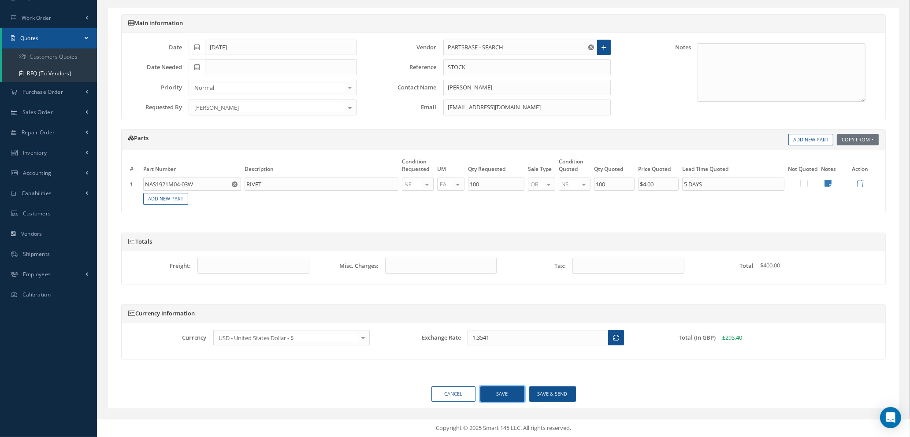
click at [504, 395] on button "Save" at bounding box center [502, 394] width 44 height 15
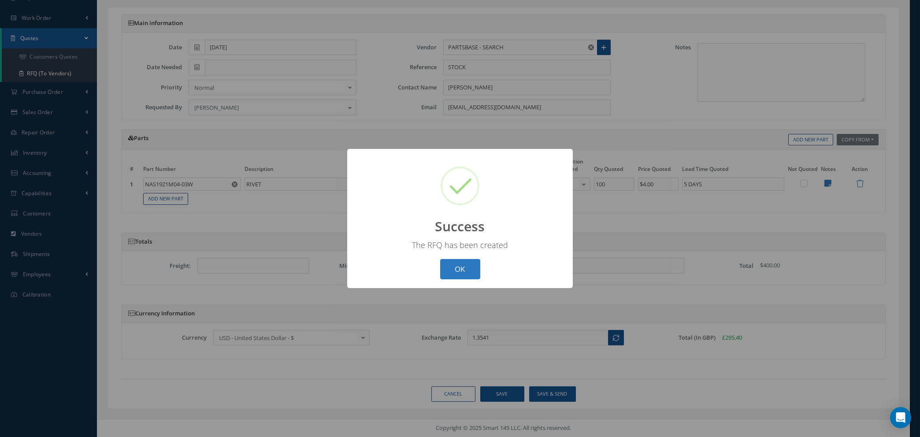
click at [479, 266] on button "OK" at bounding box center [460, 269] width 40 height 21
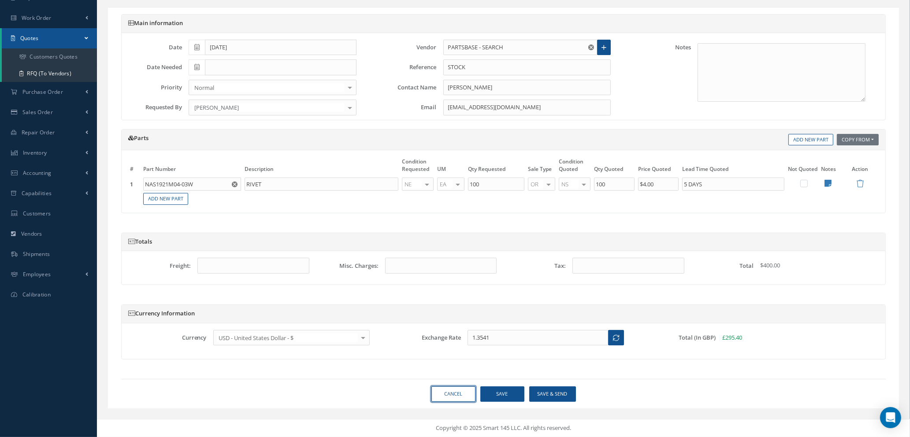
click at [448, 395] on link "Cancel" at bounding box center [454, 394] width 44 height 15
select select "25"
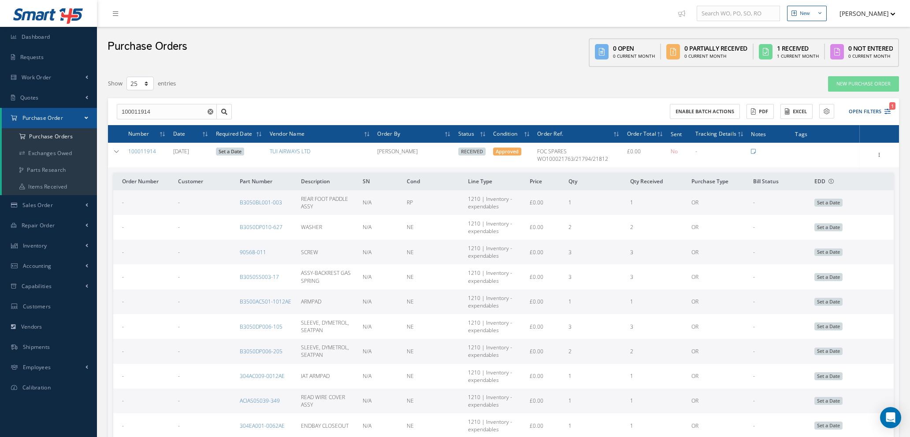
select select "25"
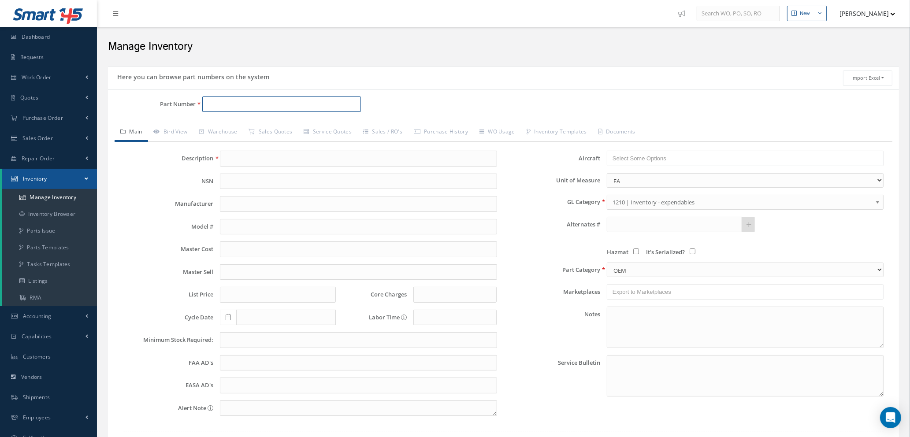
click at [232, 101] on input "Part Number" at bounding box center [281, 105] width 159 height 16
click at [243, 124] on span "192805-0150N" at bounding box center [244, 127] width 79 height 9
type input "192805-0150N"
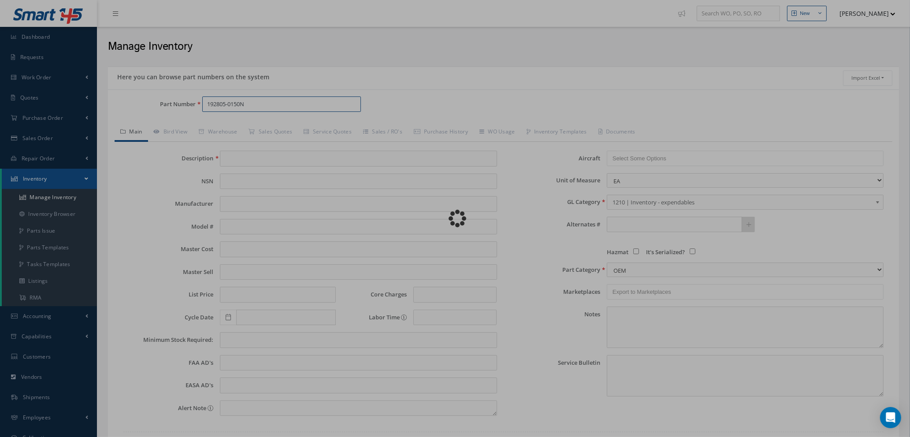
type input "BUFFER - STABILUS LIFT-O-MAT"
type input "8.59"
type input "0.00"
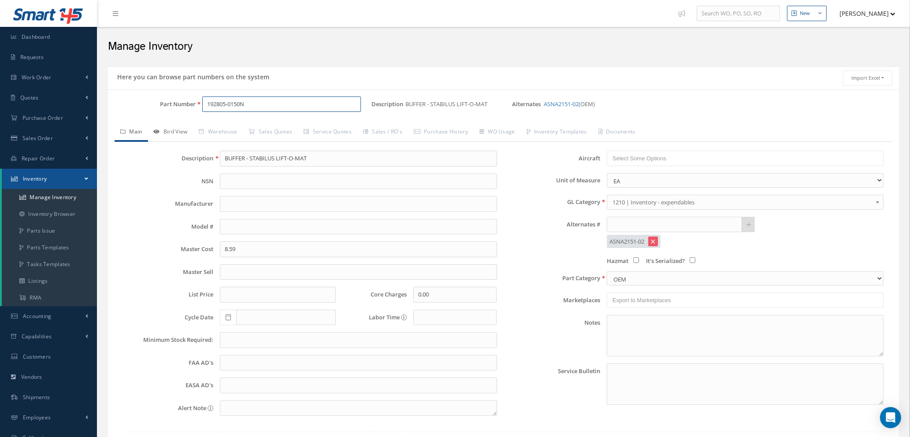
type input "192805-0150N"
click at [168, 128] on link "Bird View" at bounding box center [170, 132] width 45 height 19
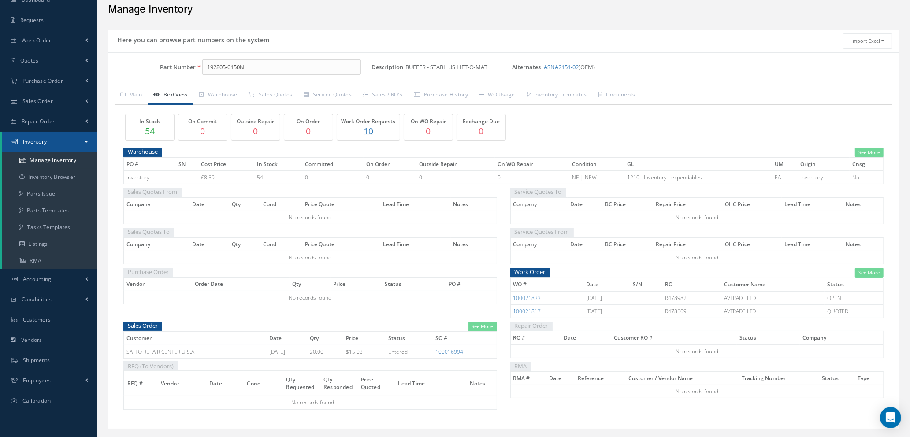
scroll to position [58, 0]
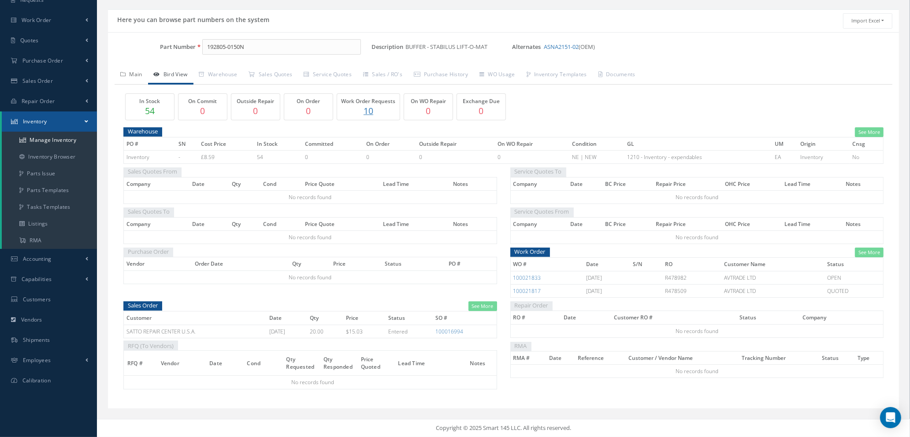
click at [137, 75] on link "Main" at bounding box center [132, 75] width 34 height 19
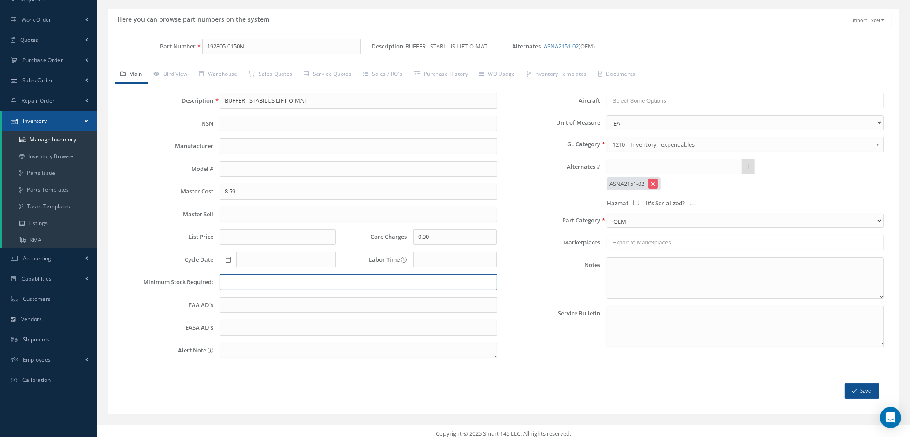
click at [254, 284] on input "text" at bounding box center [358, 283] width 277 height 16
type input "25"
click at [863, 397] on button "Save" at bounding box center [862, 390] width 34 height 15
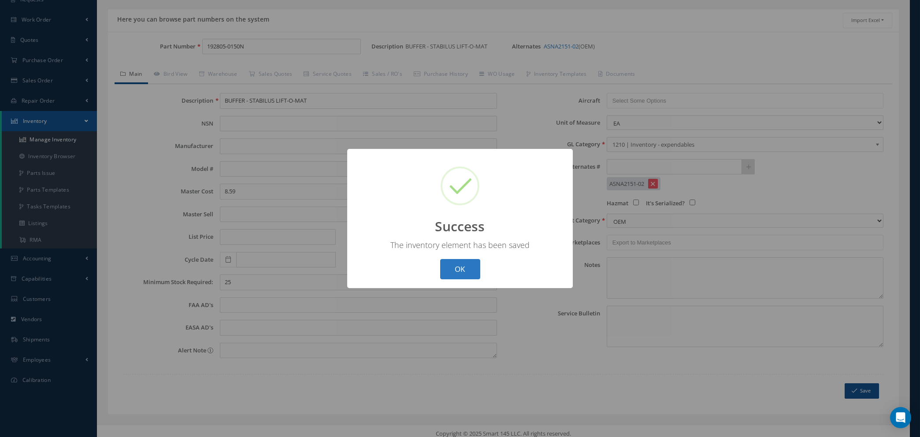
click at [456, 262] on button "OK" at bounding box center [460, 269] width 40 height 21
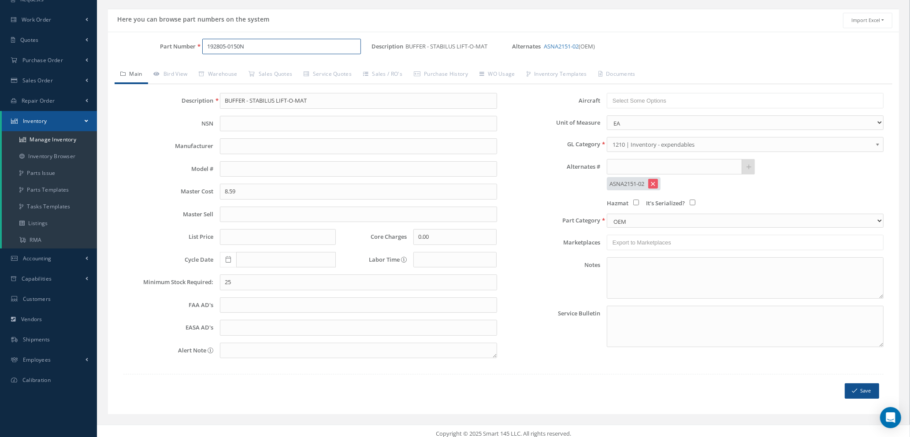
drag, startPoint x: 268, startPoint y: 42, endPoint x: 139, endPoint y: 53, distance: 128.7
click at [143, 53] on div "Part Number 192805-0150N" at bounding box center [240, 47] width 264 height 16
click at [245, 68] on span "D2511044420000" at bounding box center [244, 69] width 79 height 9
type input "D2511044420000"
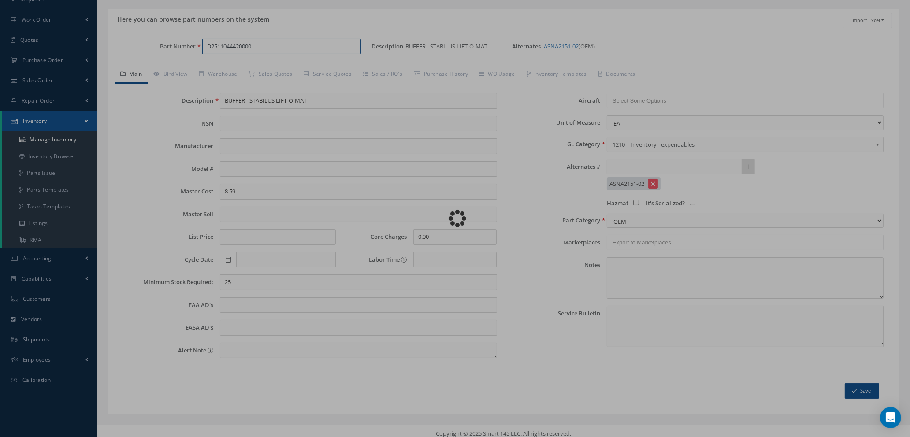
type input "SPRING"
type input "AIRBUS SPARE"
type input "45.55"
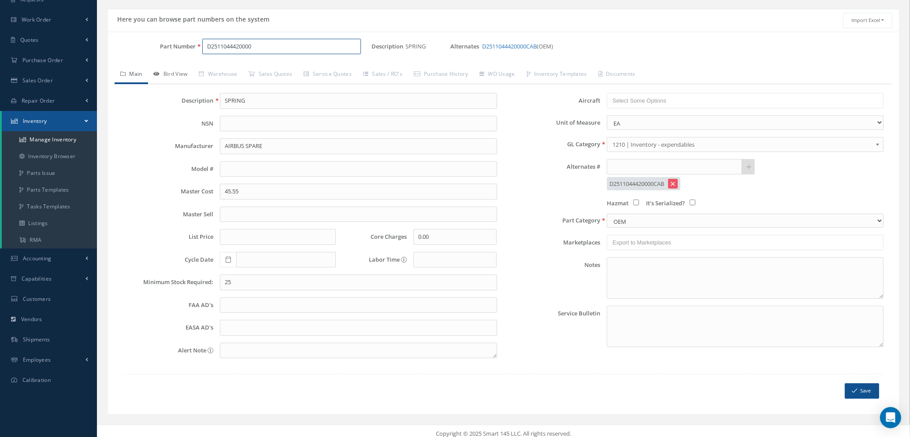
type input "D2511044420000"
drag, startPoint x: 160, startPoint y: 69, endPoint x: 168, endPoint y: 71, distance: 8.1
click at [162, 70] on link "Bird View" at bounding box center [170, 75] width 45 height 19
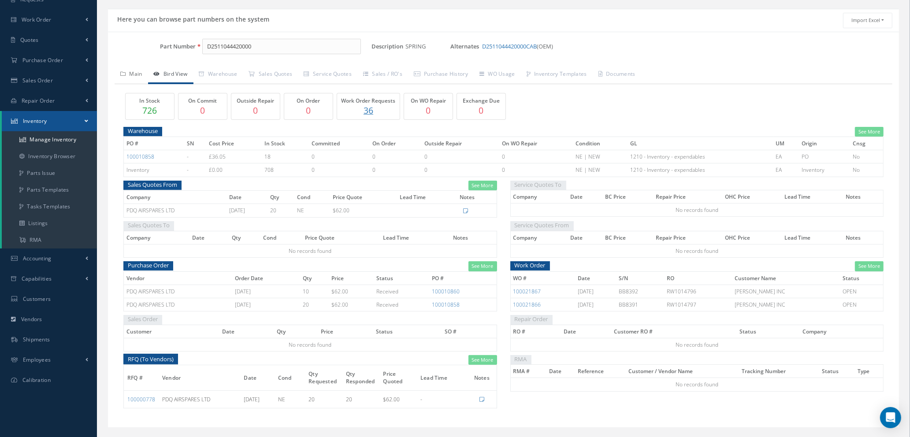
click at [133, 71] on link "Main" at bounding box center [132, 75] width 34 height 19
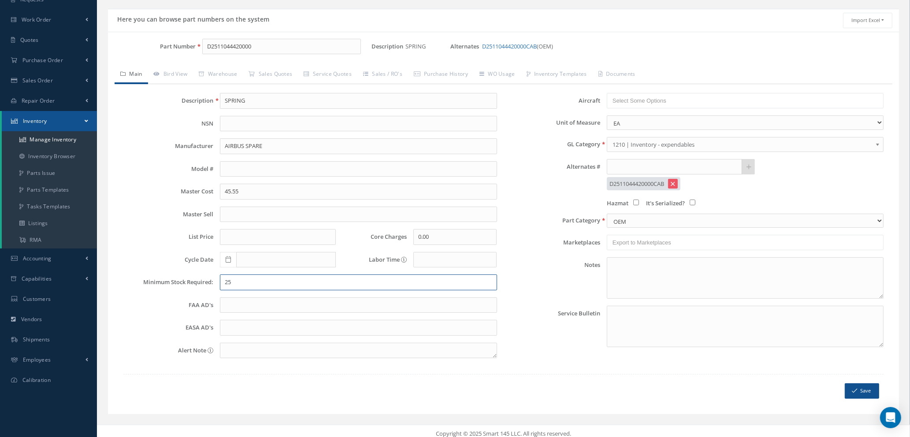
click at [252, 288] on input "25" at bounding box center [358, 283] width 277 height 16
type input "100"
click at [864, 389] on button "Save" at bounding box center [862, 390] width 34 height 15
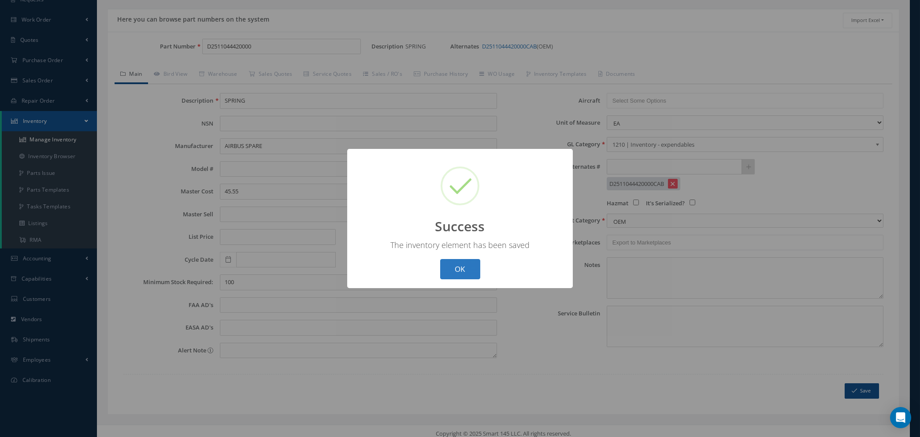
click at [451, 263] on button "OK" at bounding box center [460, 269] width 40 height 21
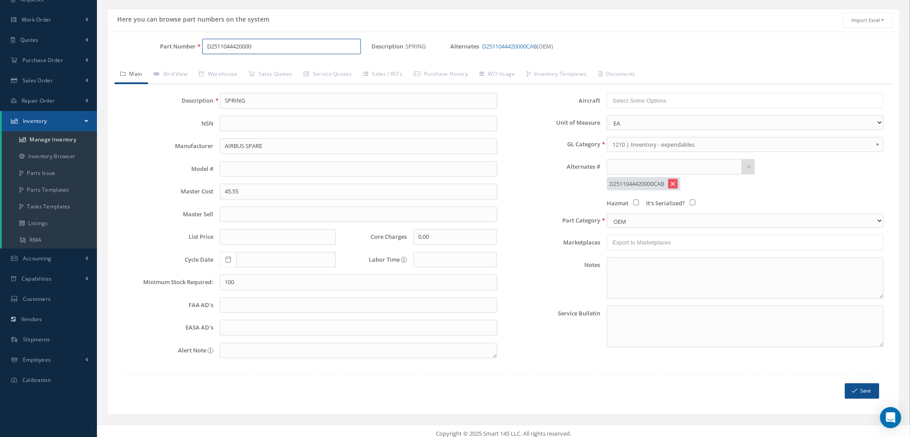
drag, startPoint x: 268, startPoint y: 47, endPoint x: 102, endPoint y: 38, distance: 166.0
click at [103, 38] on div "Here you can browse part numbers on the system Import Excel to undefined Column…" at bounding box center [503, 217] width 804 height 417
type input "D251168820000"
click at [56, 138] on link "Manage Inventory" at bounding box center [49, 139] width 95 height 17
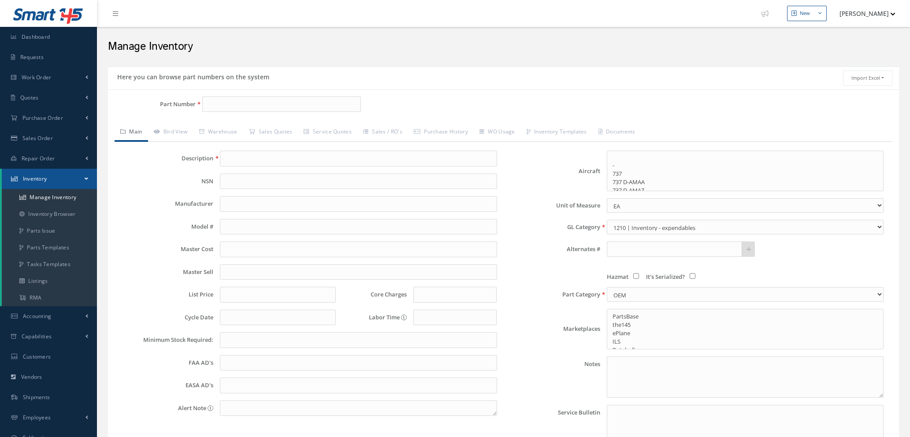
select select
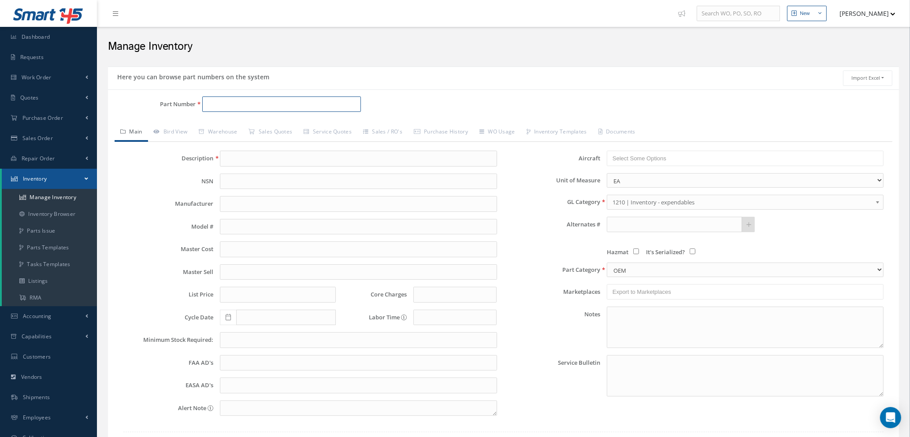
click at [242, 104] on input "Part Number" at bounding box center [281, 105] width 159 height 16
click at [253, 127] on span "D2511168820000" at bounding box center [244, 127] width 79 height 9
type input "D2511168820000"
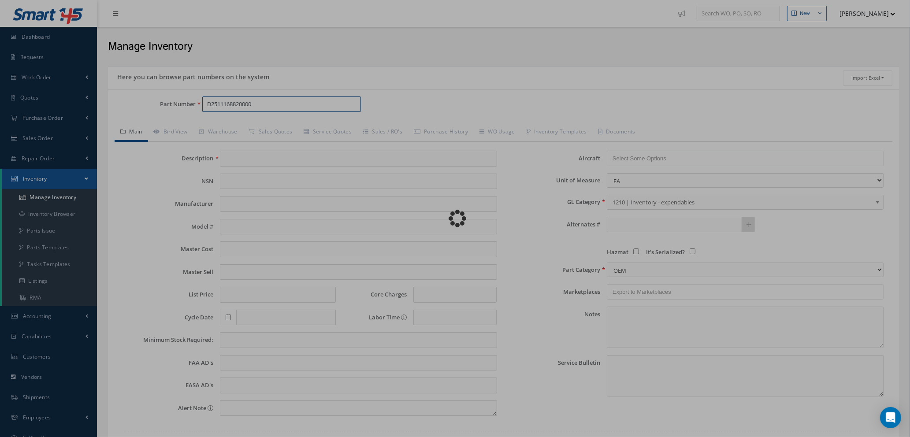
type input "FLAP"
type input "60.00"
type input "0.00"
type input "20"
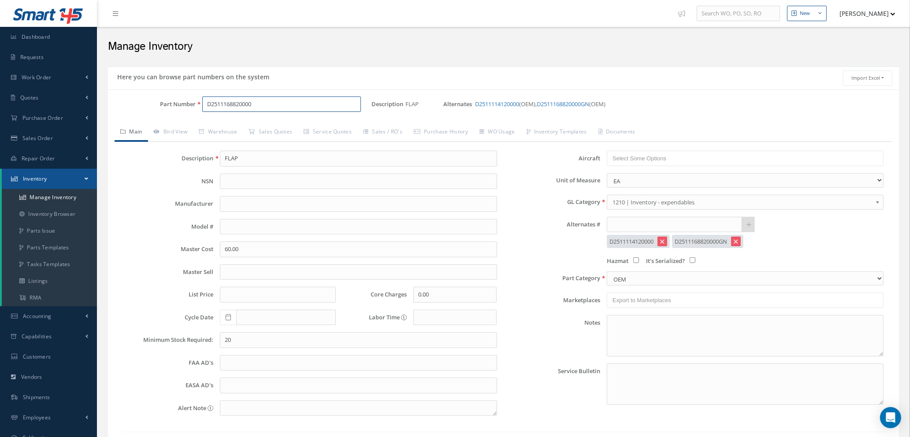
type input "D2511168820000"
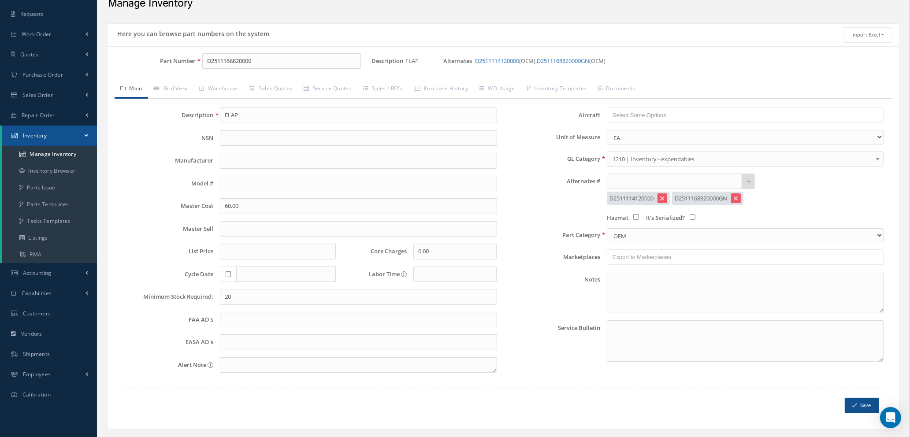
scroll to position [63, 0]
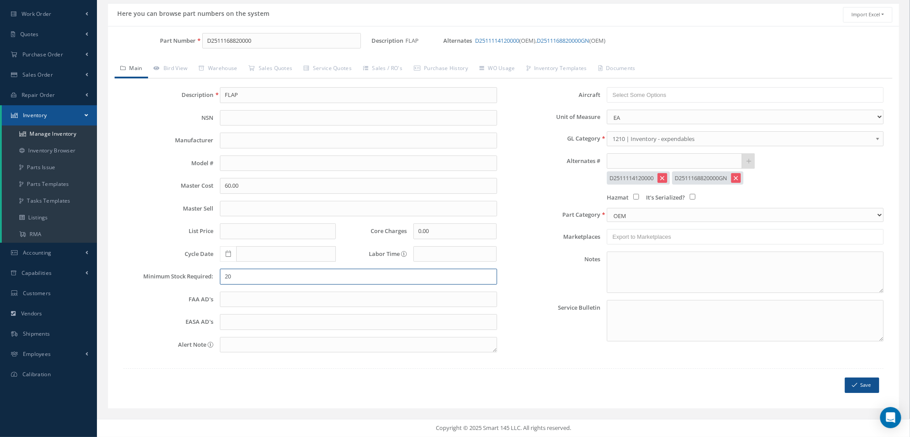
drag, startPoint x: 246, startPoint y: 278, endPoint x: 121, endPoint y: 265, distance: 126.2
click at [128, 266] on div "Description FLAP NSN Manufacturer Model # Master Cost 60.00 Master Sell List Pr…" at bounding box center [310, 223] width 387 height 272
type input "1"
type input "5"
click at [187, 68] on link "Bird View" at bounding box center [170, 69] width 45 height 19
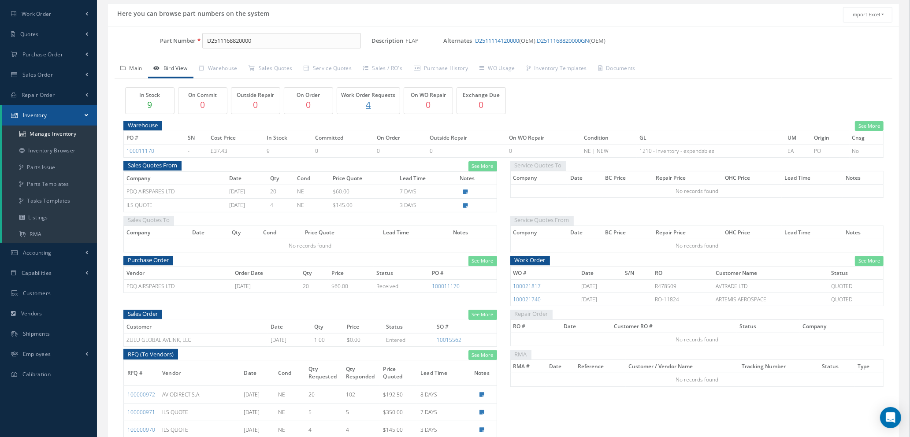
click at [138, 68] on link "Main" at bounding box center [132, 69] width 34 height 19
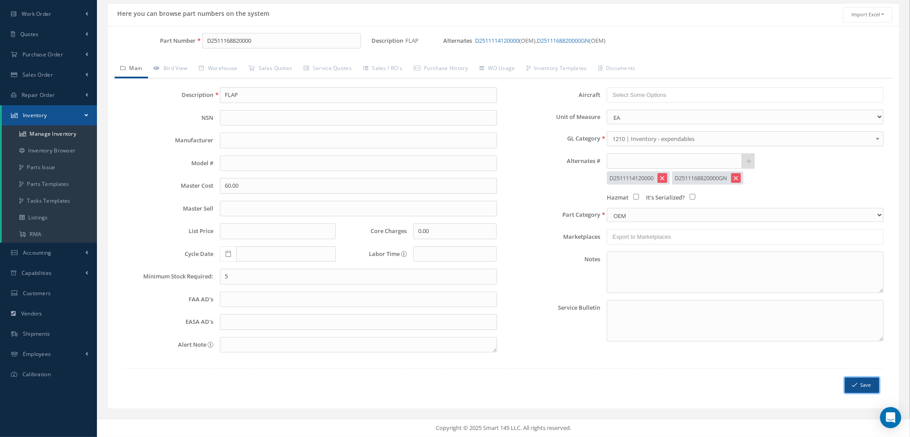
click at [858, 383] on button "Save" at bounding box center [862, 385] width 34 height 15
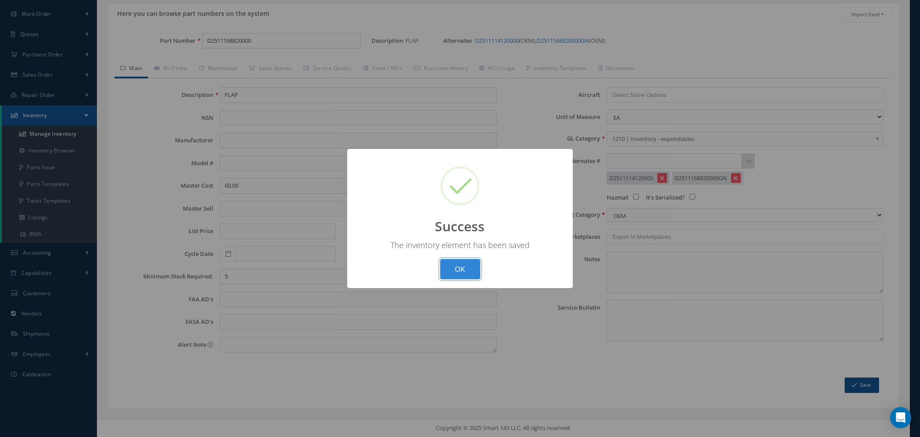
drag, startPoint x: 461, startPoint y: 265, endPoint x: 690, endPoint y: 175, distance: 246.5
click at [461, 265] on button "OK" at bounding box center [460, 269] width 40 height 21
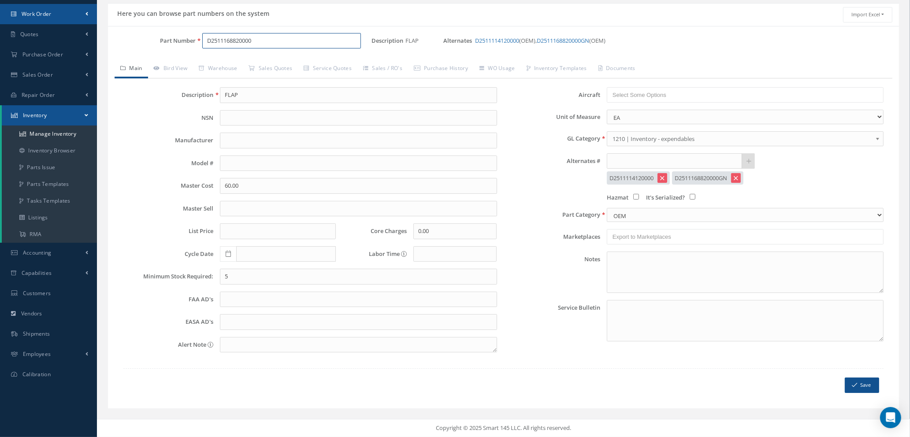
drag, startPoint x: 272, startPoint y: 39, endPoint x: 49, endPoint y: 23, distance: 224.1
click at [50, 24] on div "Smart 145 Dashboard Requests Work Order Work Order Work Order Quotes" at bounding box center [455, 187] width 910 height 501
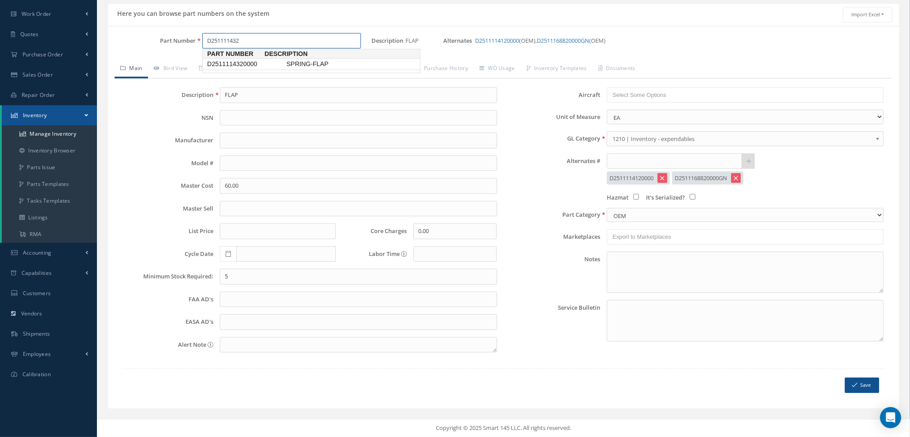
click at [254, 65] on span "D2511114320000" at bounding box center [244, 64] width 79 height 9
type input "D2511114320000"
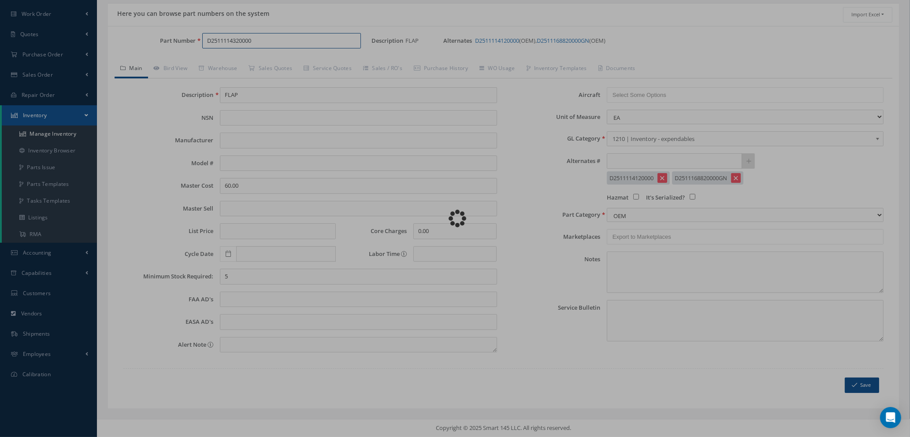
type input "SPRING-FLAP"
type input "36.10"
type input "50"
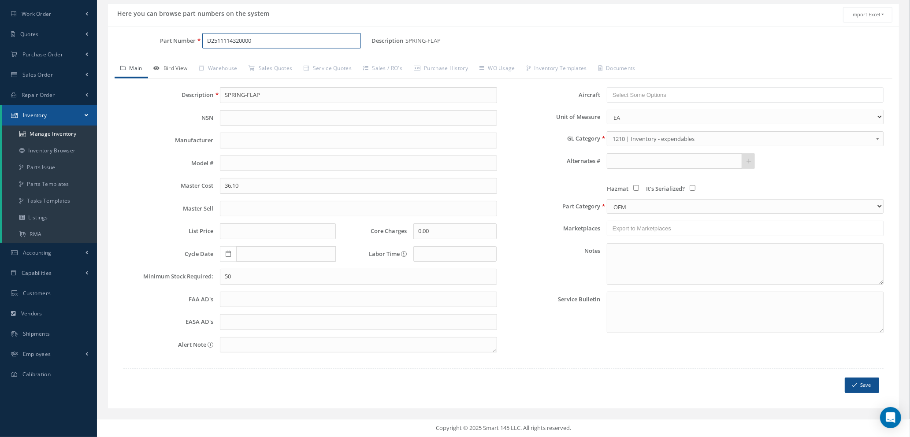
type input "D2511114320000"
click at [178, 69] on link "Bird View" at bounding box center [170, 69] width 45 height 19
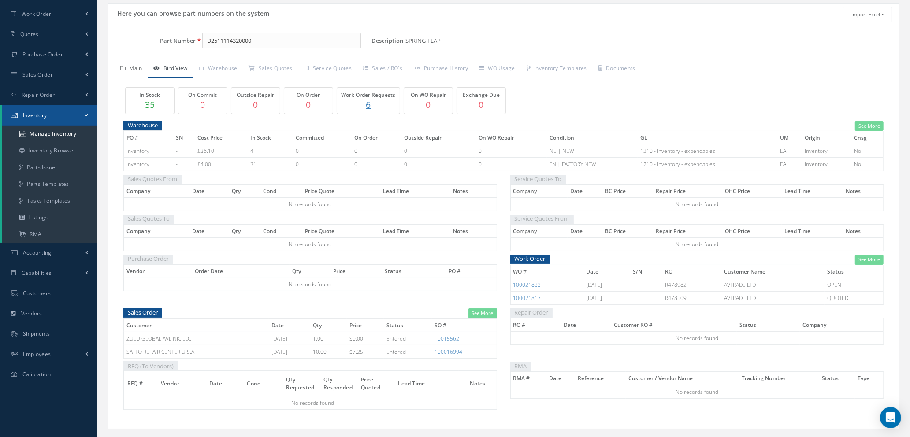
click at [135, 68] on link "Main" at bounding box center [132, 69] width 34 height 19
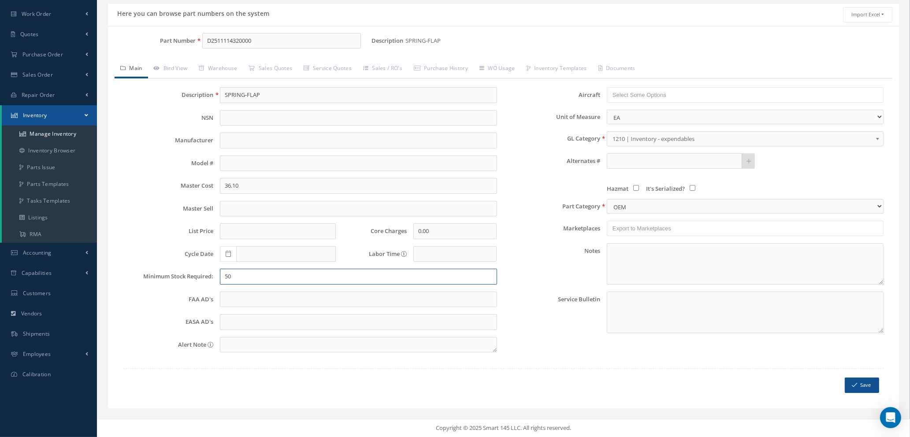
drag, startPoint x: 245, startPoint y: 277, endPoint x: 100, endPoint y: 250, distance: 147.0
click at [105, 254] on div "Here you can browse part numbers on the system Import Excel to undefined Column…" at bounding box center [503, 211] width 804 height 417
click at [862, 384] on button "Save" at bounding box center [862, 385] width 34 height 15
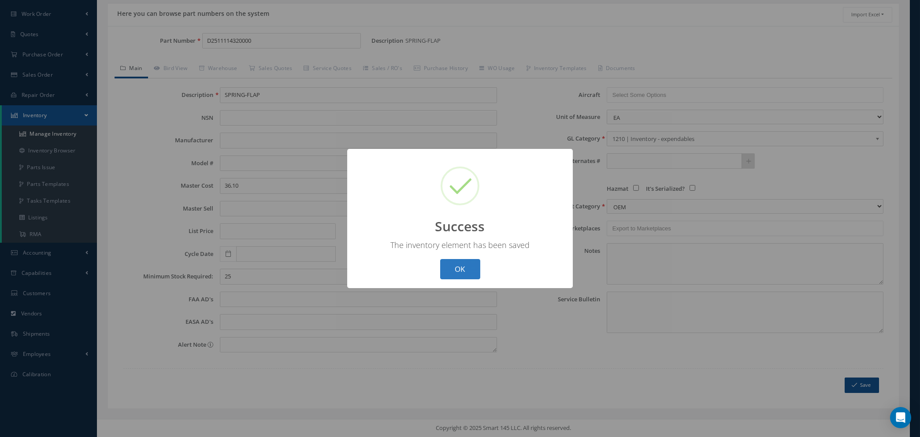
click at [450, 267] on button "OK" at bounding box center [460, 269] width 40 height 21
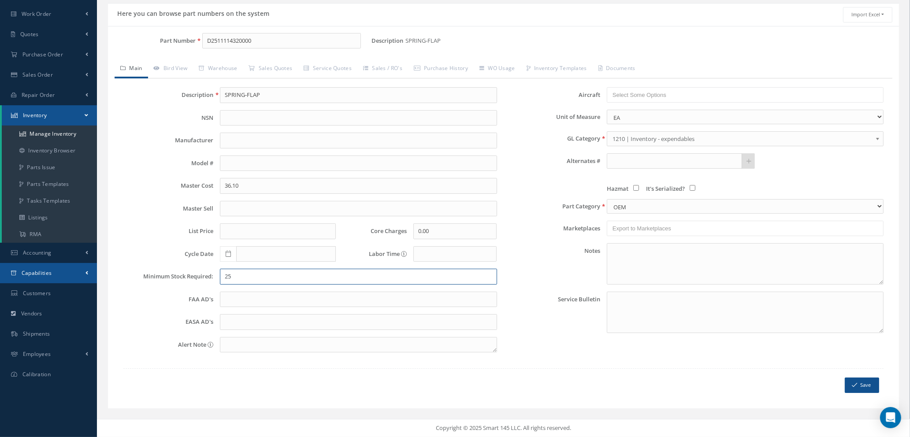
drag, startPoint x: 277, startPoint y: 279, endPoint x: 78, endPoint y: 275, distance: 198.4
click at [82, 275] on div "Smart 145 Dashboard Requests Work Order Work Order Work Order Quotes" at bounding box center [455, 187] width 910 height 501
type input "20"
click at [863, 385] on button "Save" at bounding box center [862, 385] width 34 height 15
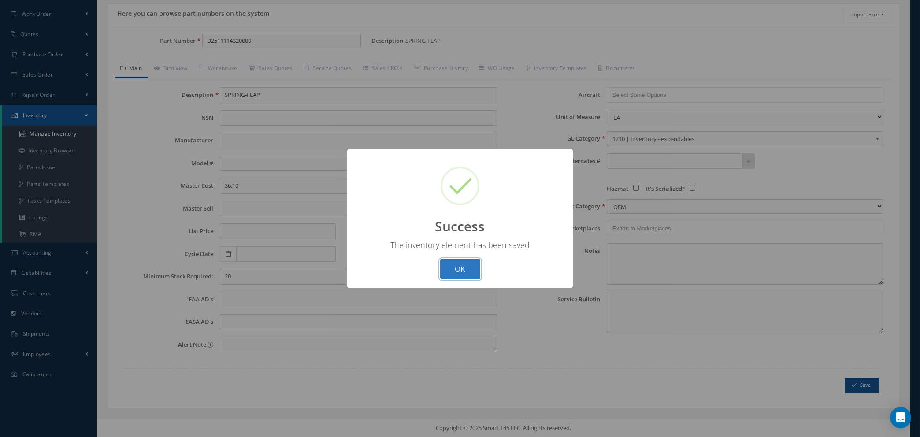
click at [445, 269] on button "OK" at bounding box center [460, 269] width 40 height 21
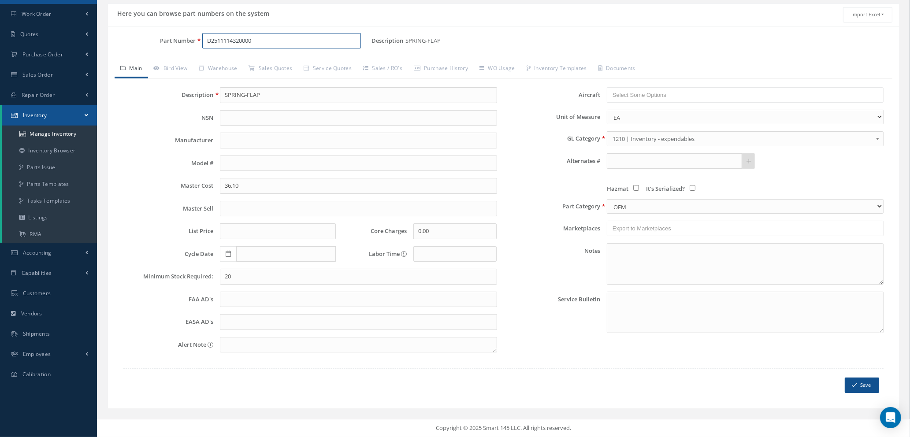
drag, startPoint x: 278, startPoint y: 39, endPoint x: 30, endPoint y: 3, distance: 250.8
click at [30, 3] on div "Smart 145 Dashboard Requests Work Order Work Order Work Order Quotes" at bounding box center [455, 187] width 910 height 501
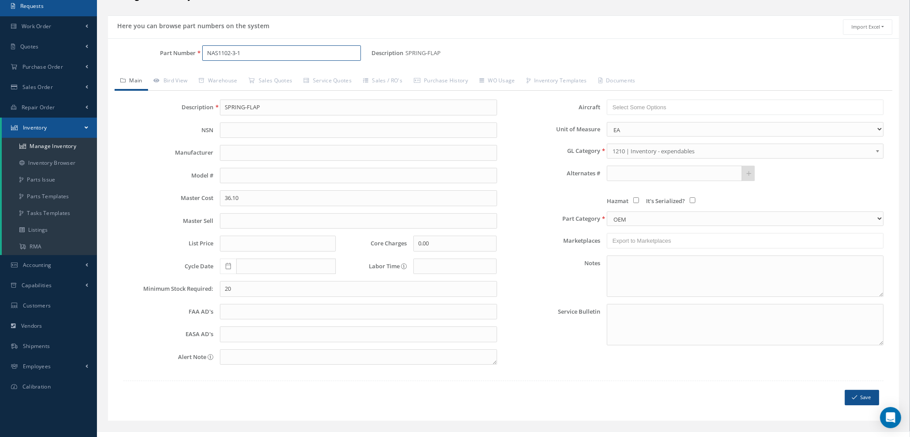
type input "NAS1102-3-10"
click at [250, 79] on span "NAS1102-3-10" at bounding box center [244, 76] width 79 height 9
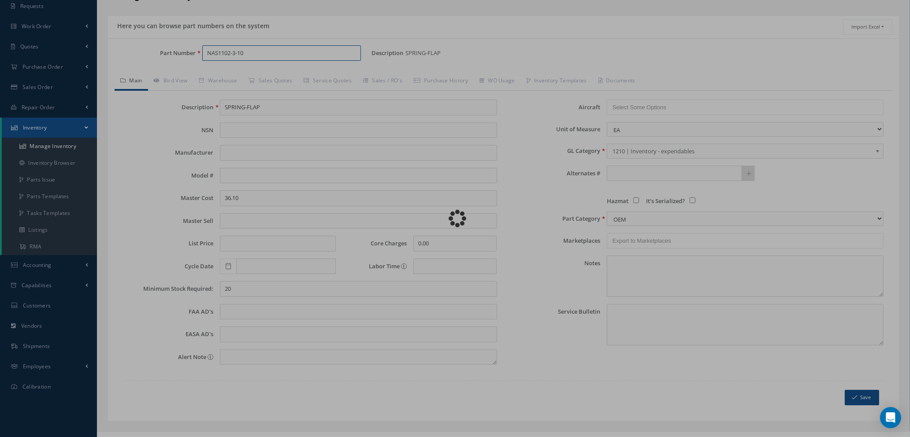
type input "SCREW"
type input "0.14"
type input "50"
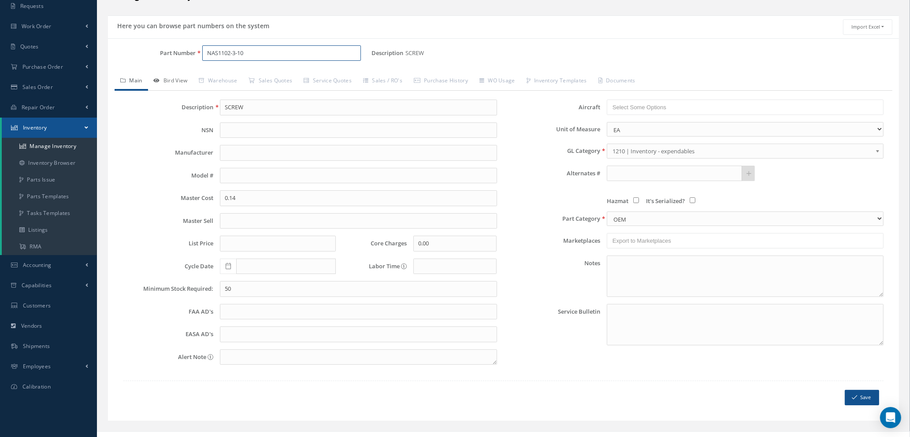
type input "NAS1102-3-10"
click at [173, 79] on link "Bird View" at bounding box center [170, 81] width 45 height 19
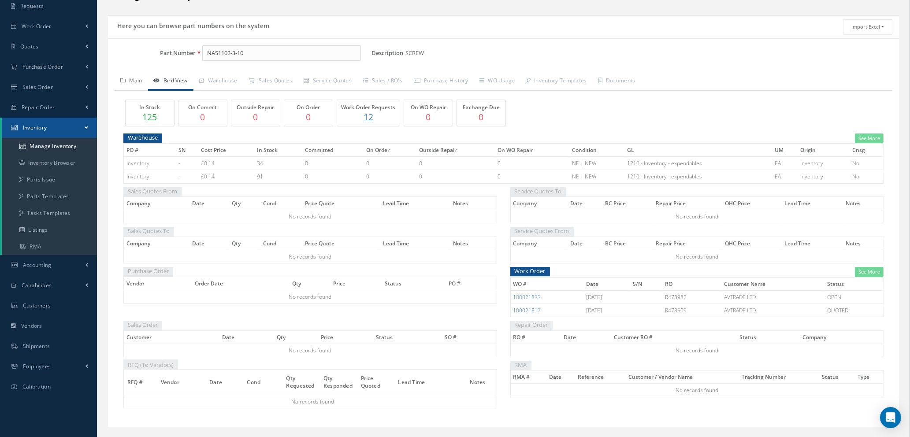
click at [134, 80] on link "Main" at bounding box center [132, 81] width 34 height 19
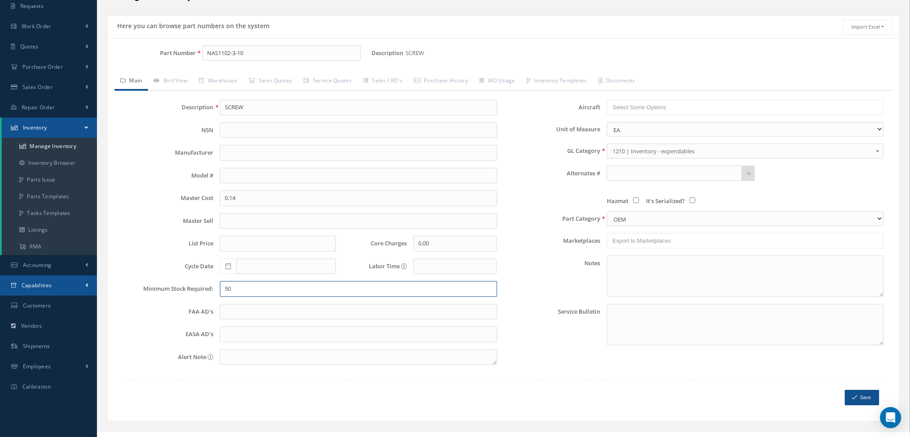
drag, startPoint x: 248, startPoint y: 287, endPoint x: 45, endPoint y: 292, distance: 202.8
click at [54, 293] on div "Smart 145 Dashboard Requests Work Order Work Order Work Order Quotes" at bounding box center [455, 199] width 910 height 501
type input "25"
click at [857, 398] on icon "submit" at bounding box center [854, 398] width 5 height 6
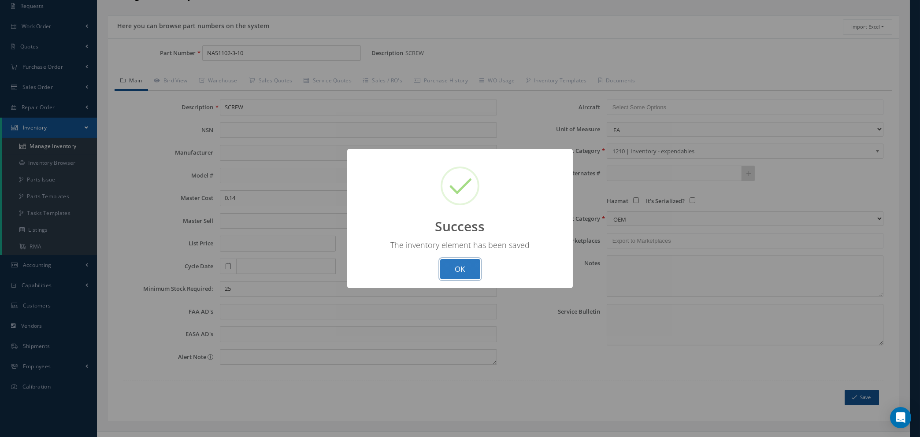
click at [462, 266] on button "OK" at bounding box center [460, 269] width 40 height 21
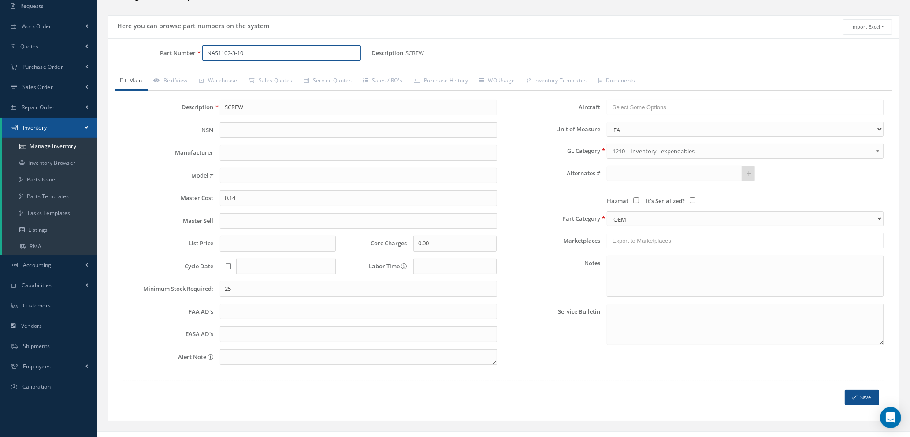
drag, startPoint x: 268, startPoint y: 55, endPoint x: 116, endPoint y: 51, distance: 151.7
click at [127, 52] on div "Part Number NAS1102-3-10" at bounding box center [240, 53] width 264 height 16
click at [230, 54] on input "D2511111432" at bounding box center [281, 53] width 159 height 16
click at [245, 75] on span "D2511114320000" at bounding box center [244, 76] width 79 height 9
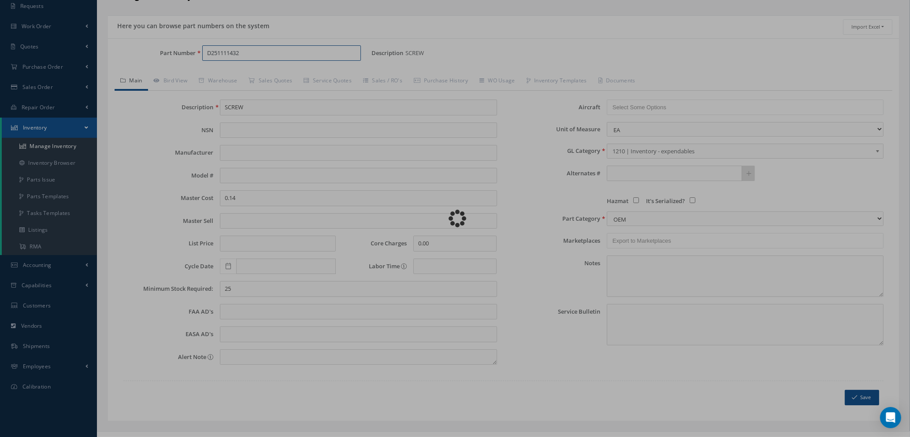
type input "D2511114320000"
type input "SPRING-FLAP"
type input "36.10"
type input "20"
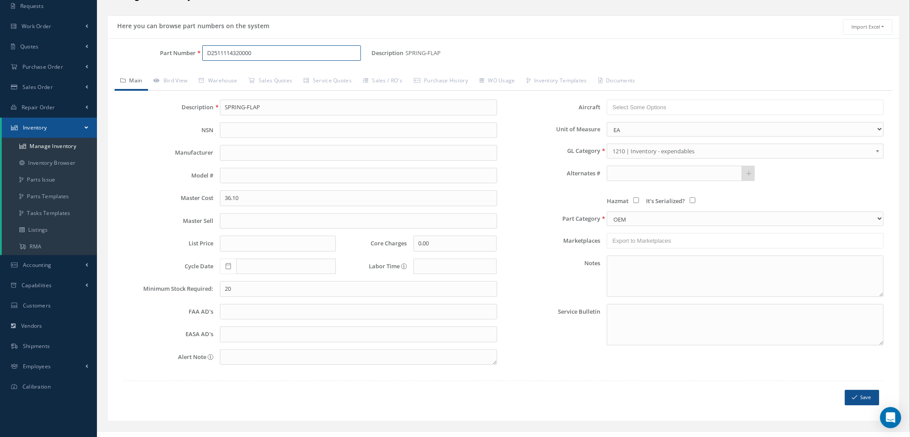
drag, startPoint x: 266, startPoint y: 54, endPoint x: 145, endPoint y: 46, distance: 121.9
click at [145, 46] on div "Part Number D2511114320000" at bounding box center [240, 53] width 264 height 16
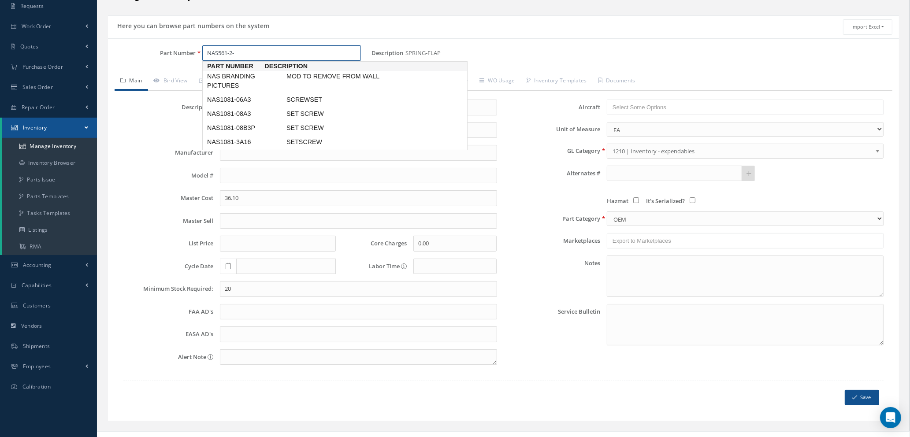
type input "NAS561-2-9"
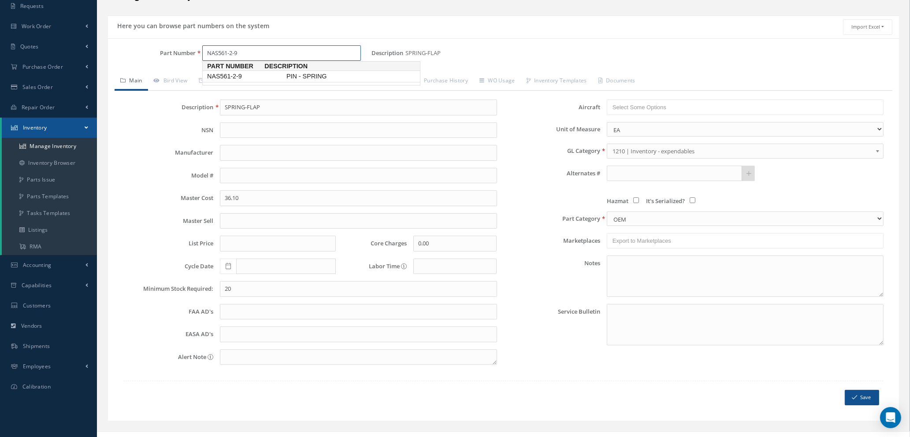
click at [223, 74] on span "NAS561-2-9" at bounding box center [244, 76] width 79 height 9
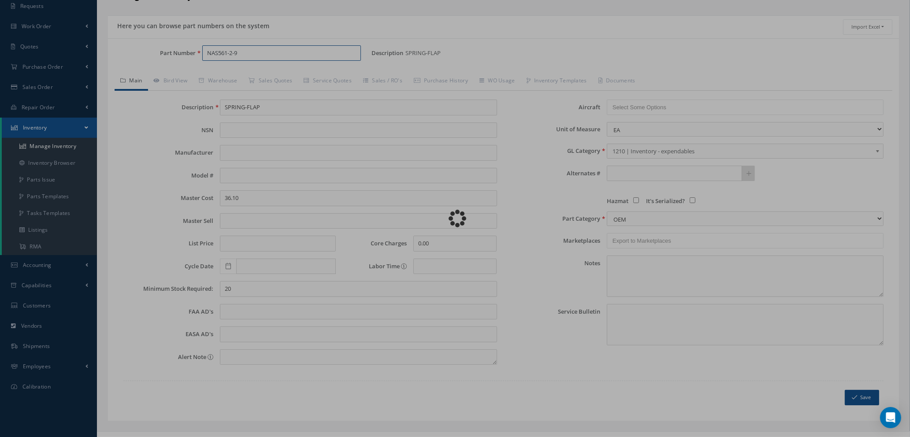
type input "PIN - SPRING"
type input "0.30"
type input "50"
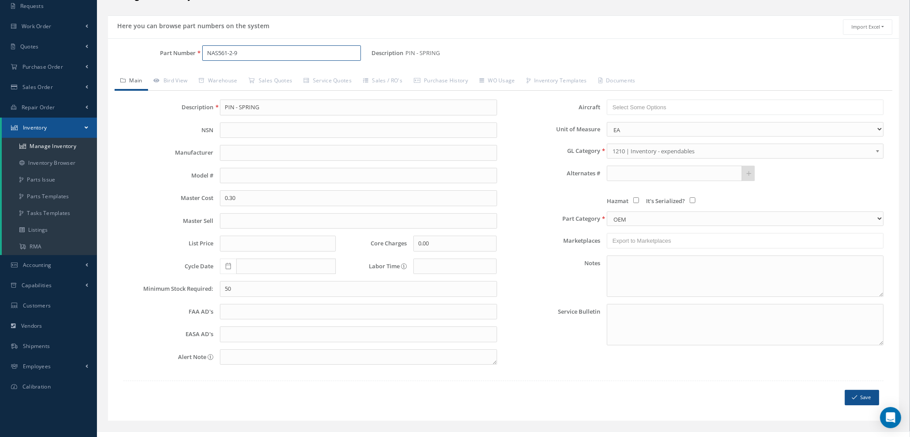
type input "NAS561-2-9"
drag, startPoint x: 242, startPoint y: 290, endPoint x: 78, endPoint y: 272, distance: 164.6
click at [95, 271] on div "Smart 145 Dashboard Requests Work Order Work Order Work Order Quotes" at bounding box center [455, 199] width 910 height 501
type input "25"
click at [862, 398] on button "Save" at bounding box center [862, 397] width 34 height 15
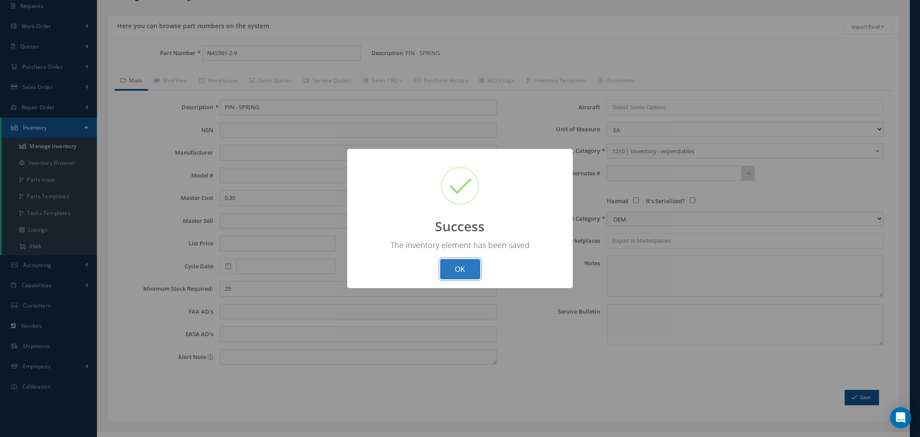
click at [454, 267] on button "OK" at bounding box center [460, 269] width 40 height 21
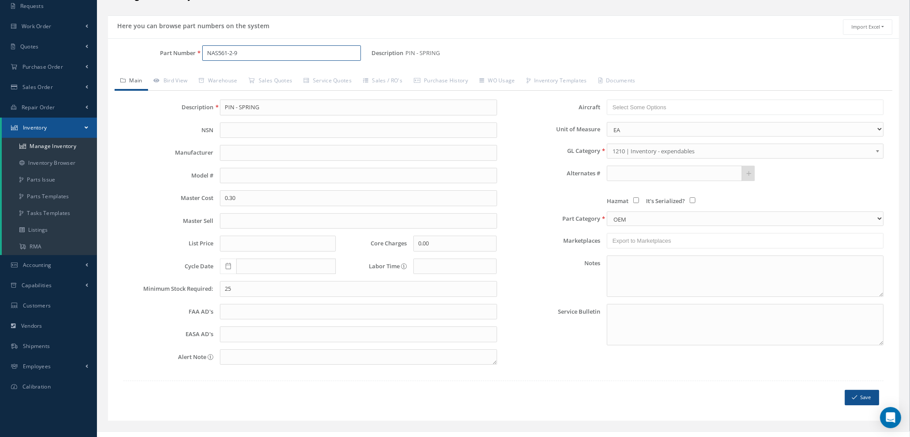
drag, startPoint x: 243, startPoint y: 52, endPoint x: 107, endPoint y: 51, distance: 136.2
click at [110, 51] on div "Part Number NAS561-2-9" at bounding box center [240, 53] width 264 height 16
click at [263, 78] on span "D2511114200000" at bounding box center [244, 76] width 79 height 9
type input "D2511114200000"
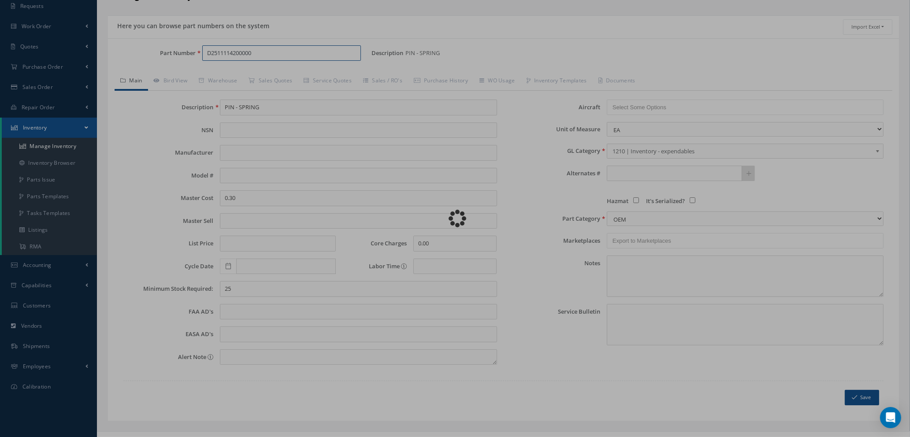
type input "MOUNT ASSY"
type input "115.09"
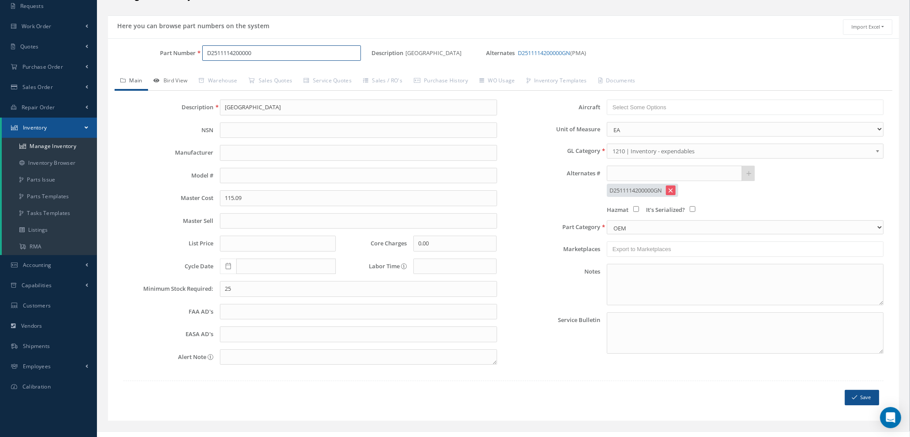
type input "D2511114200000"
click at [177, 81] on link "Bird View" at bounding box center [170, 81] width 45 height 19
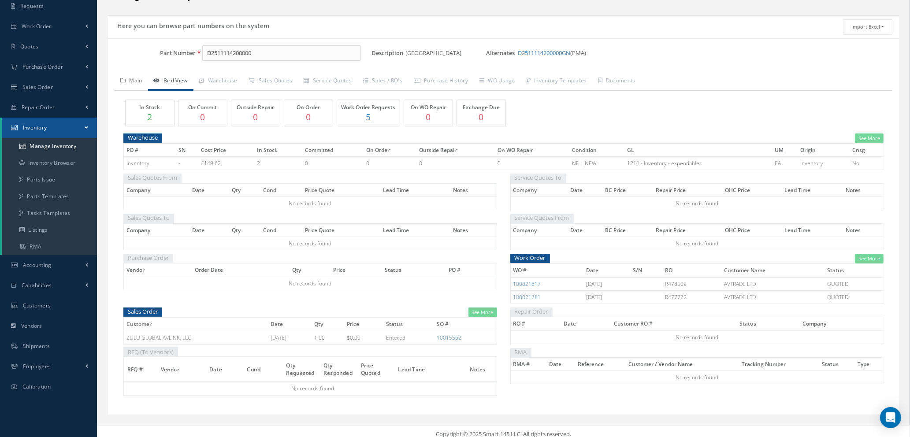
click at [134, 79] on link "Main" at bounding box center [132, 81] width 34 height 19
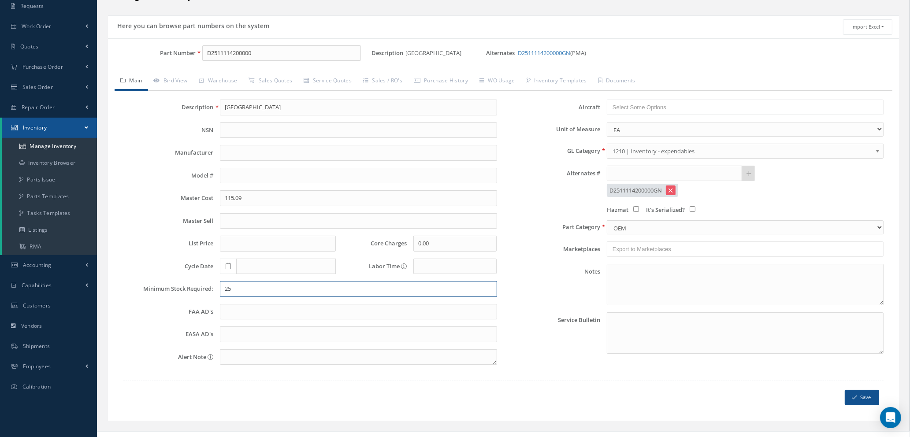
click at [270, 289] on input "25" at bounding box center [358, 289] width 277 height 16
type input "4"
type input "2"
click at [861, 399] on button "Save" at bounding box center [862, 397] width 34 height 15
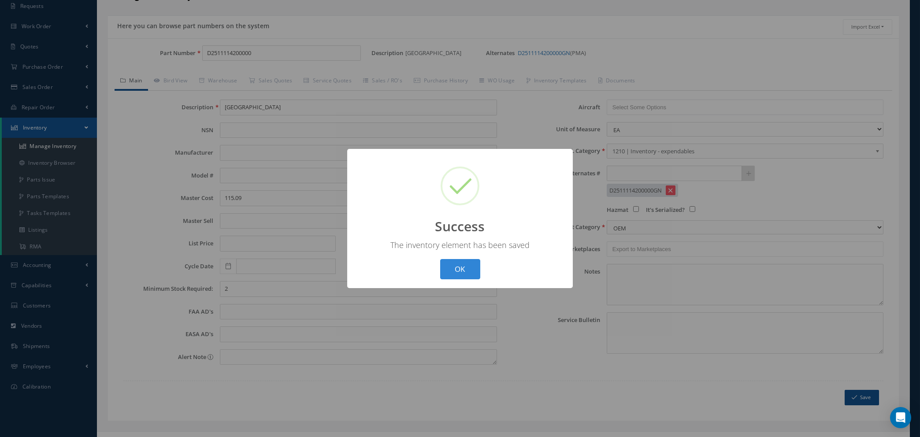
drag, startPoint x: 450, startPoint y: 261, endPoint x: 423, endPoint y: 234, distance: 38.3
click at [451, 260] on button "OK" at bounding box center [460, 269] width 40 height 21
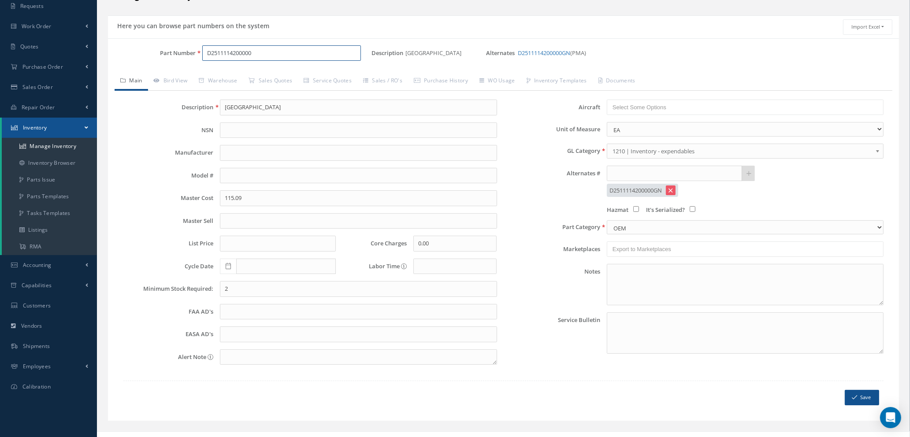
click at [261, 54] on input "D2511114200000" at bounding box center [281, 53] width 159 height 16
click at [265, 87] on span "D2511114200000GN" at bounding box center [244, 90] width 79 height 9
type input "D2511114200000GN"
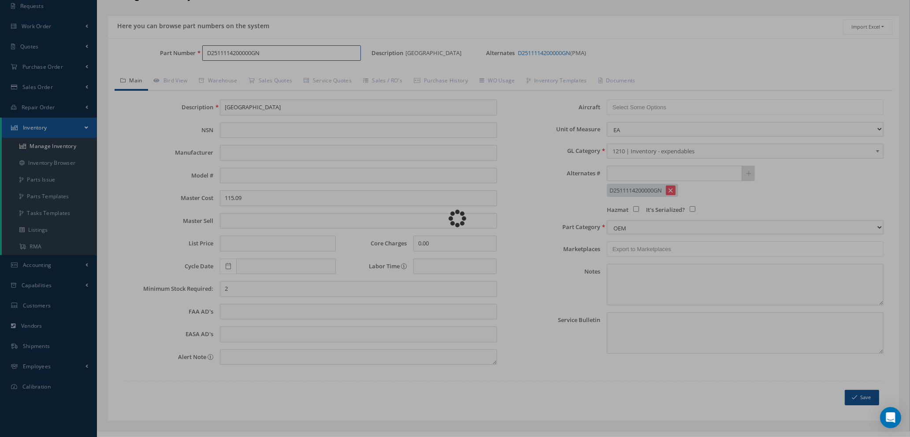
type input "46.00"
select select "PMA"
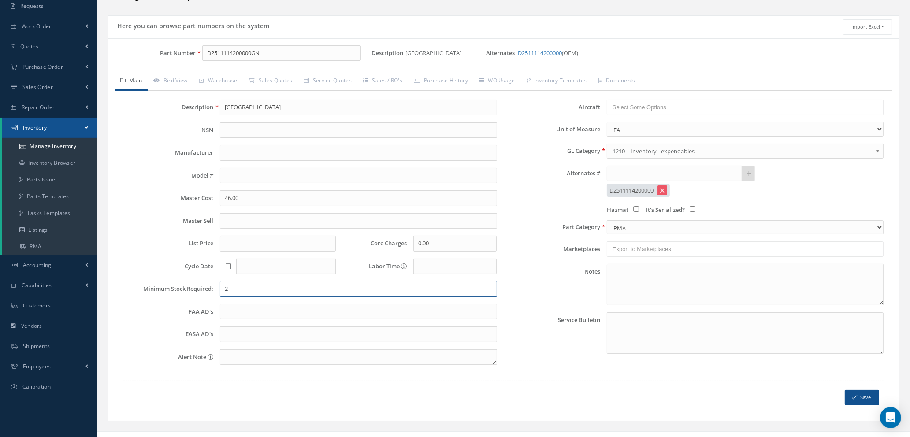
click at [226, 291] on input "2" at bounding box center [358, 289] width 277 height 16
type input "4"
drag, startPoint x: 274, startPoint y: 49, endPoint x: 0, endPoint y: 51, distance: 273.7
click at [0, 52] on div "Smart 145 Dashboard Requests Work Order Work Order Work Order Quotes" at bounding box center [455, 199] width 910 height 501
click at [232, 76] on span "D0003001100000" at bounding box center [244, 76] width 79 height 9
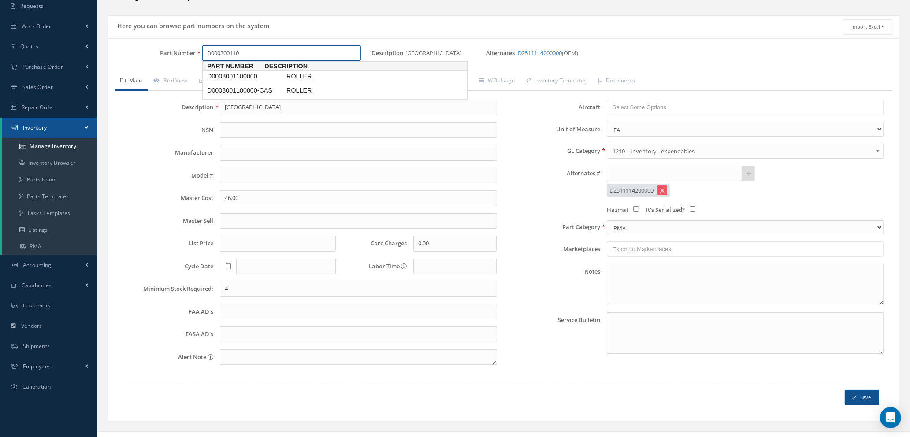
type input "D0003001100000"
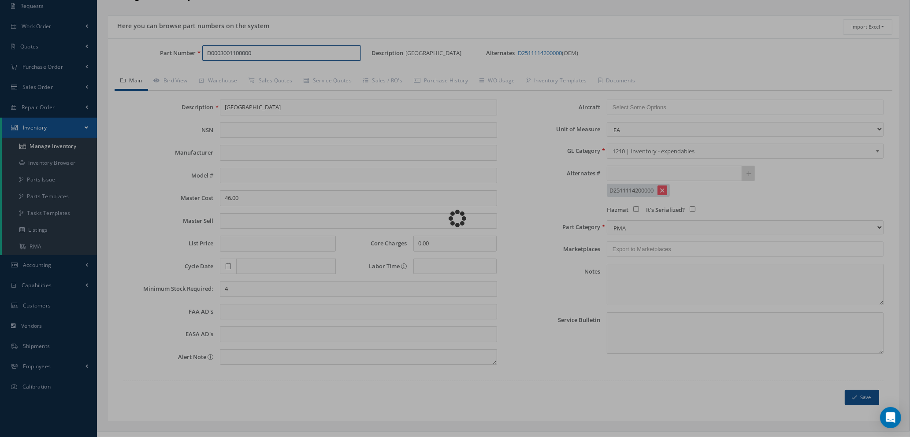
type input "ROLLER"
type input "0.00"
select select "OEM"
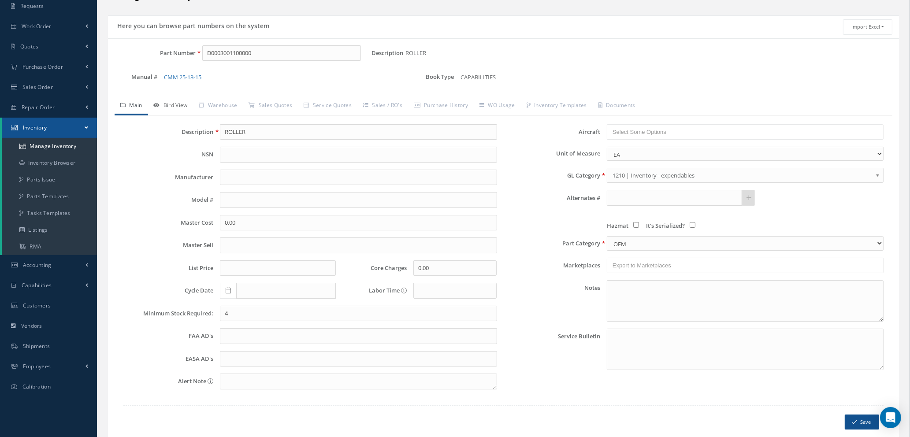
click at [173, 106] on link "Bird View" at bounding box center [170, 106] width 45 height 19
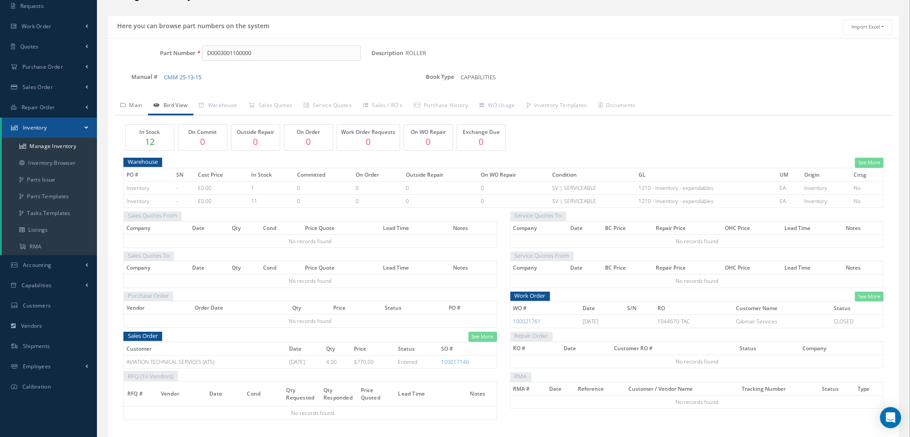
click at [136, 104] on link "Main" at bounding box center [132, 106] width 34 height 19
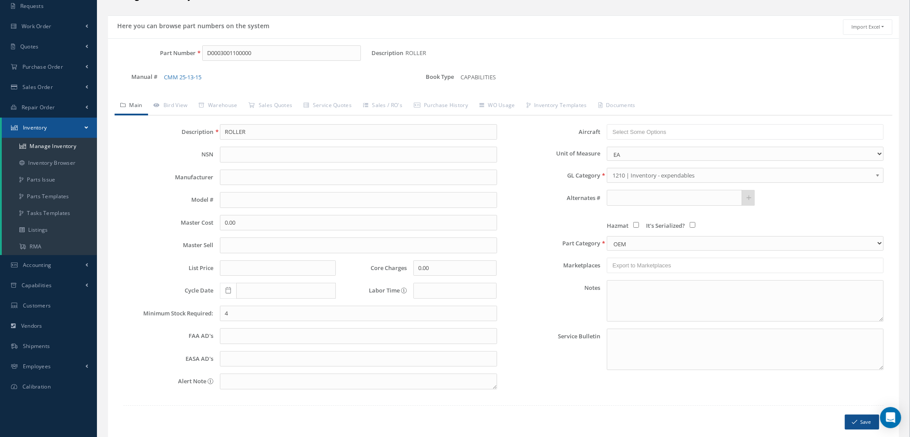
click at [136, 104] on link "Main" at bounding box center [132, 106] width 34 height 19
click at [258, 48] on input "D0003001100000" at bounding box center [281, 53] width 159 height 16
click at [265, 76] on span "D0003001100000-CAS" at bounding box center [244, 76] width 79 height 9
type input "D0003001100000-CAS"
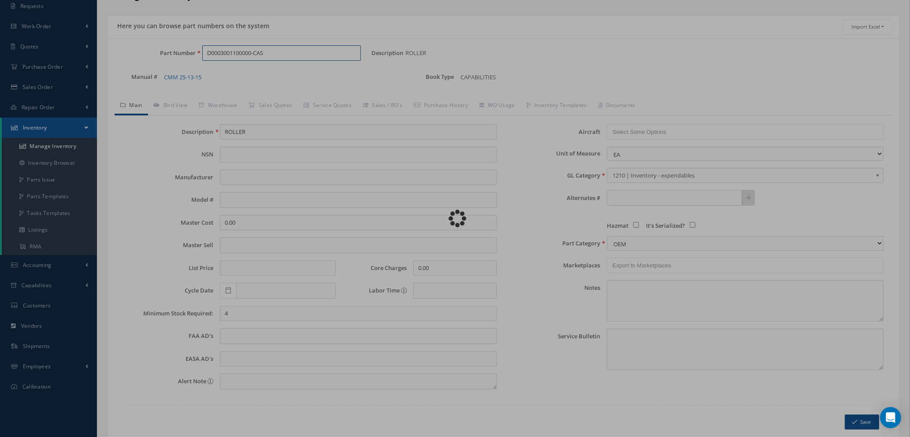
type input "66.58"
type input "70"
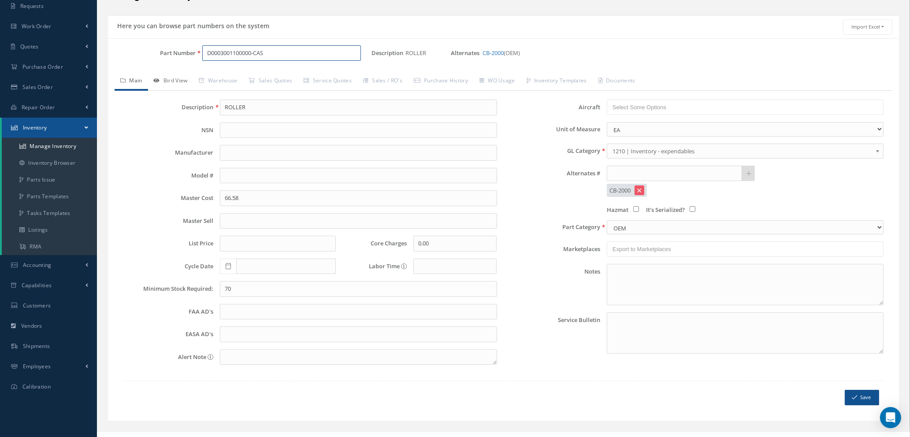
type input "D0003001100000-CAS"
click at [186, 80] on link "Bird View" at bounding box center [170, 81] width 45 height 19
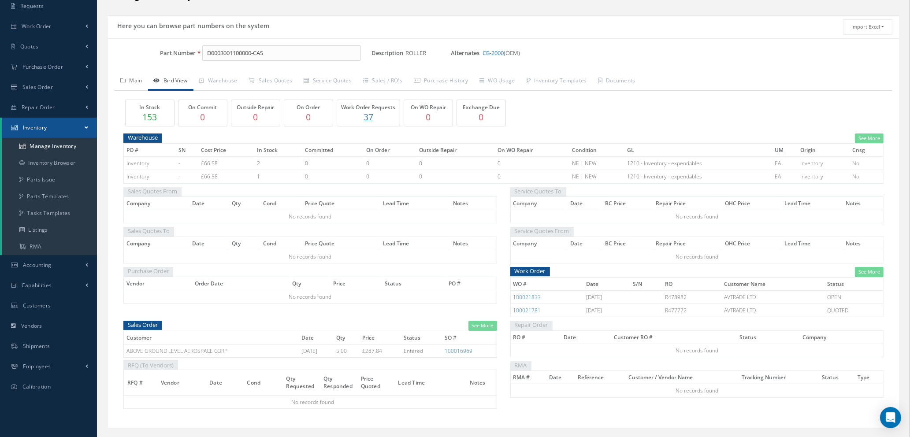
click at [139, 80] on link "Main" at bounding box center [132, 81] width 34 height 19
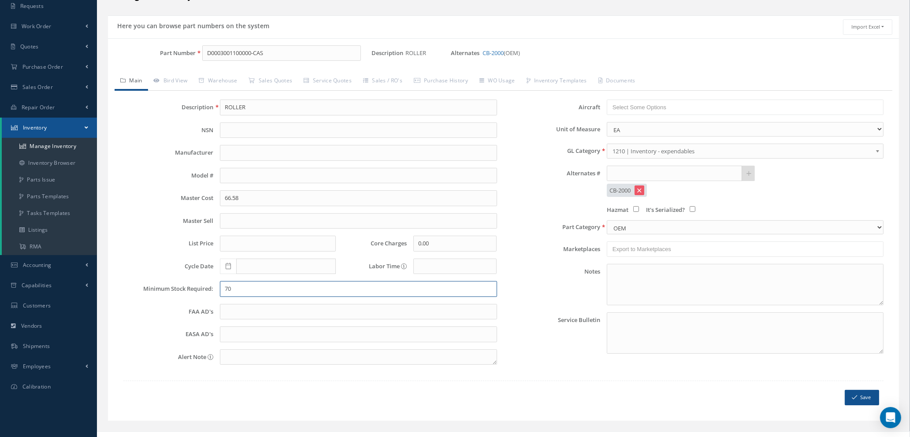
drag, startPoint x: 245, startPoint y: 287, endPoint x: 103, endPoint y: 279, distance: 142.2
click at [106, 280] on div "Here you can browse part numbers on the system Import Excel to undefined Column…" at bounding box center [503, 223] width 804 height 417
type input "50"
drag, startPoint x: 283, startPoint y: 55, endPoint x: 5, endPoint y: 41, distance: 278.9
click at [11, 42] on div "Smart 145 Dashboard Requests Work Order Work Order Work Order Quotes" at bounding box center [455, 199] width 910 height 501
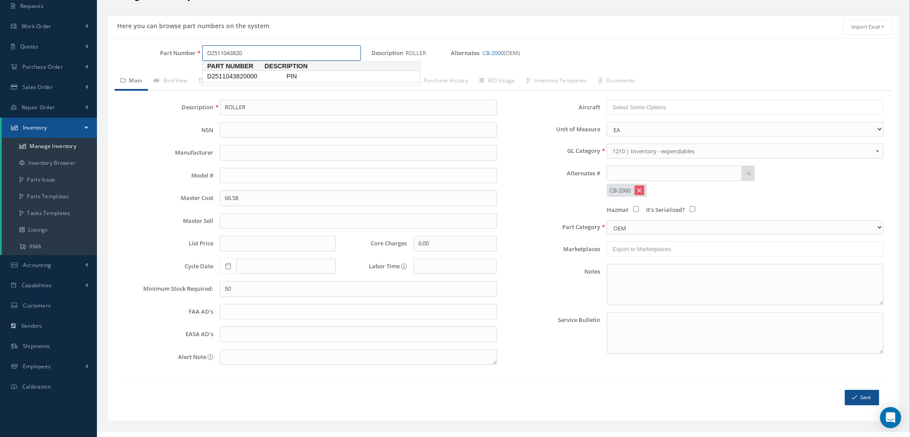
click at [249, 75] on span "D2511043820000" at bounding box center [244, 76] width 79 height 9
type input "D2511043820000"
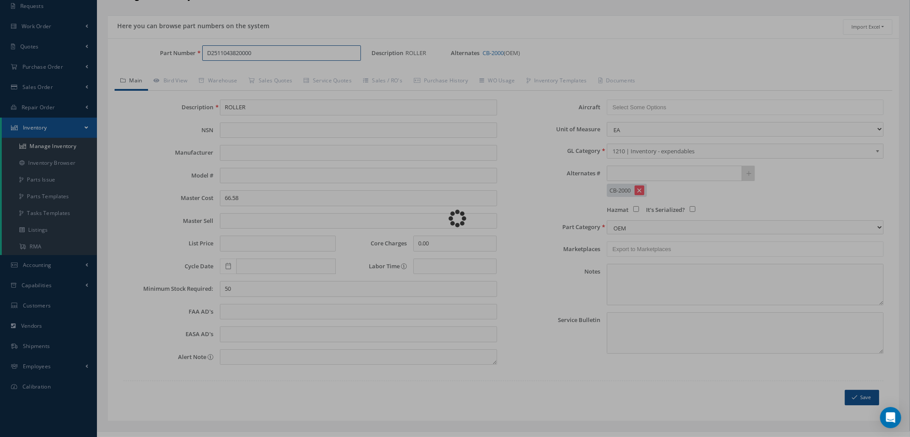
type input "PIN"
type input "AIRBUS SPARE"
type input "75.00"
type input "15"
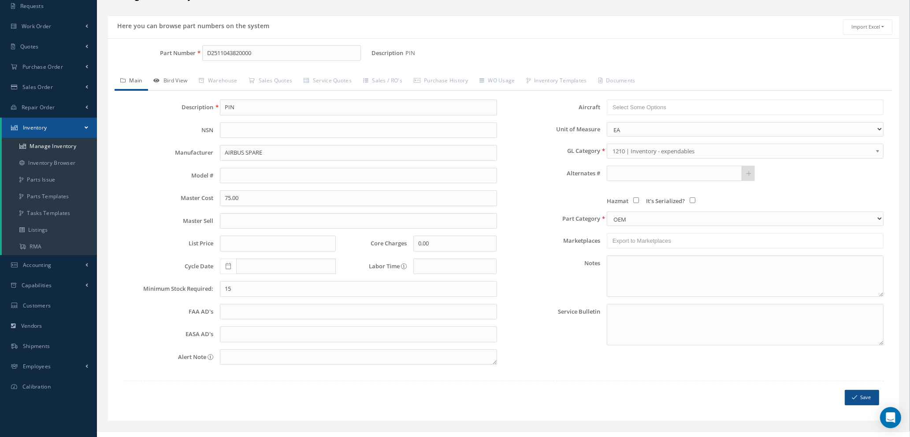
click at [179, 77] on link "Bird View" at bounding box center [170, 81] width 45 height 19
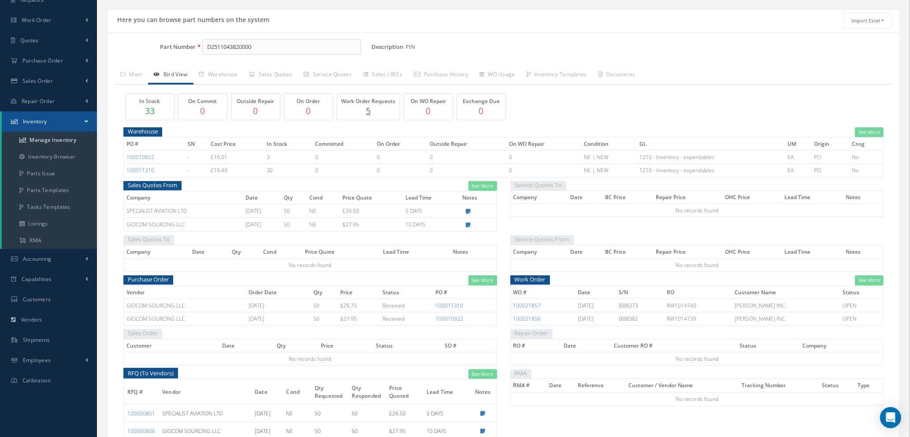
scroll to position [0, 0]
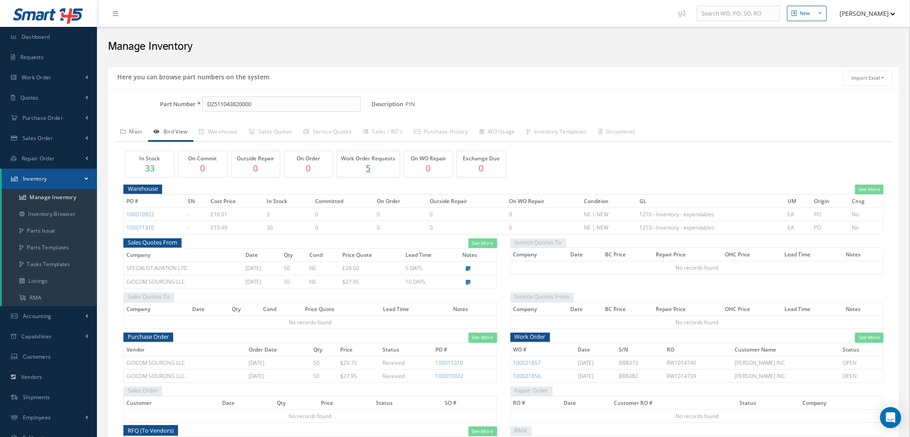
click at [139, 131] on link "Main" at bounding box center [132, 132] width 34 height 19
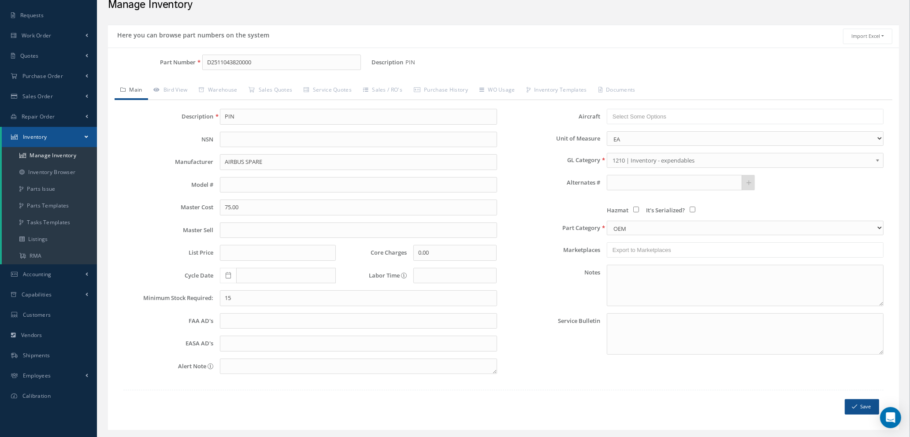
scroll to position [63, 0]
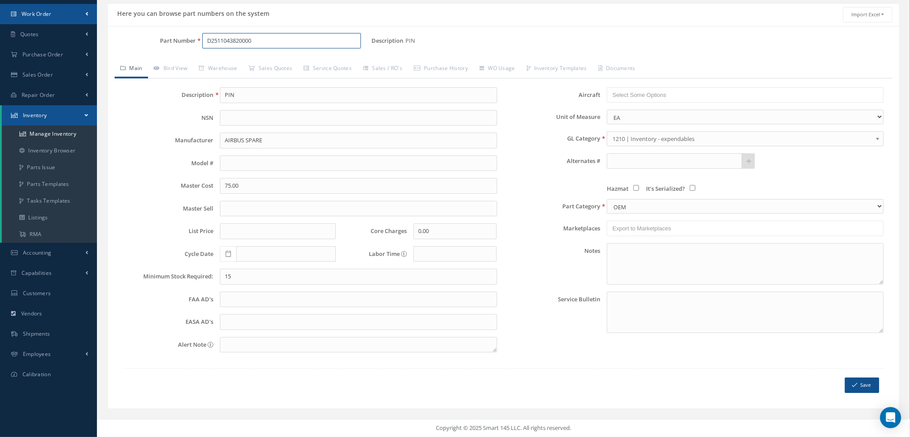
drag, startPoint x: 253, startPoint y: 38, endPoint x: 9, endPoint y: 21, distance: 245.3
click at [11, 23] on div "Smart 145 Dashboard Requests Work Order Work Order Work Order Quotes" at bounding box center [455, 187] width 910 height 501
type input "N"
type input "NSA5319-02-15"
click at [255, 65] on span "NSA5319-02-15" at bounding box center [244, 64] width 79 height 9
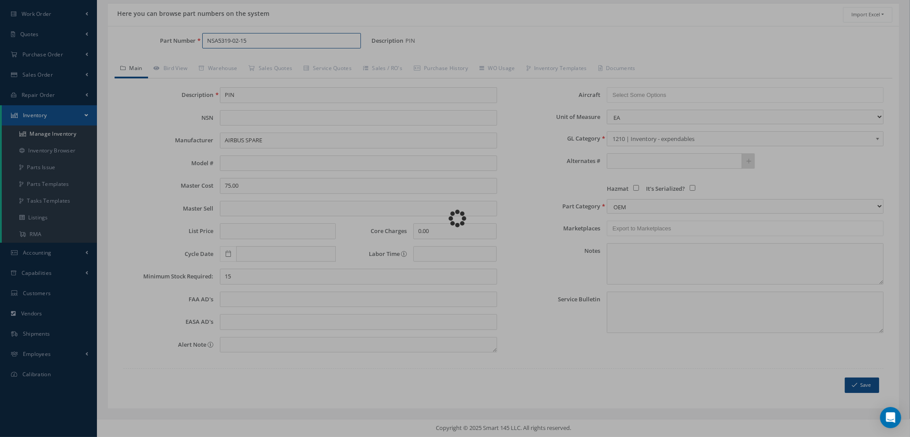
type input "3.46"
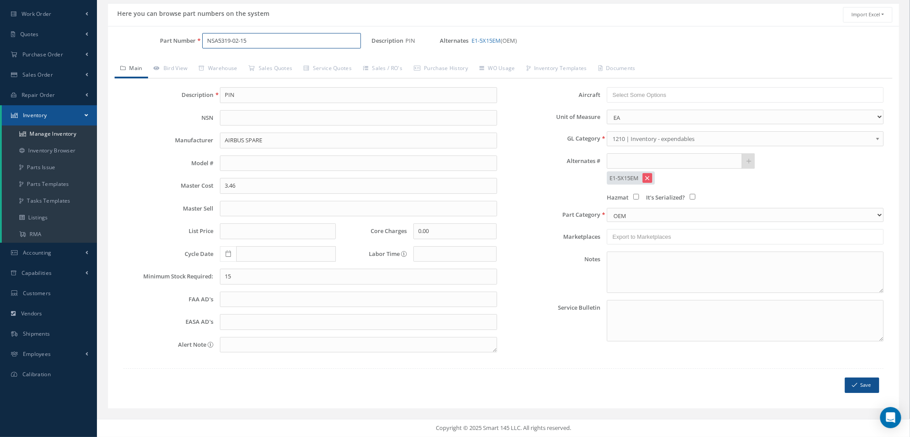
type input "NSA5319-02-15"
click at [228, 276] on input "15" at bounding box center [358, 277] width 277 height 16
type input "25"
drag, startPoint x: 261, startPoint y: 37, endPoint x: 103, endPoint y: 30, distance: 158.4
click at [103, 30] on div "Here you can browse part numbers on the system Import Excel to undefined Column…" at bounding box center [503, 211] width 804 height 417
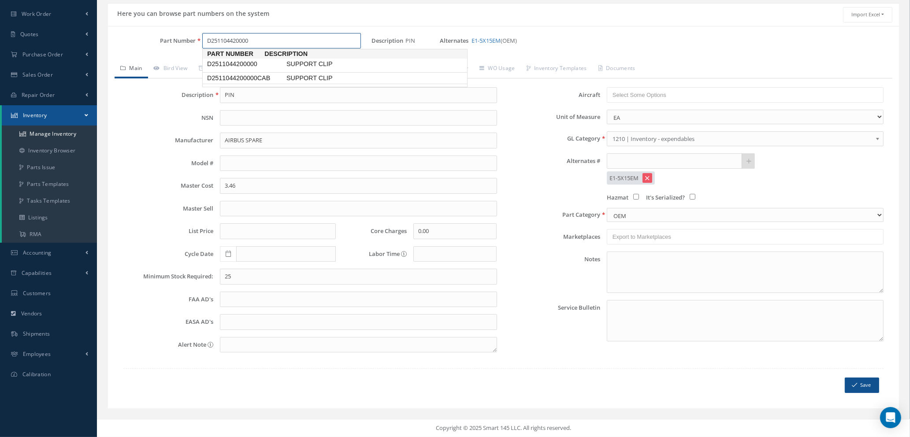
click at [249, 77] on span "D2511044200000CAB" at bounding box center [244, 78] width 79 height 9
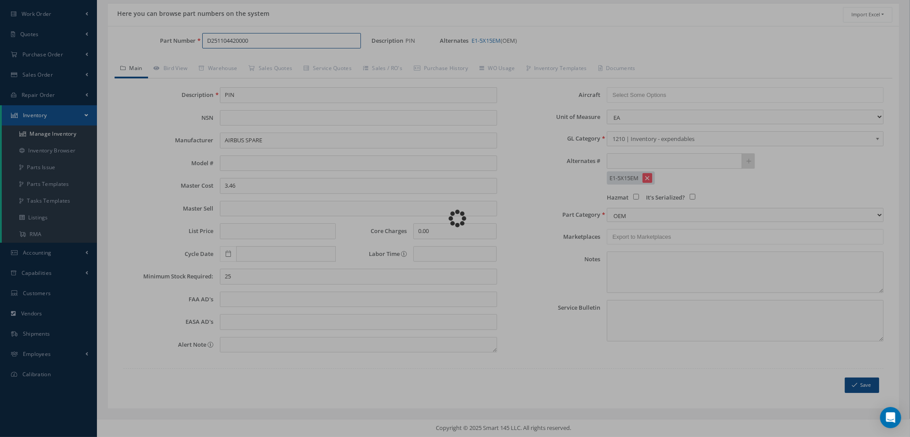
type input "D2511044200000CAB"
type input "SUPPORT CLIP"
type input "37.61"
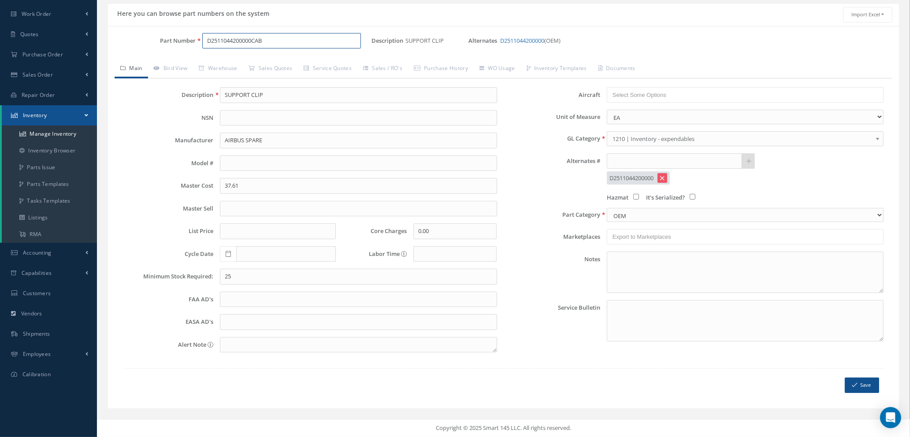
type input "D2511044200000CAB"
click at [255, 275] on input "25" at bounding box center [358, 277] width 277 height 16
type input "20"
click at [858, 385] on button "Save" at bounding box center [862, 385] width 34 height 15
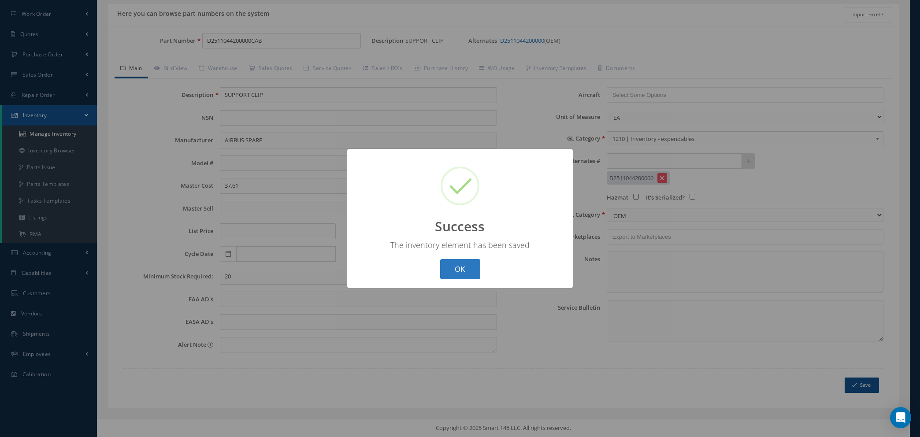
click at [453, 271] on button "OK" at bounding box center [460, 269] width 40 height 21
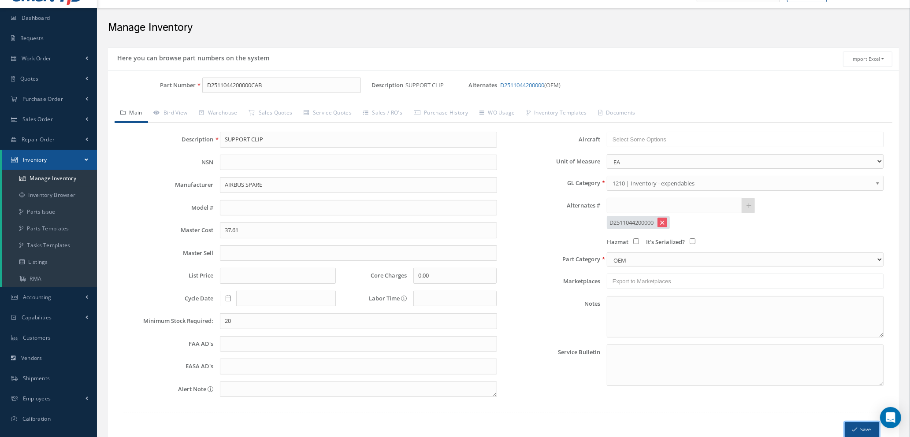
scroll to position [0, 0]
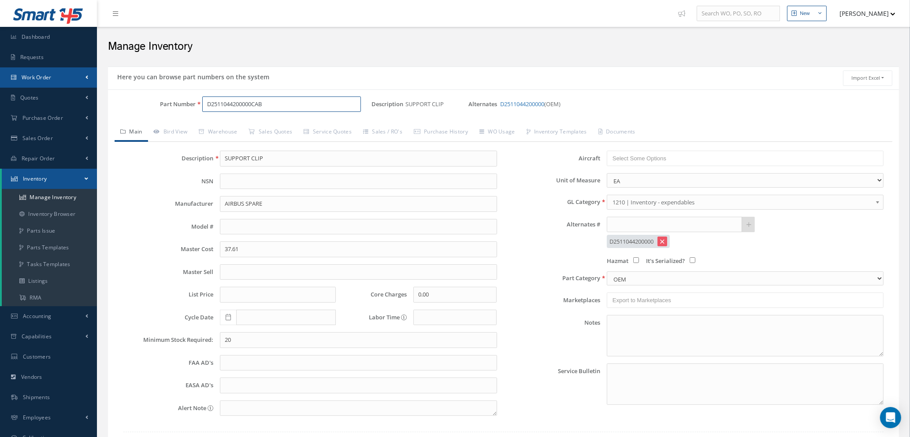
drag, startPoint x: 281, startPoint y: 101, endPoint x: 0, endPoint y: 74, distance: 282.5
click at [0, 74] on div "Smart 145 Dashboard Requests Work Order Work Order Work Order Quotes" at bounding box center [455, 250] width 910 height 501
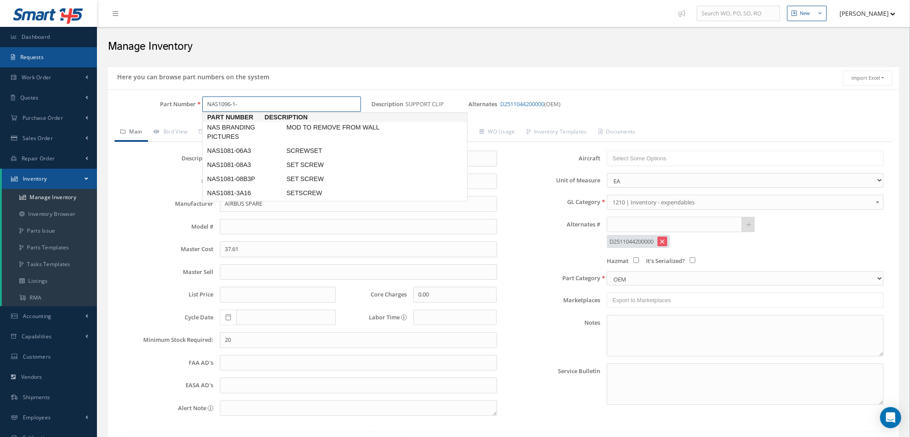
type input "NAS1096-1-7"
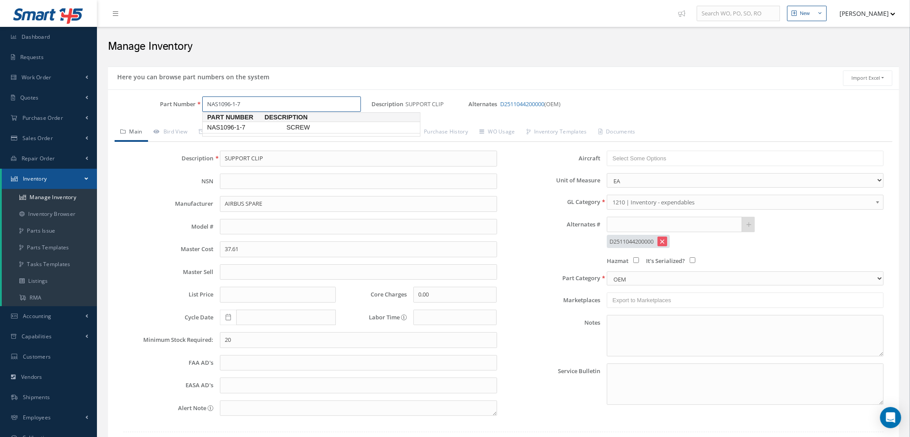
click at [246, 123] on span "NAS1096-1-7" at bounding box center [244, 127] width 79 height 9
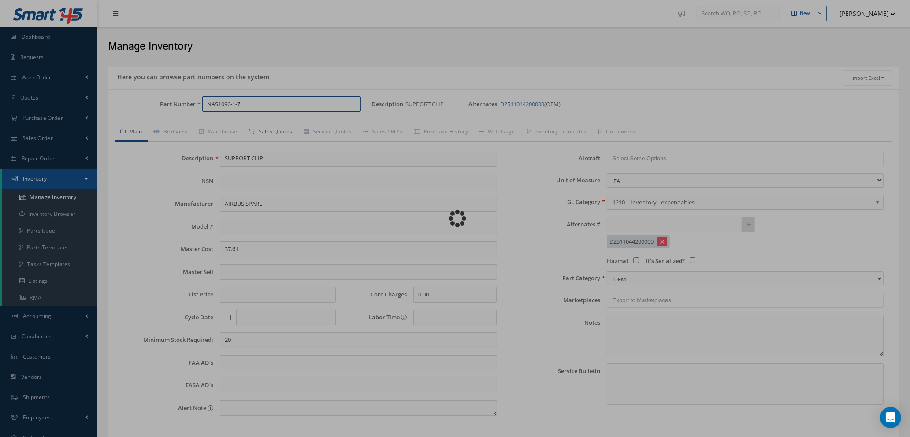
type input "SCREW"
type input "0.77"
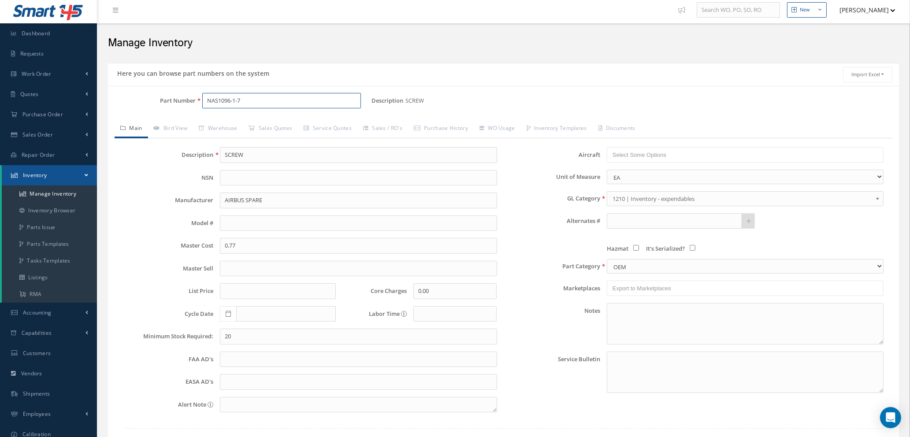
scroll to position [63, 0]
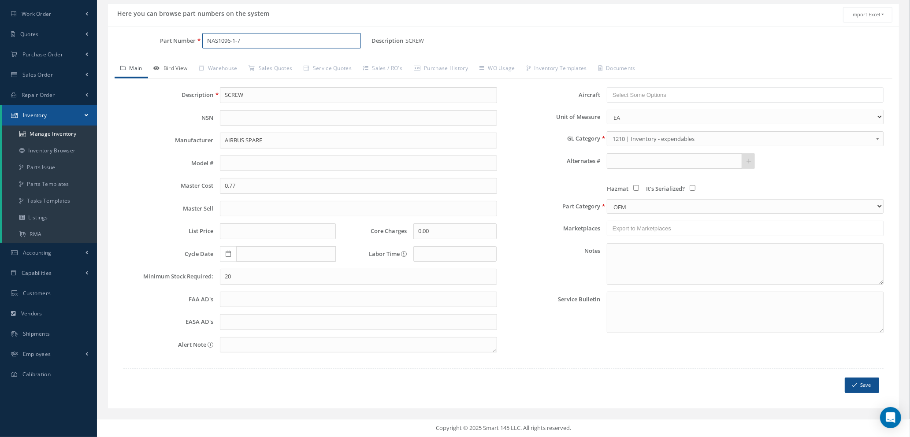
type input "NAS1096-1-7"
click at [174, 67] on link "Bird View" at bounding box center [170, 69] width 45 height 19
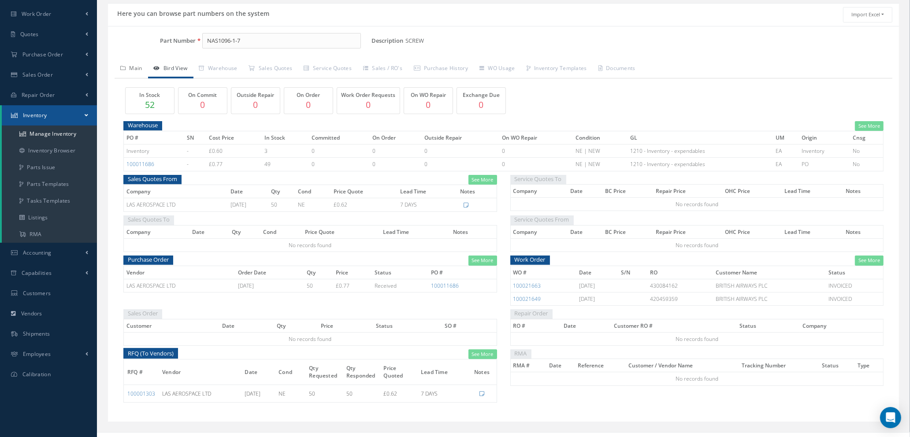
click at [129, 70] on link "Main" at bounding box center [132, 69] width 34 height 19
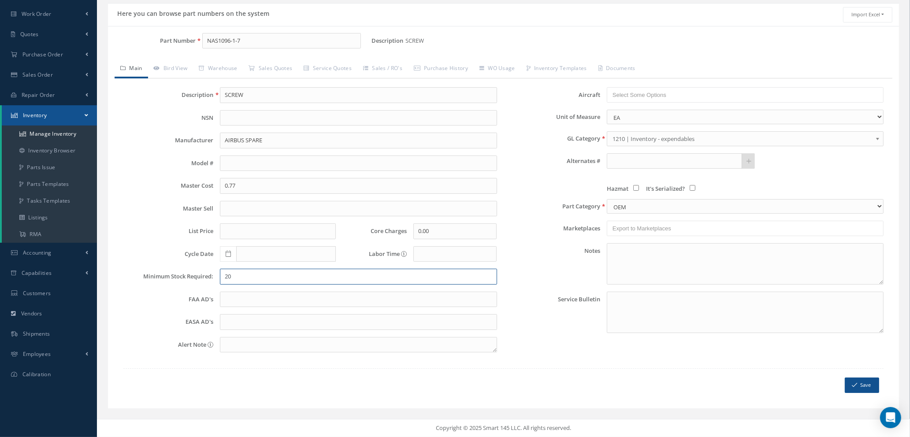
click at [252, 280] on input "20" at bounding box center [358, 277] width 277 height 16
type input "20"
drag, startPoint x: 258, startPoint y: 40, endPoint x: 67, endPoint y: 32, distance: 191.5
click at [72, 36] on div "Smart 145 Dashboard Requests Work Order Work Order Work Order Quotes" at bounding box center [455, 187] width 910 height 501
click at [235, 60] on span "D2511046620000" at bounding box center [244, 64] width 79 height 9
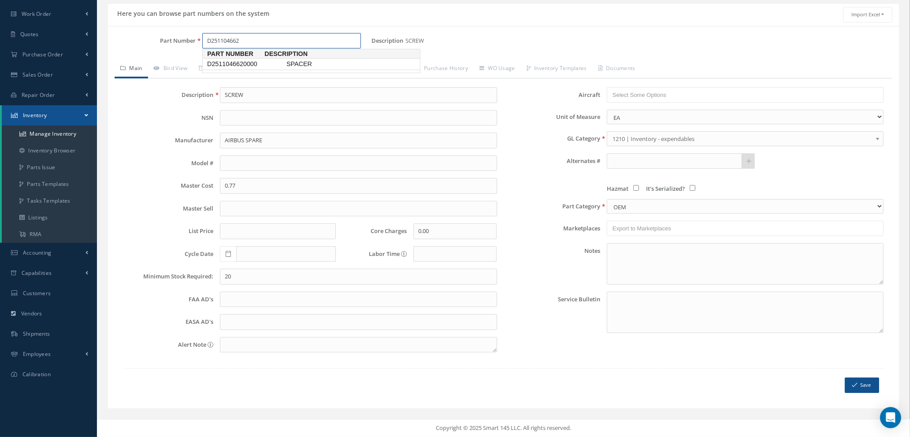
type input "D2511046620000"
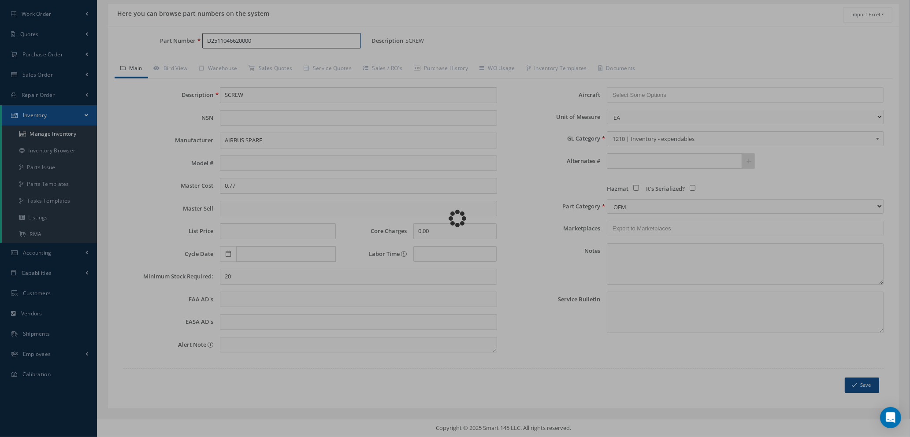
type input "SPACER"
type input "35.11"
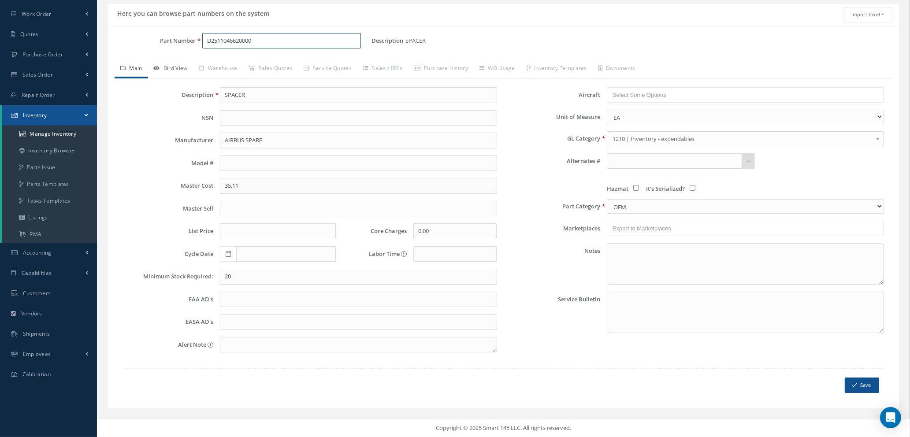
type input "D2511046620000"
click at [175, 68] on link "Bird View" at bounding box center [170, 69] width 45 height 19
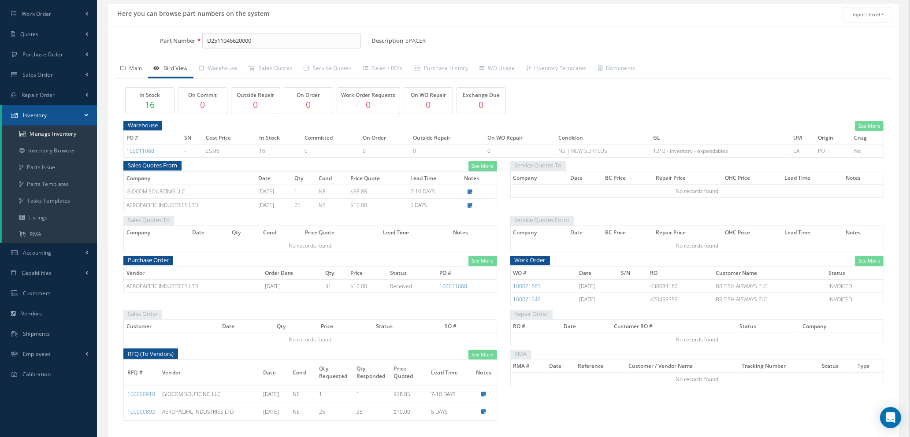
click at [136, 70] on link "Main" at bounding box center [132, 69] width 34 height 19
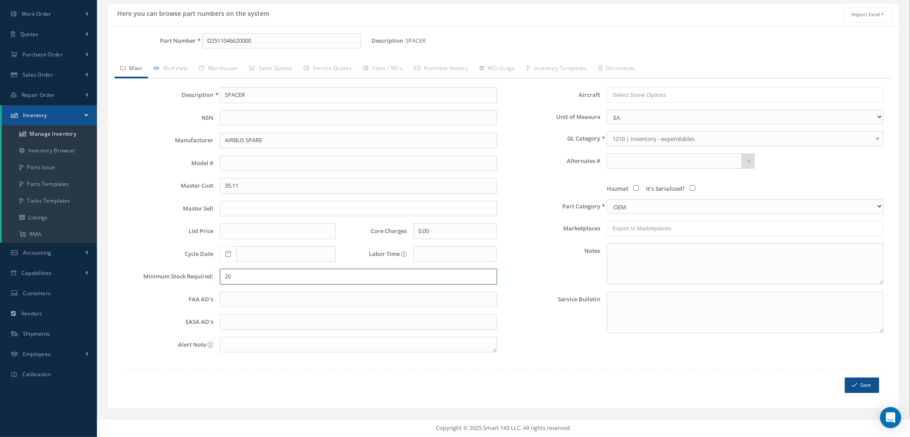
click at [247, 275] on input "20" at bounding box center [358, 277] width 277 height 16
type input "10"
click at [183, 73] on link "Bird View" at bounding box center [170, 69] width 45 height 19
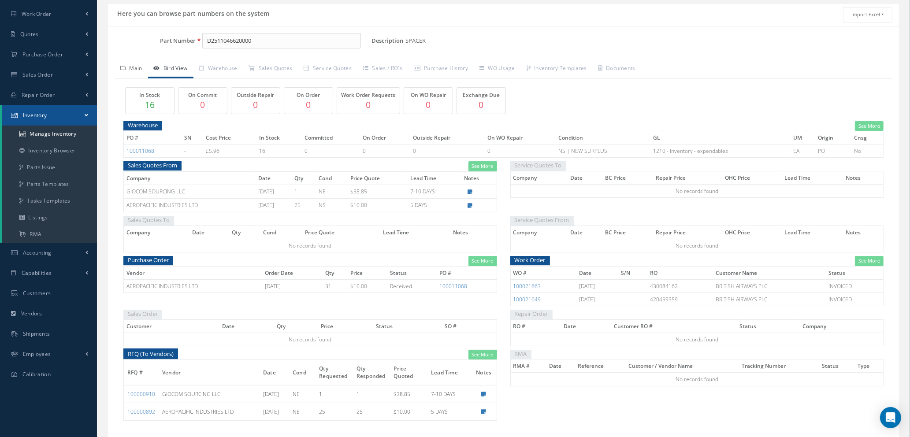
click at [133, 68] on link "Main" at bounding box center [132, 69] width 34 height 19
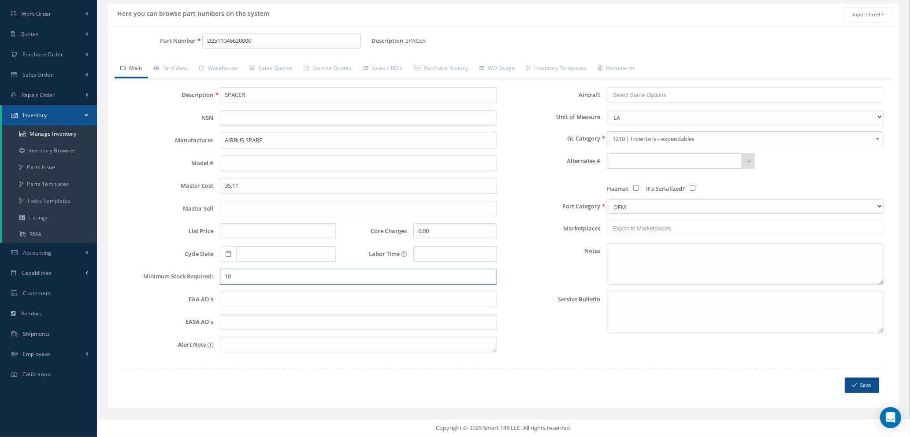
drag, startPoint x: 246, startPoint y: 277, endPoint x: 148, endPoint y: 270, distance: 98.1
click at [148, 271] on div "Minimum Stock Required: 10" at bounding box center [310, 277] width 387 height 16
type input "6"
drag, startPoint x: 271, startPoint y: 38, endPoint x: 0, endPoint y: 4, distance: 273.3
click at [0, 4] on div "Smart 145 Dashboard Requests Work Order Work Order Work Order Quotes" at bounding box center [455, 187] width 910 height 501
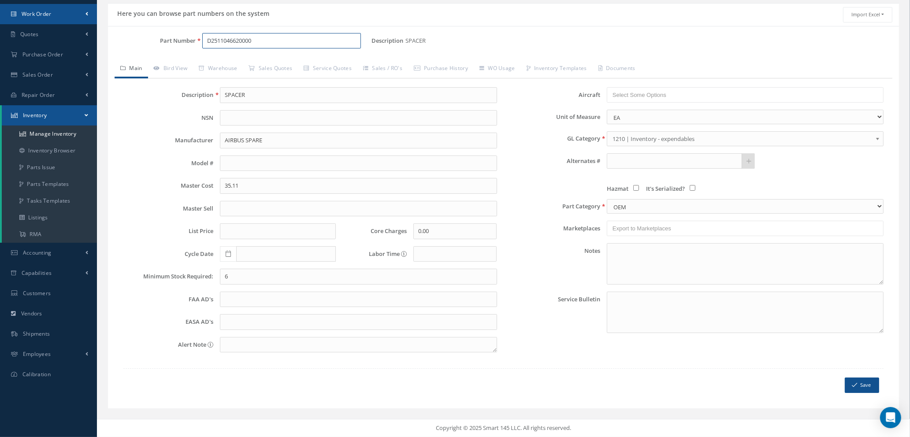
scroll to position [63, 0]
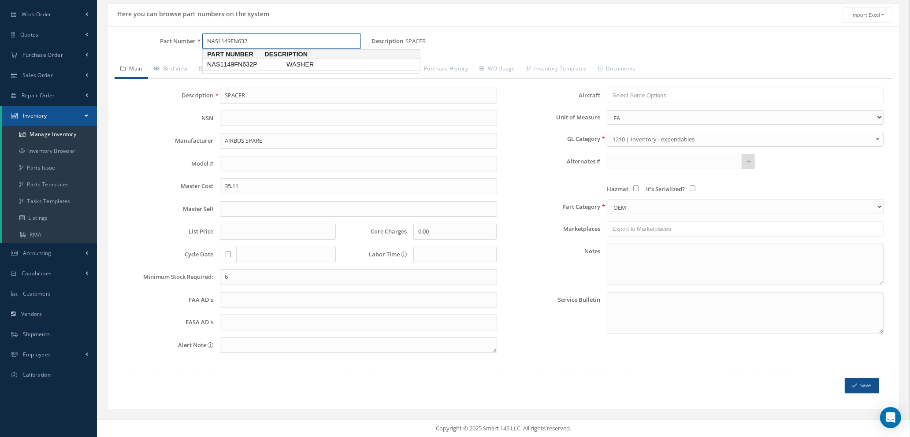
click at [251, 61] on span "NAS1149FN632P" at bounding box center [244, 64] width 79 height 9
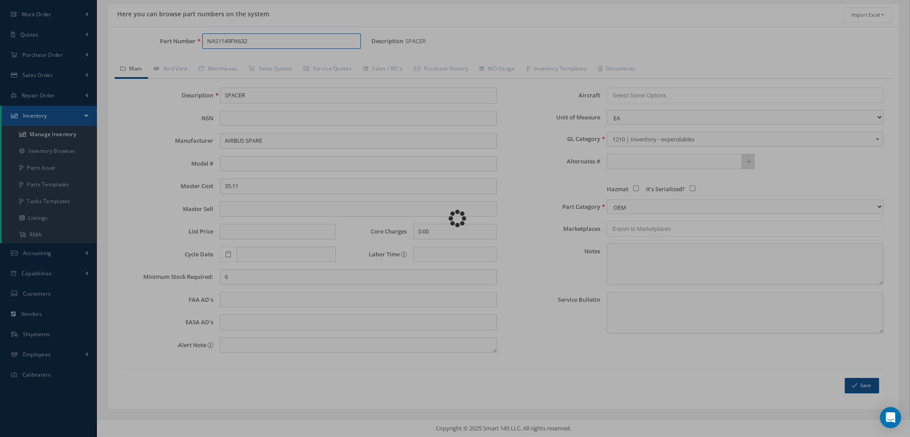
type input "NAS1149FN632P"
type input "WASHER"
type input "0.00"
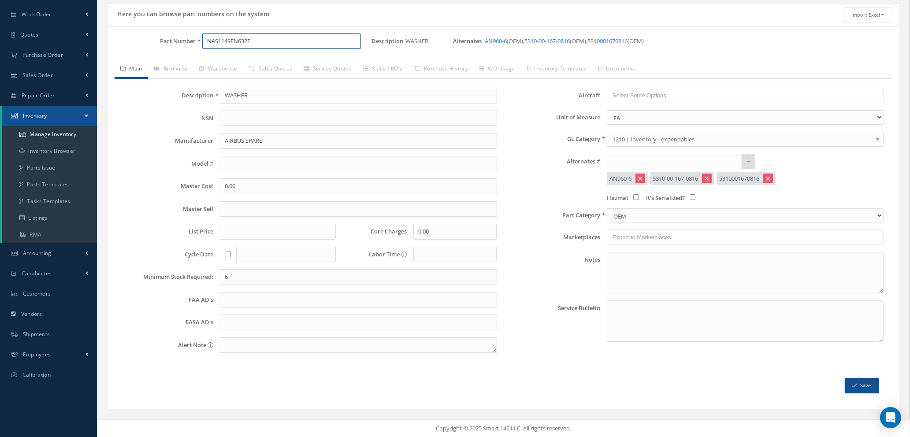
type input "NAS1149FN632P"
click at [278, 280] on input "6" at bounding box center [358, 277] width 277 height 16
type input "50"
click at [860, 383] on button "Save" at bounding box center [862, 385] width 34 height 15
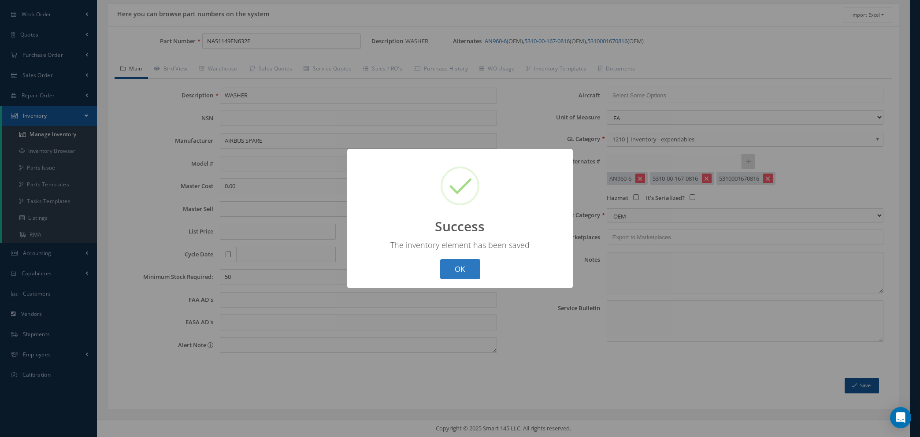
click at [463, 268] on button "OK" at bounding box center [460, 269] width 40 height 21
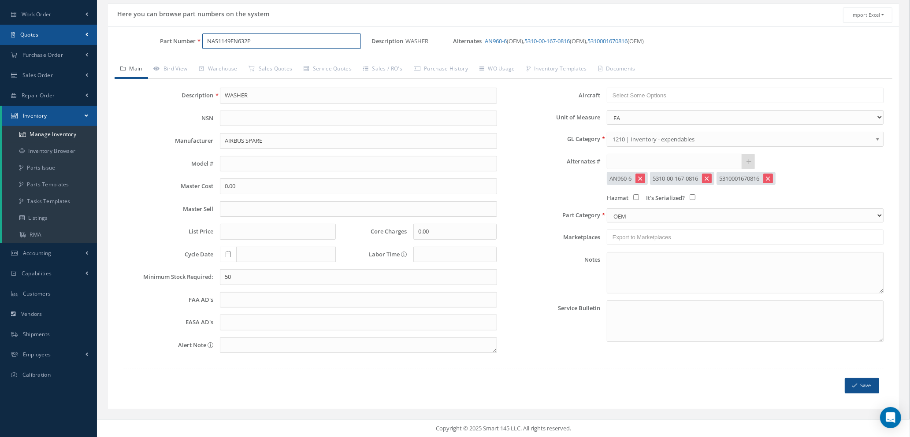
drag, startPoint x: 282, startPoint y: 43, endPoint x: 65, endPoint y: 27, distance: 217.9
click at [69, 30] on div "Smart 145 Dashboard Requests Work Order Work Order Work Order Quotes" at bounding box center [455, 187] width 910 height 501
click at [257, 65] on span "NAS1921M04-03W" at bounding box center [244, 64] width 79 height 9
type input "NAS1921M04-03W"
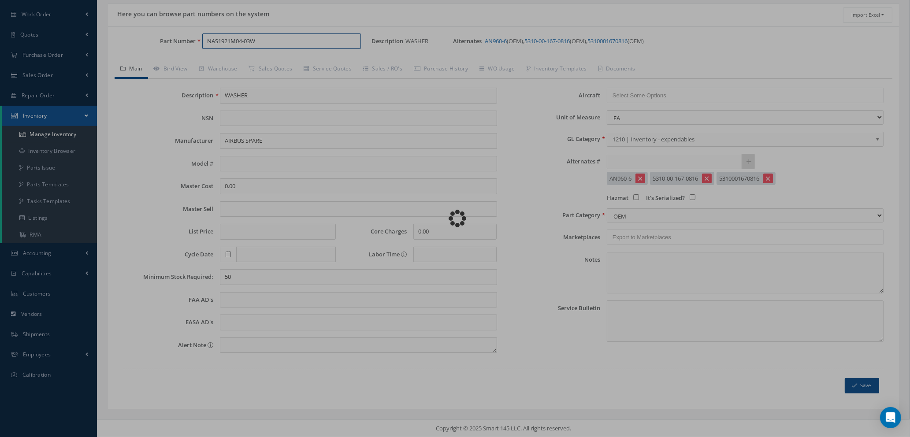
type input "RIVET"
type input "4.07"
type input "10"
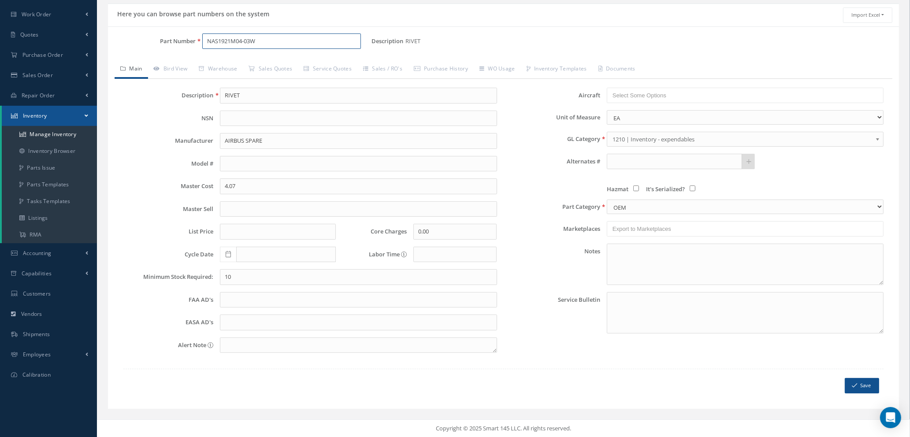
type input "NAS1921M04-03W"
drag, startPoint x: 264, startPoint y: 38, endPoint x: 69, endPoint y: 21, distance: 196.0
click at [72, 21] on div "Smart 145 Dashboard Requests Work Order Work Order Work Order Quotes" at bounding box center [455, 187] width 910 height 501
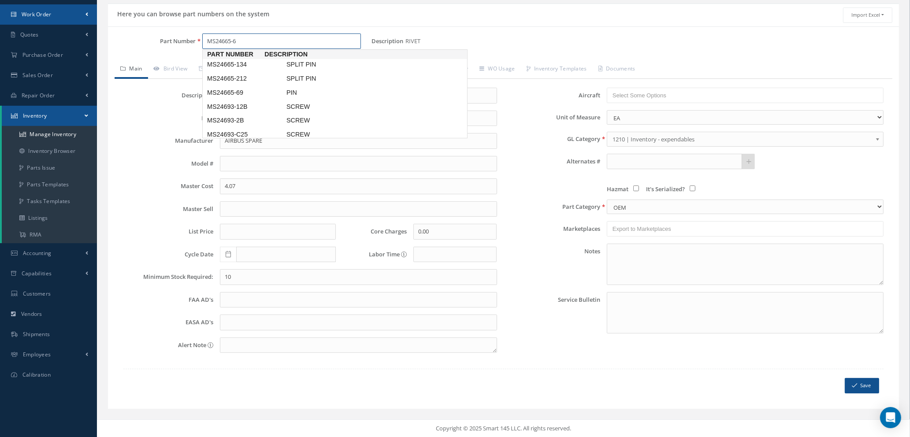
type input "MS24665-69"
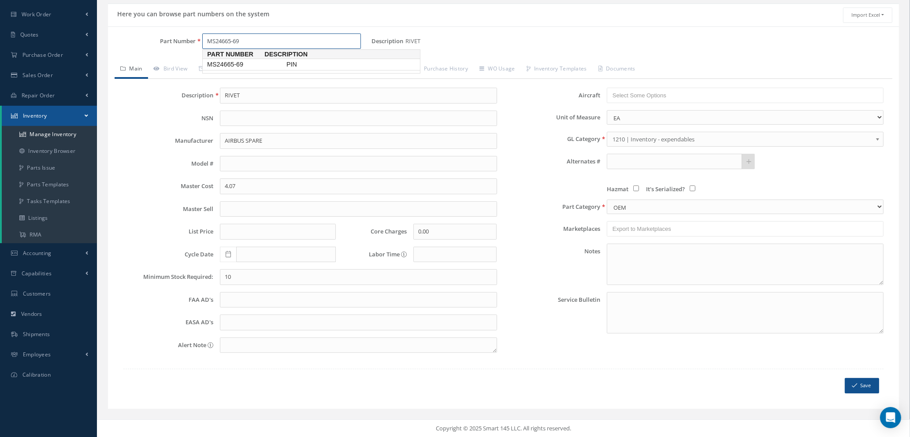
click at [268, 68] on span "MS24665-69" at bounding box center [244, 64] width 79 height 9
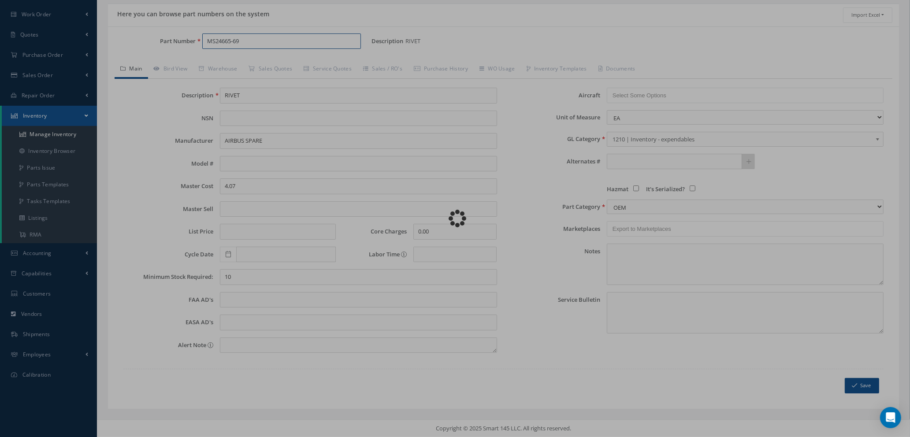
type input "PIN"
type input "0.07"
type input "50"
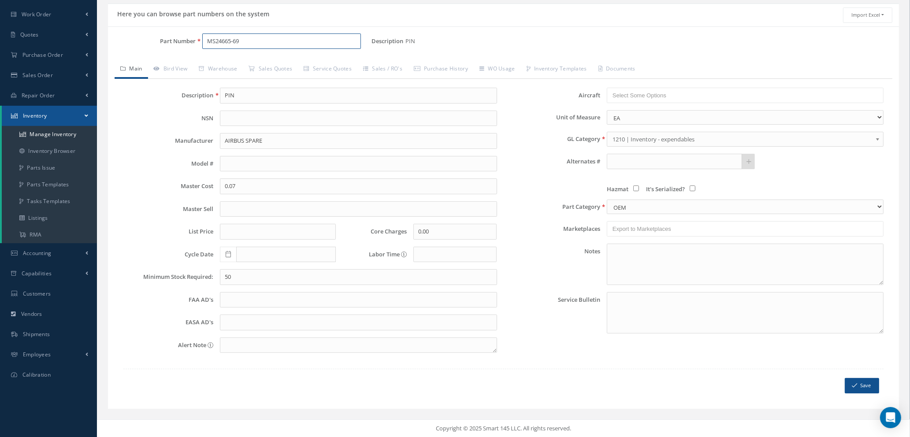
type input "MS24665-69"
drag, startPoint x: 257, startPoint y: 275, endPoint x: 87, endPoint y: 259, distance: 170.4
click at [86, 261] on div "Smart 145 Dashboard Requests Work Order Work Order Work Order Quotes" at bounding box center [455, 187] width 910 height 501
click at [254, 276] on input "20" at bounding box center [358, 277] width 277 height 16
click at [252, 277] on input "20" at bounding box center [358, 277] width 277 height 16
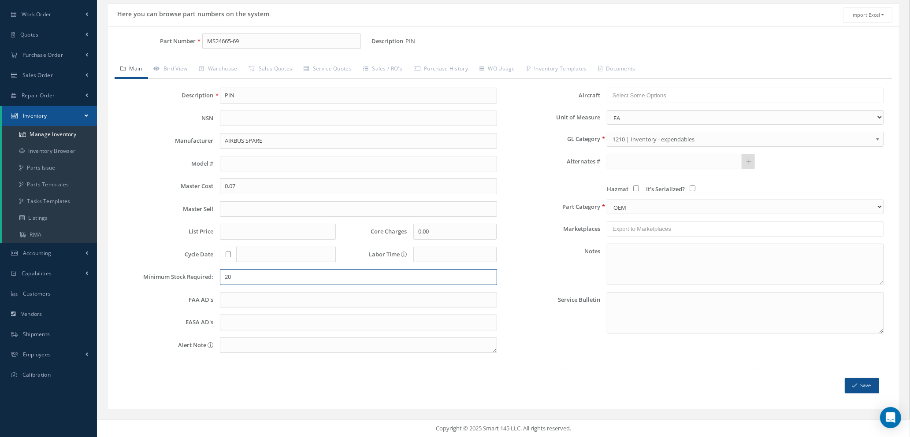
type input "2"
type input "50"
click at [858, 385] on button "Save" at bounding box center [862, 385] width 34 height 15
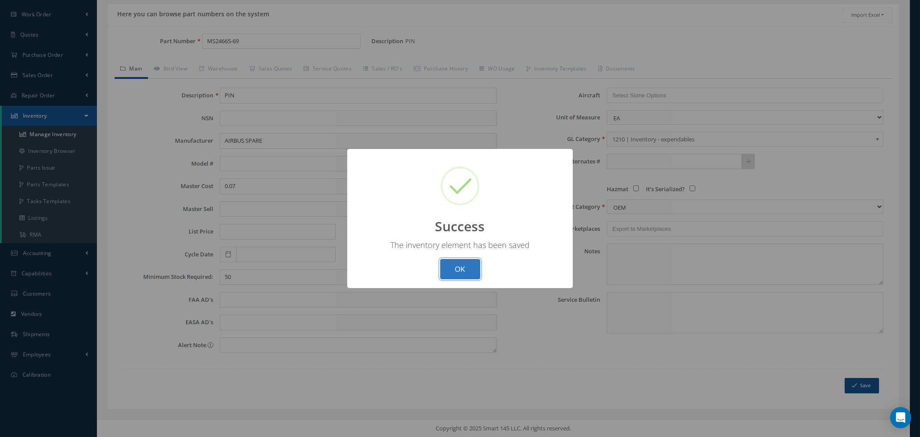
click at [458, 275] on button "OK" at bounding box center [460, 269] width 40 height 21
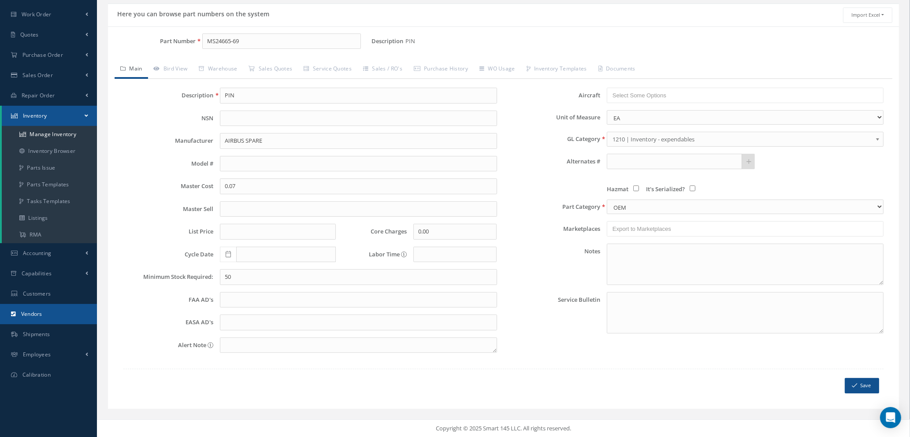
click at [37, 317] on link "Vendors" at bounding box center [48, 314] width 97 height 20
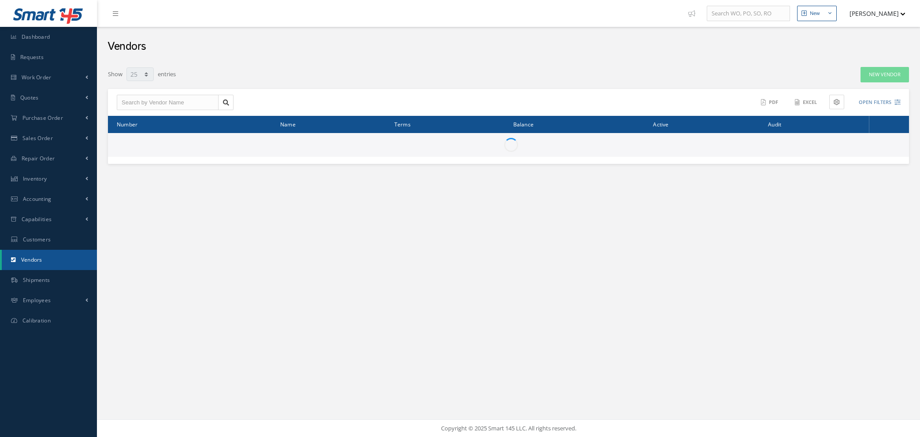
select select "25"
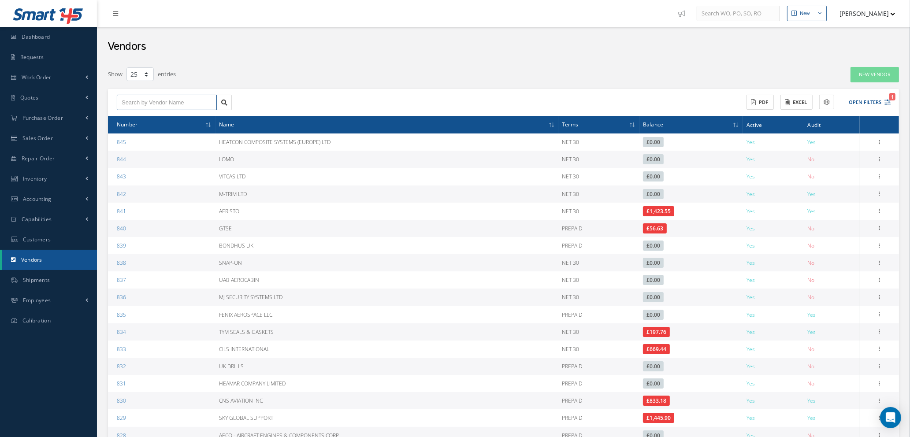
click at [186, 103] on input "text" at bounding box center [167, 103] width 100 height 16
click at [166, 120] on span "TRESCAL LIMITED" at bounding box center [145, 118] width 47 height 6
type input "TRESCAL LIMITED"
